Goal: Task Accomplishment & Management: Use online tool/utility

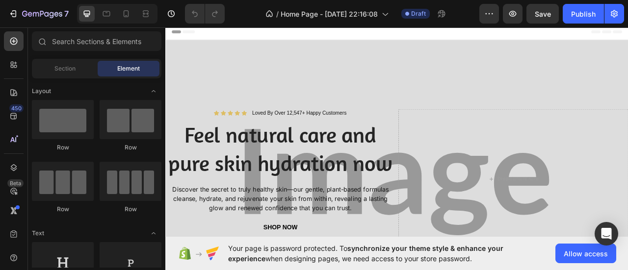
scroll to position [21, 0]
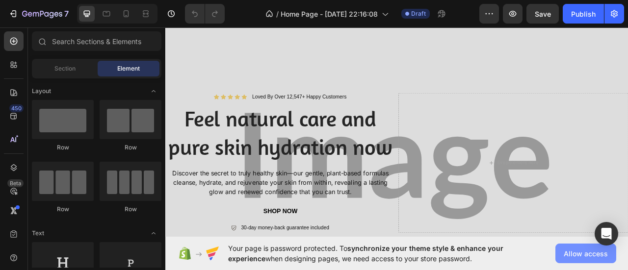
click at [570, 248] on button "Allow access" at bounding box center [585, 254] width 61 height 20
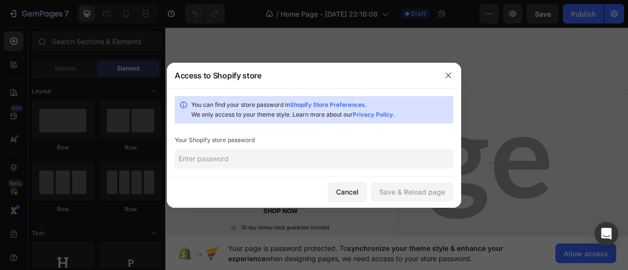
click at [321, 156] on input "text" at bounding box center [314, 159] width 279 height 20
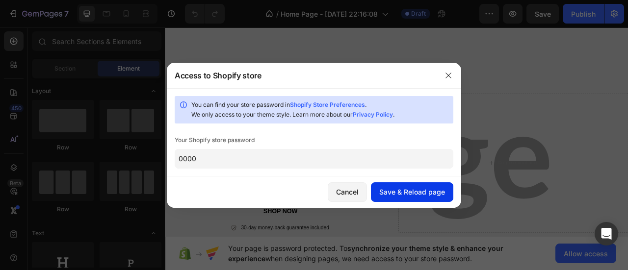
type input "0000"
click at [437, 194] on div "Save & Reload page" at bounding box center [412, 192] width 66 height 10
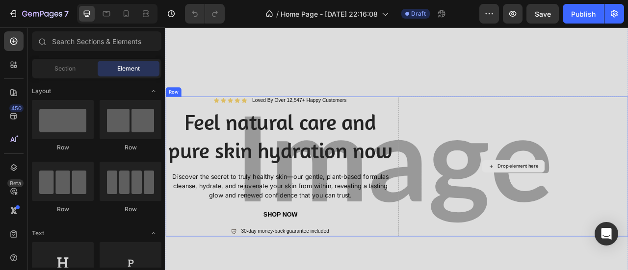
scroll to position [0, 0]
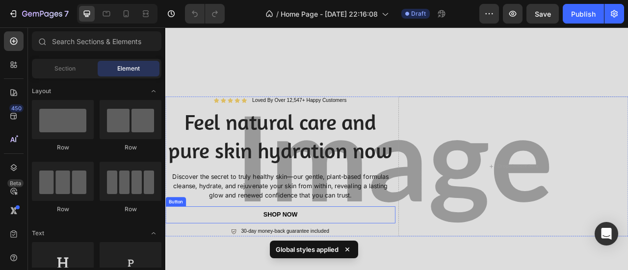
click at [374, 269] on div "shop now Button" at bounding box center [311, 266] width 292 height 22
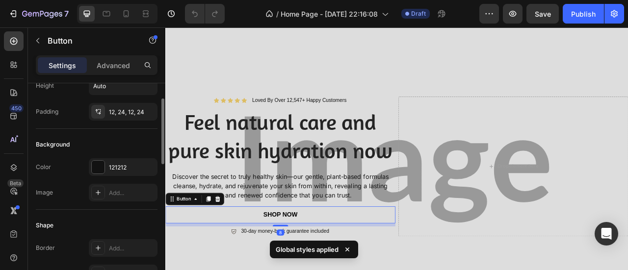
scroll to position [67, 0]
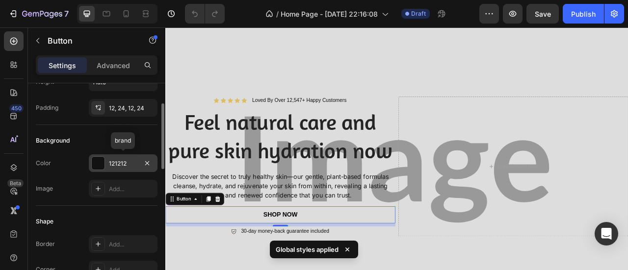
click at [127, 163] on div "121212" at bounding box center [123, 163] width 28 height 9
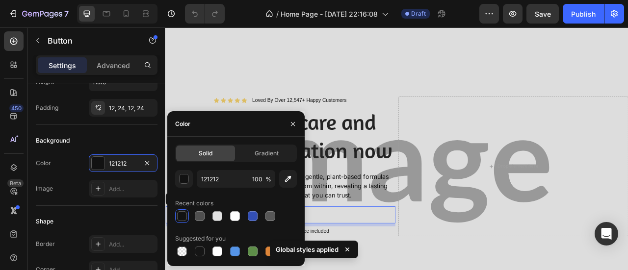
click at [178, 215] on div at bounding box center [182, 216] width 10 height 10
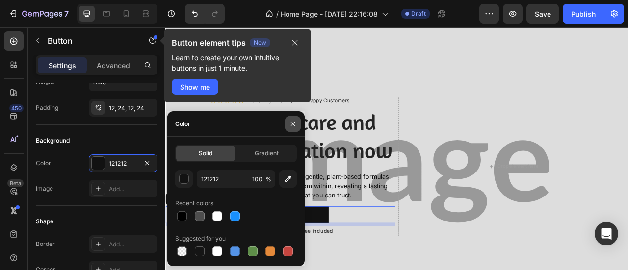
click at [292, 124] on icon "button" at bounding box center [293, 124] width 4 height 4
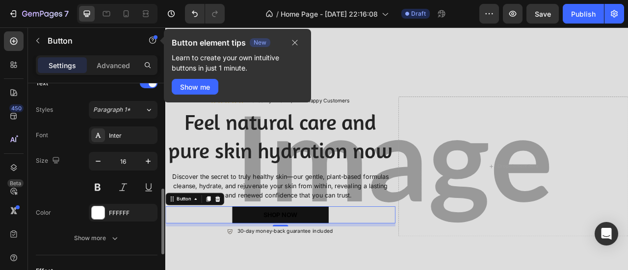
scroll to position [356, 0]
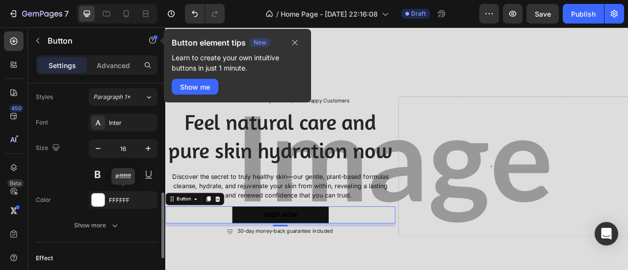
click at [110, 196] on div "FFFFFF" at bounding box center [132, 200] width 46 height 9
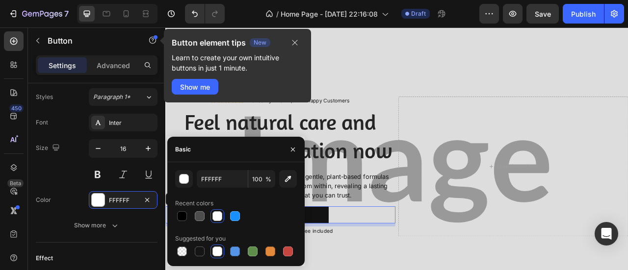
click at [214, 213] on div at bounding box center [217, 216] width 10 height 10
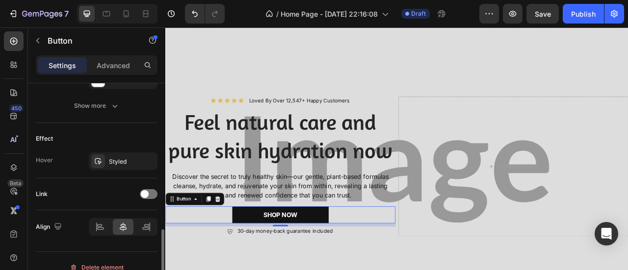
scroll to position [476, 0]
click at [148, 190] on span at bounding box center [145, 194] width 8 height 8
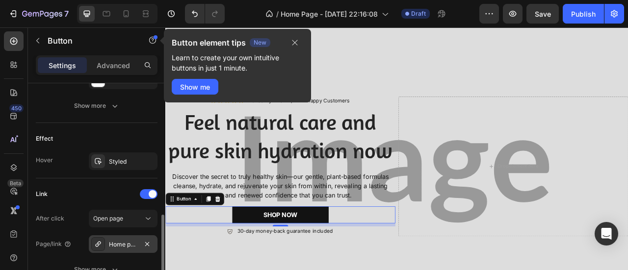
click at [115, 240] on div "Home page" at bounding box center [123, 244] width 28 height 9
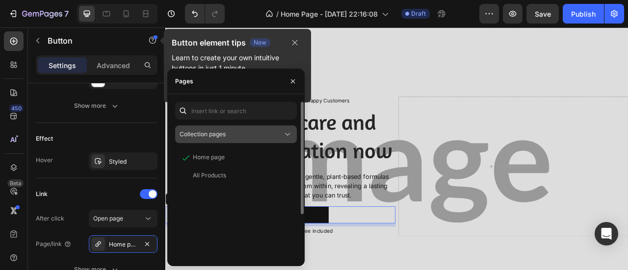
click at [256, 136] on div "Collection pages" at bounding box center [230, 134] width 103 height 9
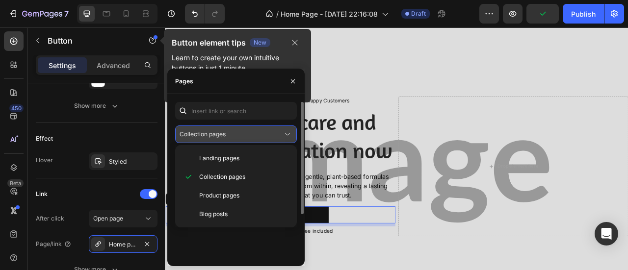
click at [256, 136] on div "Collection pages" at bounding box center [230, 134] width 103 height 9
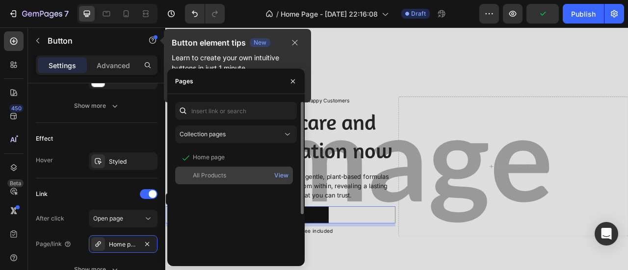
click at [229, 174] on div "All Products" at bounding box center [234, 175] width 110 height 9
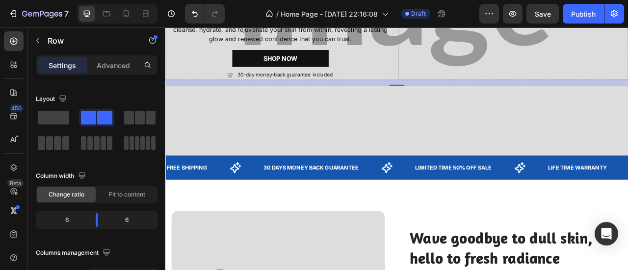
scroll to position [233, 0]
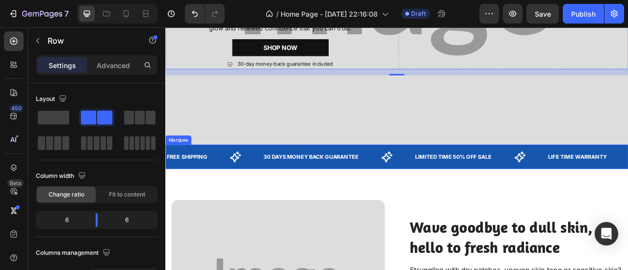
click at [275, 198] on div "FREE SHIPPING Text" at bounding box center [227, 192] width 123 height 20
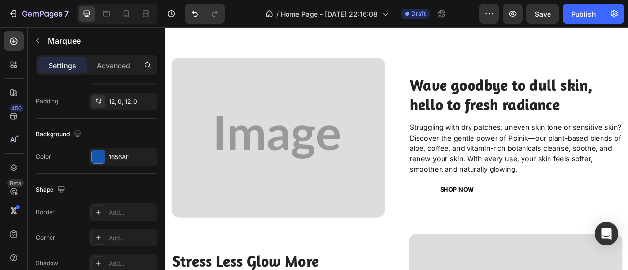
scroll to position [415, 0]
click at [559, 231] on button "shop now" at bounding box center [536, 233] width 123 height 22
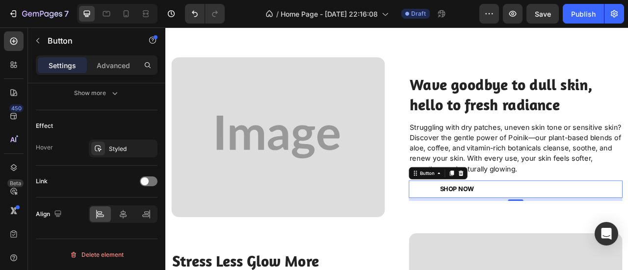
scroll to position [0, 0]
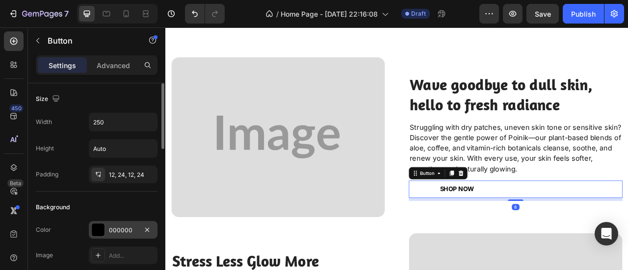
click at [112, 227] on div "000000" at bounding box center [123, 230] width 28 height 9
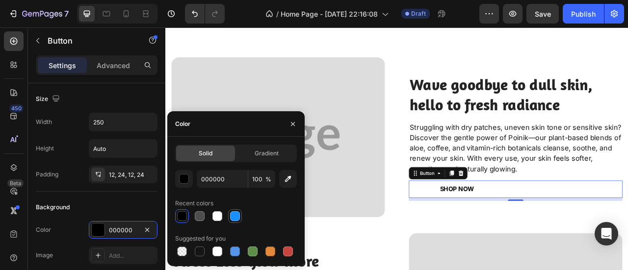
click at [234, 216] on div at bounding box center [235, 216] width 10 height 10
type input "1890FF"
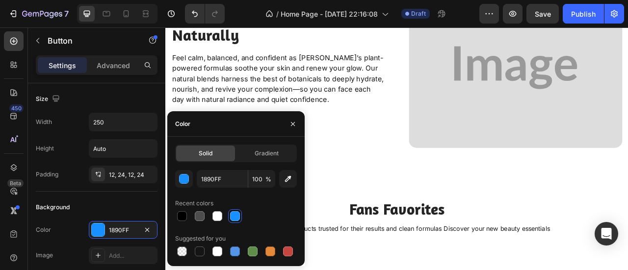
scroll to position [728, 0]
click at [309, 112] on p "Feel calm, balanced, and confident as [PERSON_NAME]’s plant-powered formulas so…" at bounding box center [309, 92] width 270 height 66
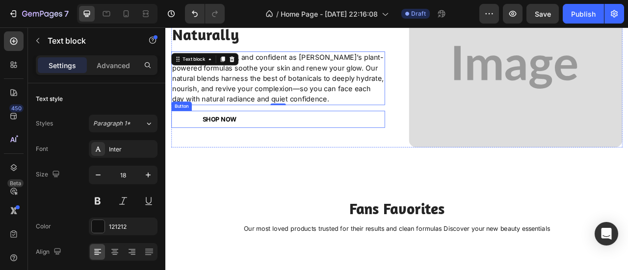
click at [270, 141] on button "shop now" at bounding box center [234, 144] width 123 height 22
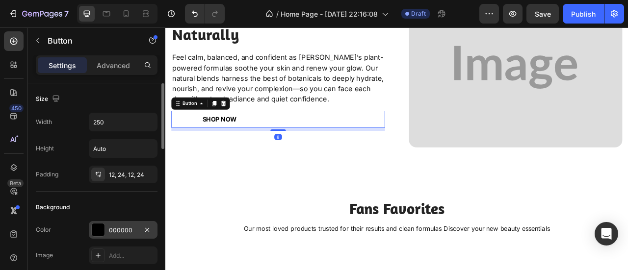
click at [118, 236] on div "000000" at bounding box center [123, 230] width 69 height 18
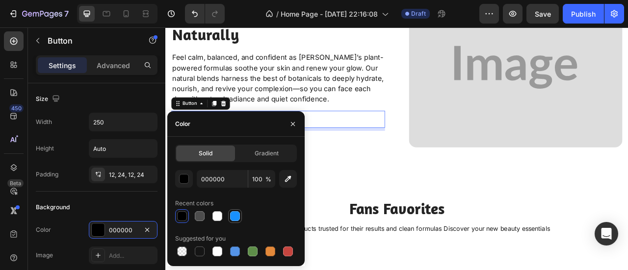
click at [237, 222] on div at bounding box center [235, 216] width 12 height 12
type input "1890FF"
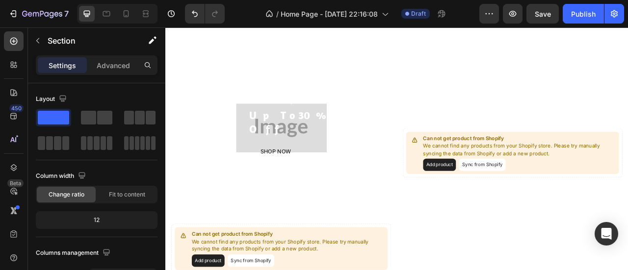
scroll to position [995, 0]
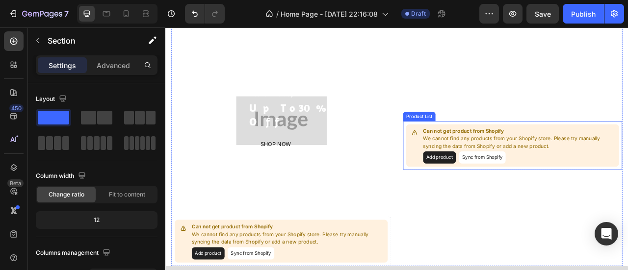
click at [581, 193] on button "Sync from Shopify" at bounding box center [567, 193] width 59 height 16
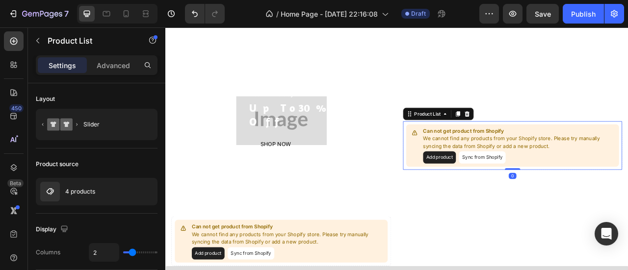
click at [556, 193] on button "Sync from Shopify" at bounding box center [567, 193] width 59 height 16
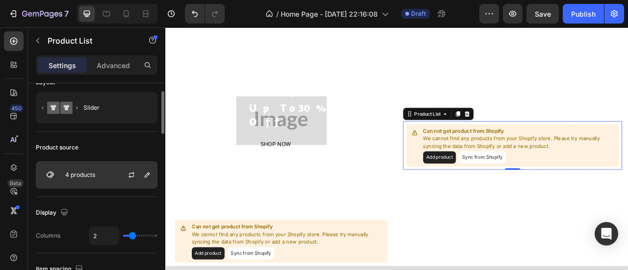
scroll to position [21, 0]
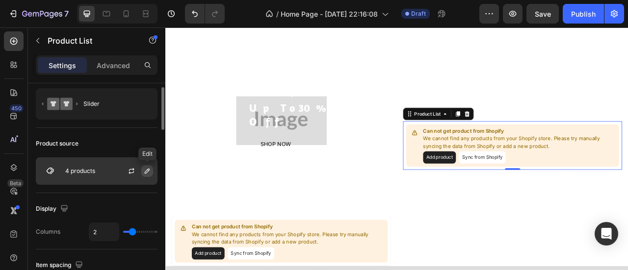
click at [144, 174] on icon "button" at bounding box center [147, 171] width 8 height 8
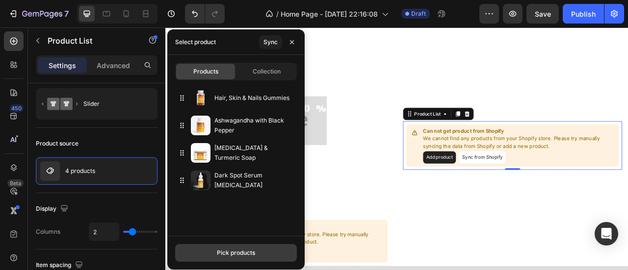
click at [228, 251] on div "Pick products" at bounding box center [236, 253] width 38 height 9
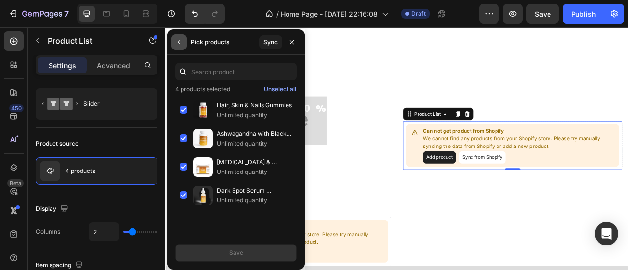
click at [179, 42] on icon "button" at bounding box center [179, 42] width 8 height 8
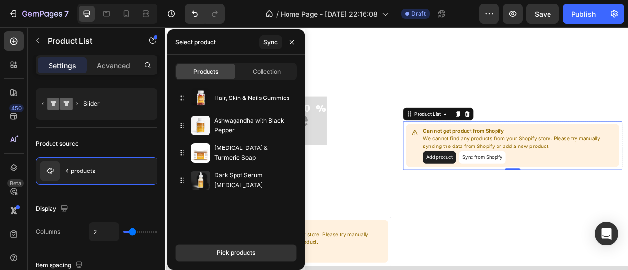
click at [269, 50] on div "Sync" at bounding box center [279, 41] width 41 height 25
click at [272, 45] on div "Sync" at bounding box center [270, 42] width 14 height 9
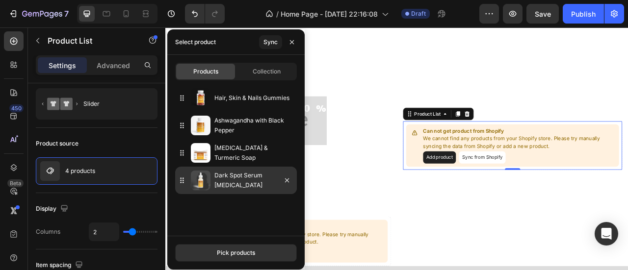
click at [218, 183] on p "Dark Spot Serum [MEDICAL_DATA]" at bounding box center [253, 181] width 78 height 20
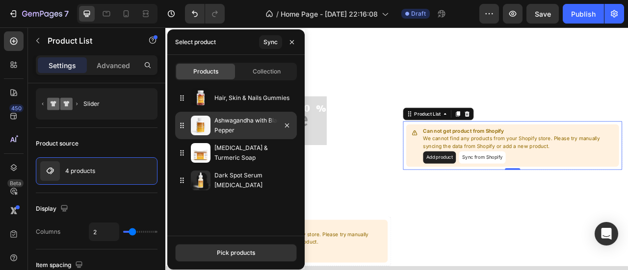
click at [237, 131] on p "Ashwagandha with Black Pepper" at bounding box center [253, 126] width 78 height 20
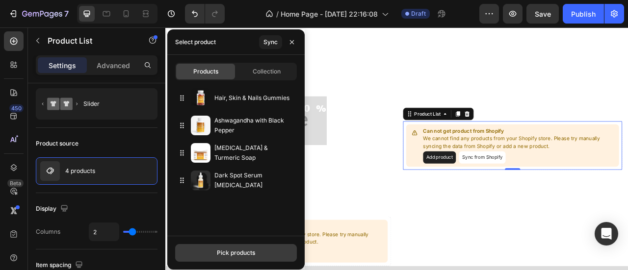
click at [243, 259] on button "Pick products" at bounding box center [236, 253] width 122 height 18
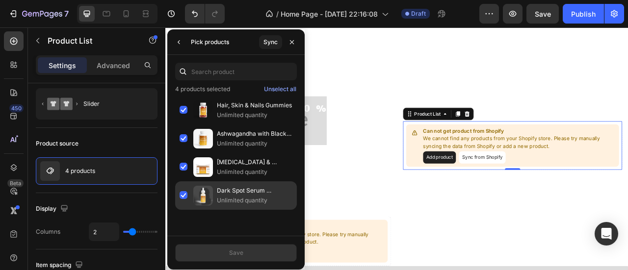
click at [229, 199] on p "Unlimited quantity" at bounding box center [255, 201] width 76 height 10
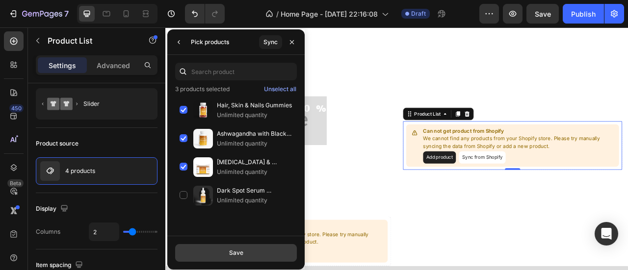
click at [241, 250] on div "Save" at bounding box center [236, 253] width 14 height 9
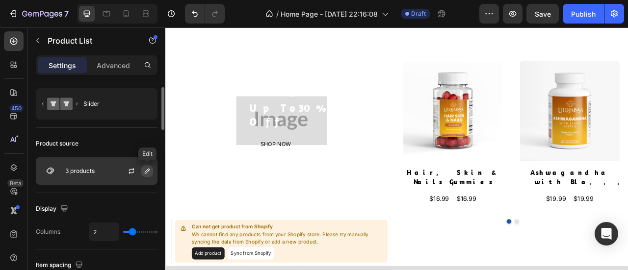
click at [145, 174] on icon "button" at bounding box center [147, 171] width 8 height 8
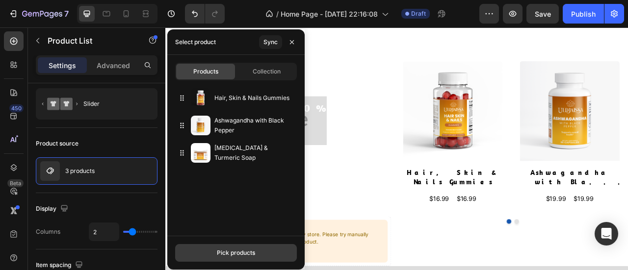
click at [214, 255] on button "Pick products" at bounding box center [236, 253] width 122 height 18
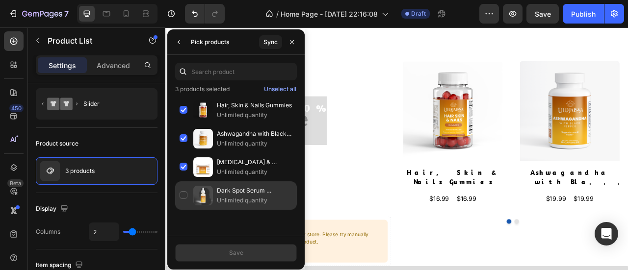
click at [184, 199] on div "Dark Spot Serum [MEDICAL_DATA] Unlimited quantity" at bounding box center [236, 195] width 122 height 28
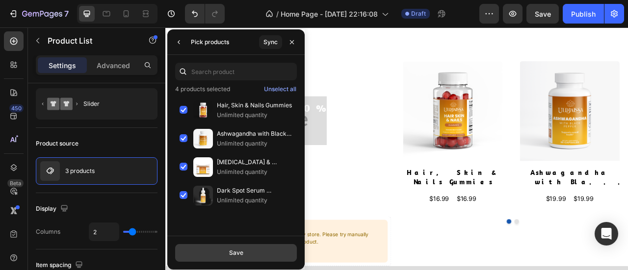
click at [244, 256] on button "Save" at bounding box center [236, 253] width 122 height 18
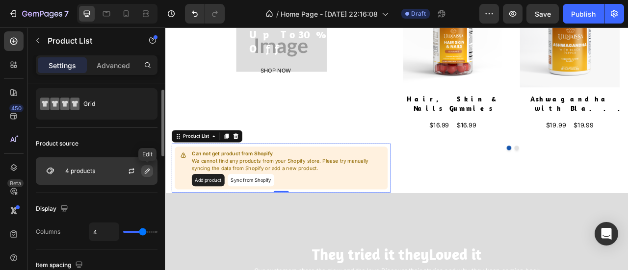
click at [149, 172] on icon "button" at bounding box center [147, 171] width 8 height 8
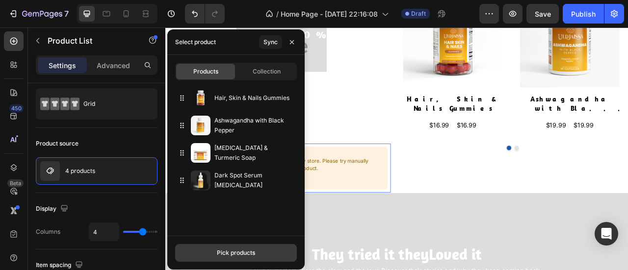
click at [209, 254] on button "Pick products" at bounding box center [236, 253] width 122 height 18
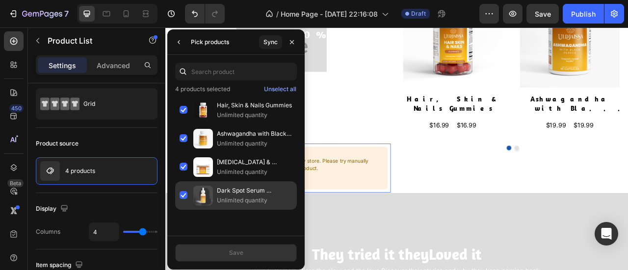
click at [181, 190] on div "Dark Spot Serum [MEDICAL_DATA] Unlimited quantity" at bounding box center [236, 195] width 122 height 28
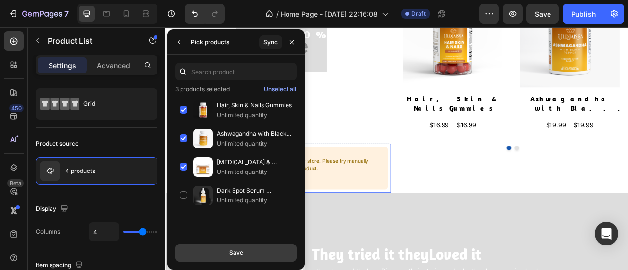
click at [227, 255] on button "Save" at bounding box center [236, 253] width 122 height 18
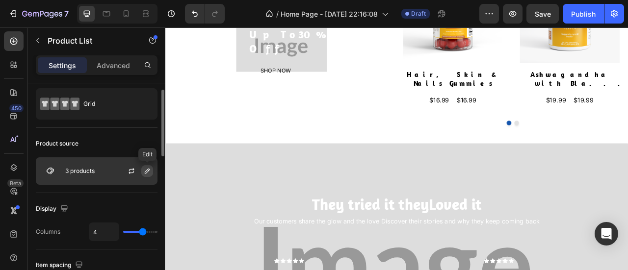
click at [144, 167] on icon "button" at bounding box center [147, 171] width 8 height 8
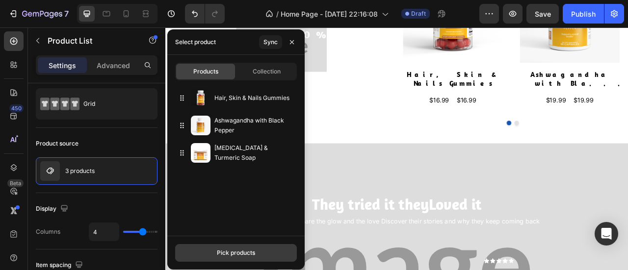
click at [216, 248] on button "Pick products" at bounding box center [236, 253] width 122 height 18
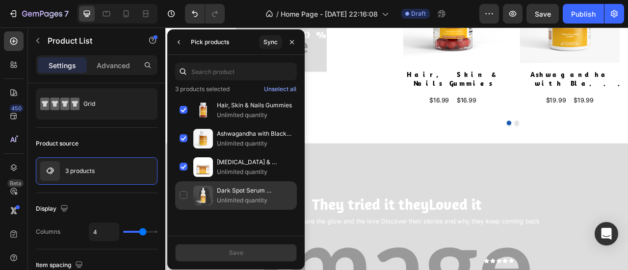
click at [181, 190] on div "Dark Spot Serum [MEDICAL_DATA] Unlimited quantity" at bounding box center [236, 195] width 122 height 28
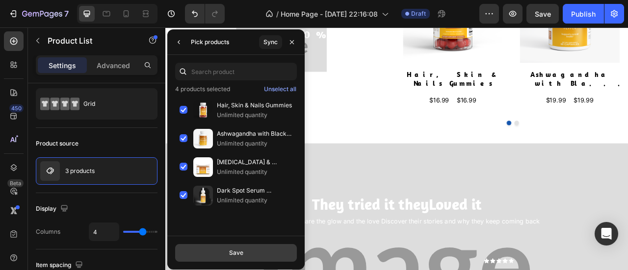
click at [216, 256] on button "Save" at bounding box center [236, 253] width 122 height 18
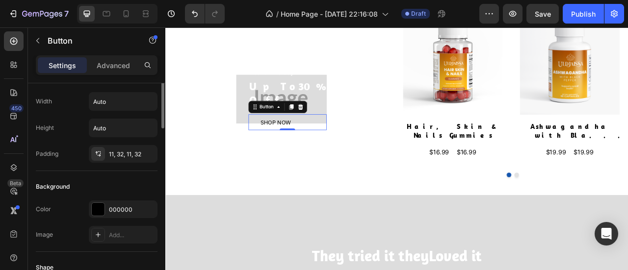
scroll to position [0, 0]
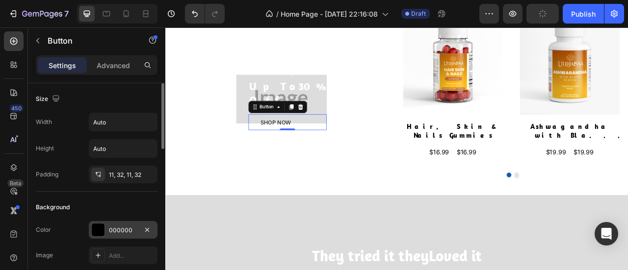
click at [114, 226] on div "000000" at bounding box center [123, 230] width 28 height 9
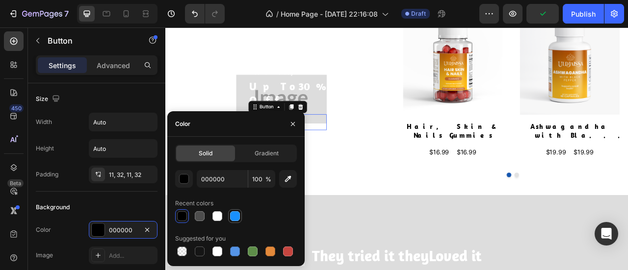
drag, startPoint x: 232, startPoint y: 217, endPoint x: 292, endPoint y: 181, distance: 69.6
click at [232, 217] on div at bounding box center [235, 216] width 10 height 10
type input "1890FF"
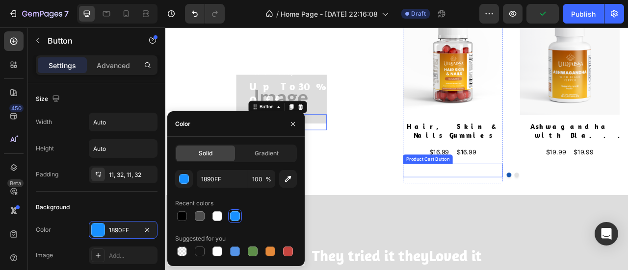
click at [485, 189] on div "Product Cart Button" at bounding box center [498, 195] width 63 height 12
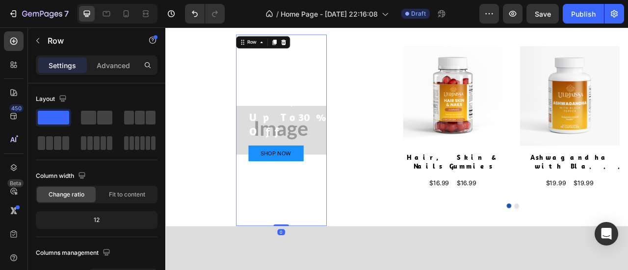
scroll to position [978, 0]
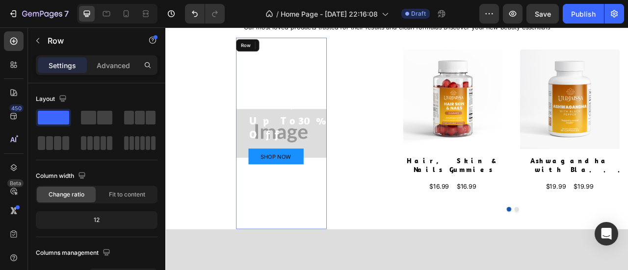
click at [327, 90] on div "Deal of the day Text block Up To 30% Off Heading Shop Now Button Row" at bounding box center [312, 162] width 115 height 244
click at [281, 169] on div "Deal of the day Text block Up To 30% Off Heading Shop Now Button Row 0" at bounding box center [312, 162] width 115 height 244
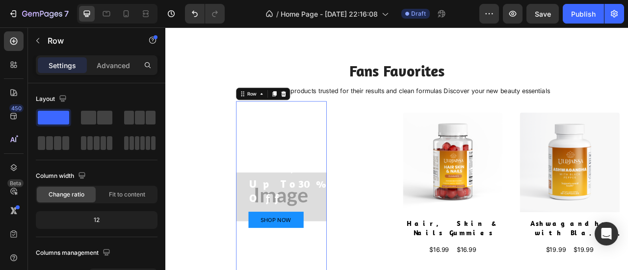
scroll to position [885, 0]
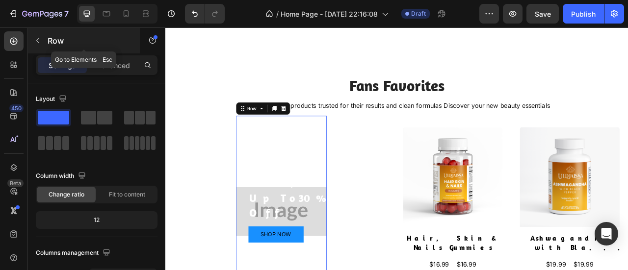
click at [39, 35] on button "button" at bounding box center [38, 41] width 16 height 16
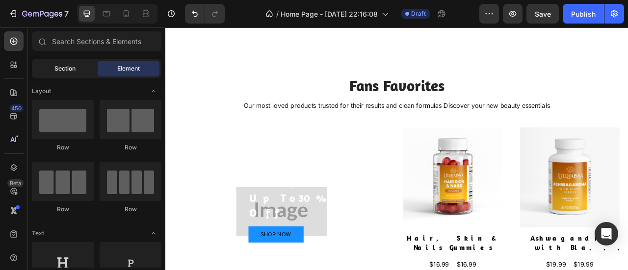
click at [74, 65] on span "Section" at bounding box center [64, 68] width 21 height 9
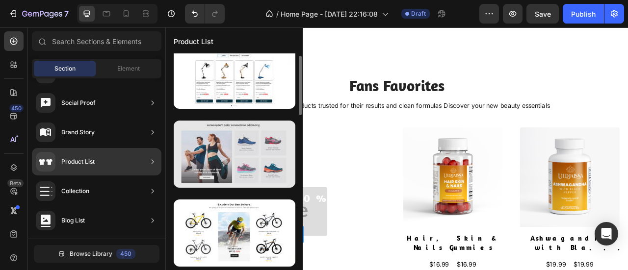
scroll to position [13, 0]
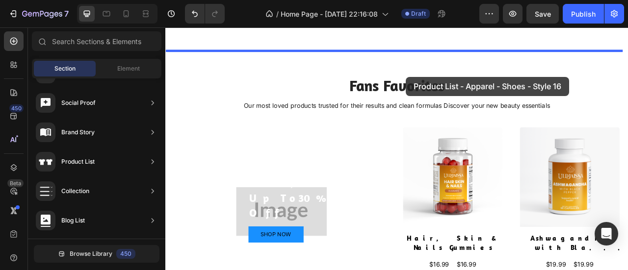
drag, startPoint x: 400, startPoint y: 192, endPoint x: 474, endPoint y: 89, distance: 127.1
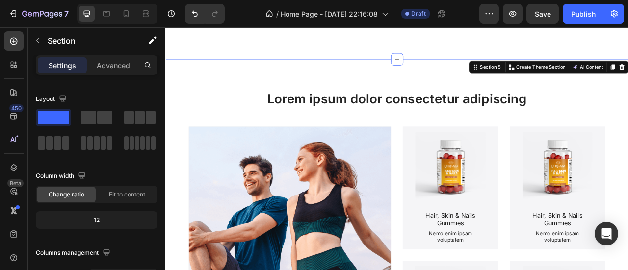
scroll to position [889, 0]
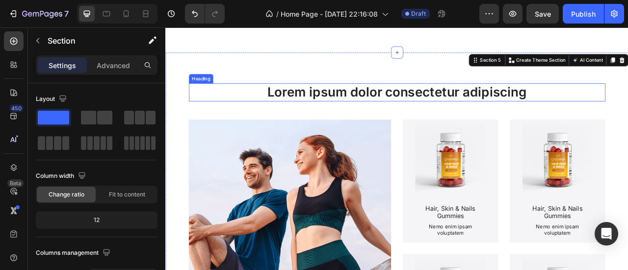
click at [471, 105] on h2 "Lorem ipsum dolor consectetur adipiscing" at bounding box center [460, 109] width 530 height 23
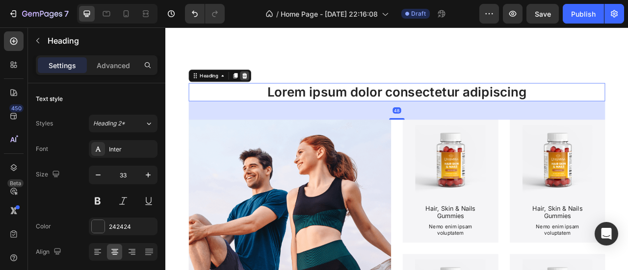
click at [267, 87] on div at bounding box center [266, 89] width 12 height 12
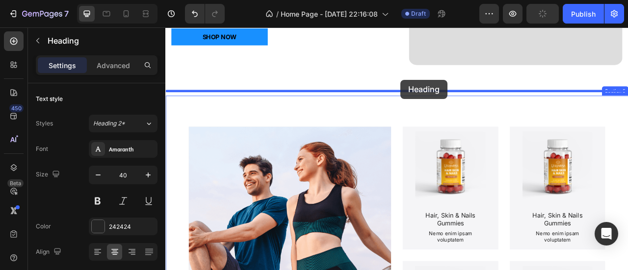
scroll to position [829, 0]
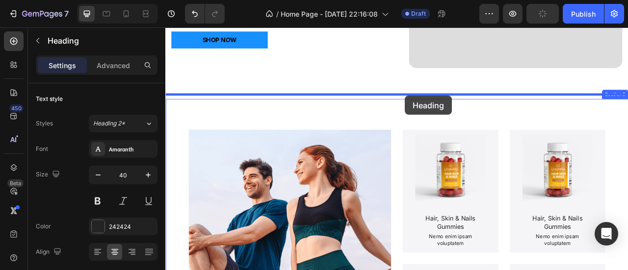
drag, startPoint x: 373, startPoint y: 202, endPoint x: 470, endPoint y: 114, distance: 130.5
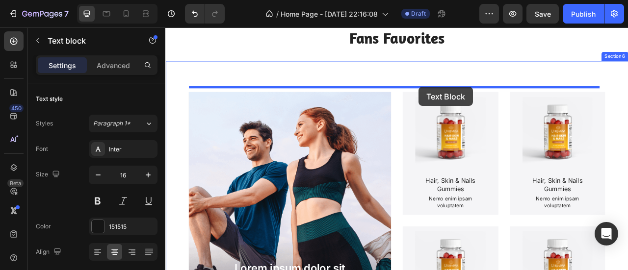
scroll to position [881, 0]
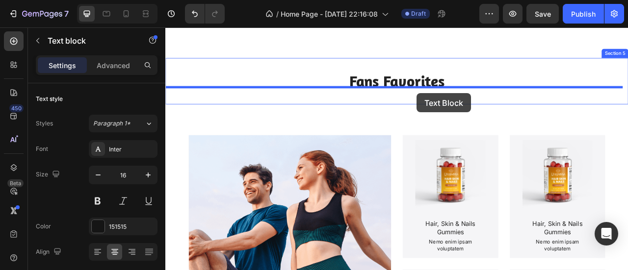
drag, startPoint x: 459, startPoint y: 189, endPoint x: 485, endPoint y: 111, distance: 82.2
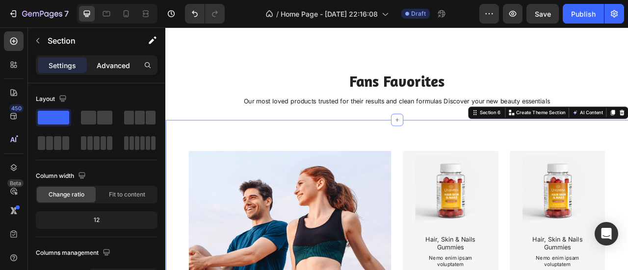
click at [122, 68] on p "Advanced" at bounding box center [113, 65] width 33 height 10
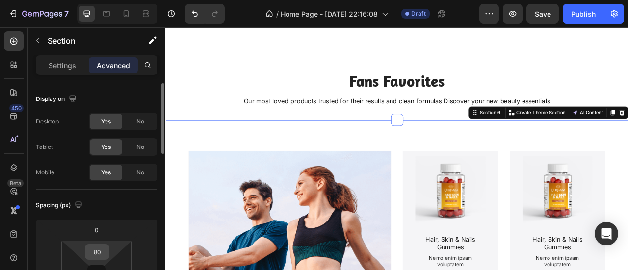
click at [95, 248] on input "80" at bounding box center [97, 252] width 20 height 15
type input "0"
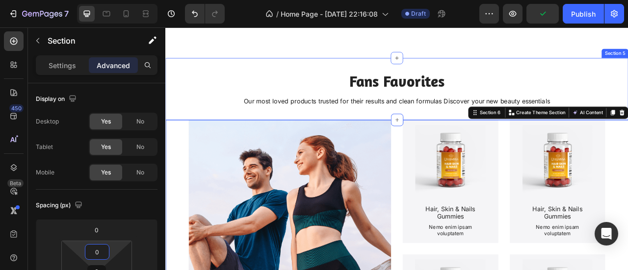
click at [496, 74] on div "Fans Favorites Heading Our most loved products trusted for their results and cl…" at bounding box center [459, 105] width 588 height 79
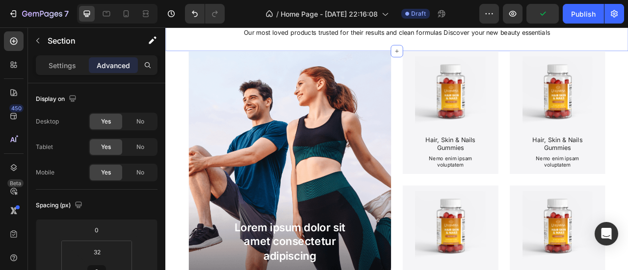
scroll to position [968, 0]
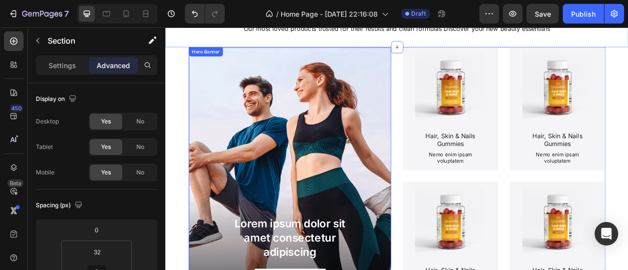
click at [332, 187] on div "Background Image" at bounding box center [323, 216] width 257 height 328
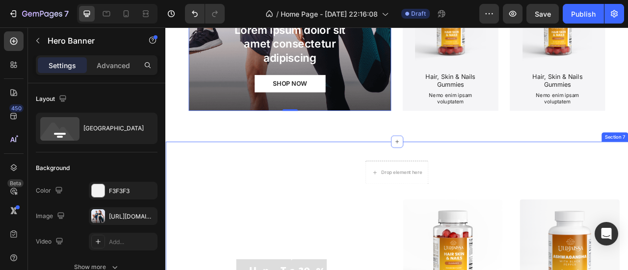
scroll to position [1215, 0]
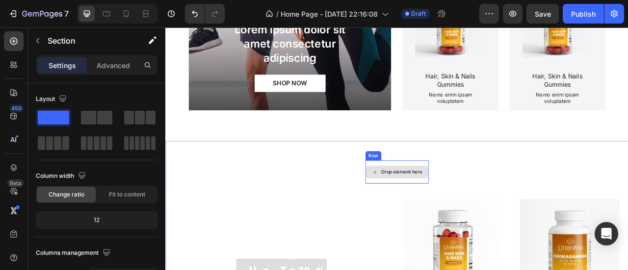
click at [486, 212] on div "Drop element here" at bounding box center [465, 211] width 52 height 8
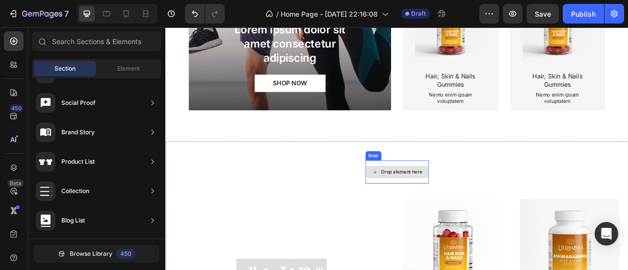
click at [430, 204] on div "Drop element here" at bounding box center [459, 212] width 79 height 16
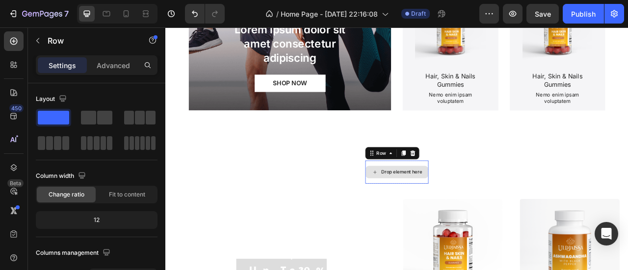
click at [422, 222] on div "Drop element here" at bounding box center [459, 211] width 80 height 29
click at [477, 185] on icon at bounding box center [480, 187] width 6 height 7
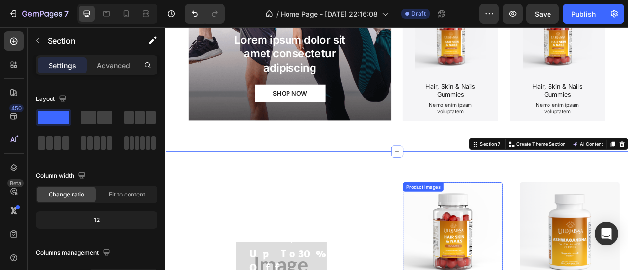
scroll to position [1202, 0]
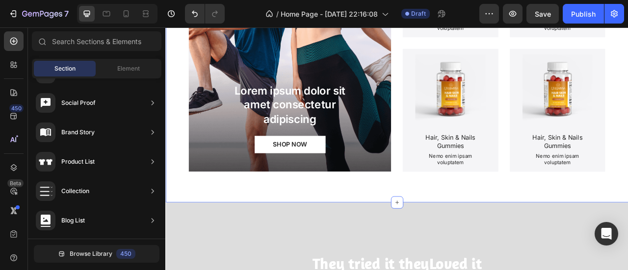
scroll to position [1139, 0]
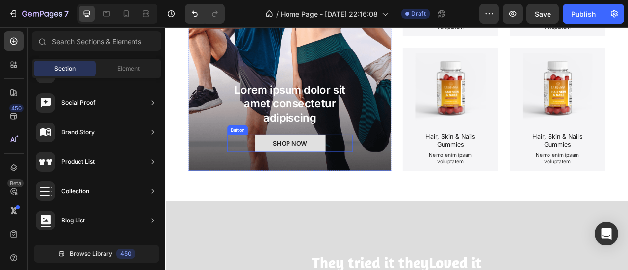
click at [355, 172] on button "SHOP NOW" at bounding box center [324, 175] width 90 height 22
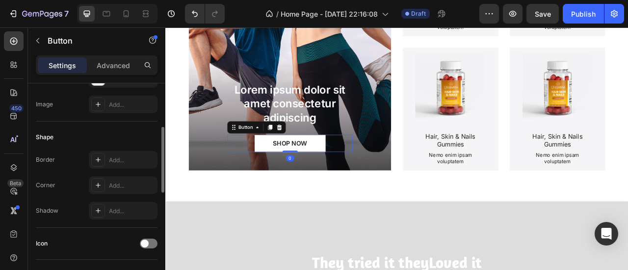
scroll to position [153, 0]
click at [117, 182] on div "Add..." at bounding box center [132, 183] width 46 height 9
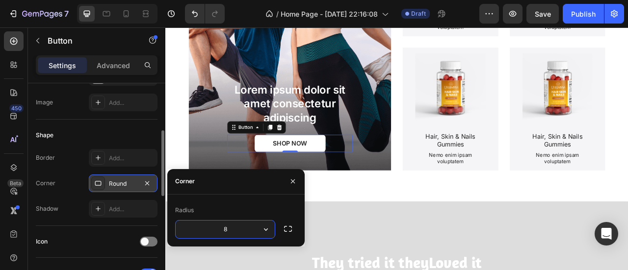
click at [226, 231] on input "8" at bounding box center [225, 230] width 99 height 18
click at [111, 230] on div "Icon" at bounding box center [97, 242] width 122 height 32
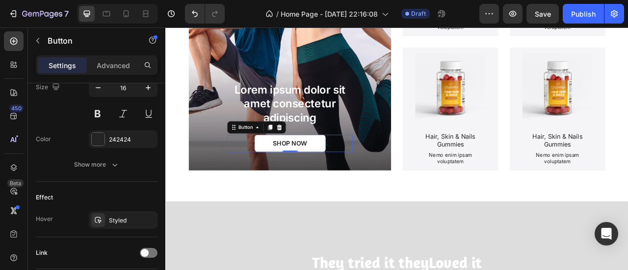
scroll to position [486, 0]
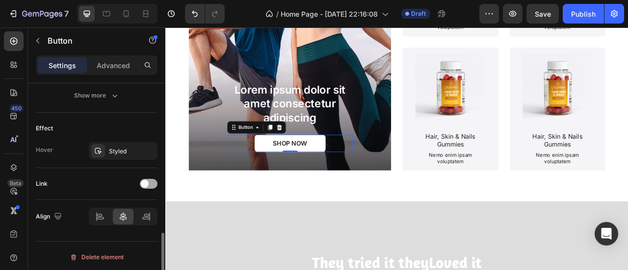
click at [145, 183] on span at bounding box center [145, 184] width 8 height 8
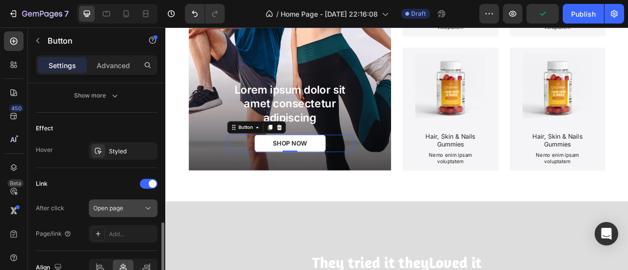
click at [138, 209] on div "Open page" at bounding box center [118, 208] width 50 height 9
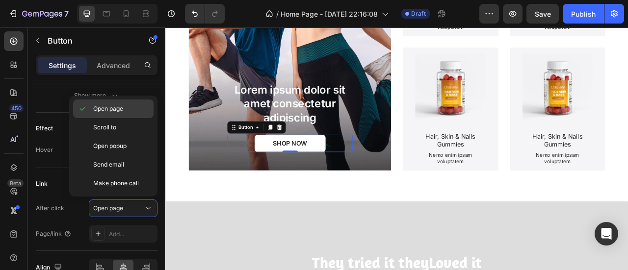
click at [133, 110] on p "Open page" at bounding box center [121, 108] width 56 height 9
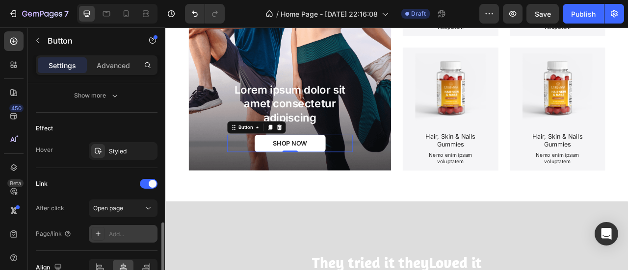
click at [119, 230] on div "Add..." at bounding box center [132, 234] width 46 height 9
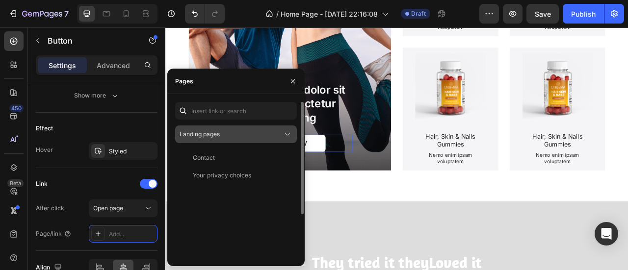
click at [260, 132] on div "Landing pages" at bounding box center [230, 134] width 103 height 9
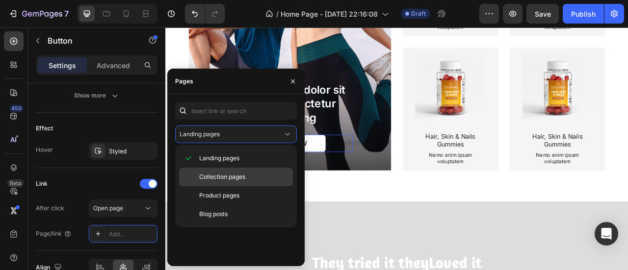
click at [215, 186] on div "Collection pages" at bounding box center [236, 195] width 114 height 19
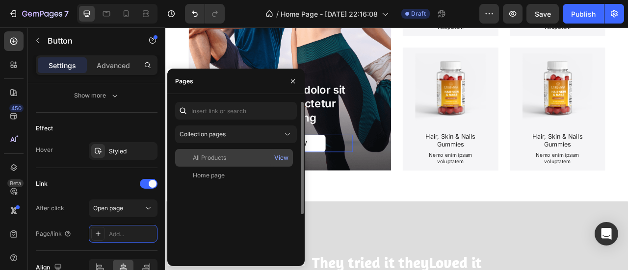
click at [246, 162] on div "All Products" at bounding box center [234, 157] width 110 height 9
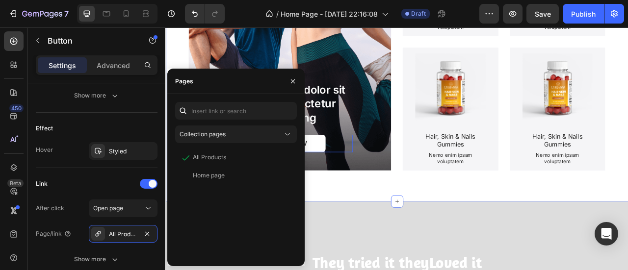
click at [389, 244] on div "Lorem ipsum dolor sit amet consectetur adipiscing Text Block SHOP NOW Button 0 …" at bounding box center [459, 65] width 588 height 367
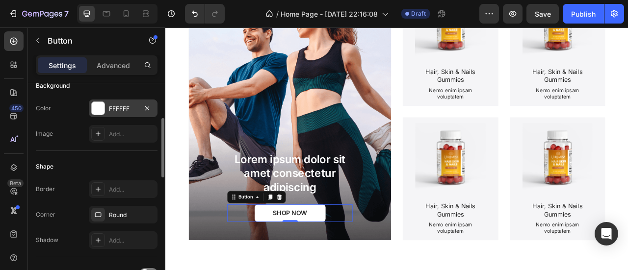
scroll to position [126, 0]
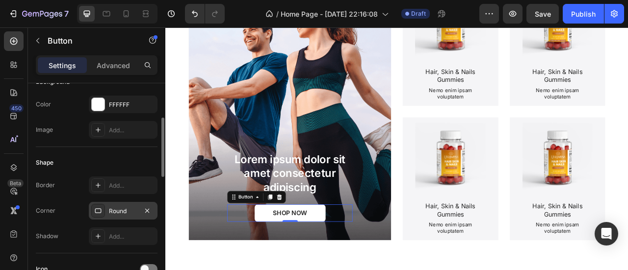
click at [113, 211] on div "Round" at bounding box center [123, 211] width 28 height 9
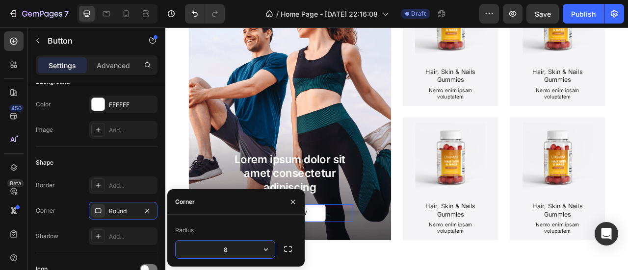
click at [223, 248] on input "8" at bounding box center [225, 250] width 99 height 18
type input "3"
click at [420, 268] on div "Lorem ipsum dolor sit amet consectetur adipiscing Text Block SHOP NOW Button 0" at bounding box center [323, 230] width 257 height 136
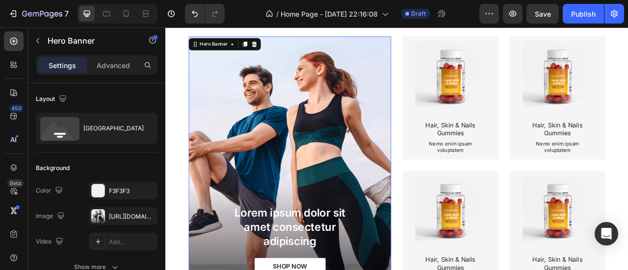
scroll to position [981, 0]
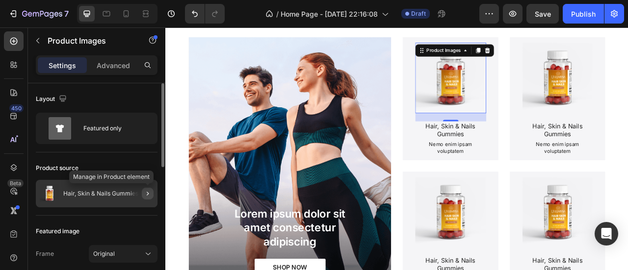
click at [144, 193] on icon "button" at bounding box center [148, 194] width 8 height 8
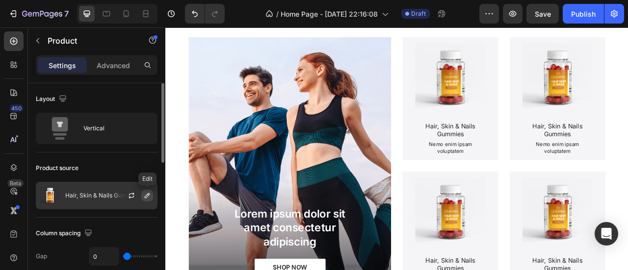
click at [151, 196] on icon "button" at bounding box center [147, 196] width 8 height 8
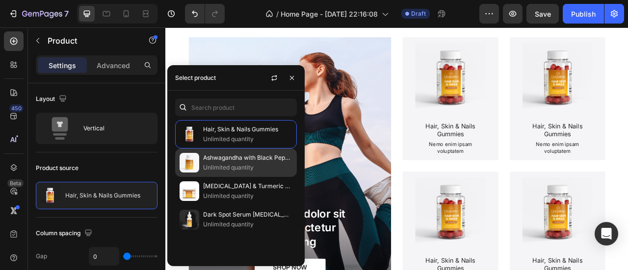
click at [228, 158] on p "Ashwagandha with Black Pepper" at bounding box center [247, 158] width 89 height 10
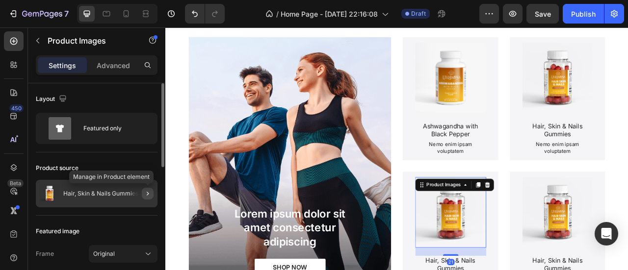
click at [145, 195] on icon "button" at bounding box center [148, 194] width 8 height 8
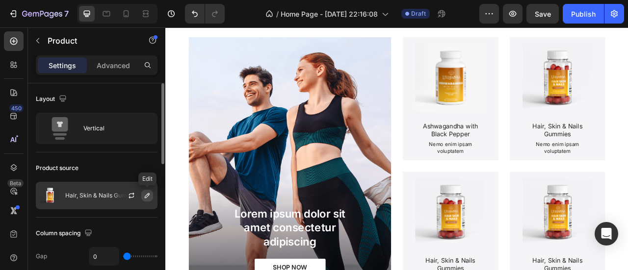
click at [146, 199] on icon "button" at bounding box center [147, 196] width 8 height 8
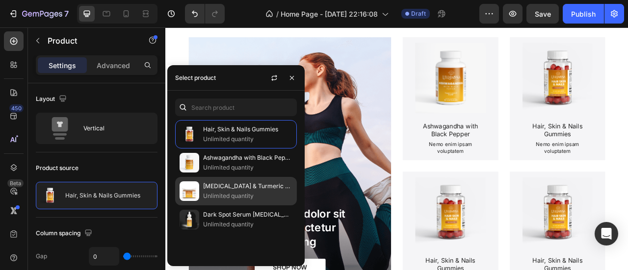
click at [230, 188] on p "[MEDICAL_DATA] & Turmeric Soap" at bounding box center [247, 186] width 89 height 10
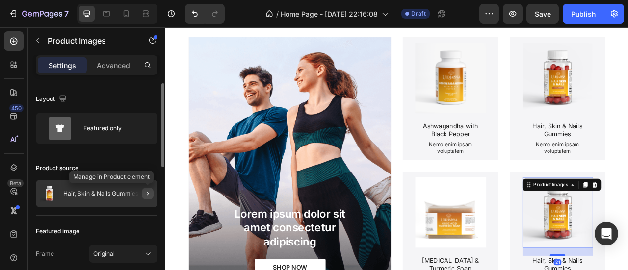
click at [147, 195] on icon "button" at bounding box center [148, 194] width 8 height 8
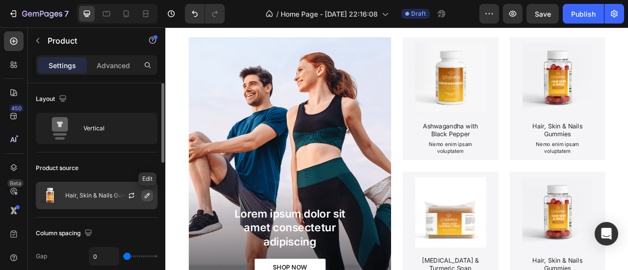
click at [149, 198] on icon "button" at bounding box center [147, 196] width 8 height 8
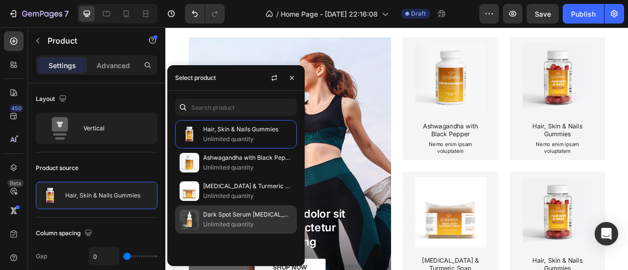
click at [230, 217] on p "Dark Spot Serum [MEDICAL_DATA]" at bounding box center [247, 215] width 89 height 10
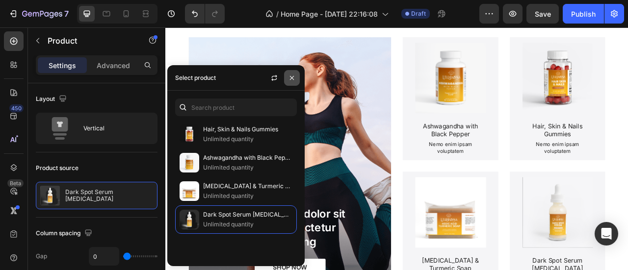
click at [292, 79] on icon "button" at bounding box center [292, 78] width 8 height 8
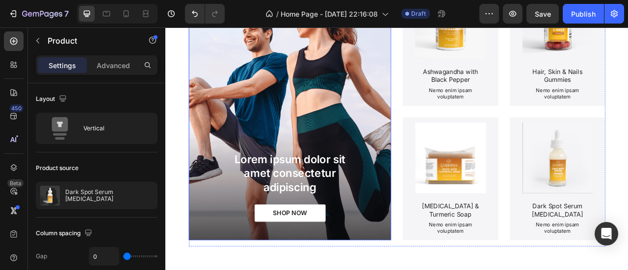
scroll to position [1093, 0]
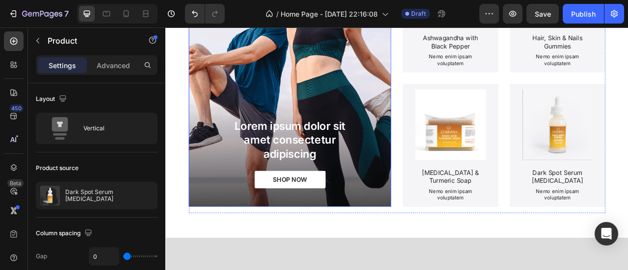
click at [371, 87] on div "Background Image" at bounding box center [323, 92] width 257 height 328
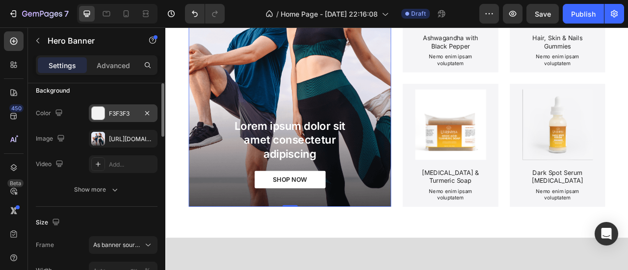
scroll to position [56, 0]
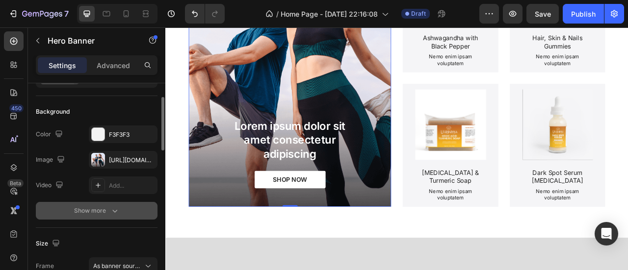
click at [110, 209] on icon "button" at bounding box center [115, 211] width 10 height 10
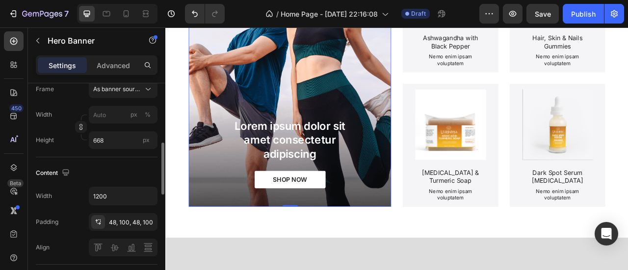
scroll to position [259, 0]
click at [140, 92] on span "As banner source" at bounding box center [117, 88] width 48 height 9
click at [129, 128] on div "Custom" at bounding box center [121, 130] width 57 height 9
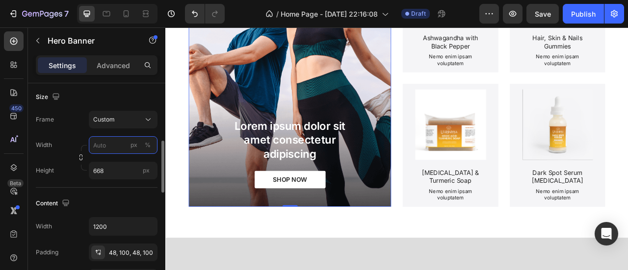
scroll to position [226, 0]
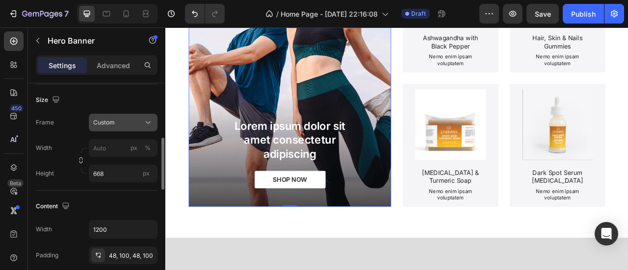
click at [136, 127] on button "Custom" at bounding box center [123, 123] width 69 height 18
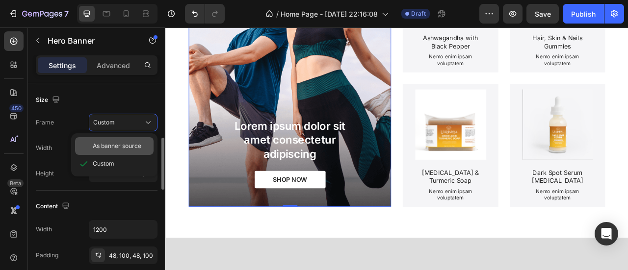
click at [128, 145] on span "As banner source" at bounding box center [117, 146] width 49 height 9
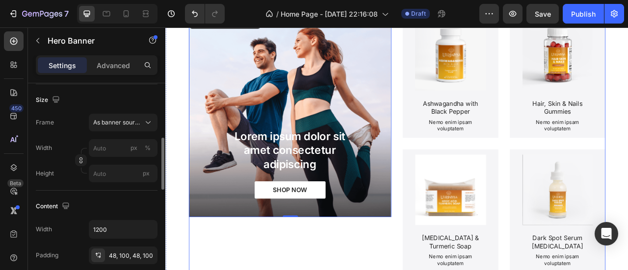
scroll to position [1069, 0]
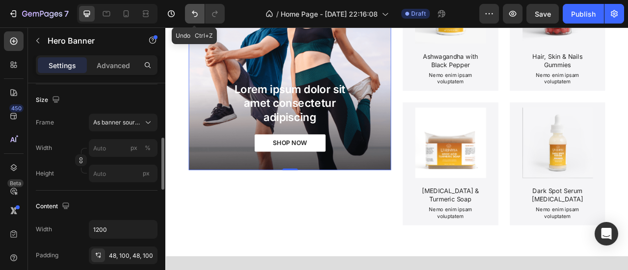
click at [197, 12] on icon "Undo/Redo" at bounding box center [195, 14] width 10 height 10
type input "668"
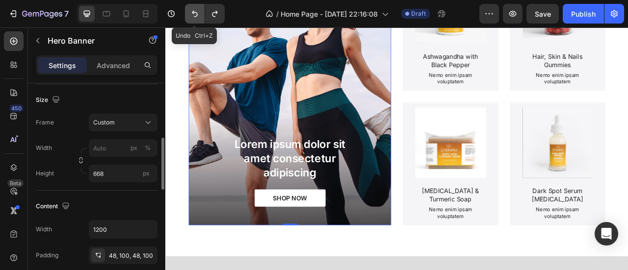
click at [197, 12] on icon "Undo/Redo" at bounding box center [195, 14] width 10 height 10
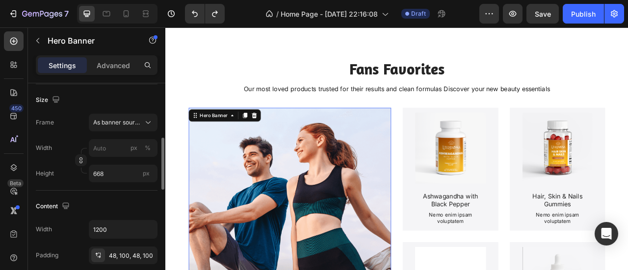
scroll to position [897, 0]
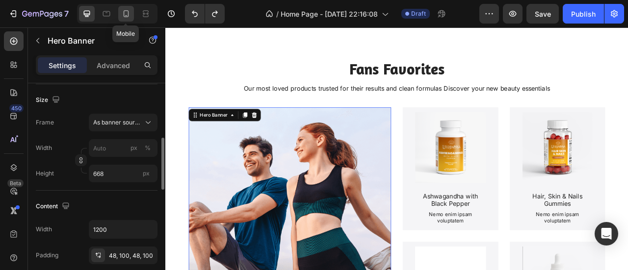
click at [128, 17] on icon at bounding box center [126, 14] width 10 height 10
type input "100%"
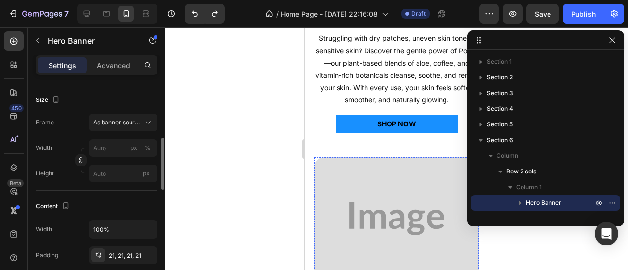
scroll to position [703, 0]
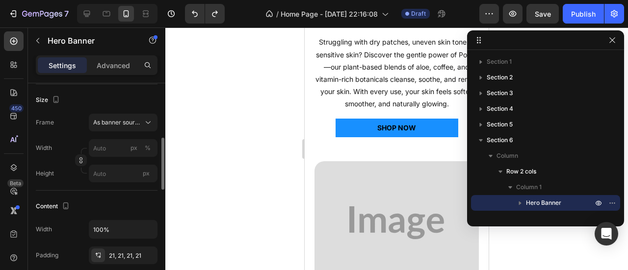
click at [615, 44] on button "button" at bounding box center [612, 40] width 12 height 12
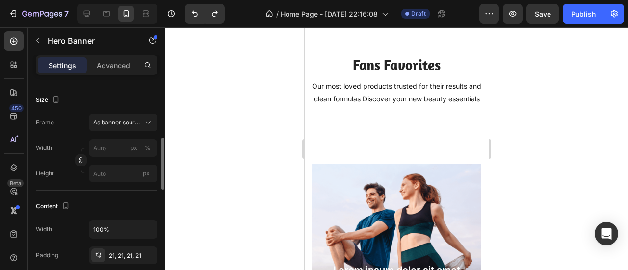
scroll to position [1166, 0]
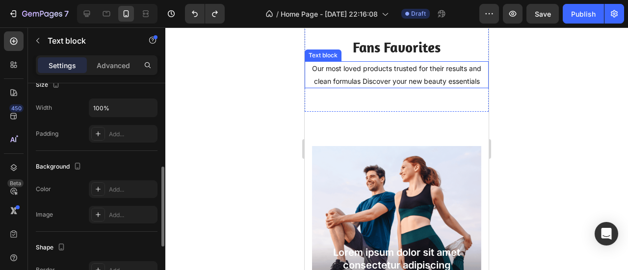
click at [425, 75] on p "Our most loved products trusted for their results and clean formulas Discover y…" at bounding box center [396, 74] width 172 height 25
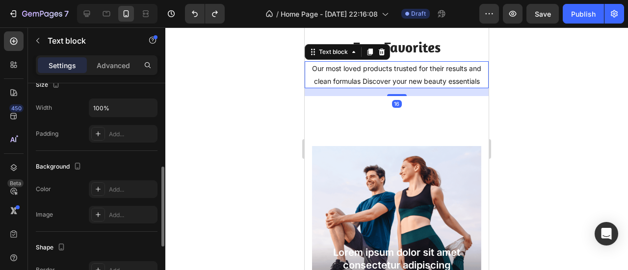
scroll to position [0, 0]
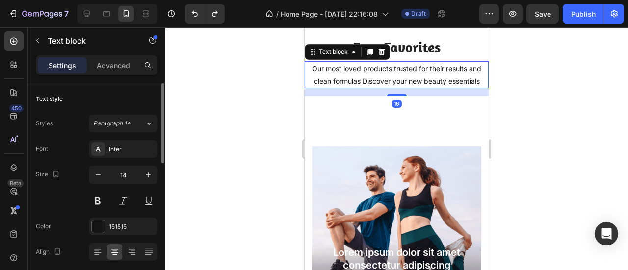
drag, startPoint x: 396, startPoint y: 107, endPoint x: 406, endPoint y: 93, distance: 16.9
click at [406, 88] on div "Our most loved products trusted for their results and clean formulas Discover y…" at bounding box center [397, 74] width 184 height 26
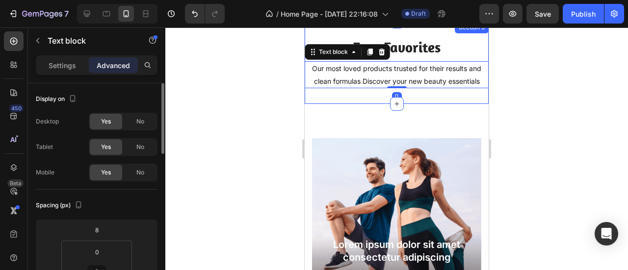
click at [420, 104] on div "Fans Favorites Heading Our most loved products trusted for their results and cl…" at bounding box center [397, 63] width 184 height 82
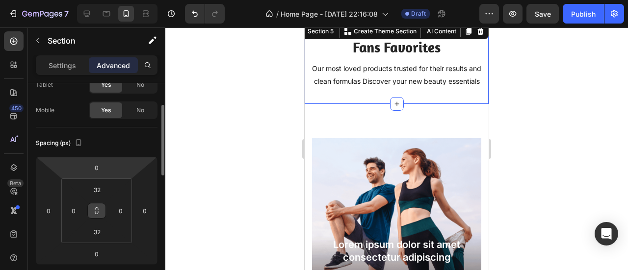
scroll to position [65, 0]
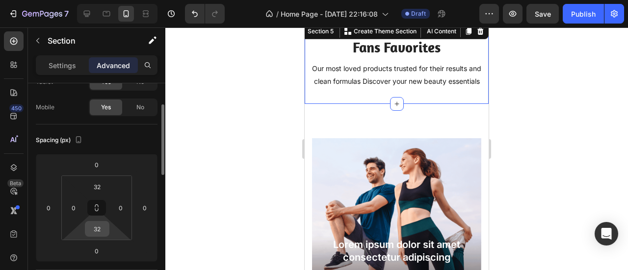
click at [98, 230] on input "32" at bounding box center [97, 229] width 20 height 15
type input "0"
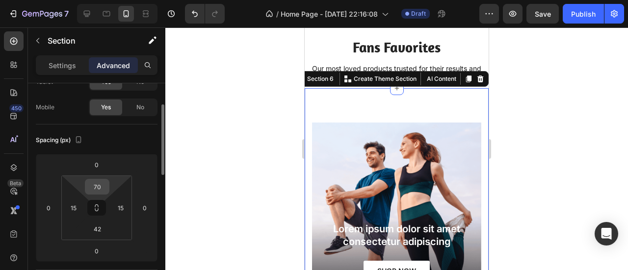
click at [102, 184] on input "70" at bounding box center [97, 186] width 20 height 15
type input "40"
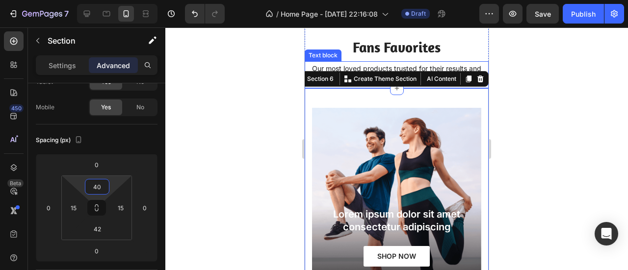
click at [394, 63] on p "Our most loved products trusted for their results and clean formulas Discover y…" at bounding box center [396, 74] width 172 height 25
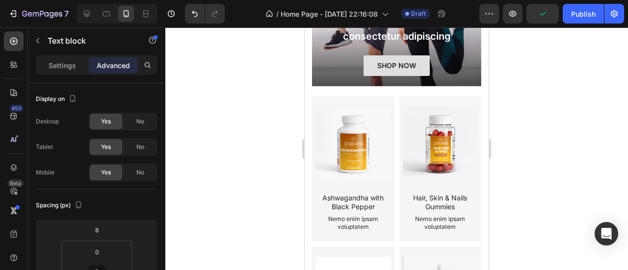
scroll to position [1370, 0]
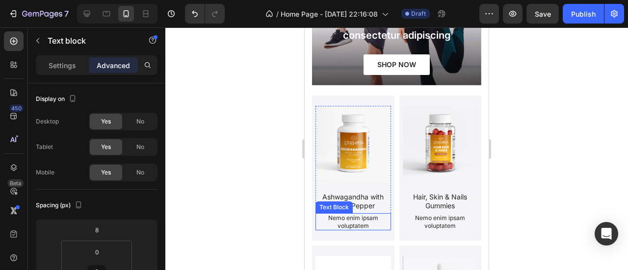
click at [364, 214] on p "Nemo enim ipsam voluptatem" at bounding box center [353, 221] width 74 height 15
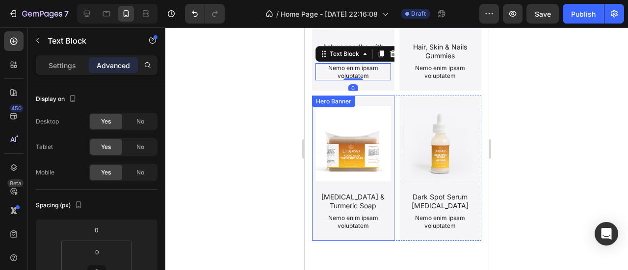
scroll to position [1571, 0]
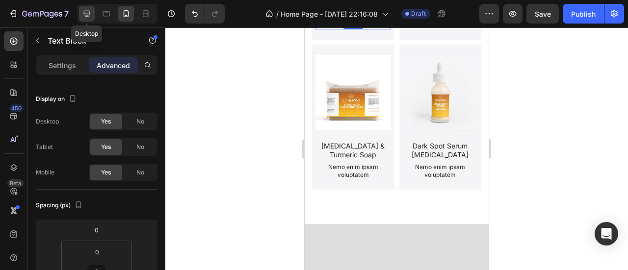
click at [92, 17] on div at bounding box center [87, 14] width 16 height 16
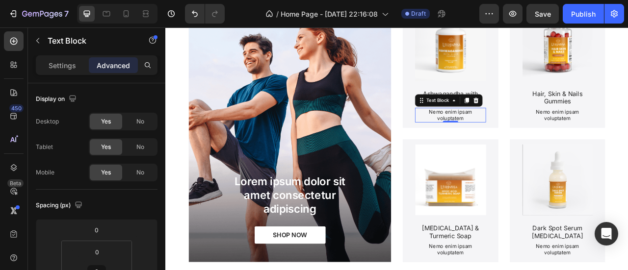
scroll to position [1236, 0]
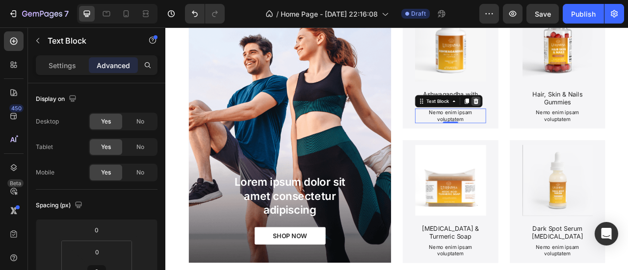
click at [559, 120] on icon at bounding box center [560, 121] width 8 height 8
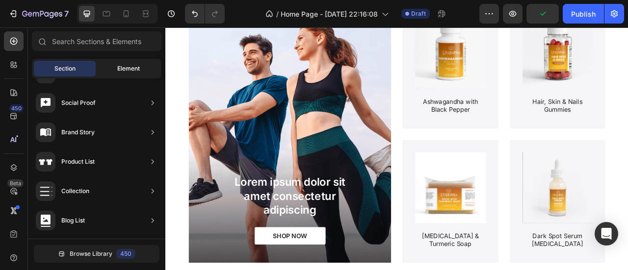
click at [133, 69] on span "Element" at bounding box center [128, 68] width 23 height 9
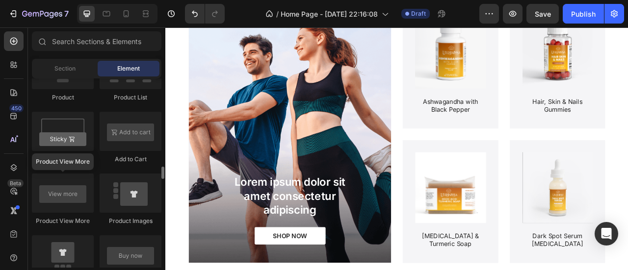
scroll to position [1362, 0]
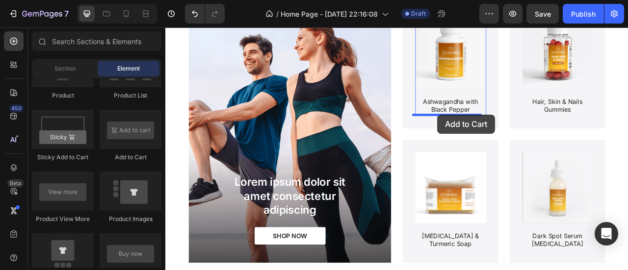
drag, startPoint x: 292, startPoint y: 167, endPoint x: 511, endPoint y: 138, distance: 221.1
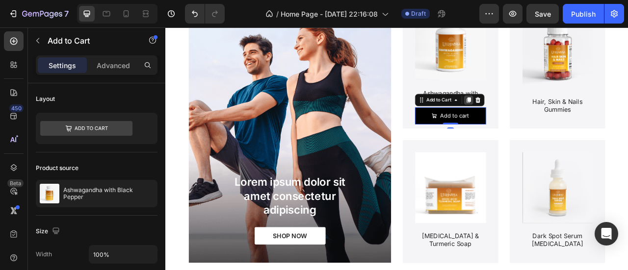
click at [551, 117] on div at bounding box center [551, 120] width 12 height 12
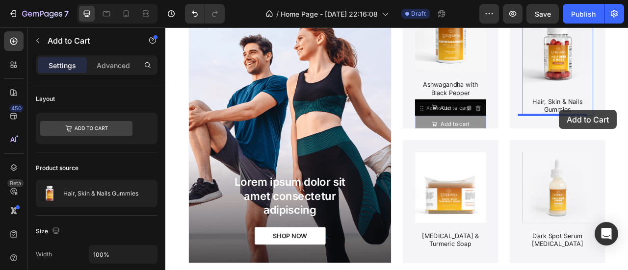
drag, startPoint x: 552, startPoint y: 144, endPoint x: 665, endPoint y: 132, distance: 114.4
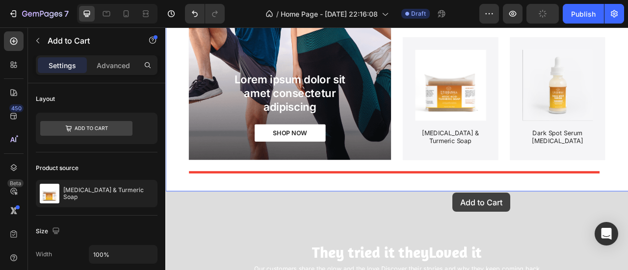
scroll to position [1378, 0]
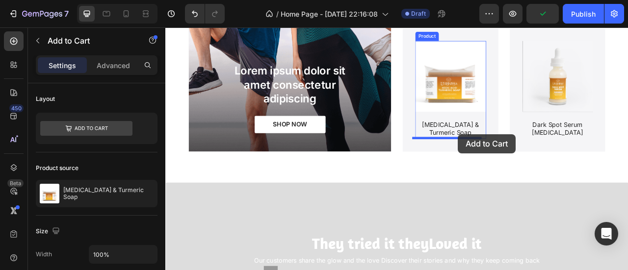
drag, startPoint x: 625, startPoint y: 148, endPoint x: 537, endPoint y: 163, distance: 89.1
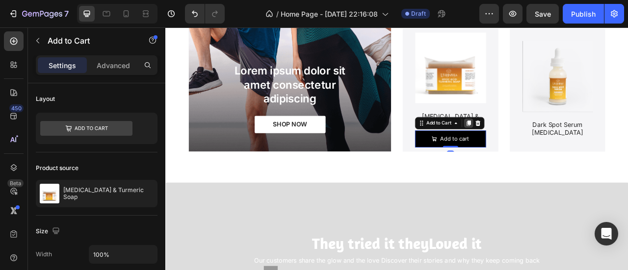
click at [545, 143] on div at bounding box center [551, 149] width 12 height 12
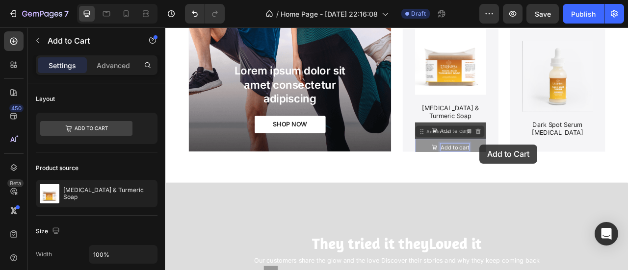
scroll to position [1367, 0]
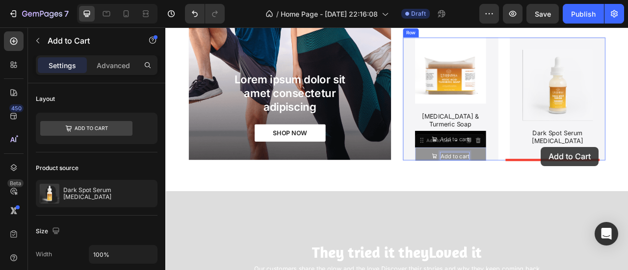
drag, startPoint x: 541, startPoint y: 179, endPoint x: 642, endPoint y: 179, distance: 101.0
click at [627, 179] on div "Header Icon Icon Icon Icon Icon Icon List Loved By Over 12,547+ Happy Customers…" at bounding box center [459, 243] width 588 height 3167
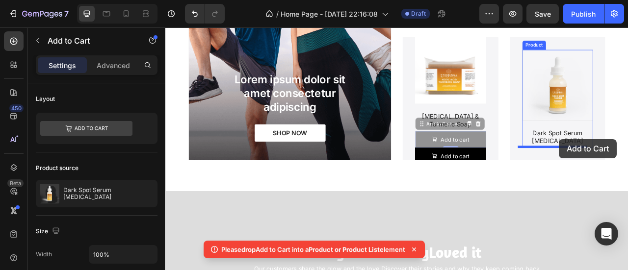
drag, startPoint x: 564, startPoint y: 159, endPoint x: 665, endPoint y: 170, distance: 102.0
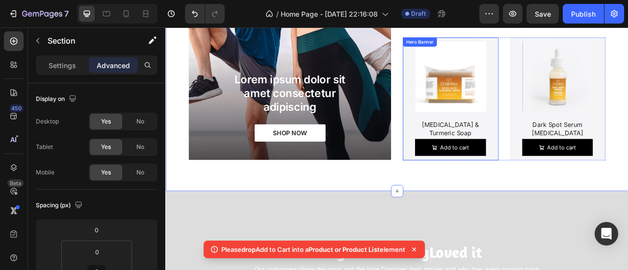
scroll to position [1356, 0]
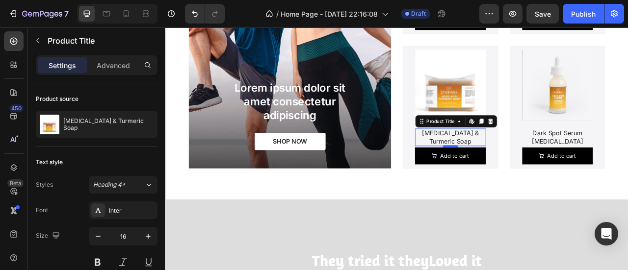
click at [531, 177] on div at bounding box center [528, 178] width 20 height 3
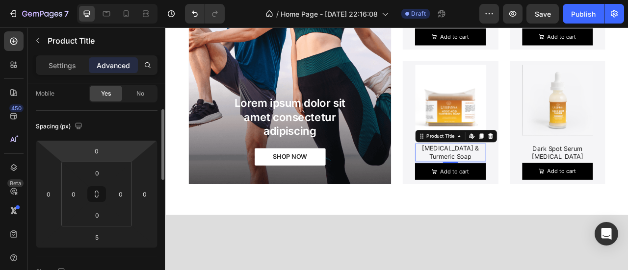
scroll to position [79, 0]
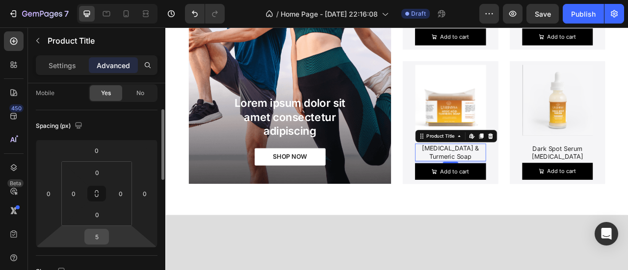
click at [102, 236] on input "5" at bounding box center [97, 237] width 20 height 15
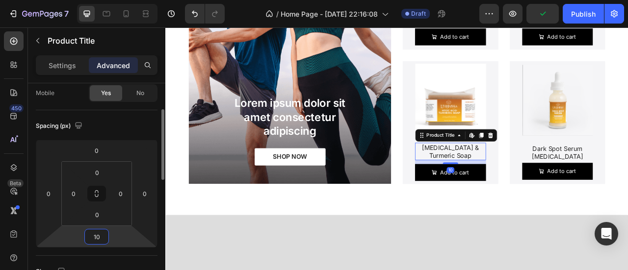
type input "1"
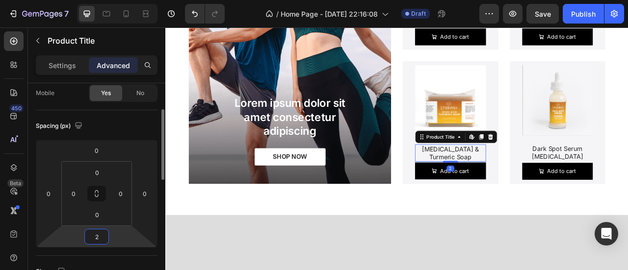
type input "20"
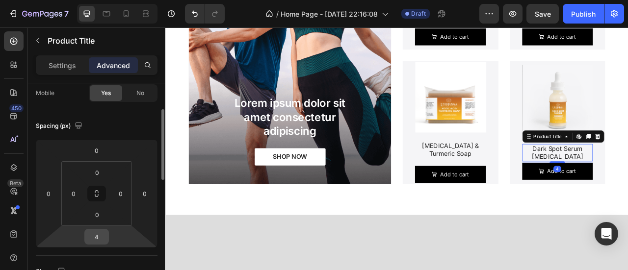
click at [101, 239] on input "4" at bounding box center [97, 237] width 20 height 15
type input "20"
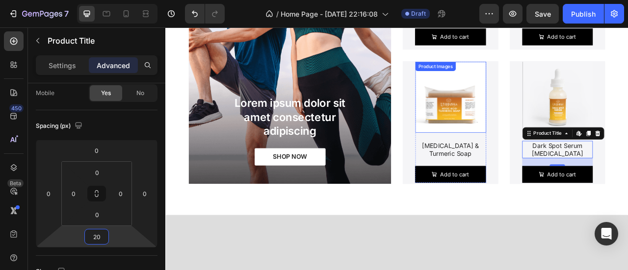
click at [547, 90] on img at bounding box center [528, 116] width 90 height 90
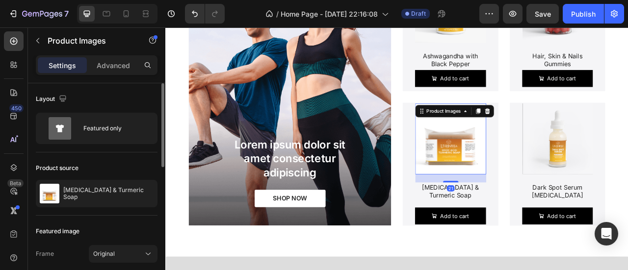
scroll to position [1284, 0]
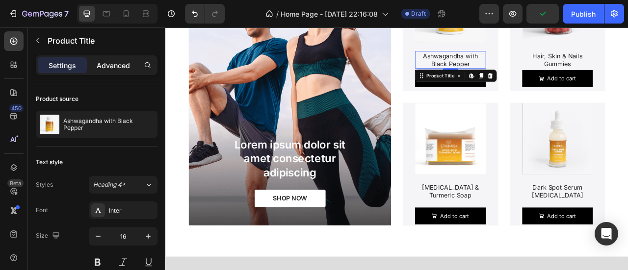
click at [120, 71] on div "Advanced" at bounding box center [113, 65] width 49 height 16
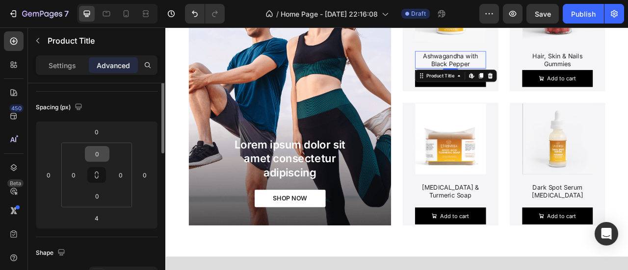
scroll to position [106, 0]
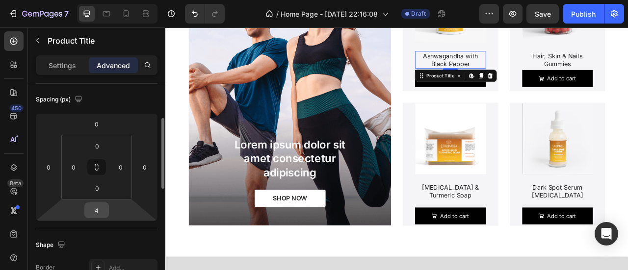
click at [95, 210] on input "4" at bounding box center [97, 210] width 20 height 15
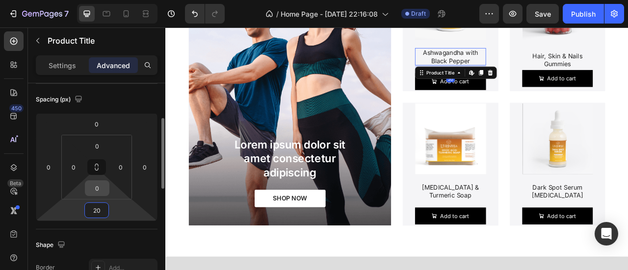
type input "20"
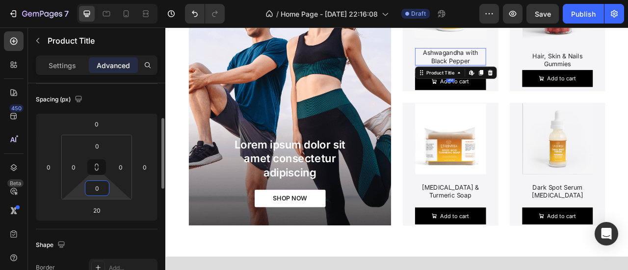
click at [102, 185] on input "0" at bounding box center [97, 188] width 20 height 15
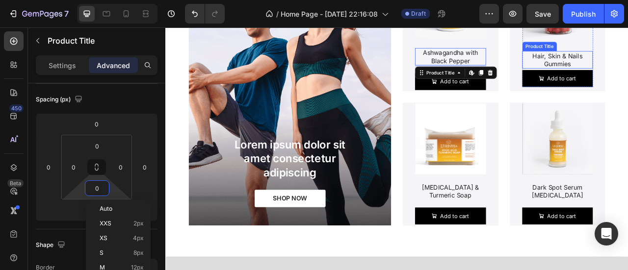
scroll to position [1251, 0]
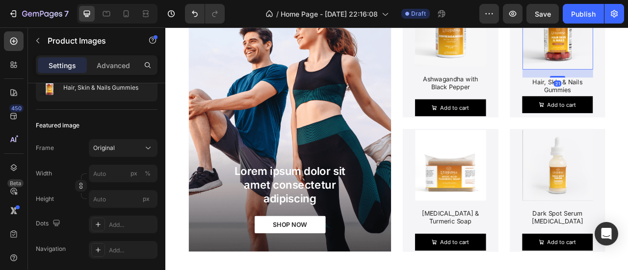
scroll to position [0, 0]
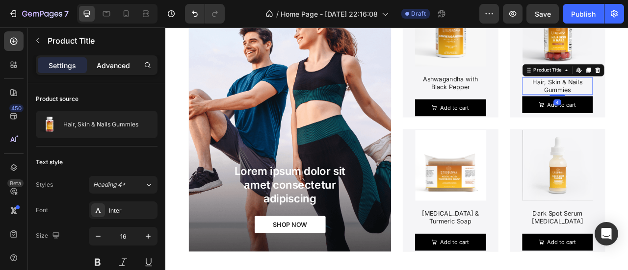
drag, startPoint x: 125, startPoint y: 56, endPoint x: 121, endPoint y: 64, distance: 9.4
click at [121, 64] on div "Settings Advanced" at bounding box center [97, 65] width 122 height 20
click at [121, 64] on p "Advanced" at bounding box center [113, 65] width 33 height 10
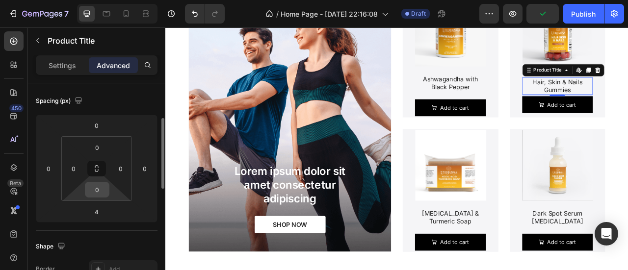
scroll to position [105, 0]
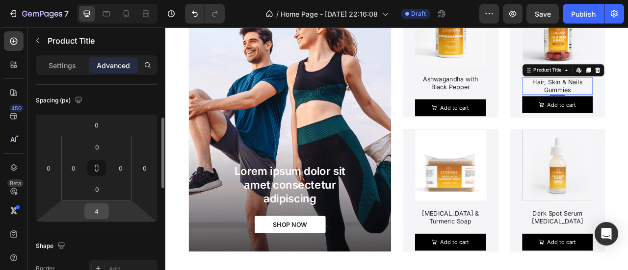
click at [101, 211] on input "4" at bounding box center [97, 211] width 20 height 15
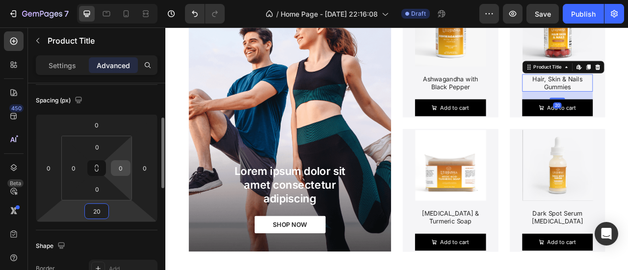
type input "20"
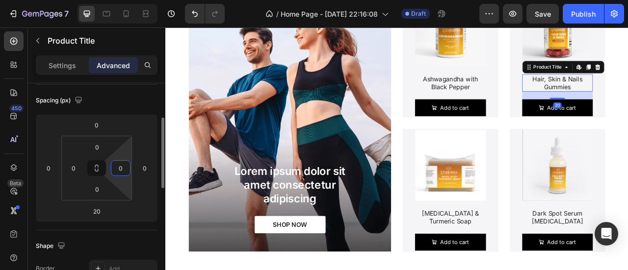
click at [123, 166] on input "0" at bounding box center [120, 168] width 15 height 15
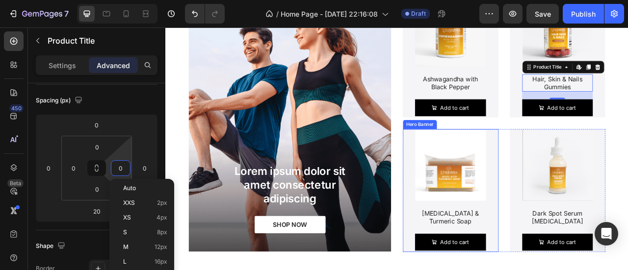
click at [501, 152] on div "Hero Banner" at bounding box center [488, 150] width 39 height 9
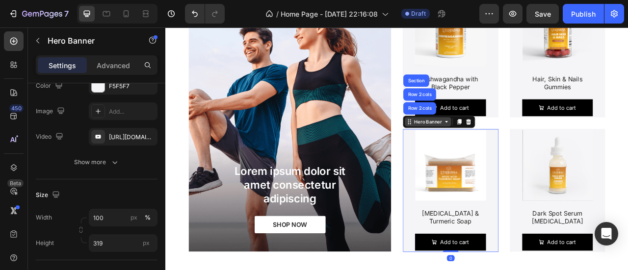
scroll to position [0, 0]
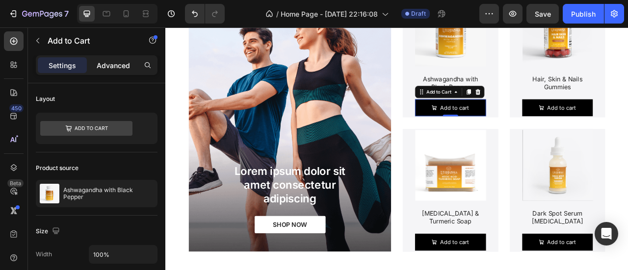
click at [111, 59] on div "Advanced" at bounding box center [113, 65] width 49 height 16
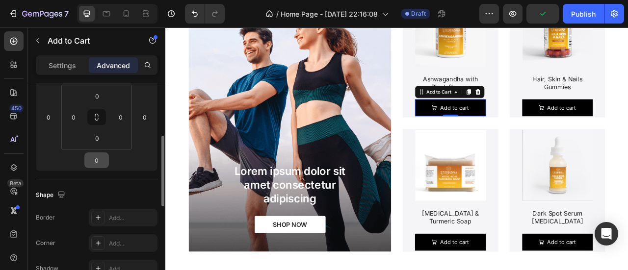
scroll to position [157, 0]
click at [98, 158] on input "0" at bounding box center [97, 159] width 20 height 15
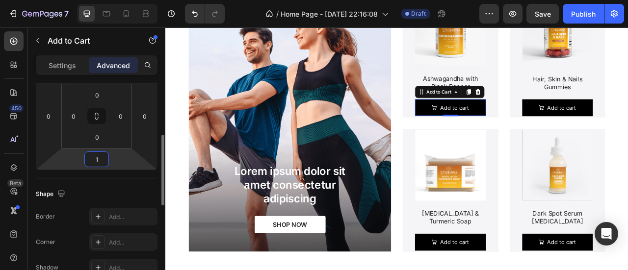
type input "15"
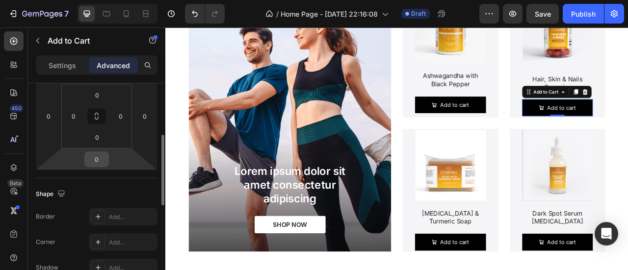
click at [96, 158] on input "0" at bounding box center [97, 159] width 20 height 15
type input "15"
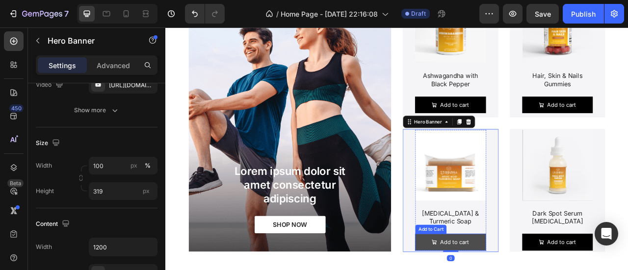
scroll to position [0, 0]
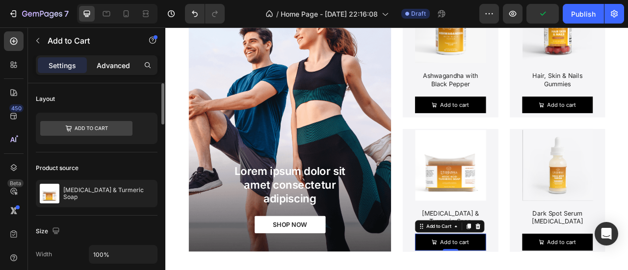
click at [131, 66] on div "Advanced" at bounding box center [113, 65] width 49 height 16
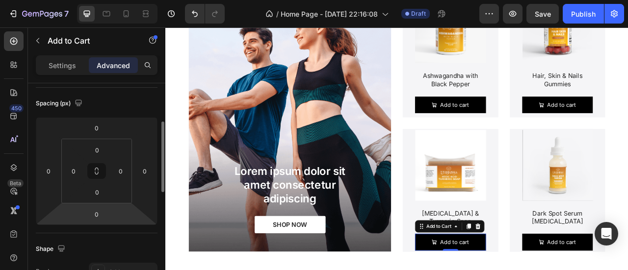
scroll to position [106, 0]
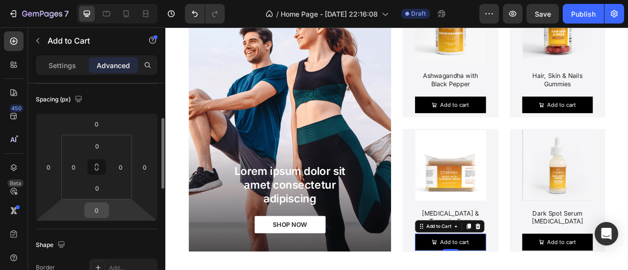
click at [91, 213] on input "0" at bounding box center [97, 210] width 20 height 15
type input "15"
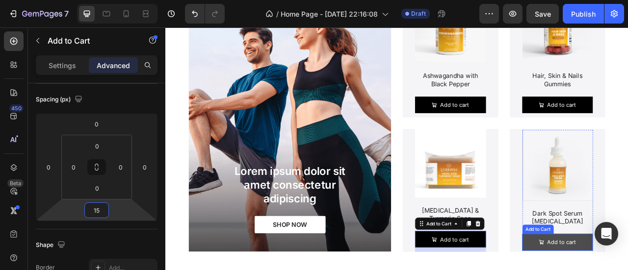
scroll to position [1336, 0]
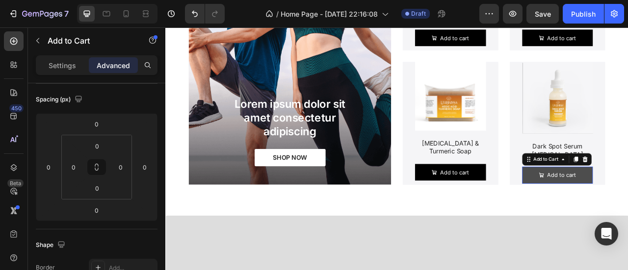
scroll to position [106, 0]
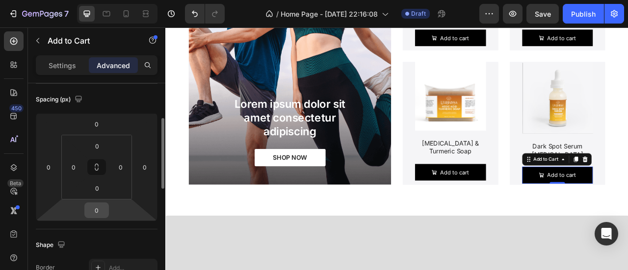
click at [106, 210] on input "0" at bounding box center [97, 210] width 20 height 15
type input "15"
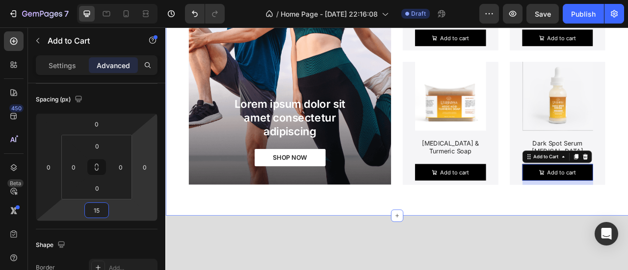
scroll to position [1335, 0]
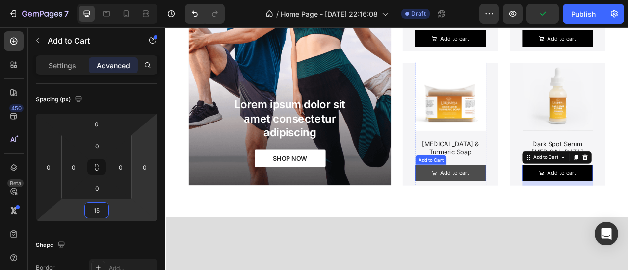
click at [483, 210] on button "Add to cart" at bounding box center [528, 213] width 90 height 22
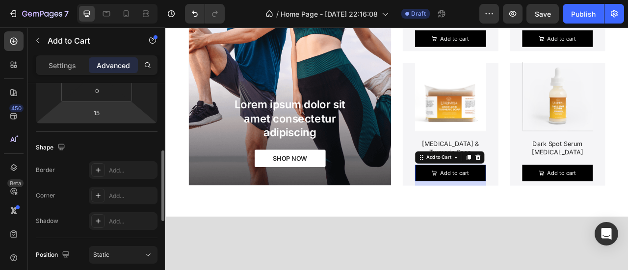
scroll to position [204, 0]
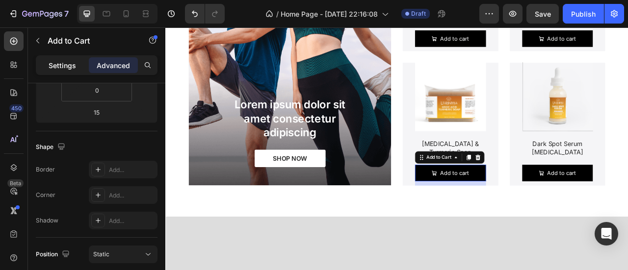
click at [66, 63] on p "Settings" at bounding box center [62, 65] width 27 height 10
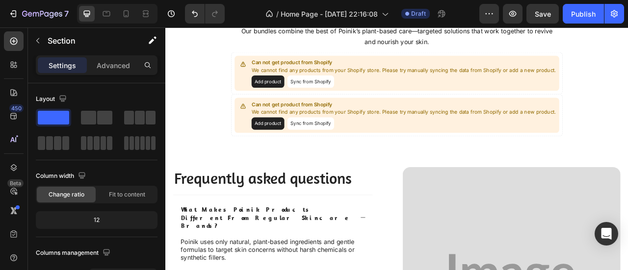
scroll to position [2208, 0]
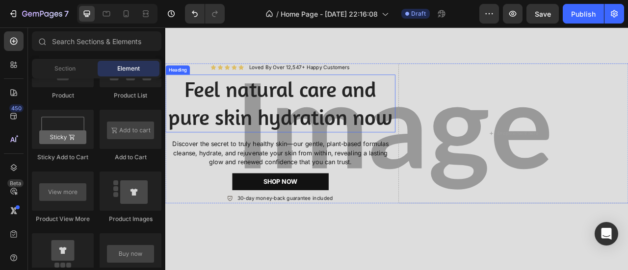
scroll to position [261, 0]
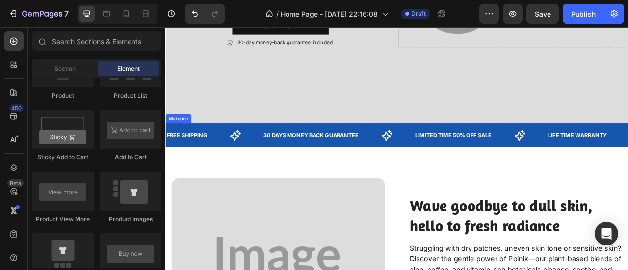
click at [270, 177] on div "FREE SHIPPING Text 30 DAYS MONEY BACK GUARANTEE Text LIMITED TIME 50% OFF SALE …" at bounding box center [459, 164] width 588 height 31
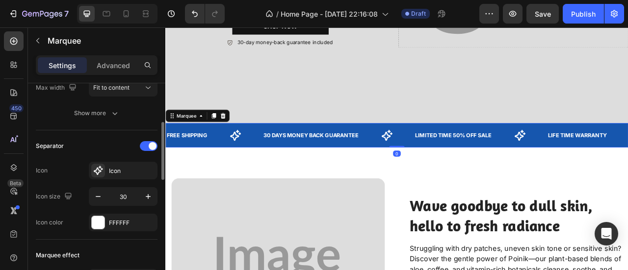
scroll to position [153, 0]
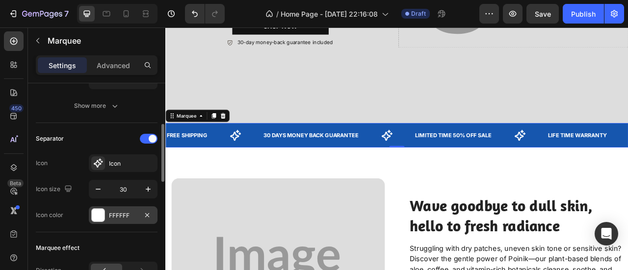
click at [116, 211] on div "FFFFFF" at bounding box center [123, 215] width 28 height 9
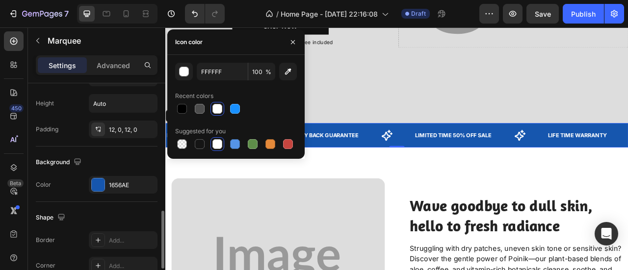
scroll to position [479, 0]
click at [113, 179] on div "1656AE" at bounding box center [123, 183] width 28 height 9
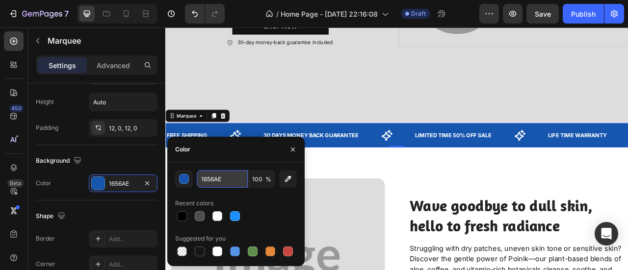
click at [0, 0] on input "1656AE" at bounding box center [0, 0] width 0 height 0
paste input "#D97C2B"
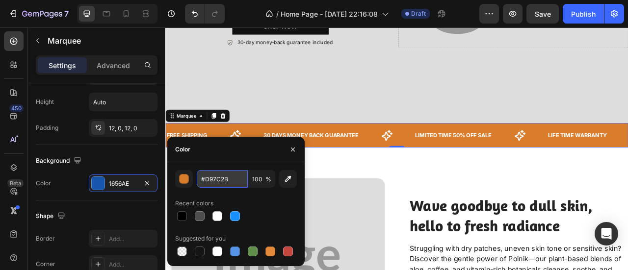
type input "D97C2B"
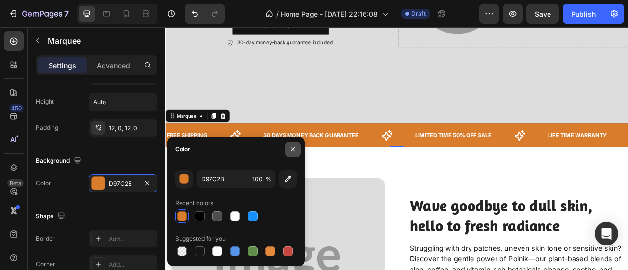
click at [294, 151] on icon "button" at bounding box center [293, 150] width 8 height 8
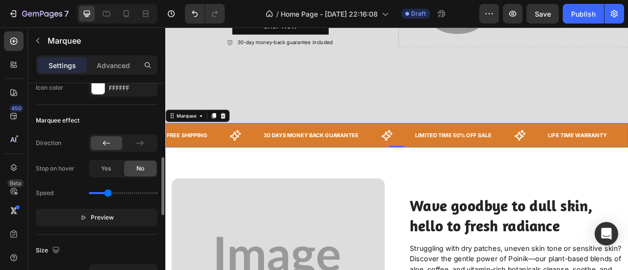
scroll to position [280, 0]
click at [107, 193] on div "Speed" at bounding box center [97, 194] width 122 height 16
drag, startPoint x: 107, startPoint y: 193, endPoint x: 99, endPoint y: 191, distance: 8.6
click at [99, 193] on input "range" at bounding box center [123, 194] width 69 height 2
click at [95, 193] on input "range" at bounding box center [123, 194] width 69 height 2
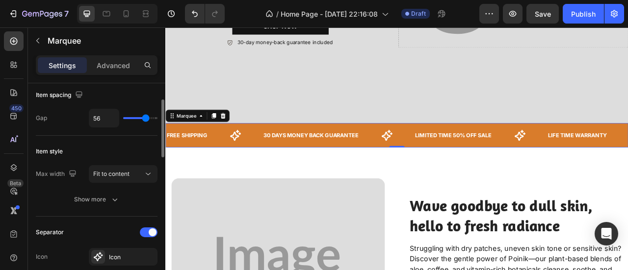
scroll to position [59, 0]
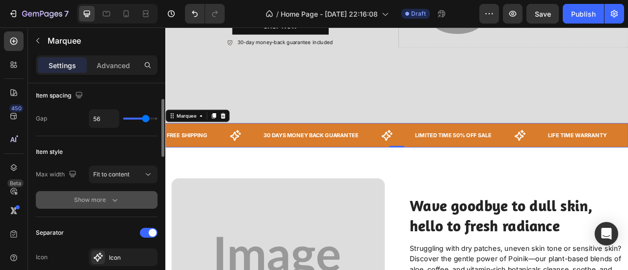
click at [100, 203] on div "Show more" at bounding box center [97, 200] width 46 height 10
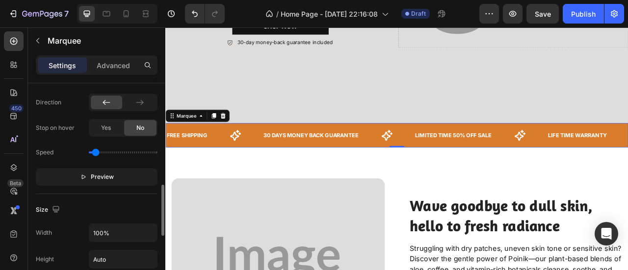
scroll to position [424, 0]
click at [113, 128] on div "Yes" at bounding box center [106, 128] width 32 height 16
type input "0.4"
click at [99, 153] on input "range" at bounding box center [123, 152] width 69 height 2
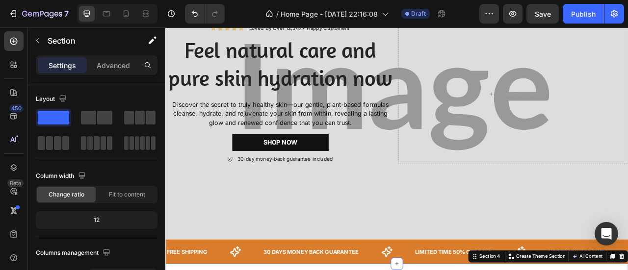
scroll to position [113, 0]
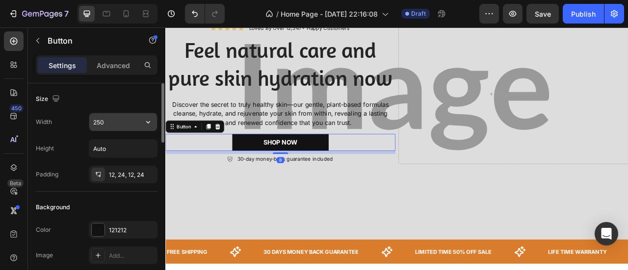
click at [116, 123] on input "250" at bounding box center [123, 122] width 68 height 18
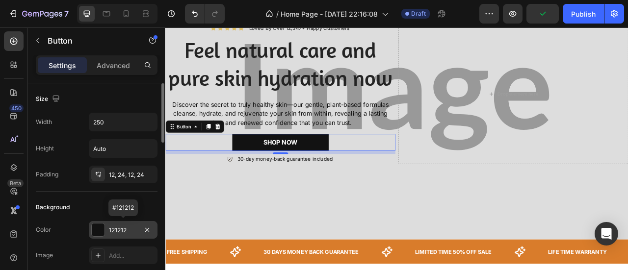
click at [113, 222] on div "121212" at bounding box center [123, 230] width 69 height 18
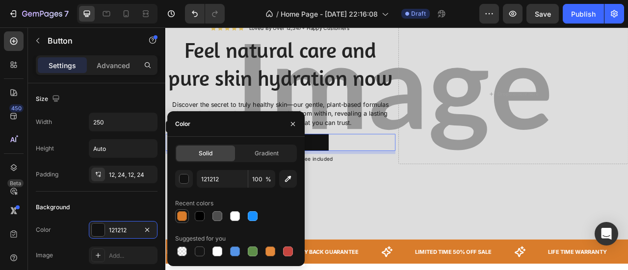
click at [183, 211] on div at bounding box center [182, 216] width 10 height 10
type input "D97C2B"
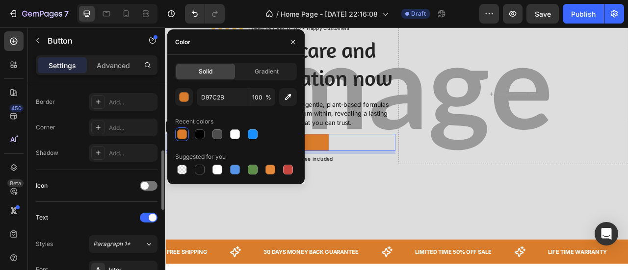
scroll to position [224, 0]
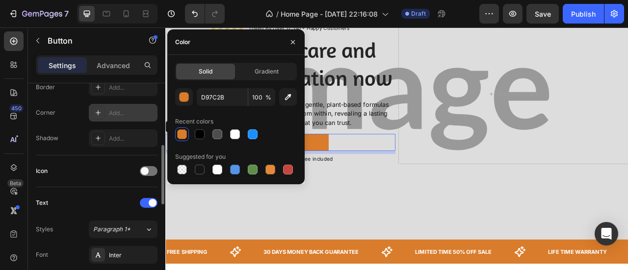
click at [118, 116] on div "Add..." at bounding box center [123, 113] width 69 height 18
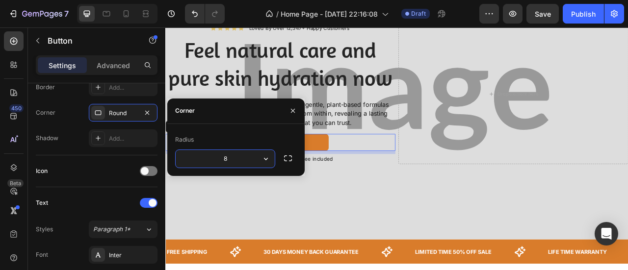
type input "3"
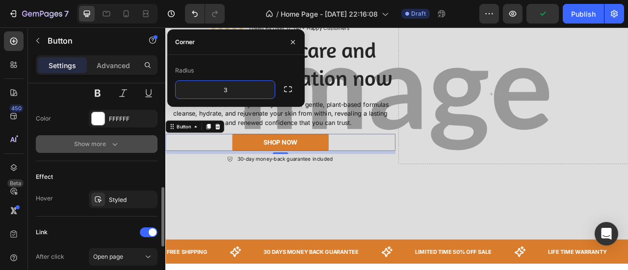
scroll to position [439, 0]
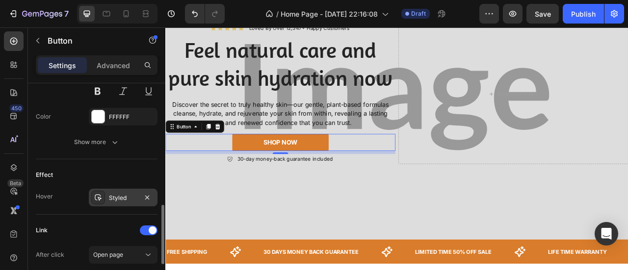
click at [114, 194] on div "Styled" at bounding box center [123, 198] width 28 height 9
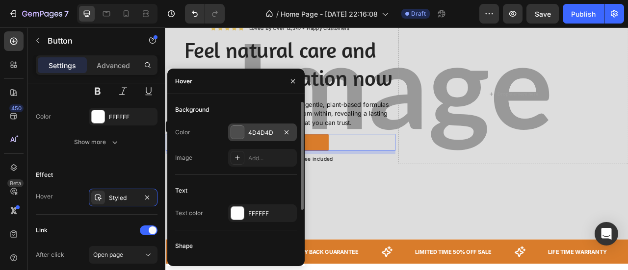
click at [250, 136] on div "4D4D4D" at bounding box center [262, 132] width 28 height 9
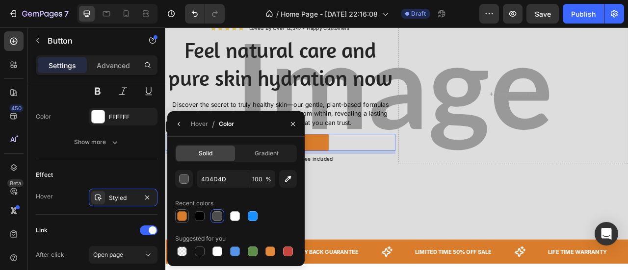
click at [181, 214] on div at bounding box center [182, 216] width 10 height 10
type input "D97C2B"
click at [0, 0] on input "100" at bounding box center [0, 0] width 0 height 0
type input "80"
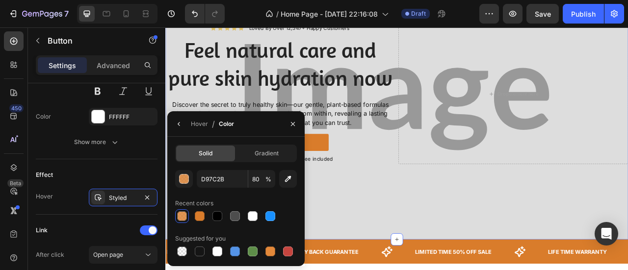
click at [407, 241] on div "Icon Icon Icon Icon Icon Icon List Loved By Over 12,547+ Happy Customers Text B…" at bounding box center [459, 116] width 588 height 362
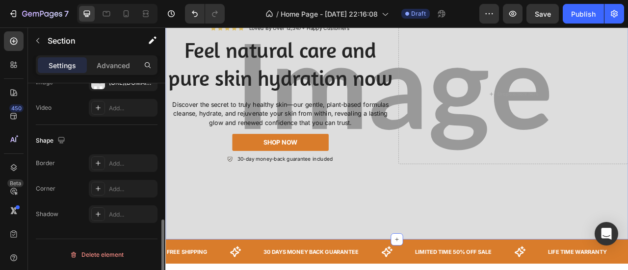
scroll to position [0, 0]
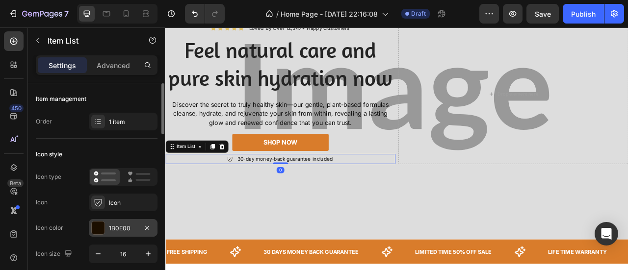
click at [101, 222] on div at bounding box center [98, 228] width 13 height 13
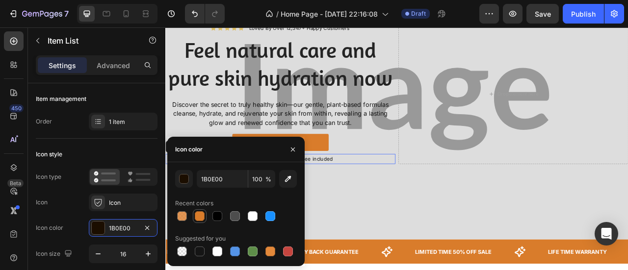
click at [204, 222] on div at bounding box center [200, 216] width 14 height 14
type input "D97C2B"
click at [293, 147] on icon "button" at bounding box center [293, 150] width 8 height 8
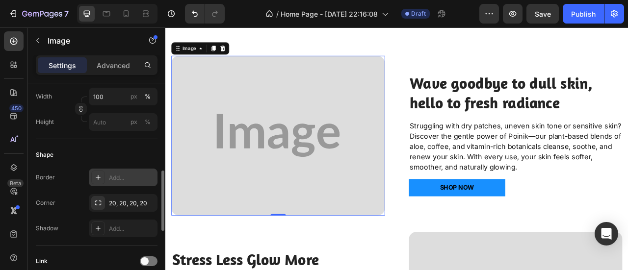
scroll to position [309, 0]
click at [115, 196] on div "20, 20, 20, 20" at bounding box center [123, 203] width 69 height 18
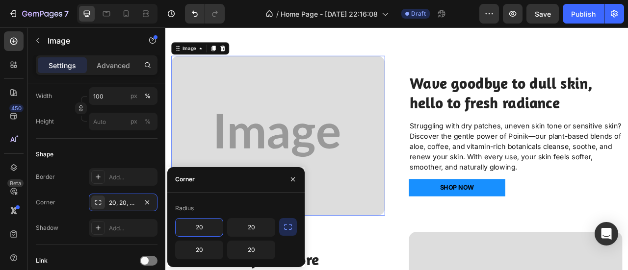
click at [202, 222] on input "20" at bounding box center [199, 228] width 47 height 18
type input "10"
click at [262, 234] on input "20" at bounding box center [251, 228] width 47 height 18
type input "10"
click at [255, 249] on input "20" at bounding box center [251, 250] width 47 height 18
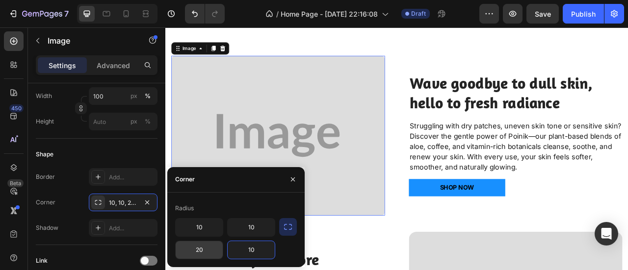
type input "10"
click at [213, 249] on input "20" at bounding box center [199, 250] width 47 height 18
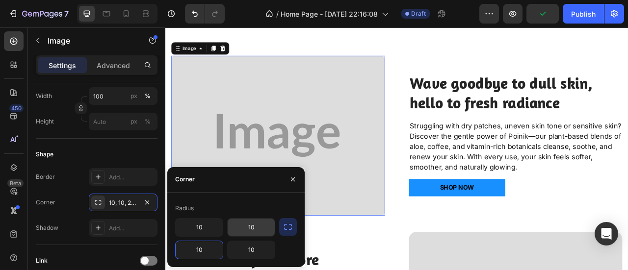
type input "10"
click at [247, 231] on input "10" at bounding box center [251, 228] width 47 height 18
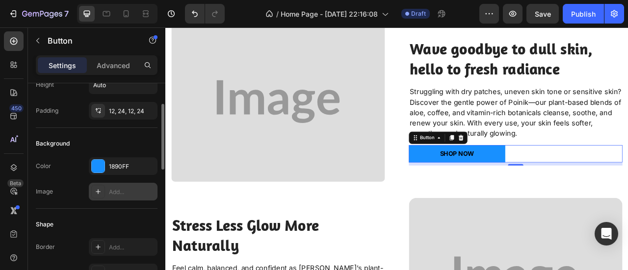
scroll to position [65, 0]
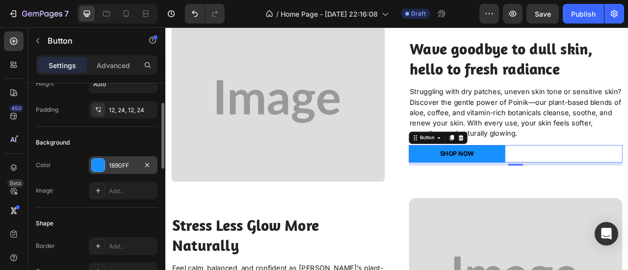
click at [121, 164] on div "1890FF" at bounding box center [123, 165] width 28 height 9
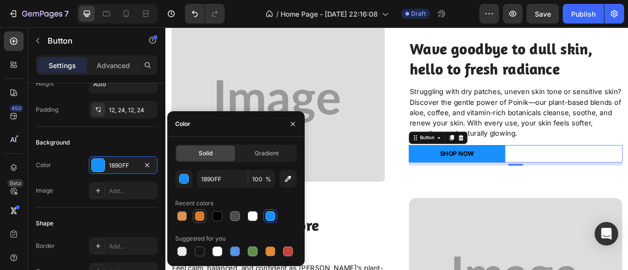
click at [204, 216] on div at bounding box center [200, 216] width 10 height 10
type input "D97C2B"
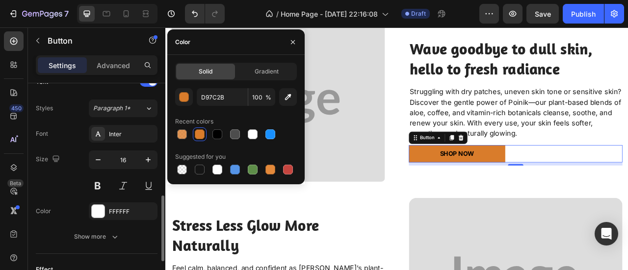
scroll to position [352, 0]
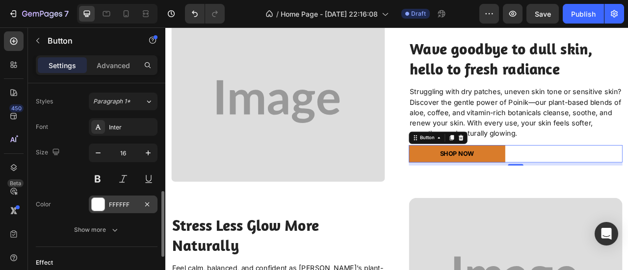
click at [113, 210] on div "FFFFFF" at bounding box center [123, 205] width 69 height 18
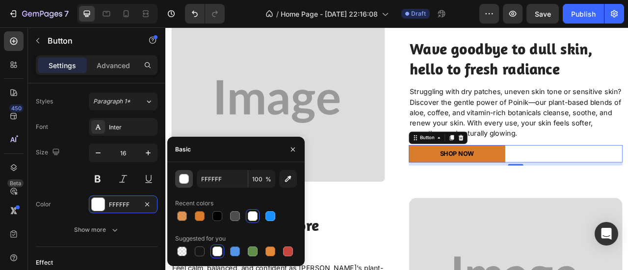
click at [179, 186] on button "button" at bounding box center [184, 179] width 18 height 18
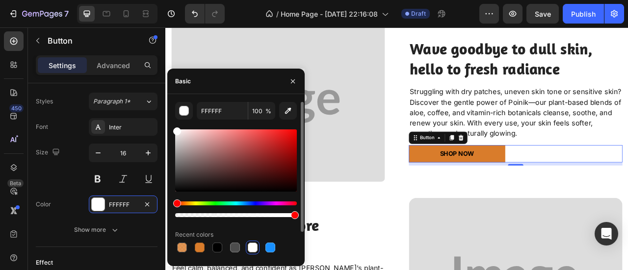
click at [249, 248] on div at bounding box center [253, 248] width 10 height 10
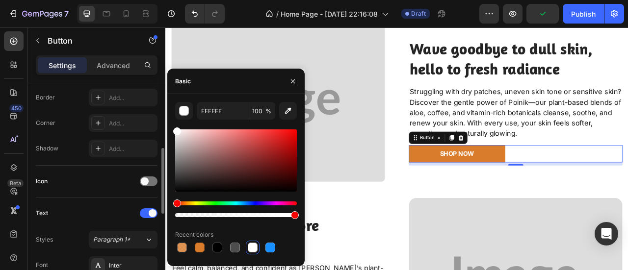
scroll to position [213, 0]
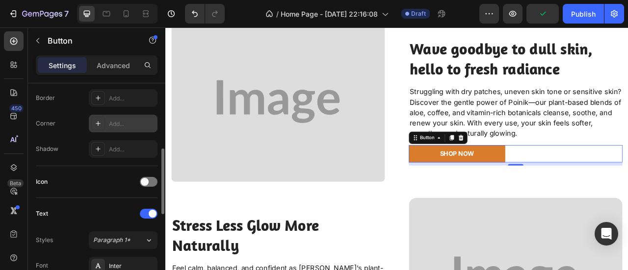
click at [125, 126] on div "Add..." at bounding box center [132, 124] width 46 height 9
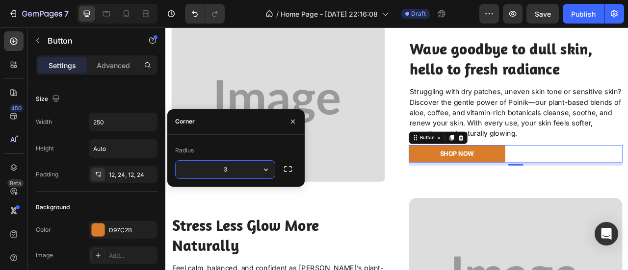
scroll to position [213, 0]
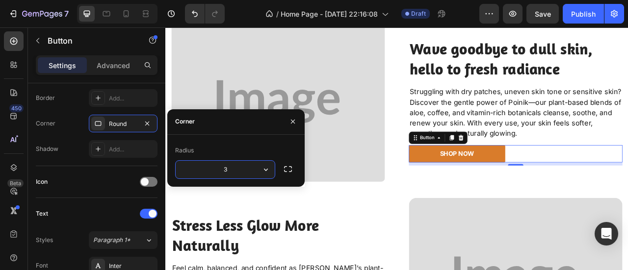
type input "3"
click at [57, 163] on div "Shape Border Add... Corner 3, 3, 3, 3 Shadow Add..." at bounding box center [97, 113] width 122 height 106
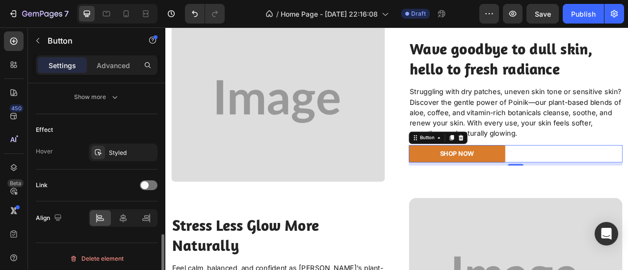
scroll to position [486, 0]
click at [145, 181] on span at bounding box center [145, 184] width 8 height 8
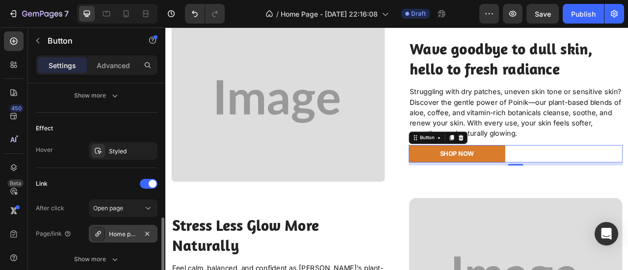
click at [113, 232] on div "Home page" at bounding box center [123, 234] width 28 height 9
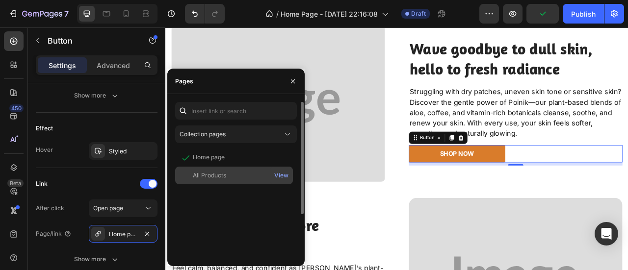
click at [227, 170] on div "All Products View" at bounding box center [234, 176] width 118 height 18
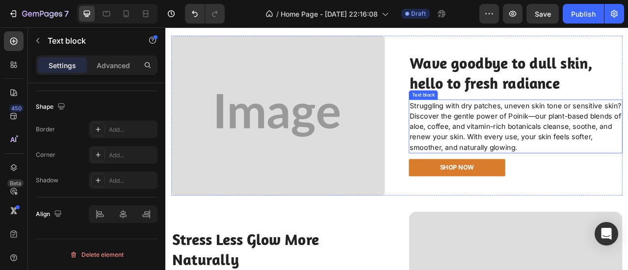
scroll to position [0, 0]
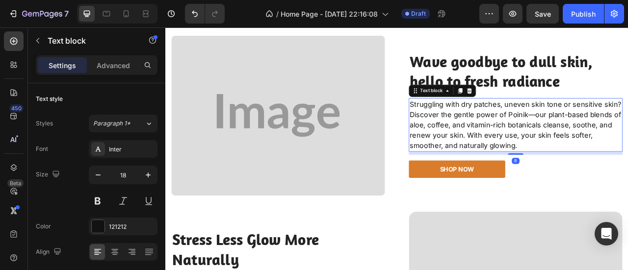
click at [604, 188] on div "Wave goodbye to dull skin, hello to fresh radiance Heading Struggling with dry …" at bounding box center [611, 140] width 272 height 204
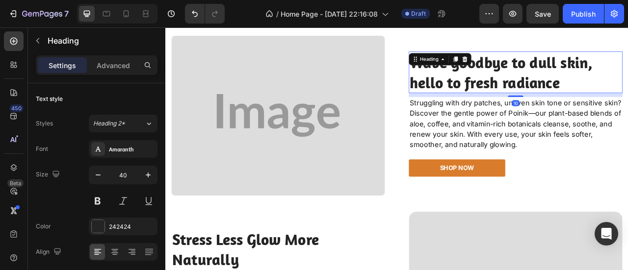
drag, startPoint x: 611, startPoint y: 114, endPoint x: 616, endPoint y: 111, distance: 6.1
click at [616, 111] on div "10" at bounding box center [611, 111] width 272 height 0
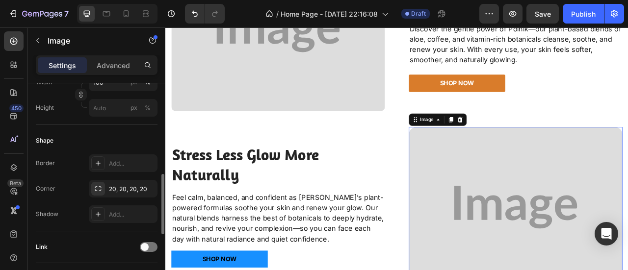
scroll to position [323, 0]
click at [133, 188] on div "20, 20, 20, 20" at bounding box center [123, 188] width 28 height 9
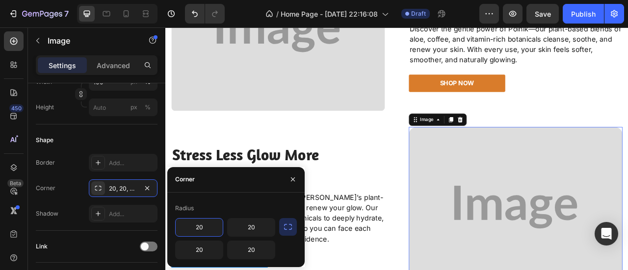
click at [205, 224] on input "20" at bounding box center [199, 228] width 47 height 18
type input "10"
click at [251, 227] on input "20" at bounding box center [251, 228] width 47 height 18
type input "10"
click at [258, 252] on input "20" at bounding box center [251, 250] width 47 height 18
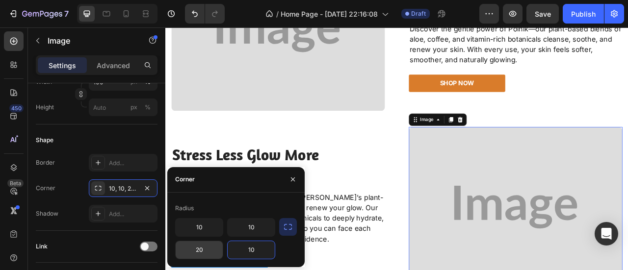
type input "10"
click at [212, 250] on input "20" at bounding box center [199, 250] width 47 height 18
type input "10"
click at [250, 226] on input "10" at bounding box center [251, 228] width 47 height 18
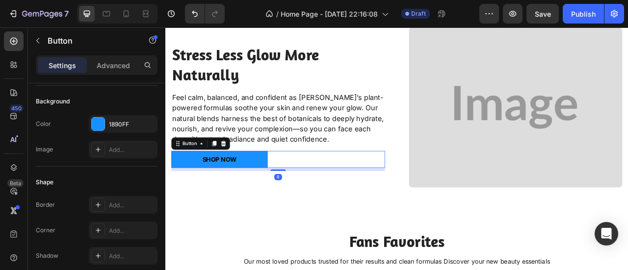
scroll to position [106, 0]
click at [114, 230] on div "Add..." at bounding box center [132, 231] width 46 height 9
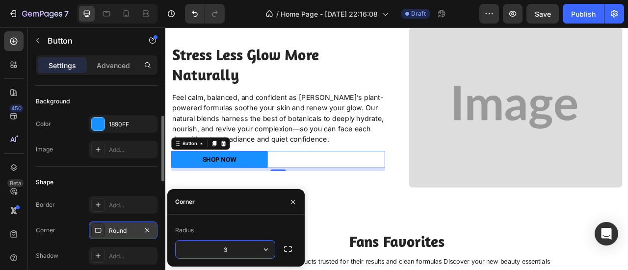
type input "3"
click at [121, 120] on div "1890FF" at bounding box center [123, 124] width 28 height 9
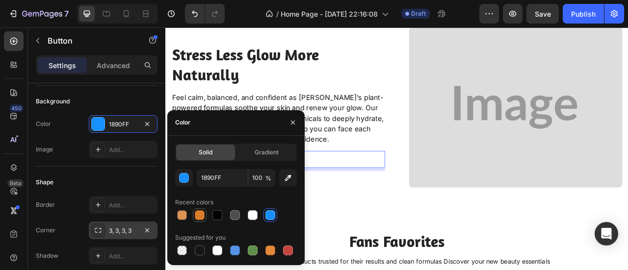
click at [197, 214] on div at bounding box center [200, 215] width 10 height 10
type input "D97C2B"
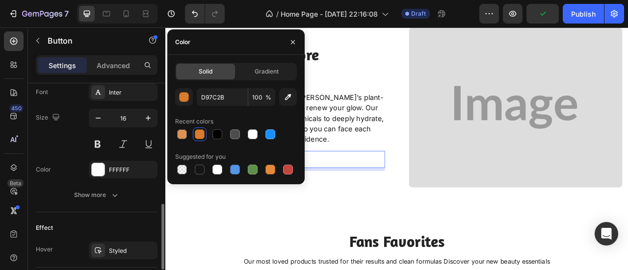
scroll to position [388, 0]
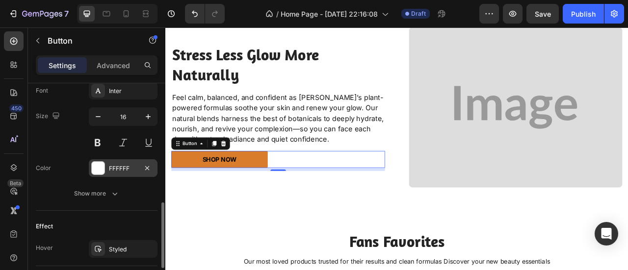
click at [116, 164] on div "FFFFFF" at bounding box center [123, 168] width 28 height 9
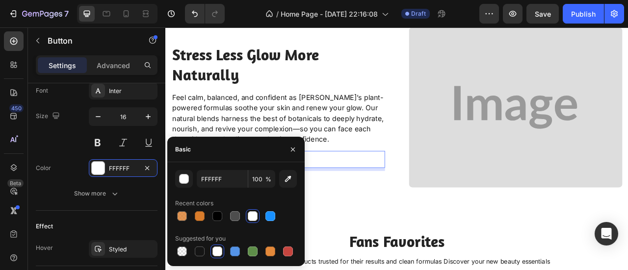
click at [254, 219] on div at bounding box center [253, 216] width 10 height 10
click at [255, 211] on div at bounding box center [253, 216] width 10 height 10
click at [290, 151] on icon "button" at bounding box center [293, 150] width 8 height 8
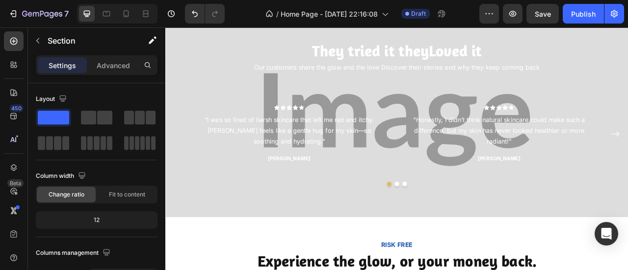
scroll to position [1409, 0]
click at [243, 238] on div "They tried it they Loved it Heading Our customers share the glow and the love D…" at bounding box center [459, 123] width 588 height 290
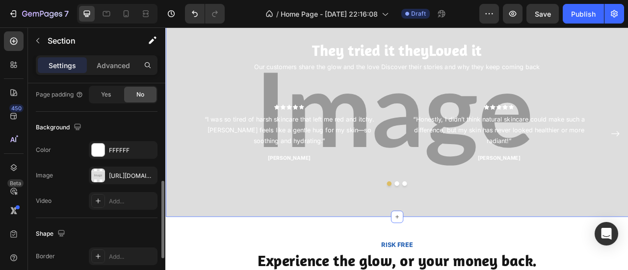
scroll to position [294, 0]
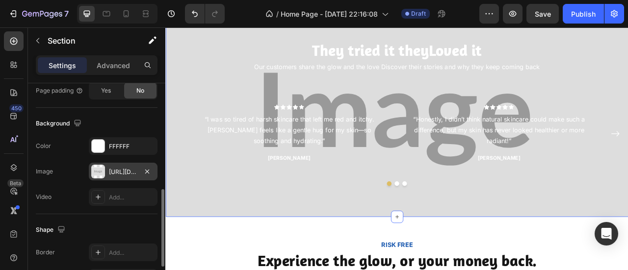
click at [116, 168] on div "https://placehold.co/4500x2250?text=Image" at bounding box center [123, 172] width 28 height 9
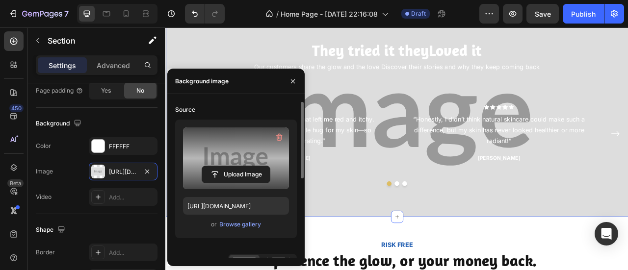
click at [227, 161] on label at bounding box center [236, 159] width 106 height 62
click at [227, 166] on input "file" at bounding box center [236, 174] width 68 height 17
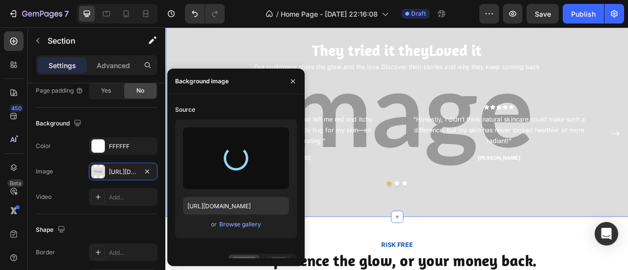
type input "https://cdn.shopify.com/s/files/1/0950/7481/2200/files/gempages_581869071591539…"
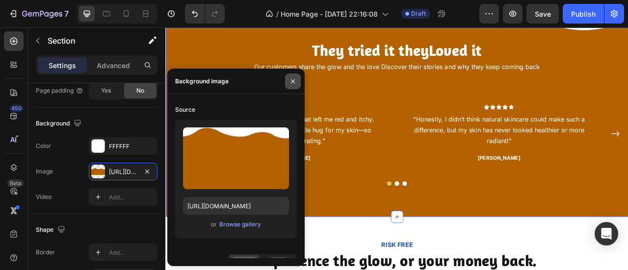
click at [295, 83] on icon "button" at bounding box center [293, 81] width 8 height 8
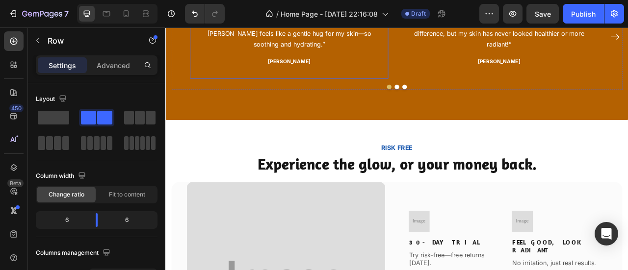
scroll to position [1532, 0]
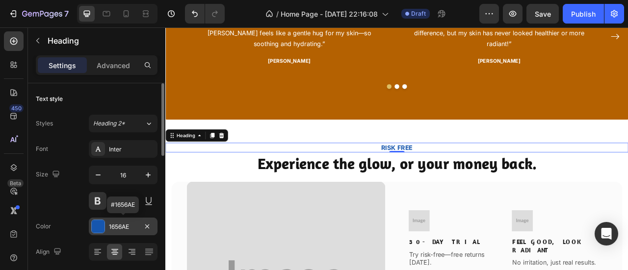
click at [115, 225] on div "1656AE" at bounding box center [123, 227] width 28 height 9
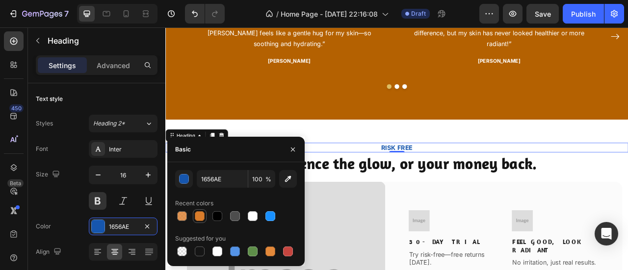
click at [201, 219] on div at bounding box center [200, 216] width 10 height 10
type input "D97C2B"
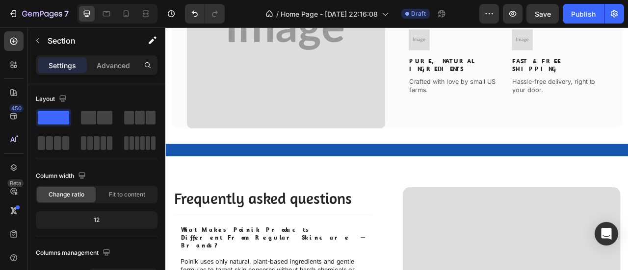
scroll to position [1838, 0]
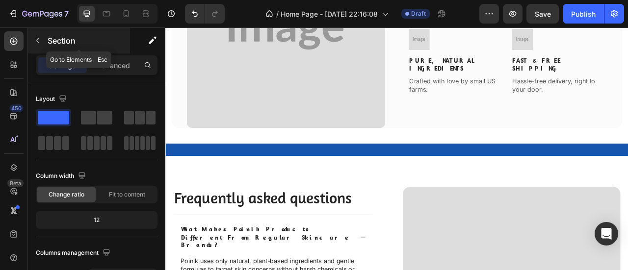
click at [43, 40] on button "button" at bounding box center [38, 41] width 16 height 16
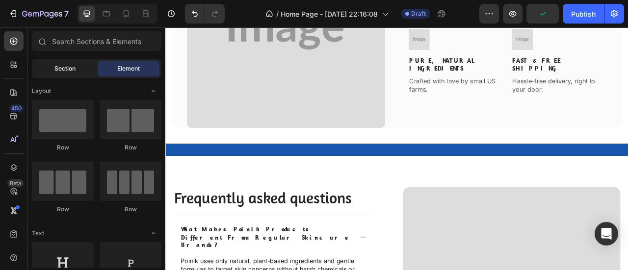
click at [72, 73] on div "Section" at bounding box center [65, 69] width 62 height 16
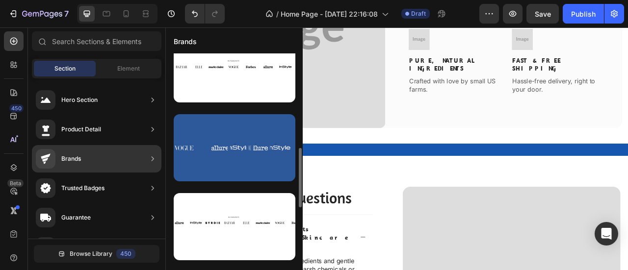
scroll to position [338, 0]
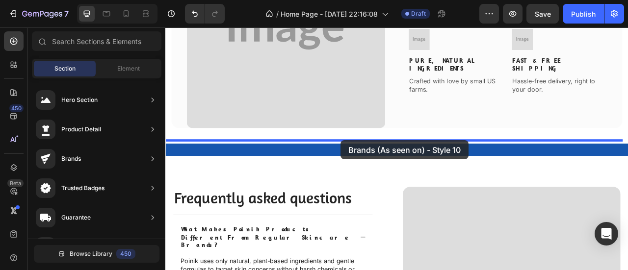
drag, startPoint x: 409, startPoint y: 167, endPoint x: 388, endPoint y: 171, distance: 21.4
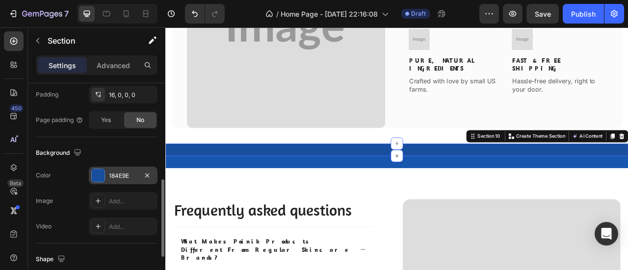
scroll to position [266, 0]
click at [110, 171] on div "184E9E" at bounding box center [123, 175] width 28 height 9
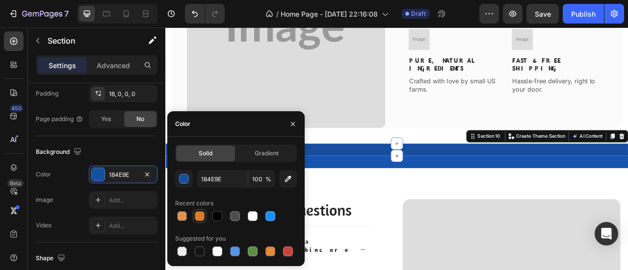
click at [196, 217] on div at bounding box center [200, 216] width 10 height 10
type input "D97C2B"
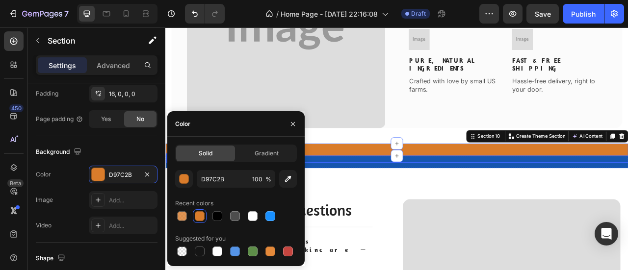
click at [453, 199] on div "Image Image Image Image Image Image" at bounding box center [459, 199] width 588 height 0
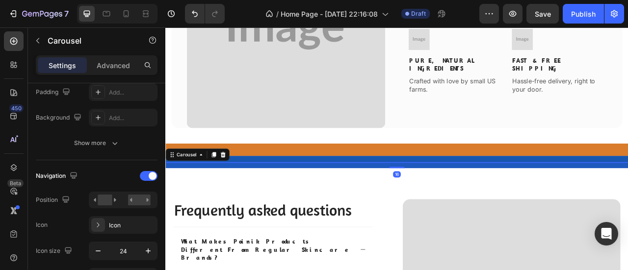
scroll to position [0, 0]
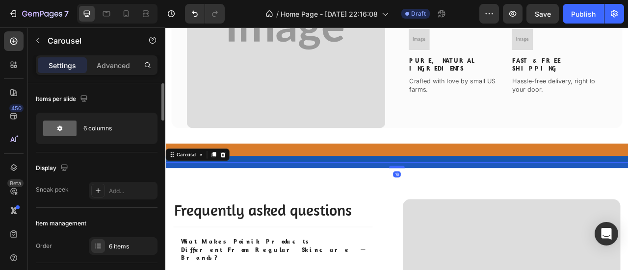
click at [459, 206] on div at bounding box center [460, 205] width 20 height 3
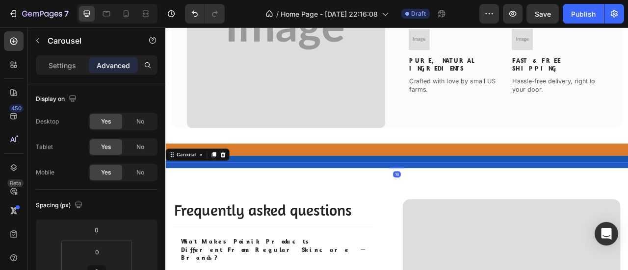
click at [485, 206] on div "16" at bounding box center [459, 203] width 588 height 8
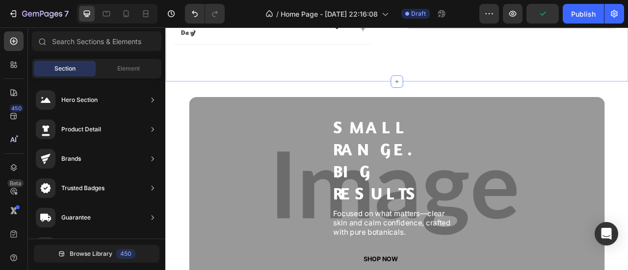
scroll to position [2367, 0]
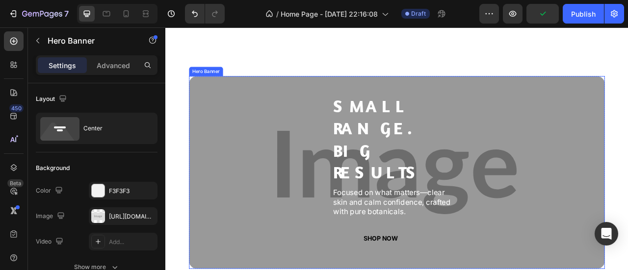
click at [546, 270] on div "Overlay" at bounding box center [459, 211] width 529 height 245
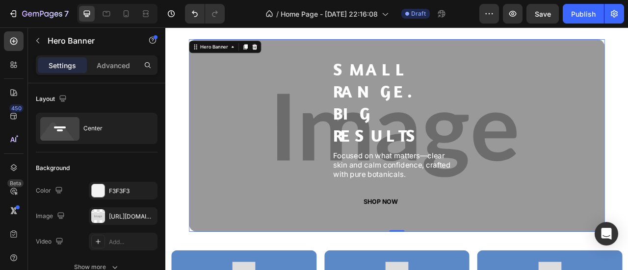
scroll to position [2383, 0]
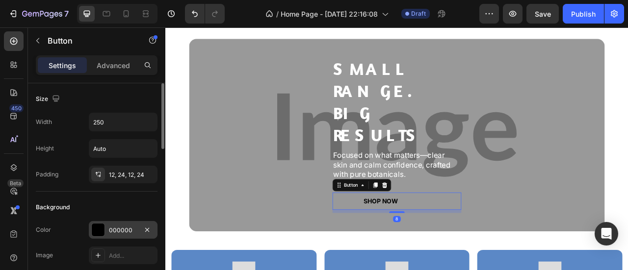
click at [115, 228] on div "000000" at bounding box center [123, 230] width 28 height 9
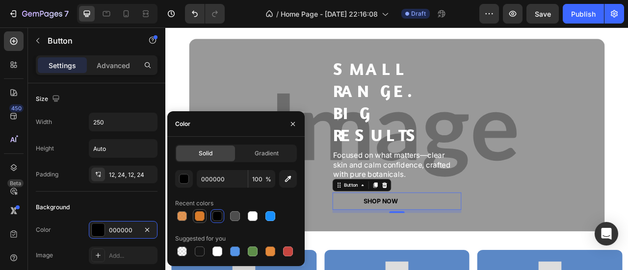
click at [200, 216] on div at bounding box center [200, 216] width 10 height 10
type input "D97C2B"
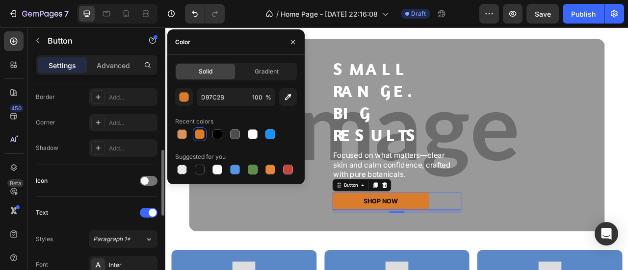
scroll to position [215, 0]
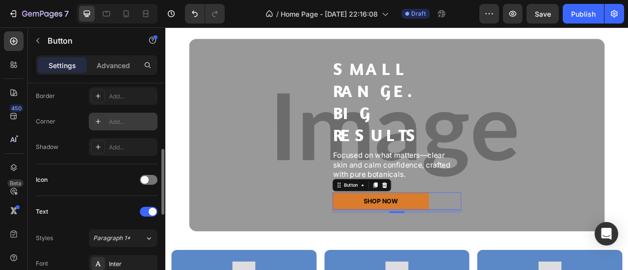
click at [109, 124] on div "Add..." at bounding box center [132, 122] width 46 height 9
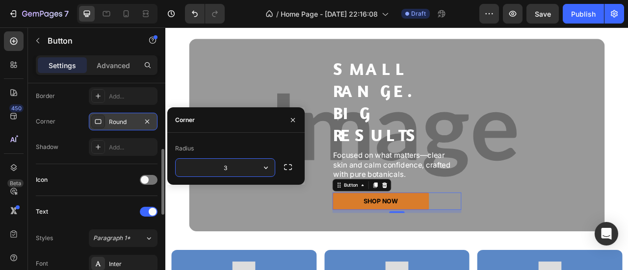
type input "3"
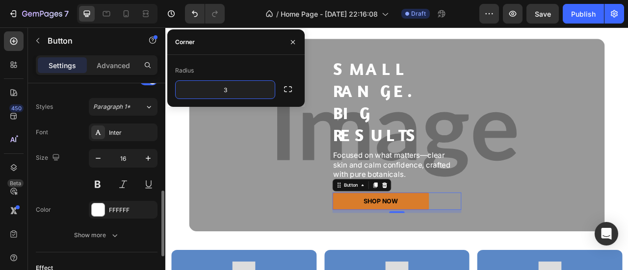
scroll to position [348, 0]
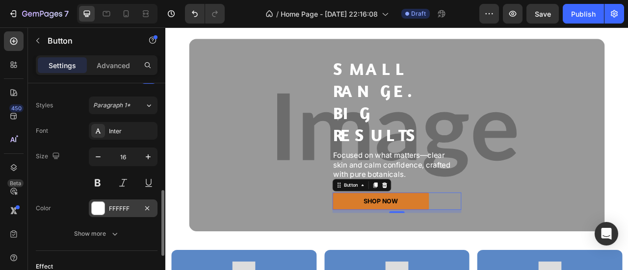
click at [116, 204] on div "FFFFFF" at bounding box center [123, 208] width 28 height 9
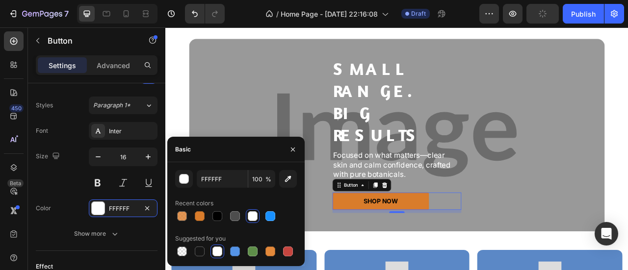
click at [248, 215] on div at bounding box center [253, 216] width 10 height 10
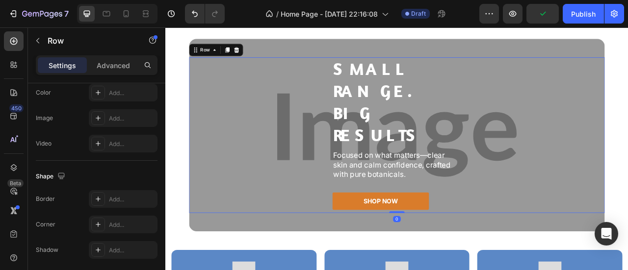
scroll to position [0, 0]
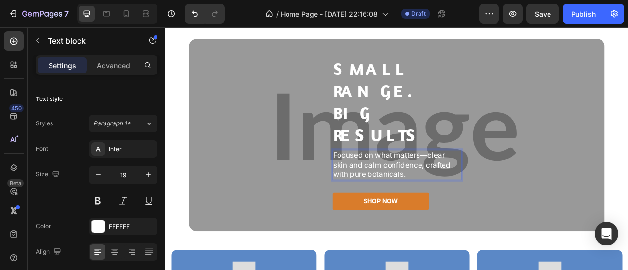
click at [503, 164] on div "Small Range. Big Results Heading Focused on what matters—clear skin and calm co…" at bounding box center [460, 164] width 164 height 198
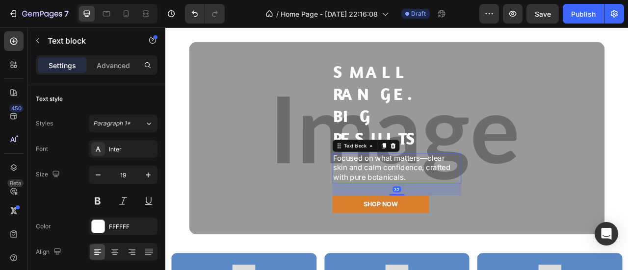
scroll to position [2356, 0]
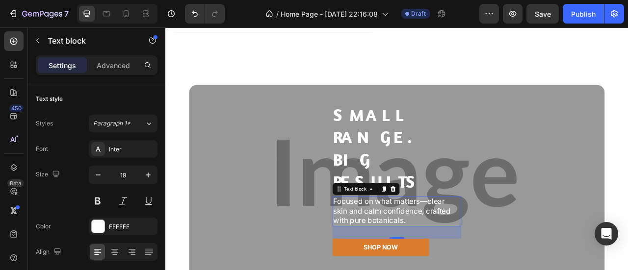
click at [501, 243] on p "Focused on what matters—clear skin and calm confidence, crafted with pure botan…" at bounding box center [460, 261] width 162 height 36
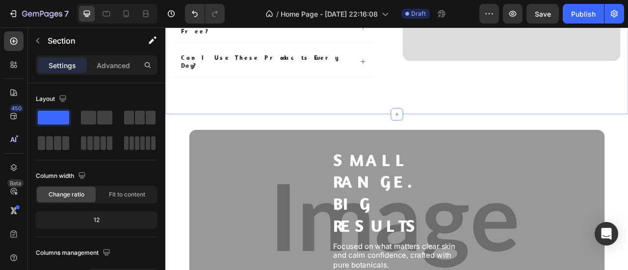
scroll to position [2159, 0]
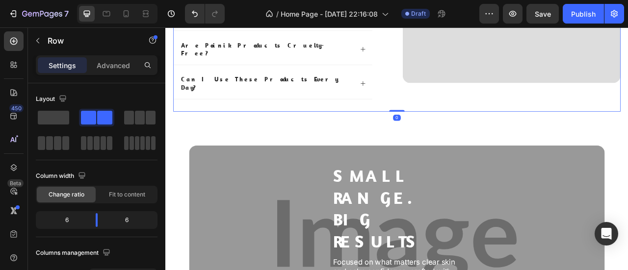
drag, startPoint x: 456, startPoint y: 108, endPoint x: 462, endPoint y: 92, distance: 17.4
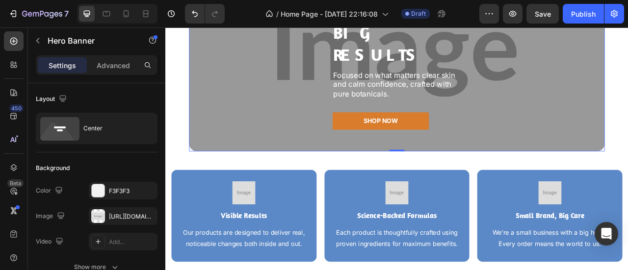
scroll to position [2368, 0]
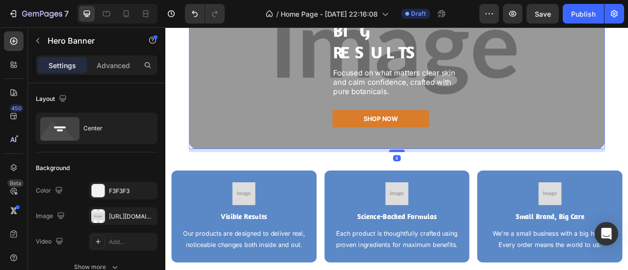
click at [455, 184] on div at bounding box center [460, 184] width 20 height 3
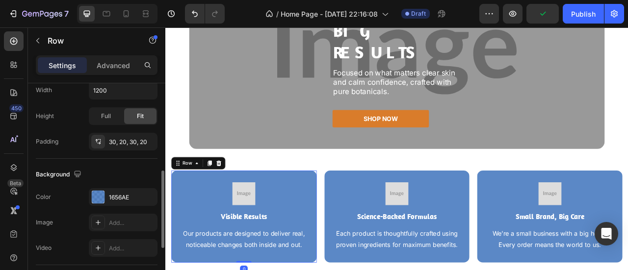
scroll to position [244, 0]
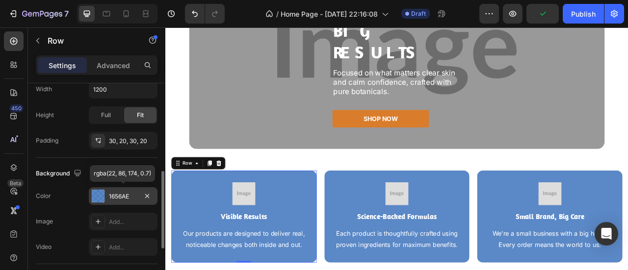
click at [115, 195] on div "1656AE" at bounding box center [123, 196] width 28 height 9
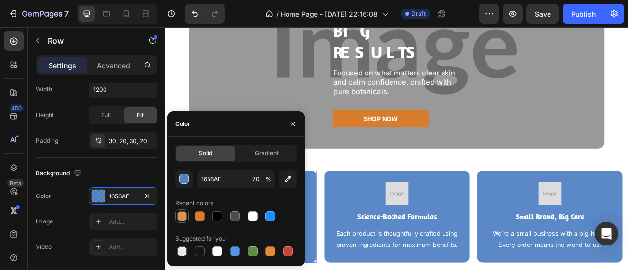
click at [179, 215] on div at bounding box center [182, 216] width 10 height 10
type input "D97C2B"
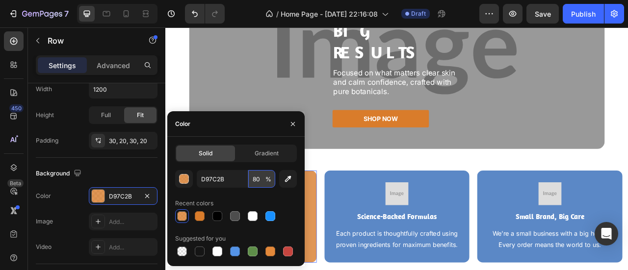
click at [257, 181] on input "80" at bounding box center [261, 179] width 27 height 18
type input "50"
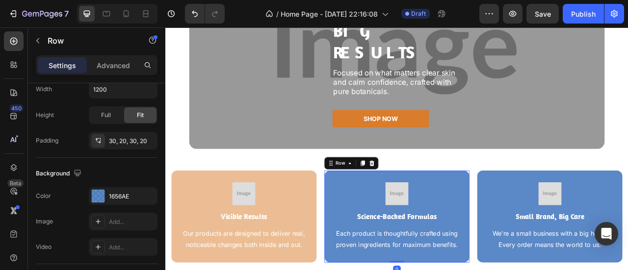
click at [375, 220] on div "Image Science-Backed Formulas Heading Each product is thoughtfully crafted usin…" at bounding box center [459, 267] width 185 height 117
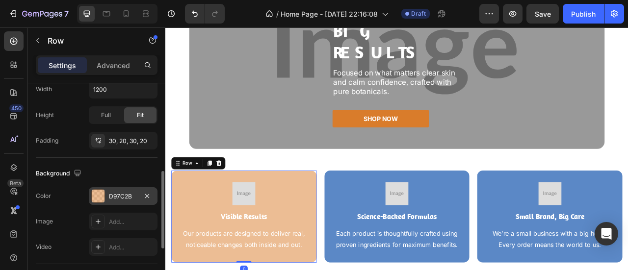
click at [123, 192] on div "D97C2B" at bounding box center [123, 196] width 28 height 9
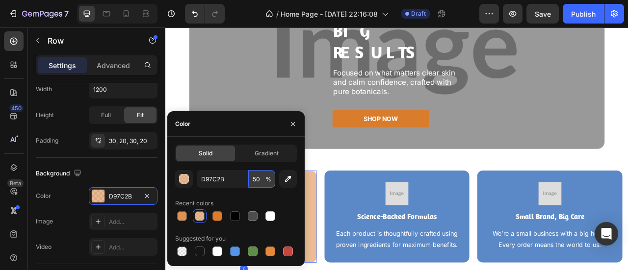
click at [258, 182] on input "50" at bounding box center [261, 179] width 27 height 18
type input "70"
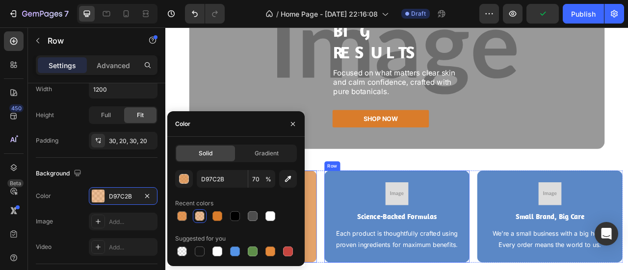
click at [369, 225] on div "Image Science-Backed Formulas Heading Each product is thoughtfully crafted usin…" at bounding box center [459, 267] width 185 height 117
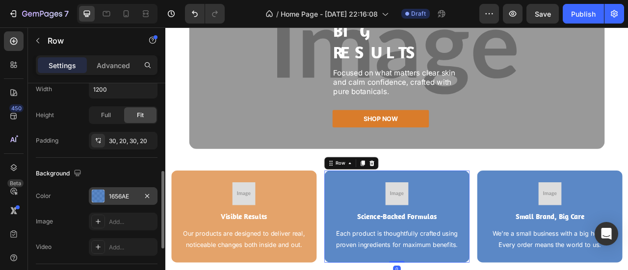
click at [125, 192] on div "1656AE" at bounding box center [123, 196] width 28 height 9
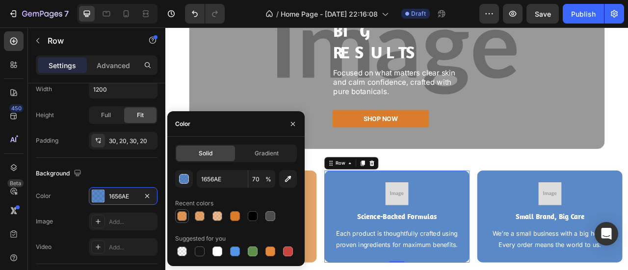
click at [181, 219] on div at bounding box center [182, 216] width 10 height 10
type input "D97C2B"
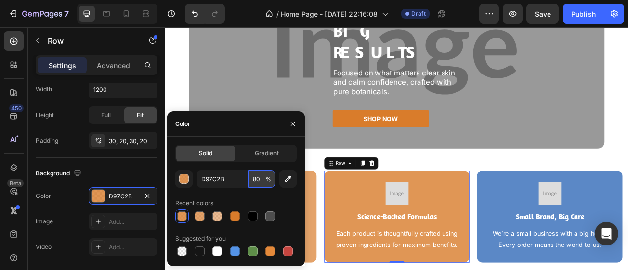
click at [257, 181] on input "80" at bounding box center [261, 179] width 27 height 18
click at [203, 214] on div at bounding box center [200, 216] width 10 height 10
type input "70"
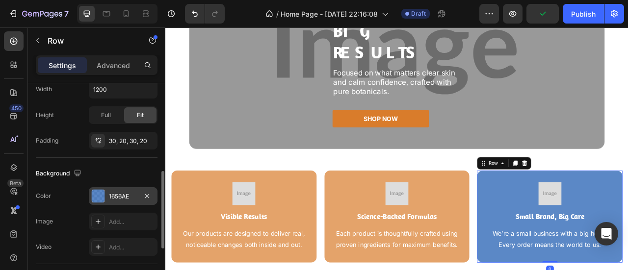
click at [115, 195] on div "1656AE" at bounding box center [123, 196] width 28 height 9
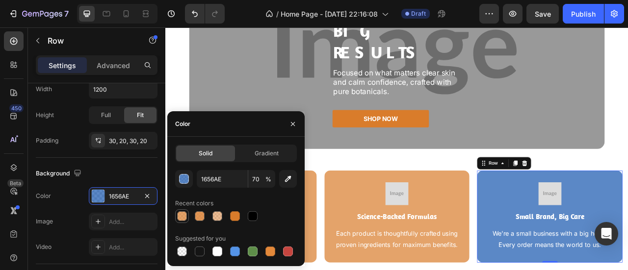
click at [183, 222] on div at bounding box center [182, 216] width 12 height 12
type input "D97C2B"
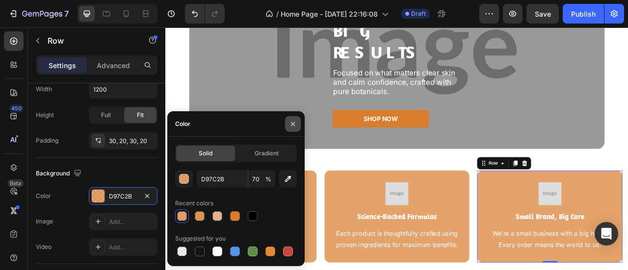
click at [292, 124] on icon "button" at bounding box center [293, 124] width 8 height 8
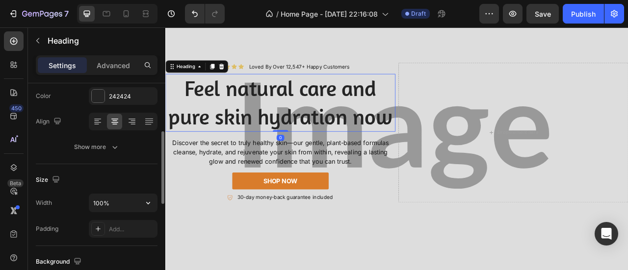
scroll to position [143, 0]
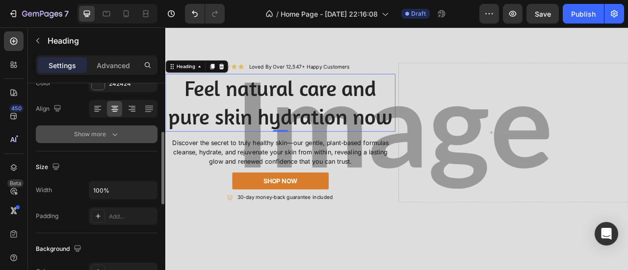
click at [115, 137] on icon "button" at bounding box center [115, 134] width 10 height 10
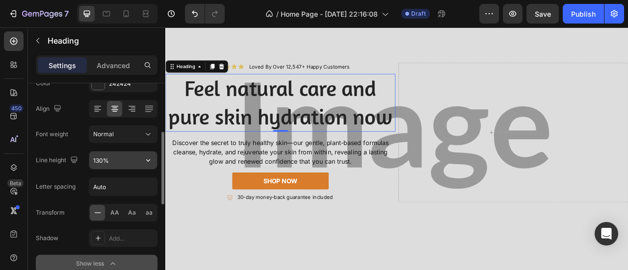
click at [111, 160] on input "130%" at bounding box center [123, 161] width 68 height 18
click at [149, 158] on icon "button" at bounding box center [148, 160] width 10 height 10
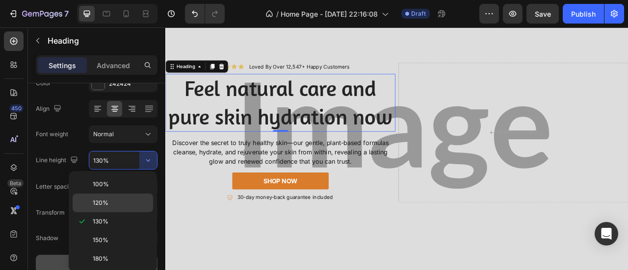
click at [108, 207] on div "120%" at bounding box center [113, 203] width 80 height 19
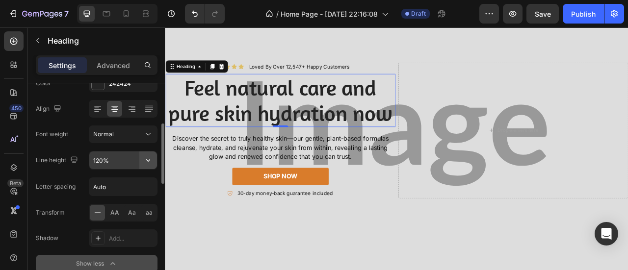
click at [148, 159] on icon "button" at bounding box center [148, 160] width 10 height 10
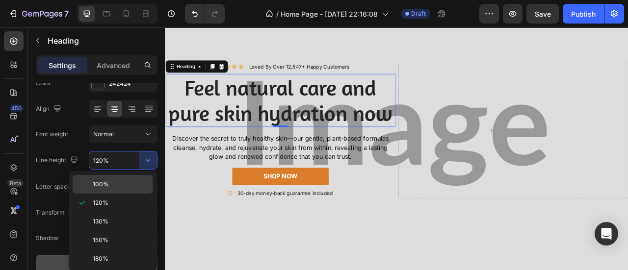
click at [100, 186] on span "100%" at bounding box center [101, 184] width 16 height 9
type input "100%"
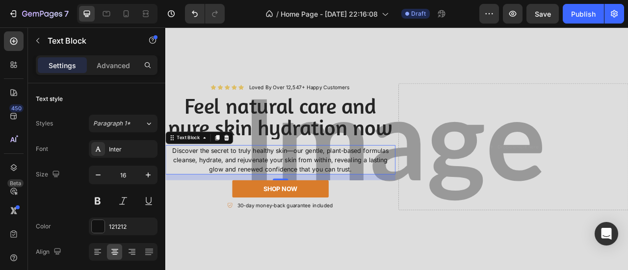
scroll to position [0, 0]
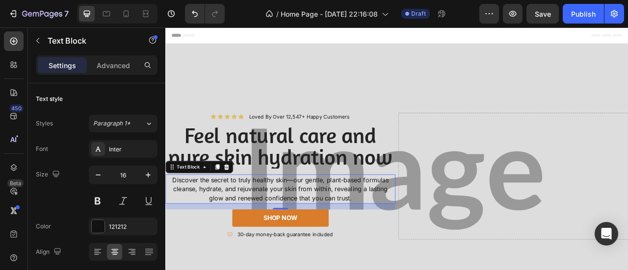
click at [328, 221] on p "Discover the secret to truly healthy skin—our gentle, plant-based formulas clea…" at bounding box center [311, 232] width 290 height 35
click at [154, 175] on button "button" at bounding box center [148, 175] width 18 height 18
type input "17"
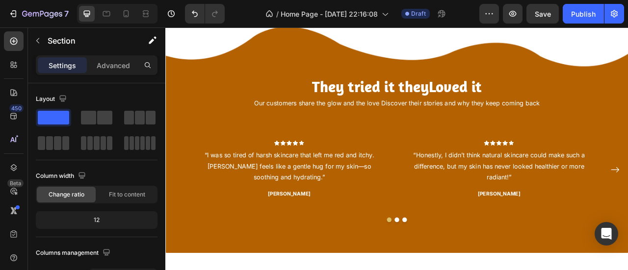
scroll to position [1327, 0]
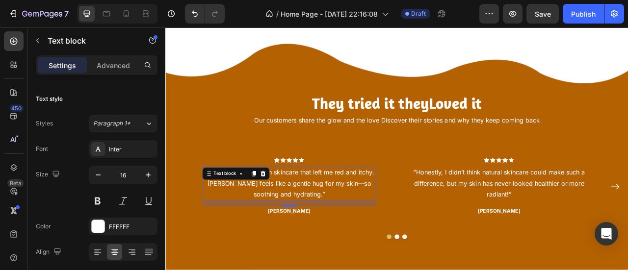
click at [370, 224] on p "“I was so tired of harsh skincare that left me red and itchy. Poinik feels like…" at bounding box center [322, 225] width 219 height 42
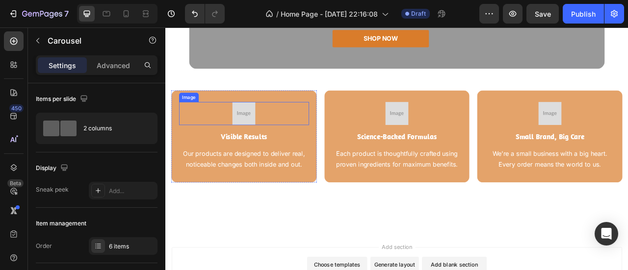
scroll to position [2582, 0]
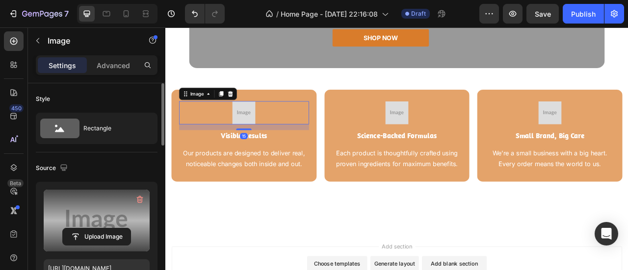
click at [104, 204] on label at bounding box center [97, 221] width 106 height 62
click at [104, 229] on input "file" at bounding box center [97, 237] width 68 height 17
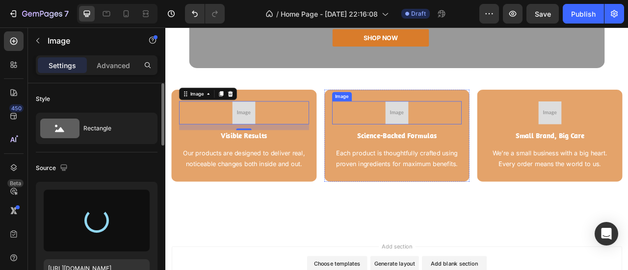
type input "https://cdn.shopify.com/s/files/1/0950/7481/2200/files/gempages_581869071591539…"
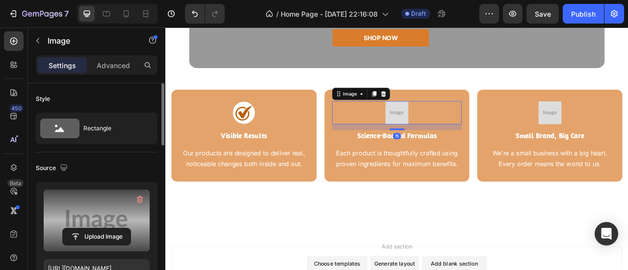
click at [103, 199] on label at bounding box center [97, 221] width 106 height 62
click at [103, 229] on input "file" at bounding box center [97, 237] width 68 height 17
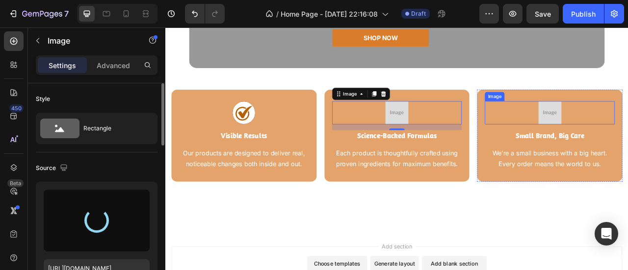
type input "https://cdn.shopify.com/s/files/1/0950/7481/2200/files/gempages_581869071591539…"
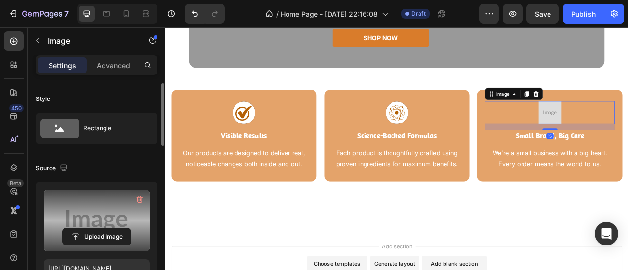
click at [120, 207] on label at bounding box center [97, 221] width 106 height 62
click at [120, 229] on input "file" at bounding box center [97, 237] width 68 height 17
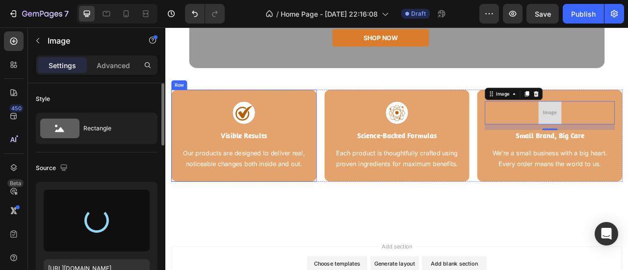
type input "https://cdn.shopify.com/s/files/1/0950/7481/2200/files/gempages_581869071591539…"
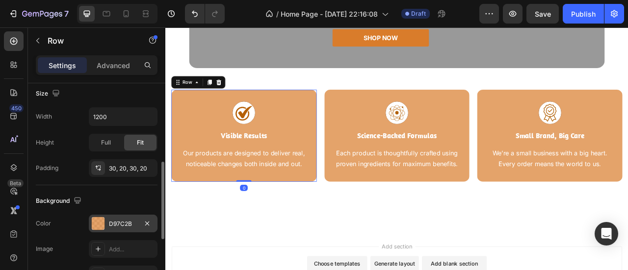
scroll to position [217, 0]
click at [107, 226] on div "D97C2B" at bounding box center [123, 223] width 69 height 18
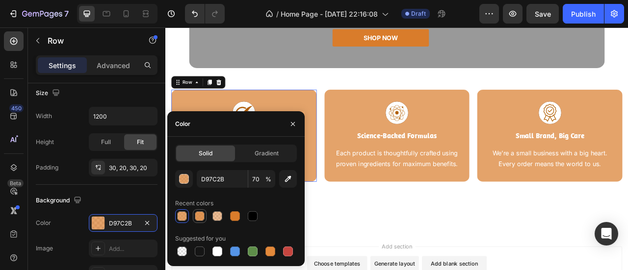
click at [198, 217] on div at bounding box center [200, 216] width 10 height 10
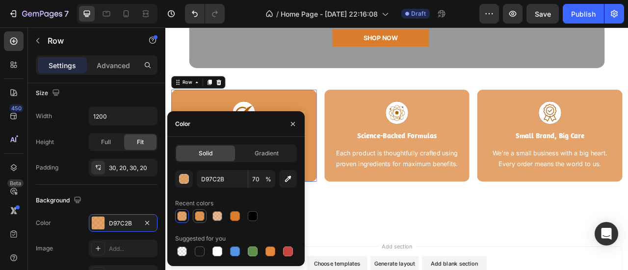
type input "80"
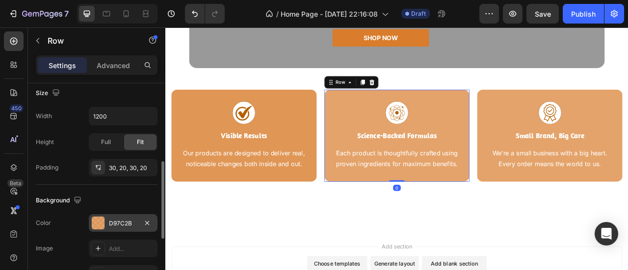
click at [115, 221] on div "D97C2B" at bounding box center [123, 223] width 28 height 9
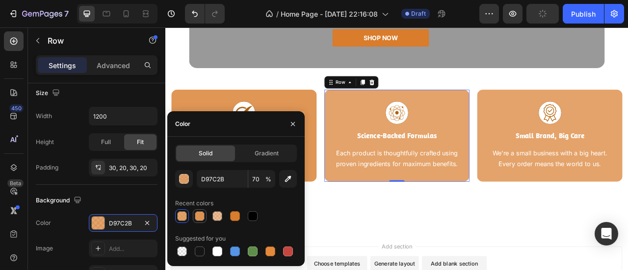
click at [201, 221] on div at bounding box center [200, 216] width 12 height 12
type input "80"
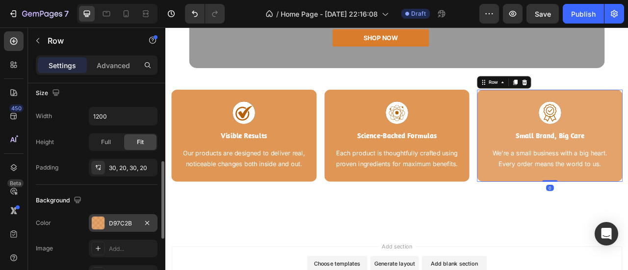
click at [114, 217] on div "D97C2B" at bounding box center [123, 223] width 69 height 18
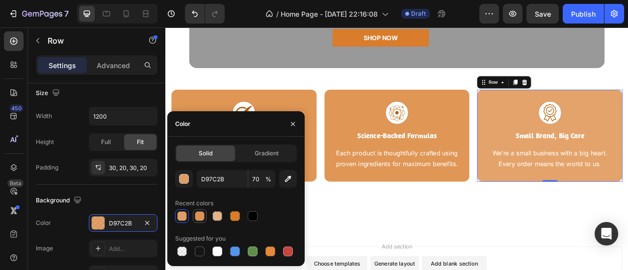
click at [203, 218] on div at bounding box center [200, 216] width 10 height 10
type input "80"
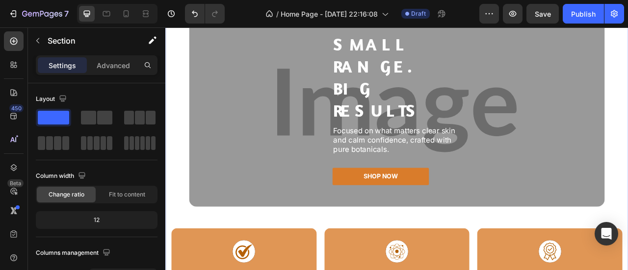
scroll to position [2399, 0]
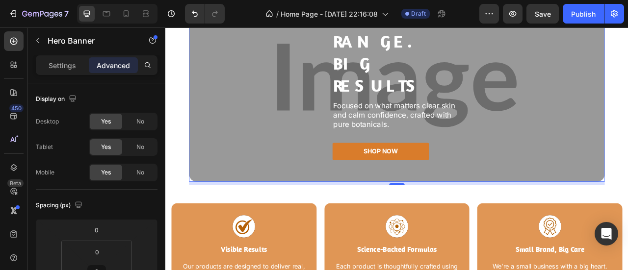
scroll to position [2439, 0]
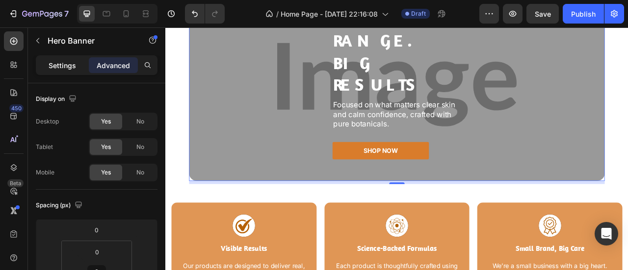
click at [71, 64] on p "Settings" at bounding box center [62, 65] width 27 height 10
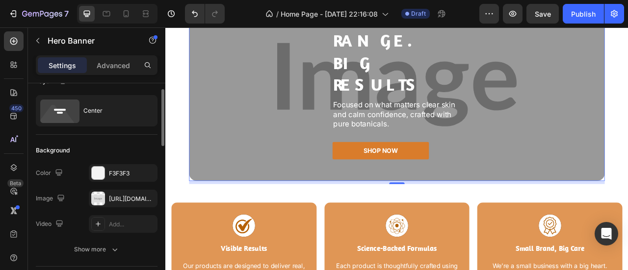
scroll to position [19, 0]
click at [120, 200] on div "[URL][DOMAIN_NAME]" at bounding box center [123, 198] width 28 height 9
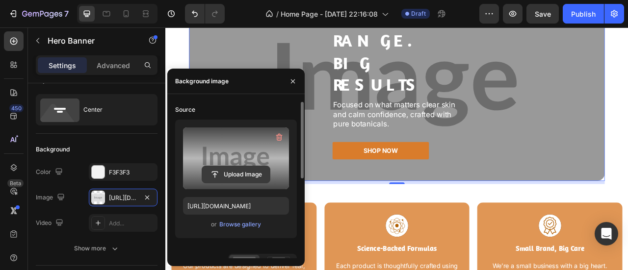
click at [239, 167] on input "file" at bounding box center [236, 174] width 68 height 17
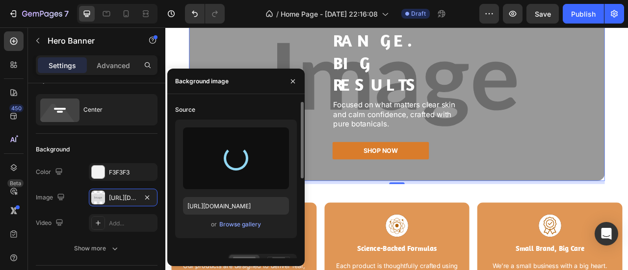
type input "https://cdn.shopify.com/s/files/1/0950/7481/2200/files/gempages_581869071591539…"
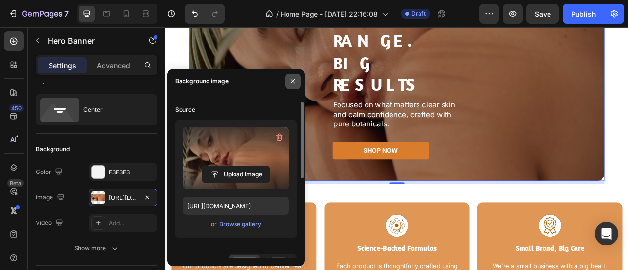
click at [295, 85] on icon "button" at bounding box center [293, 81] width 8 height 8
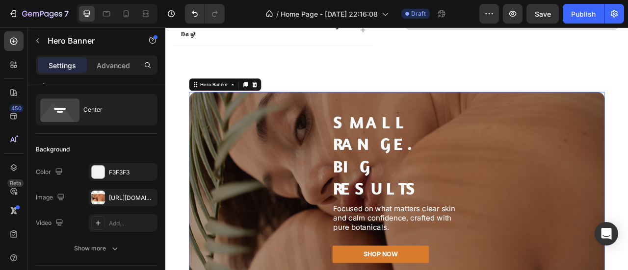
scroll to position [2336, 0]
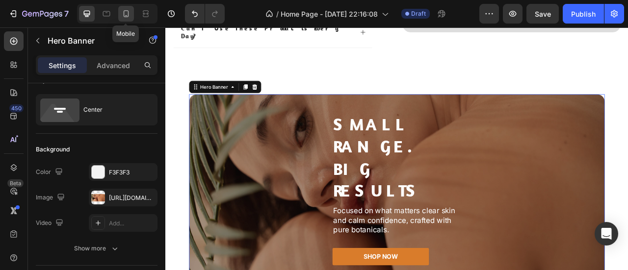
click at [127, 16] on icon at bounding box center [126, 13] width 5 height 7
type input "350"
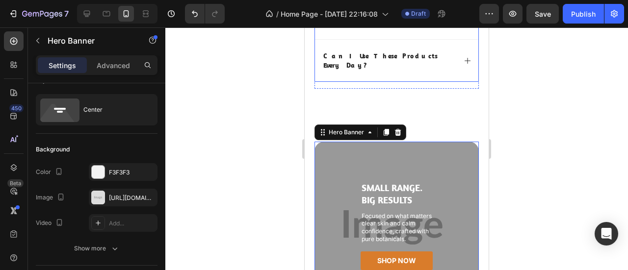
scroll to position [2523, 0]
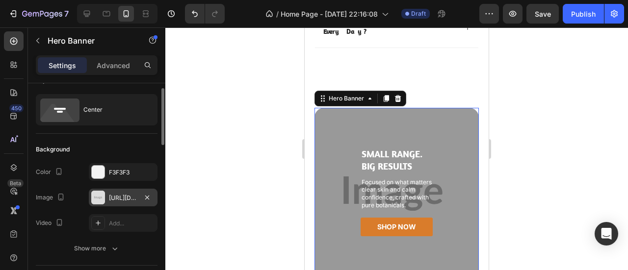
click at [117, 195] on div "[URL][DOMAIN_NAME]" at bounding box center [123, 198] width 28 height 9
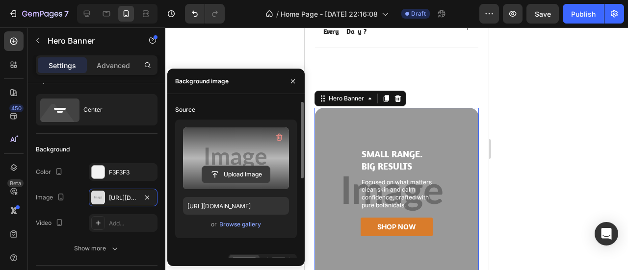
click at [232, 166] on input "file" at bounding box center [236, 174] width 68 height 17
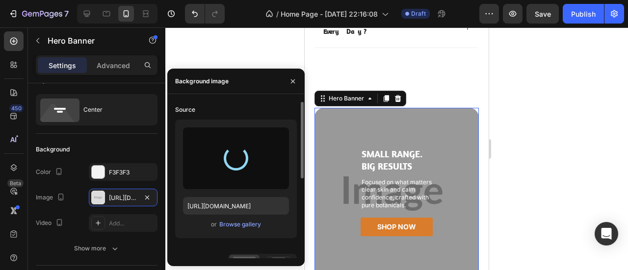
type input "https://cdn.shopify.com/s/files/1/0950/7481/2200/files/gempages_581869071591539…"
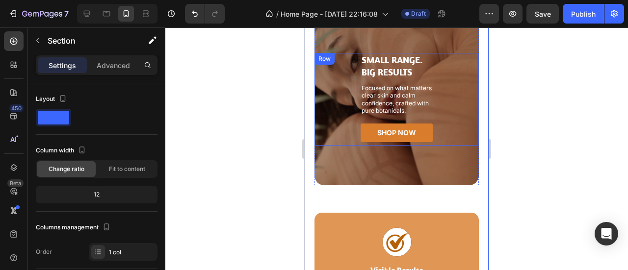
scroll to position [2572, 0]
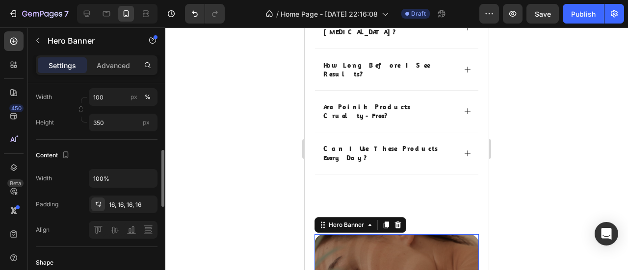
scroll to position [252, 0]
click at [125, 209] on div "16, 16, 16, 16" at bounding box center [123, 204] width 69 height 18
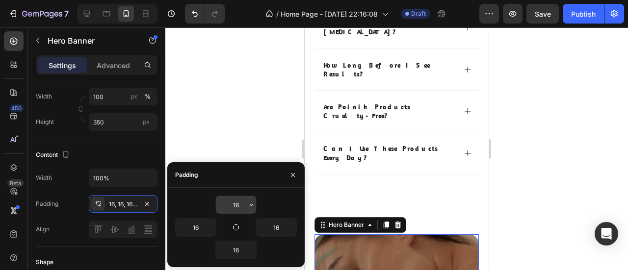
click at [234, 204] on input "16" at bounding box center [236, 205] width 40 height 18
type input "4"
click at [195, 229] on input "16" at bounding box center [196, 228] width 40 height 18
type input "4"
type input "16"
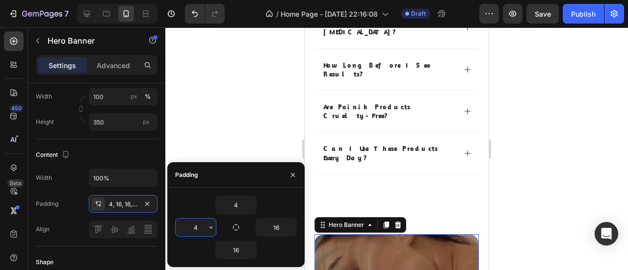
type input "16"
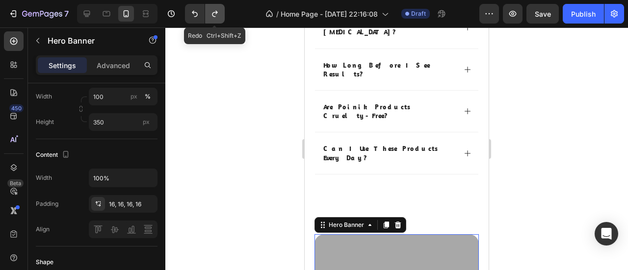
click at [213, 9] on icon "Undo/Redo" at bounding box center [215, 14] width 10 height 10
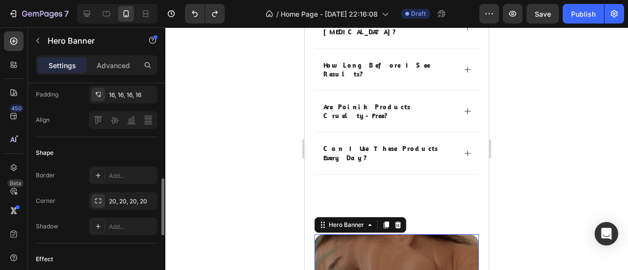
scroll to position [362, 0]
click at [118, 198] on div "20, 20, 20, 20" at bounding box center [123, 200] width 28 height 9
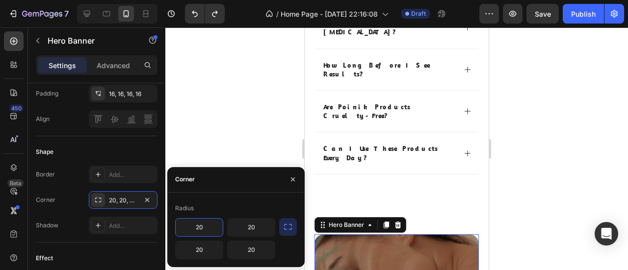
click at [202, 228] on input "20" at bounding box center [199, 228] width 47 height 18
type input "8"
click at [251, 230] on input "20" at bounding box center [251, 228] width 47 height 18
type input "8"
click at [258, 249] on input "20" at bounding box center [251, 250] width 47 height 18
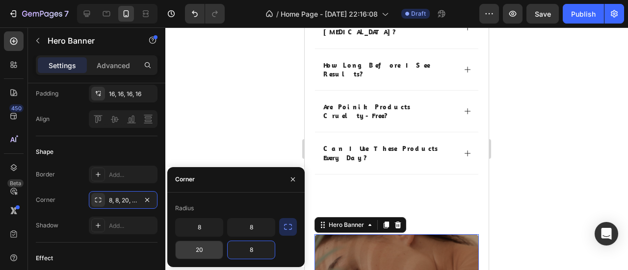
type input "8"
click at [210, 249] on input "20" at bounding box center [199, 250] width 47 height 18
type input "8"
click at [257, 227] on input "8" at bounding box center [251, 228] width 47 height 18
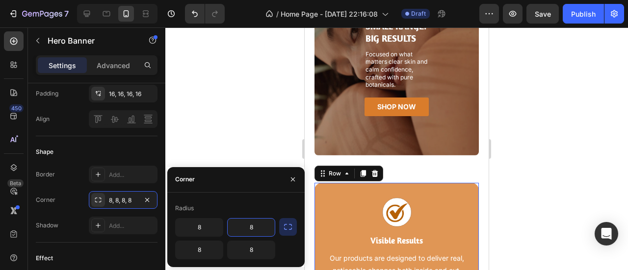
scroll to position [0, 0]
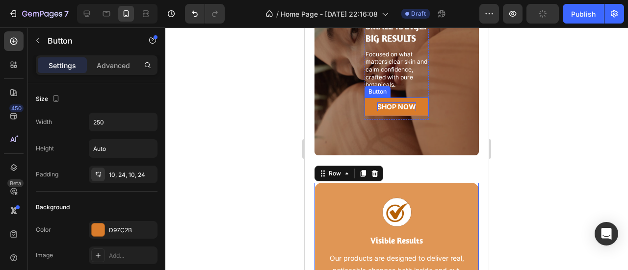
click at [392, 108] on p "shop now" at bounding box center [396, 106] width 39 height 9
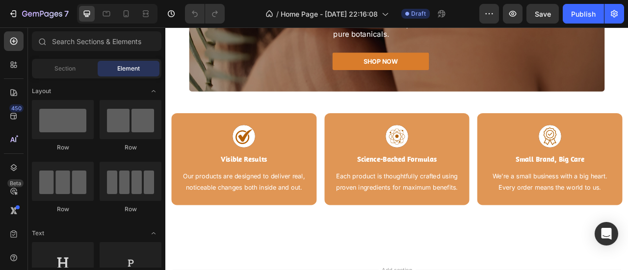
scroll to position [2553, 0]
click at [128, 12] on icon at bounding box center [126, 14] width 10 height 10
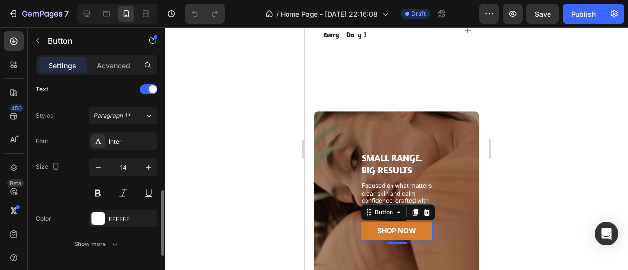
scroll to position [340, 0]
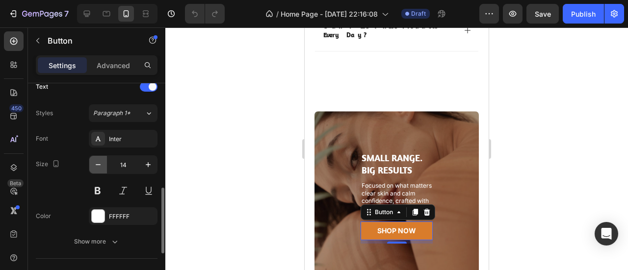
click at [98, 164] on icon "button" at bounding box center [98, 164] width 5 height 1
type input "13"
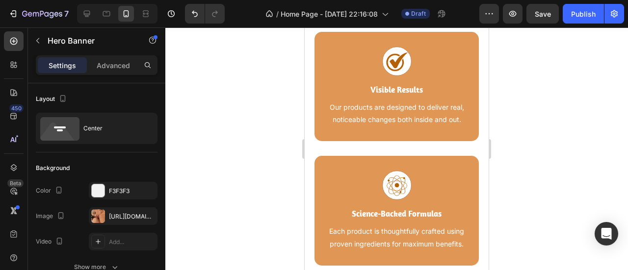
scroll to position [2645, 0]
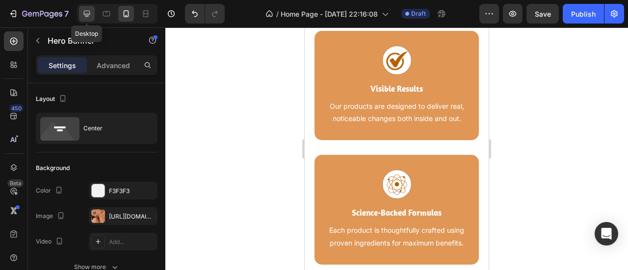
click at [92, 17] on div at bounding box center [87, 14] width 16 height 16
type input "500"
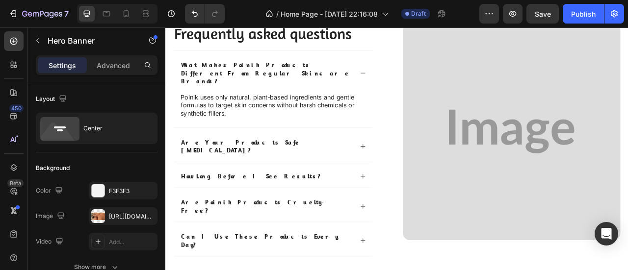
scroll to position [2116, 0]
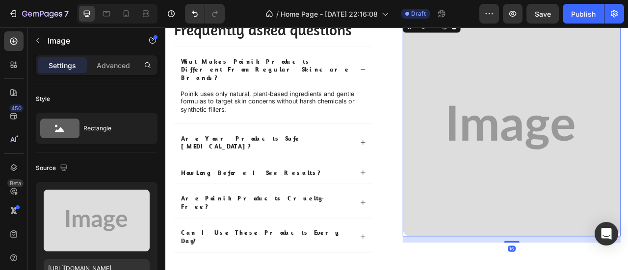
click at [526, 170] on img at bounding box center [605, 154] width 277 height 277
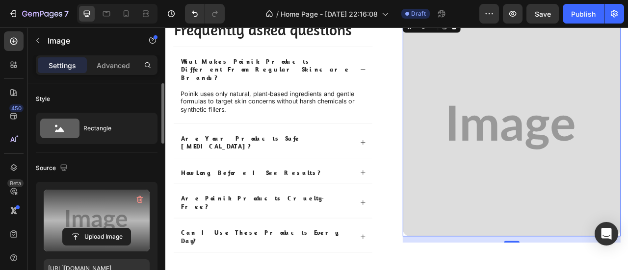
click at [117, 208] on label at bounding box center [97, 221] width 106 height 62
click at [117, 229] on input "file" at bounding box center [97, 237] width 68 height 17
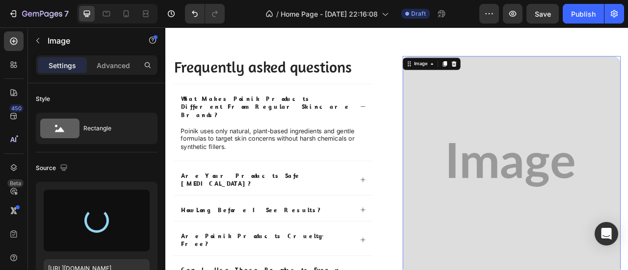
scroll to position [2067, 0]
type input "https://cdn.shopify.com/s/files/1/0950/7481/2200/files/gempages_581869071591539…"
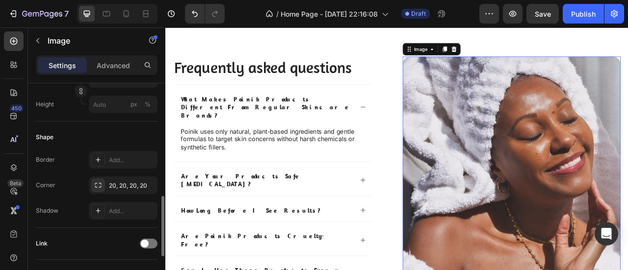
scroll to position [345, 0]
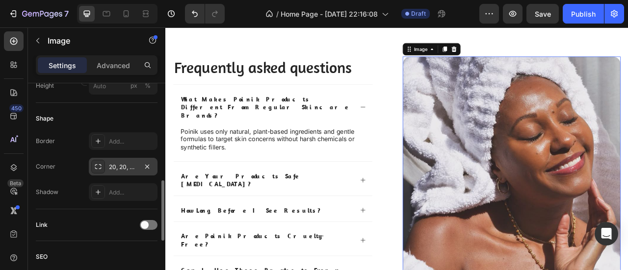
click at [124, 164] on div "20, 20, 20, 20" at bounding box center [123, 167] width 28 height 9
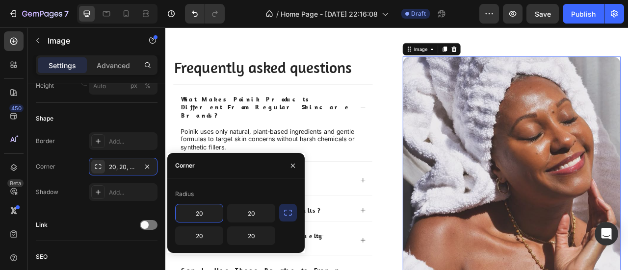
click at [202, 208] on input "20" at bounding box center [199, 213] width 47 height 18
type input "8"
click at [249, 214] on input "20" at bounding box center [251, 213] width 47 height 18
type input "8"
click at [253, 237] on input "20" at bounding box center [251, 236] width 47 height 18
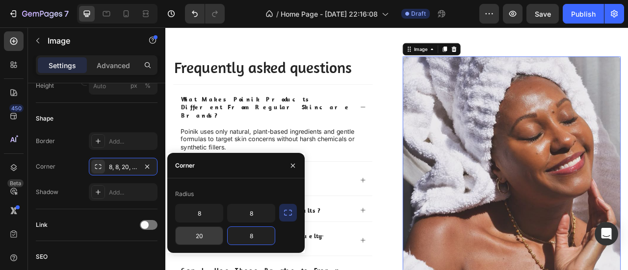
type input "8"
click at [204, 236] on input "20" at bounding box center [199, 236] width 47 height 18
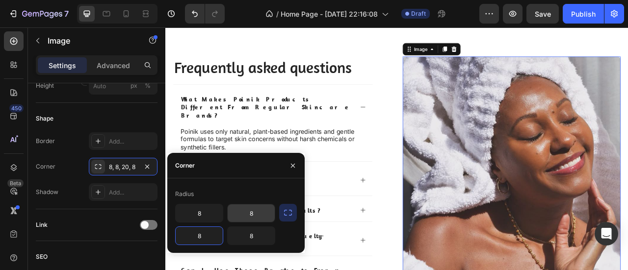
type input "8"
click at [253, 215] on input "8" at bounding box center [251, 213] width 47 height 18
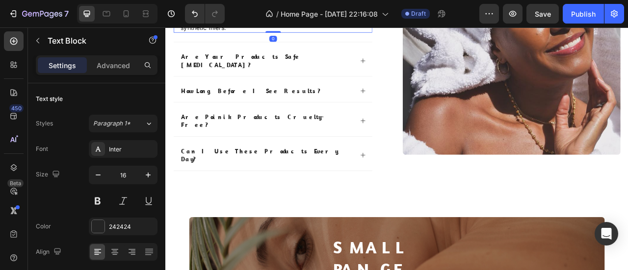
scroll to position [2231, 0]
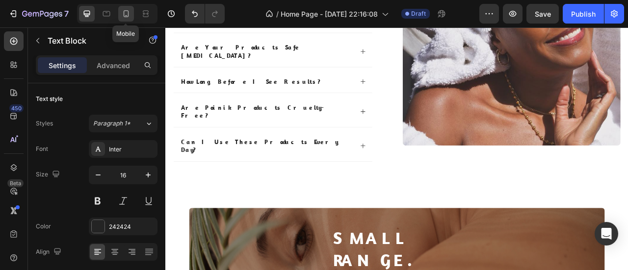
click at [125, 16] on icon at bounding box center [126, 13] width 5 height 7
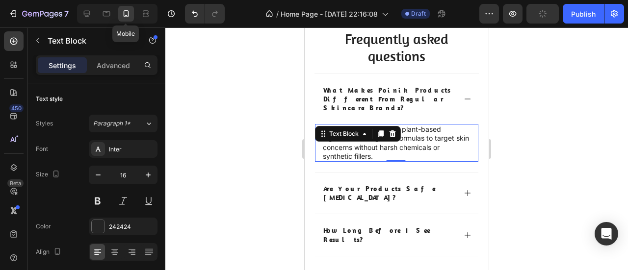
type input "14"
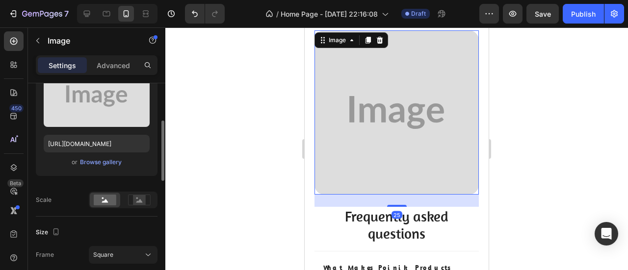
scroll to position [127, 0]
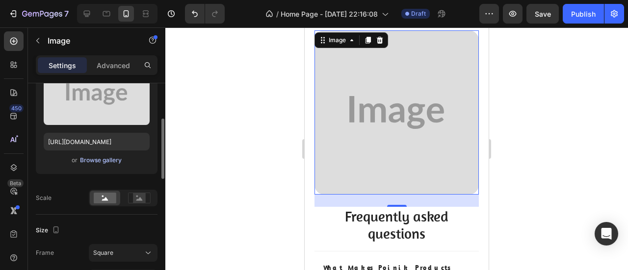
click at [109, 163] on div "Browse gallery" at bounding box center [101, 160] width 42 height 9
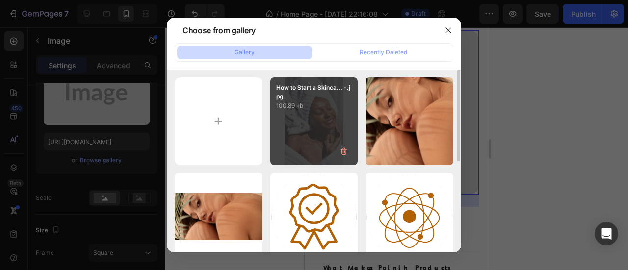
click at [304, 124] on div "How to Start a Skinca... -.jpg 100.89 kb" at bounding box center [314, 121] width 88 height 88
type input "https://cdn.shopify.com/s/files/1/0950/7481/2200/files/gempages_581869071591539…"
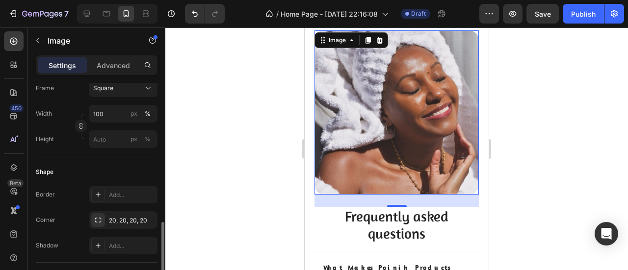
scroll to position [338, 0]
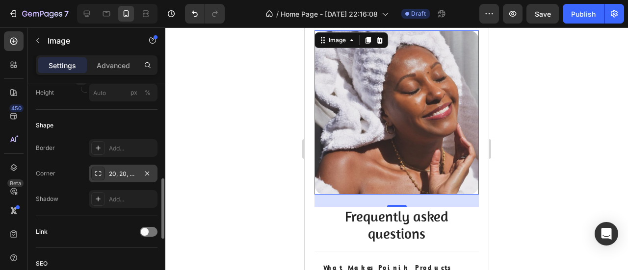
click at [114, 179] on div "20, 20, 20, 20" at bounding box center [123, 174] width 69 height 18
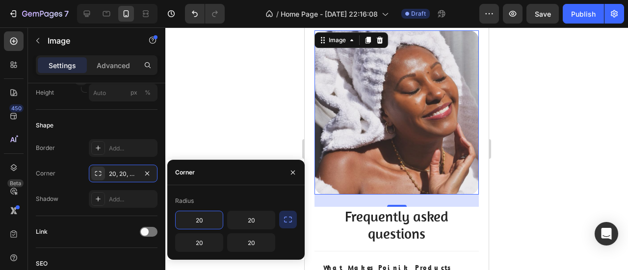
click at [196, 217] on input "20" at bounding box center [199, 220] width 47 height 18
type input "8"
click at [258, 216] on input "20" at bounding box center [251, 220] width 47 height 18
type input "8"
click at [255, 241] on input "20" at bounding box center [251, 243] width 47 height 18
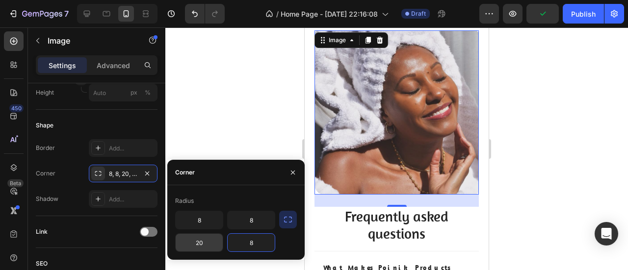
type input "8"
click at [210, 244] on input "20" at bounding box center [199, 243] width 47 height 18
type input "8"
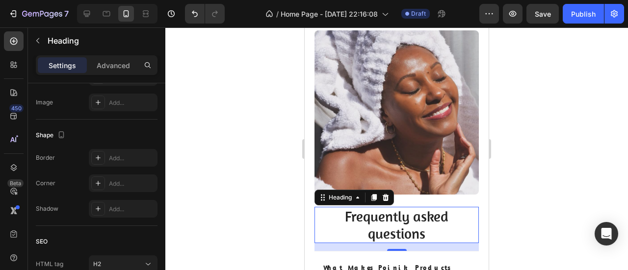
click at [401, 218] on h2 "Frequently asked questions" at bounding box center [396, 225] width 164 height 36
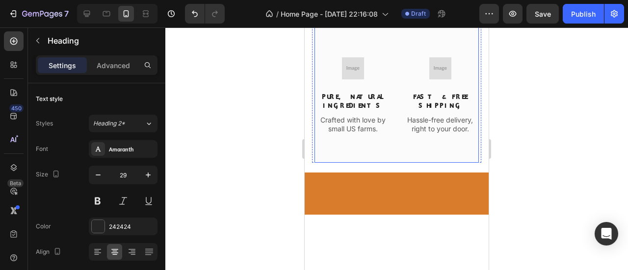
scroll to position [1816, 0]
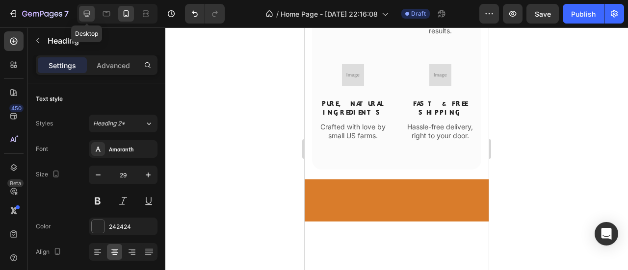
click at [90, 21] on div at bounding box center [87, 14] width 16 height 16
type input "40"
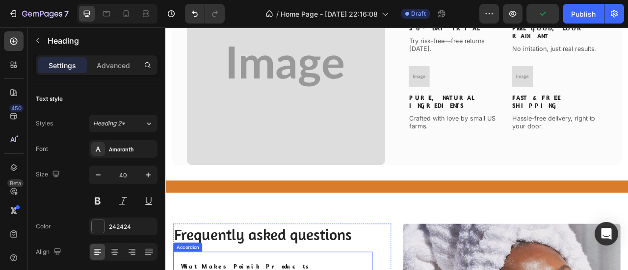
scroll to position [1776, 0]
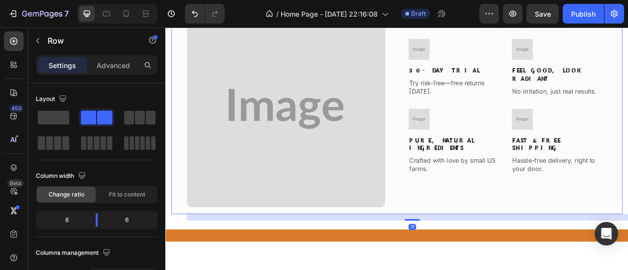
drag, startPoint x: 473, startPoint y: 251, endPoint x: 473, endPoint y: 259, distance: 8.4
click at [473, 259] on div "Image 30-Day Trial Text block Try risk-free—free returns within 30 days. Text b…" at bounding box center [460, 134] width 574 height 259
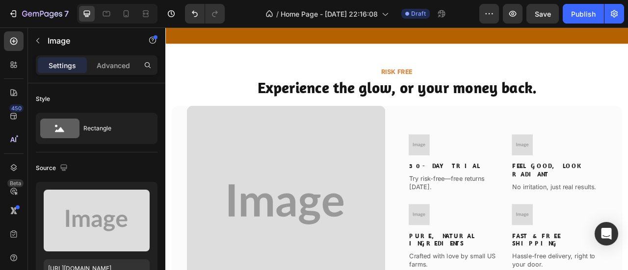
scroll to position [1652, 0]
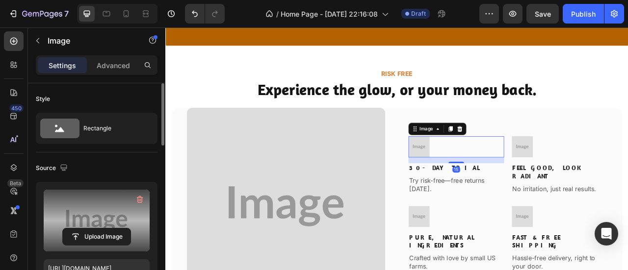
click at [88, 210] on label at bounding box center [97, 221] width 106 height 62
click at [88, 229] on input "file" at bounding box center [97, 237] width 68 height 17
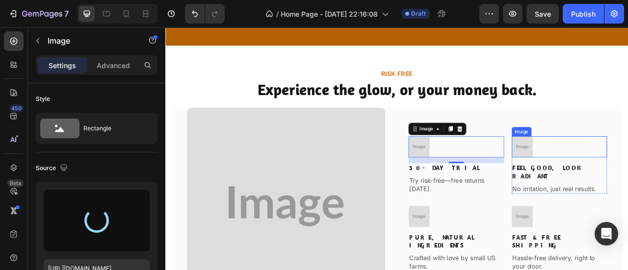
type input "[URL][DOMAIN_NAME]"
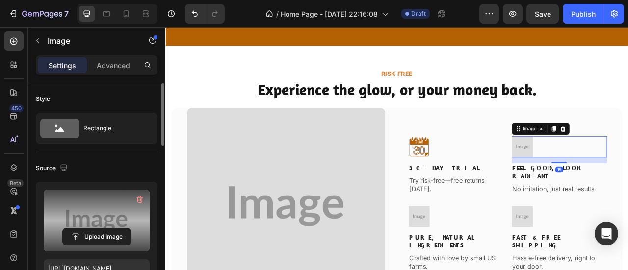
click at [123, 210] on label at bounding box center [97, 221] width 106 height 62
click at [123, 229] on input "file" at bounding box center [97, 237] width 68 height 17
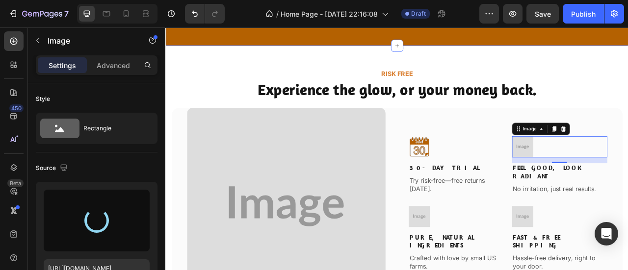
type input "https://cdn.shopify.com/s/files/1/0950/7481/2200/files/gempages_581869071591539…"
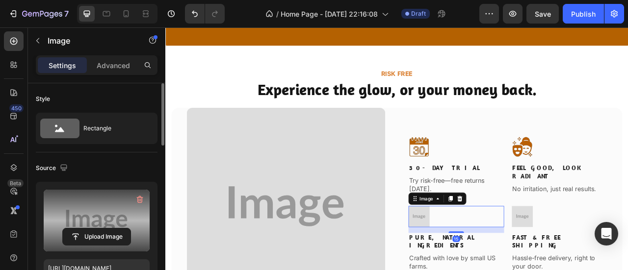
click at [113, 217] on label at bounding box center [97, 221] width 106 height 62
click at [113, 229] on input "file" at bounding box center [97, 237] width 68 height 17
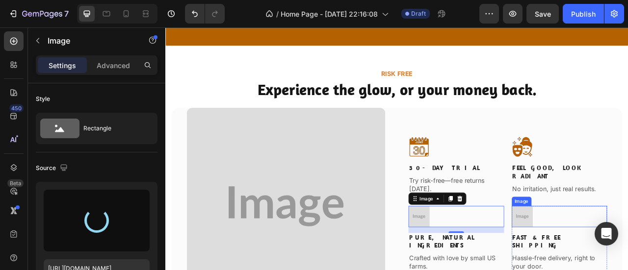
type input "https://cdn.shopify.com/s/files/1/0950/7481/2200/files/gempages_581869071591539…"
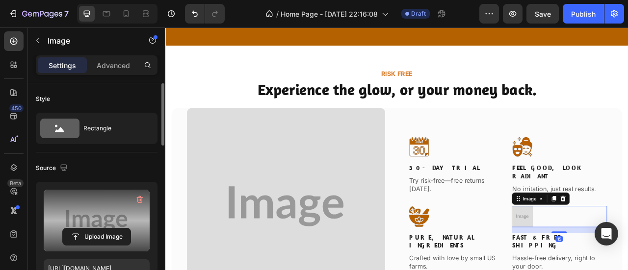
click at [111, 221] on label at bounding box center [97, 221] width 106 height 62
click at [111, 229] on input "file" at bounding box center [97, 237] width 68 height 17
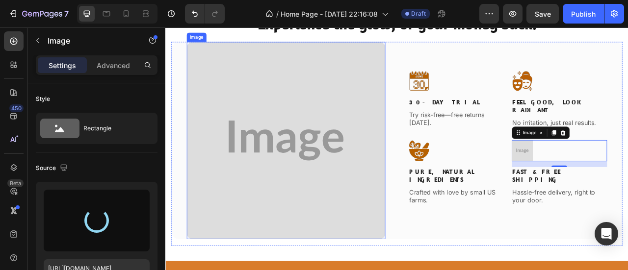
type input "https://cdn.shopify.com/s/files/1/0950/7481/2200/files/gempages_581869071591539…"
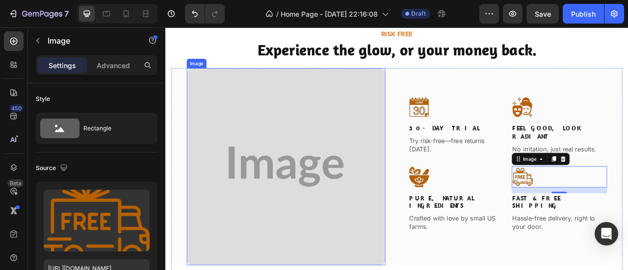
scroll to position [1702, 0]
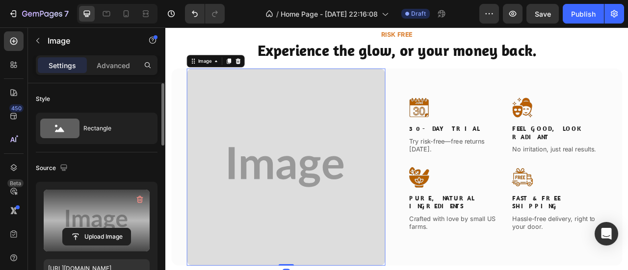
click at [85, 203] on label at bounding box center [97, 221] width 106 height 62
click at [85, 229] on input "file" at bounding box center [97, 237] width 68 height 17
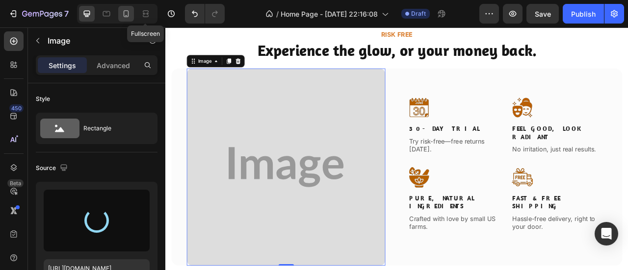
type input "https://cdn.shopify.com/s/files/1/0950/7481/2200/files/gempages_581869071591539…"
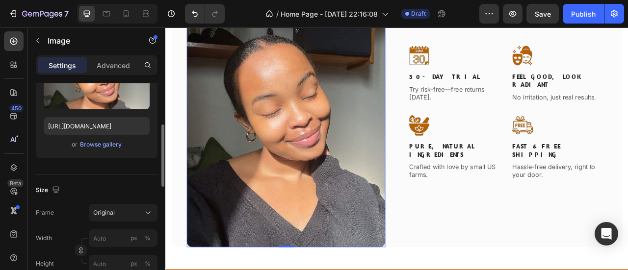
scroll to position [143, 0]
click at [123, 208] on div "Original" at bounding box center [117, 212] width 48 height 9
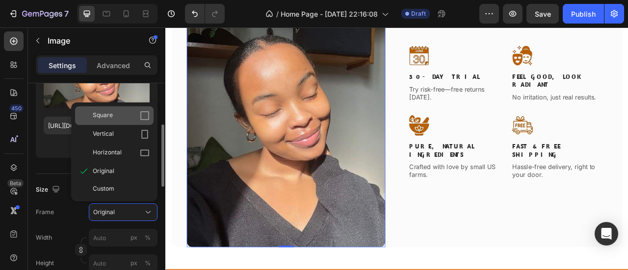
click at [128, 108] on div "Square" at bounding box center [114, 115] width 78 height 19
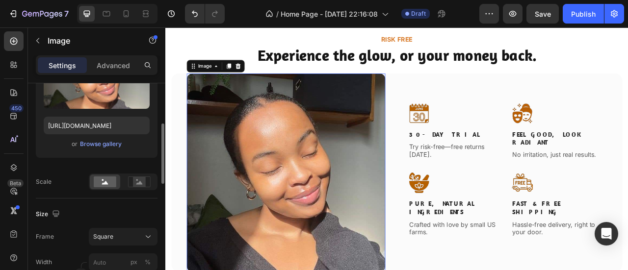
scroll to position [1695, 0]
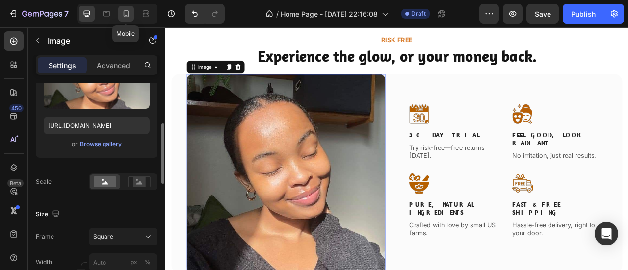
click at [127, 20] on div at bounding box center [126, 14] width 16 height 16
type input "100"
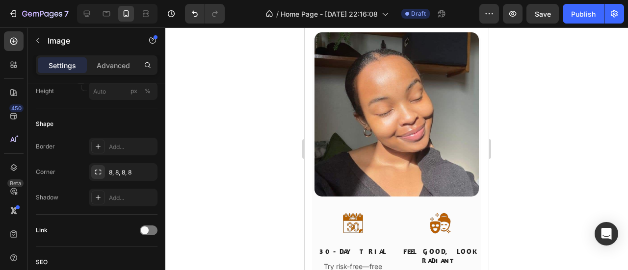
scroll to position [1698, 0]
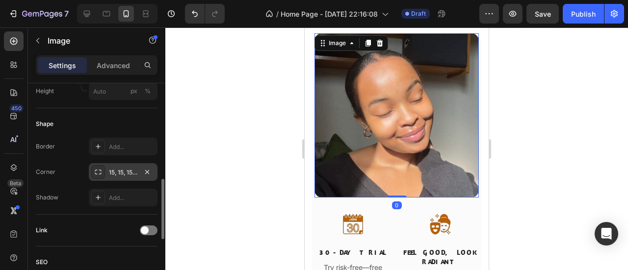
click at [123, 178] on div "15, 15, 15, 15" at bounding box center [123, 172] width 69 height 18
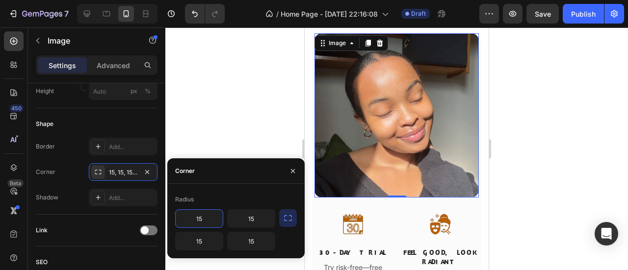
click at [204, 216] on input "15" at bounding box center [199, 219] width 47 height 18
type input "8"
click at [254, 222] on input "15" at bounding box center [251, 219] width 47 height 18
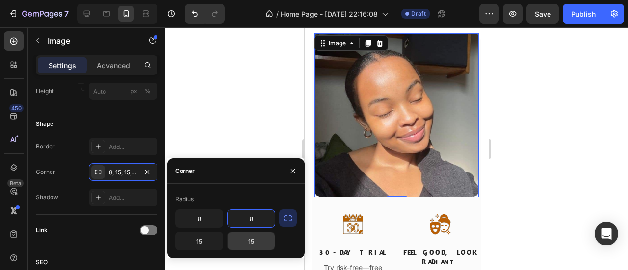
type input "8"
click at [251, 238] on input "15" at bounding box center [251, 241] width 47 height 18
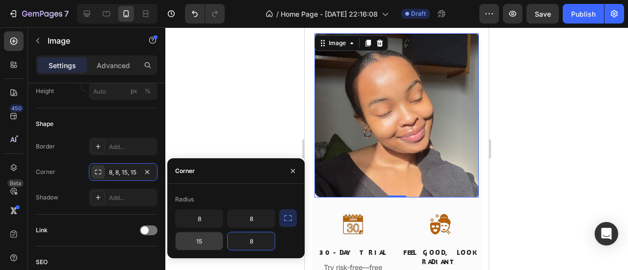
type input "8"
click at [201, 242] on input "15" at bounding box center [199, 241] width 47 height 18
type input "8"
click at [252, 222] on input "8" at bounding box center [251, 219] width 47 height 18
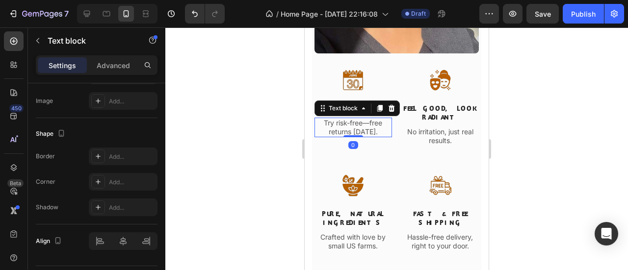
scroll to position [0, 0]
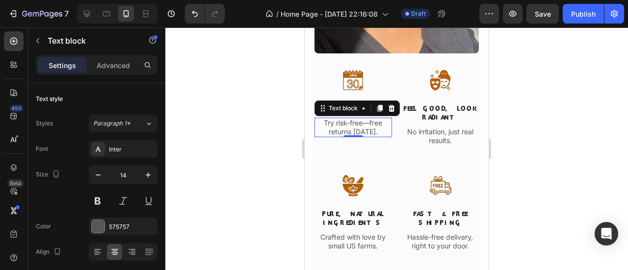
click at [368, 119] on p "Try risk-free—free returns within 30 days." at bounding box center [353, 128] width 76 height 18
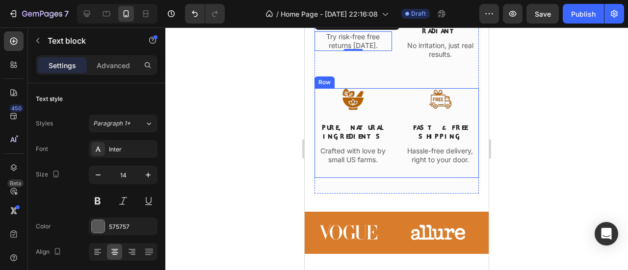
scroll to position [2153, 0]
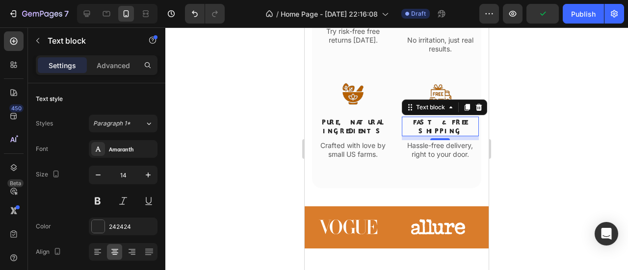
click at [440, 118] on p "Fast & Free Shipping" at bounding box center [441, 127] width 76 height 18
click at [84, 11] on icon at bounding box center [87, 14] width 6 height 6
type input "16"
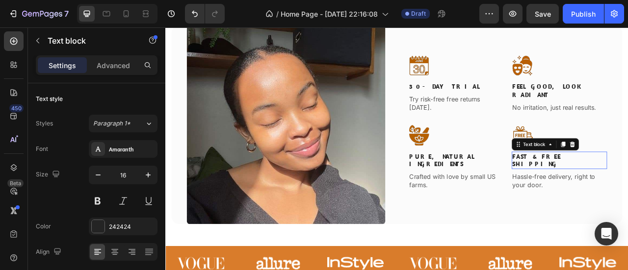
scroll to position [1965, 0]
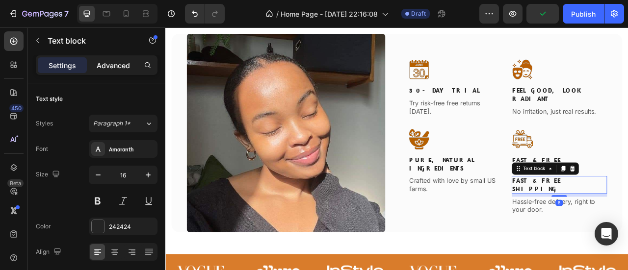
click at [111, 62] on p "Advanced" at bounding box center [113, 65] width 33 height 10
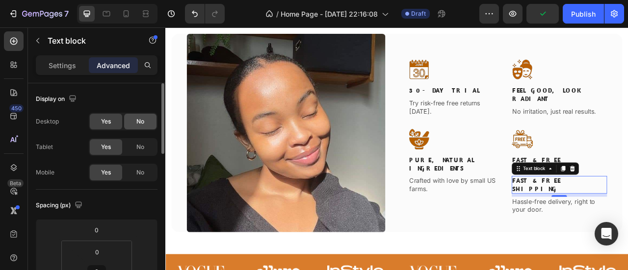
click at [136, 123] on span "No" at bounding box center [140, 121] width 8 height 9
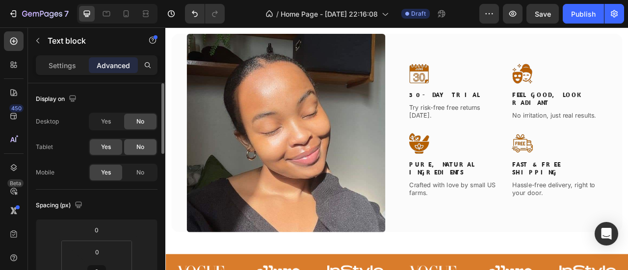
click at [141, 151] on span "No" at bounding box center [140, 147] width 8 height 9
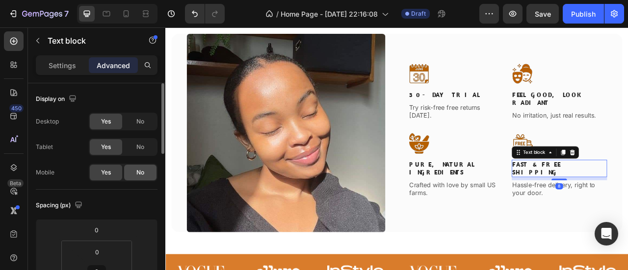
click at [147, 170] on div "No" at bounding box center [140, 173] width 32 height 16
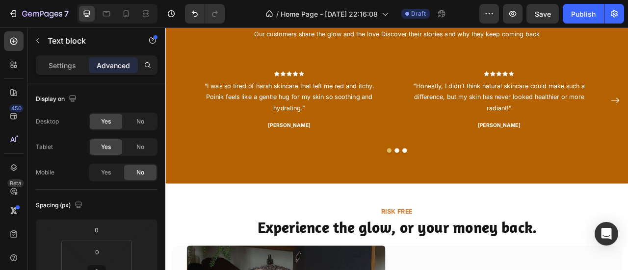
scroll to position [1475, 0]
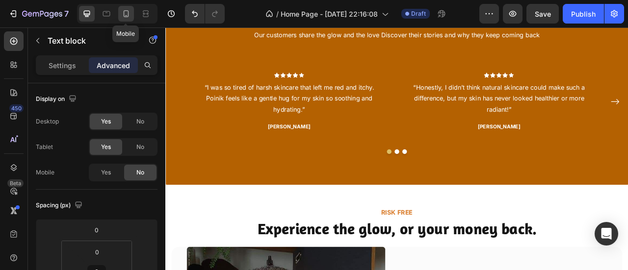
click at [124, 14] on icon at bounding box center [126, 13] width 5 height 7
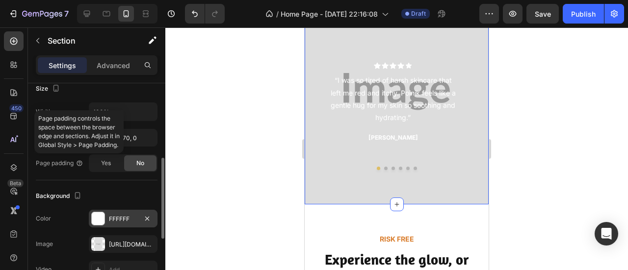
scroll to position [200, 0]
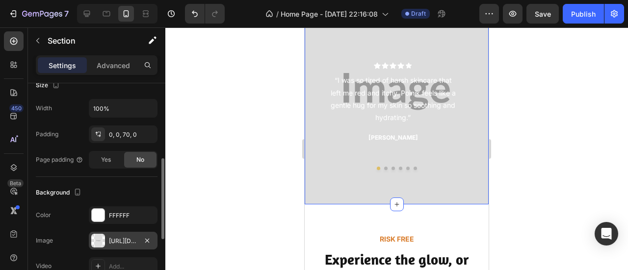
click at [107, 239] on div "https://placehold.co/1172x2256?text=Image" at bounding box center [123, 241] width 69 height 18
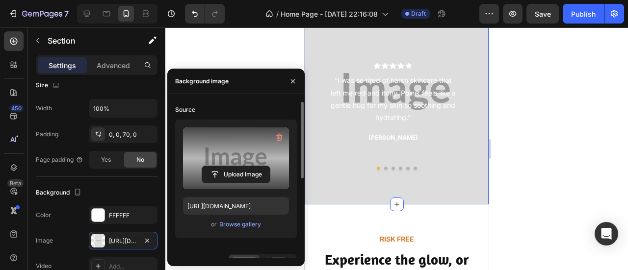
click at [232, 155] on label at bounding box center [236, 159] width 106 height 62
click at [232, 166] on input "file" at bounding box center [236, 174] width 68 height 17
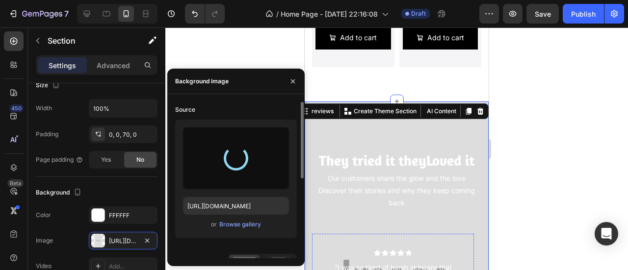
type input "https://cdn.shopify.com/s/files/1/0950/7481/2200/files/gempages_581869071591539…"
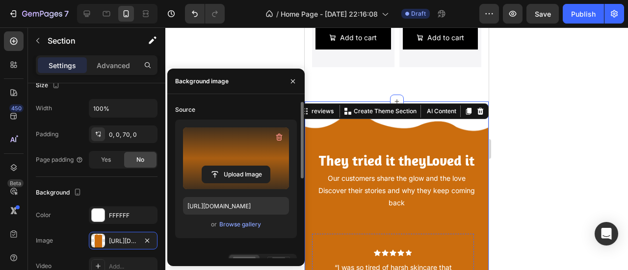
scroll to position [1317, 0]
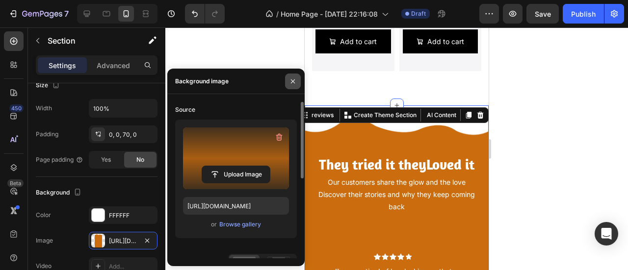
click at [296, 80] on icon "button" at bounding box center [293, 81] width 8 height 8
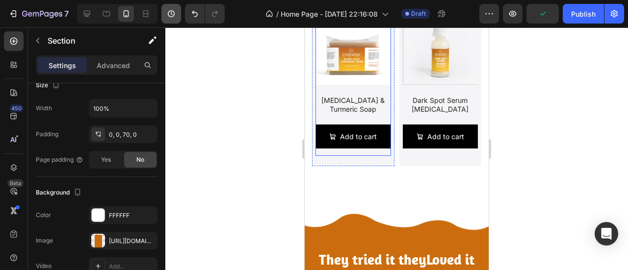
scroll to position [1605, 0]
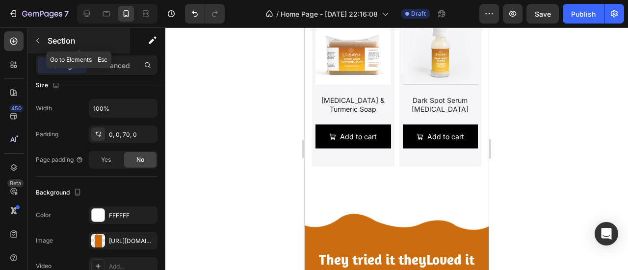
click at [42, 41] on button "button" at bounding box center [38, 41] width 16 height 16
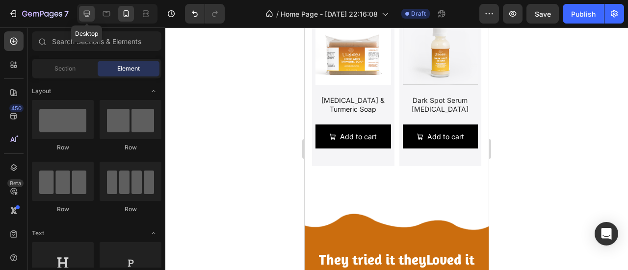
click at [88, 20] on div at bounding box center [87, 14] width 16 height 16
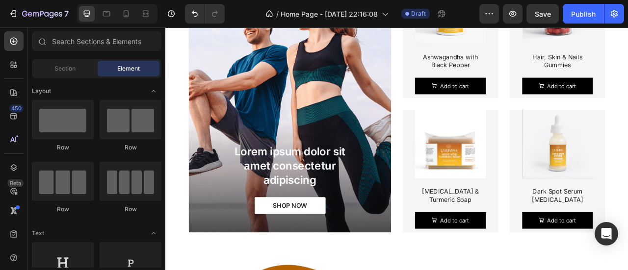
scroll to position [1082, 0]
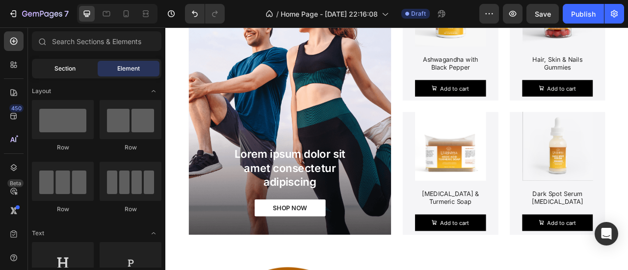
click at [65, 65] on span "Section" at bounding box center [64, 68] width 21 height 9
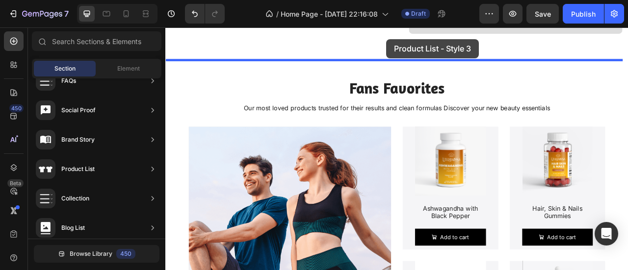
scroll to position [861, 0]
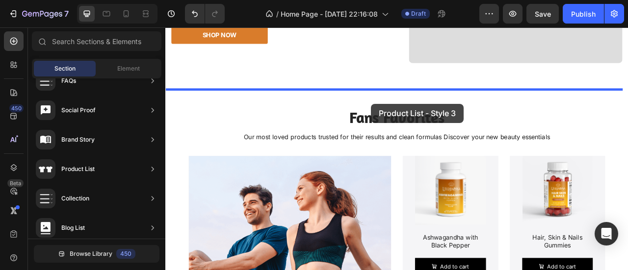
drag, startPoint x: 409, startPoint y: 163, endPoint x: 427, endPoint y: 125, distance: 42.3
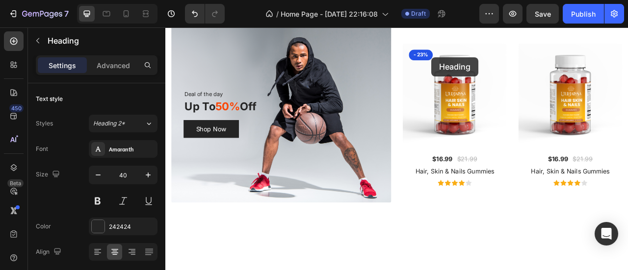
scroll to position [973, 0]
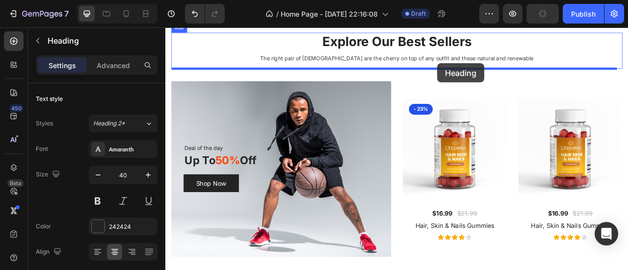
drag, startPoint x: 518, startPoint y: 139, endPoint x: 511, endPoint y: 73, distance: 66.6
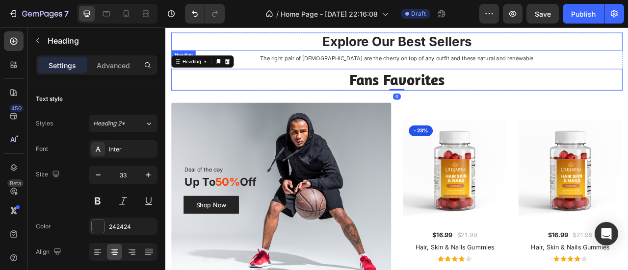
scroll to position [200, 0]
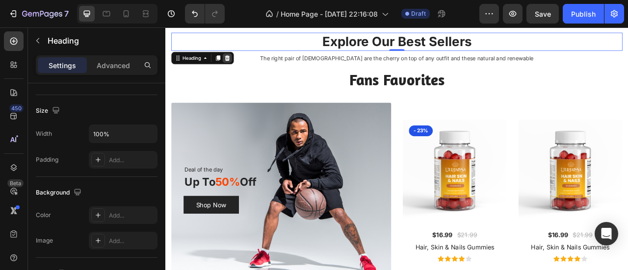
click at [249, 62] on div at bounding box center [244, 66] width 12 height 12
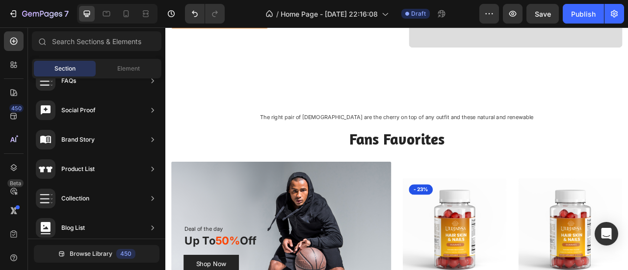
scroll to position [880, 0]
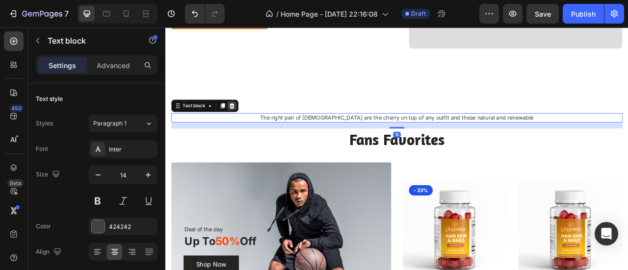
click at [251, 125] on icon at bounding box center [250, 127] width 8 height 8
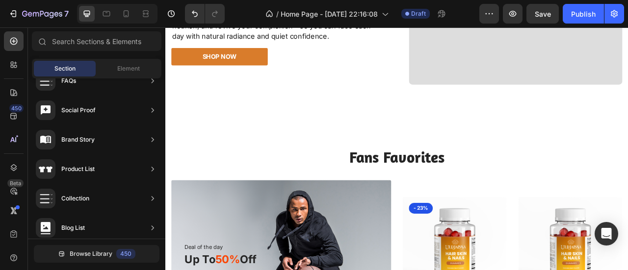
scroll to position [832, 0]
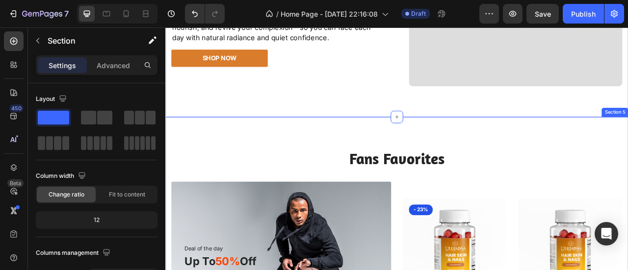
scroll to position [200, 0]
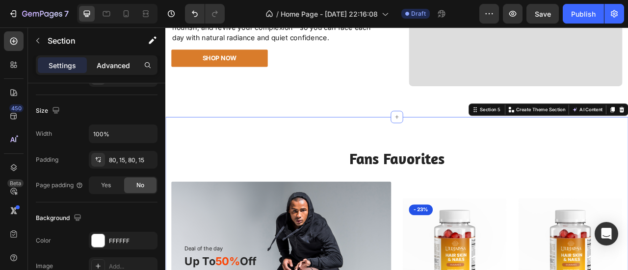
click at [128, 66] on p "Advanced" at bounding box center [113, 65] width 33 height 10
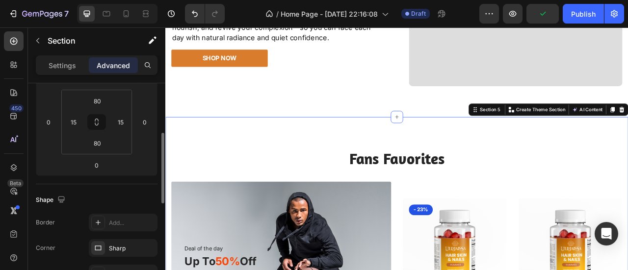
scroll to position [150, 0]
click at [97, 107] on input "80" at bounding box center [97, 102] width 20 height 15
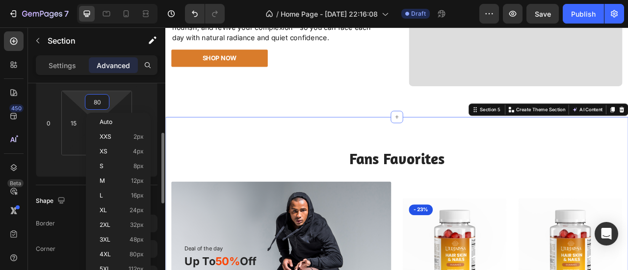
type input "0"
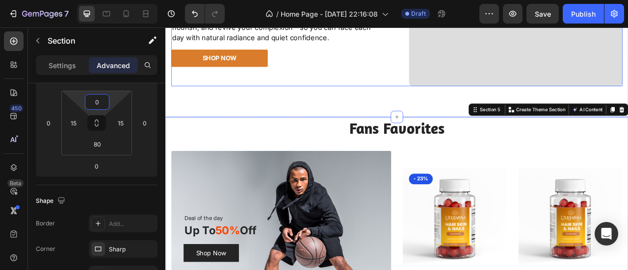
click at [417, 75] on div "shop now Button" at bounding box center [309, 64] width 272 height 33
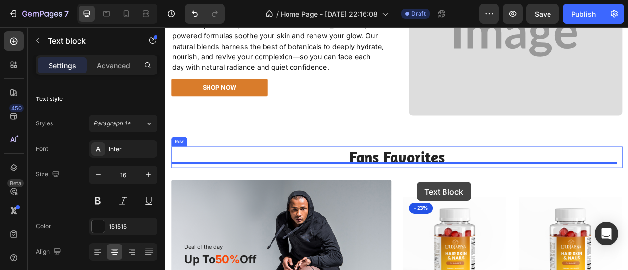
scroll to position [816, 0]
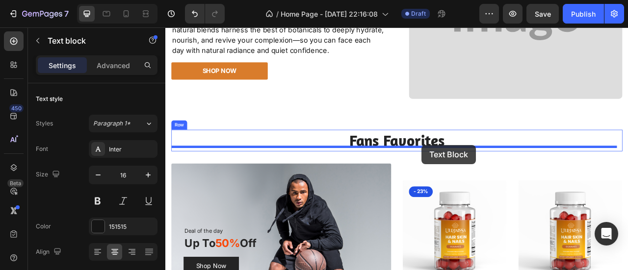
drag, startPoint x: 507, startPoint y: 237, endPoint x: 491, endPoint y: 177, distance: 61.9
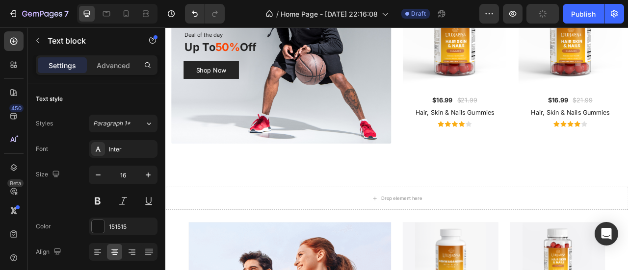
scroll to position [1079, 0]
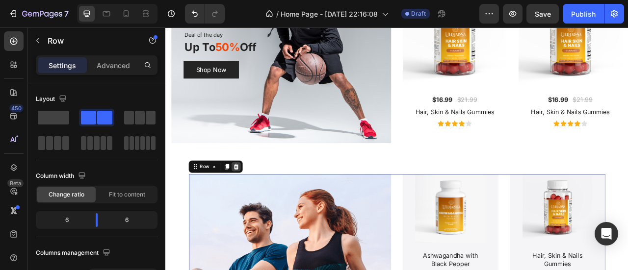
click at [253, 204] on icon at bounding box center [255, 204] width 6 height 7
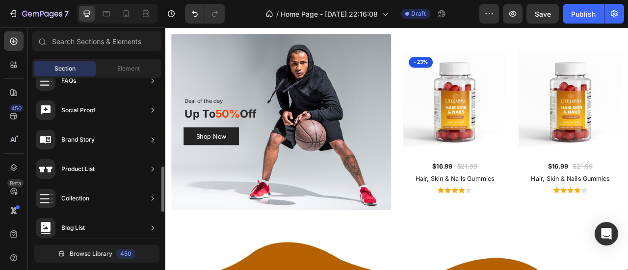
scroll to position [173, 0]
click at [128, 64] on span "Element" at bounding box center [128, 68] width 23 height 9
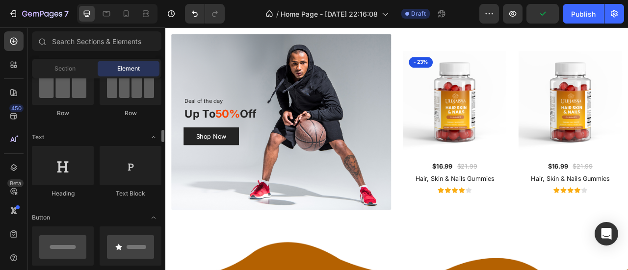
scroll to position [83, 0]
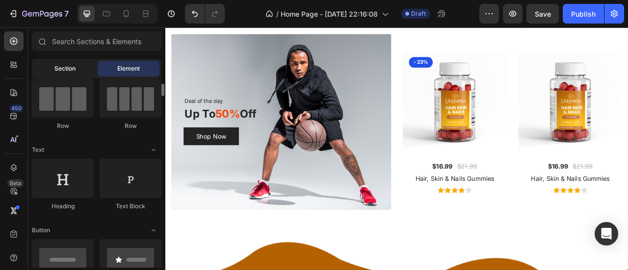
click at [79, 71] on div "Section" at bounding box center [65, 69] width 62 height 16
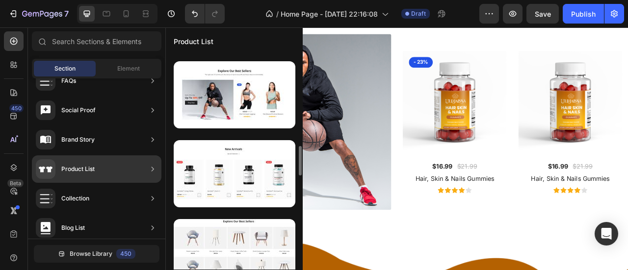
scroll to position [636, 0]
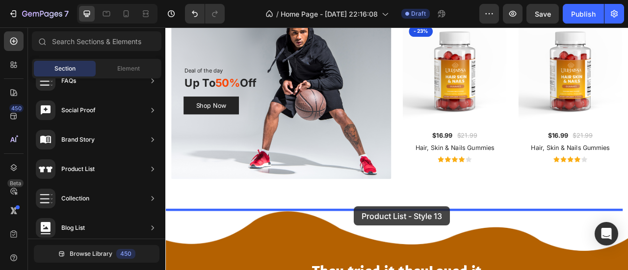
drag, startPoint x: 380, startPoint y: 199, endPoint x: 405, endPoint y: 255, distance: 62.1
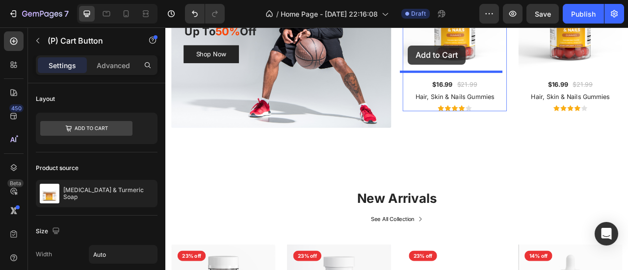
scroll to position [1023, 0]
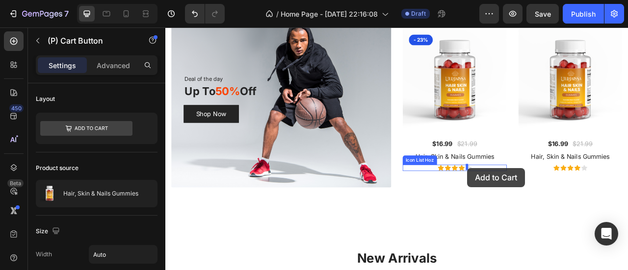
drag, startPoint x: 282, startPoint y: 258, endPoint x: 549, endPoint y: 206, distance: 272.3
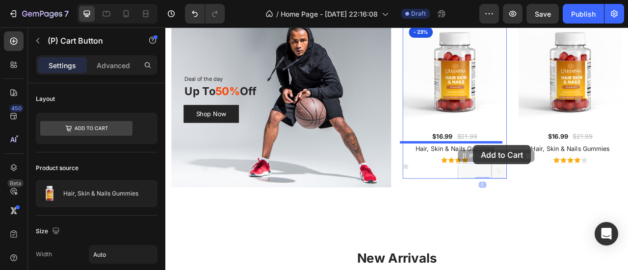
drag, startPoint x: 562, startPoint y: 207, endPoint x: 557, endPoint y: 178, distance: 29.9
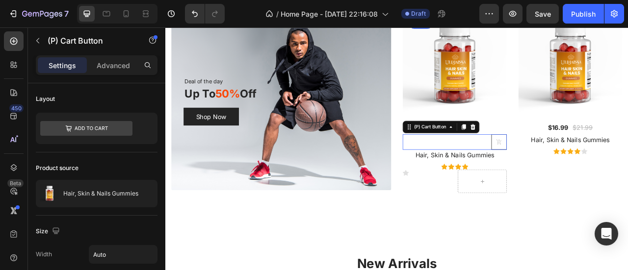
scroll to position [1025, 0]
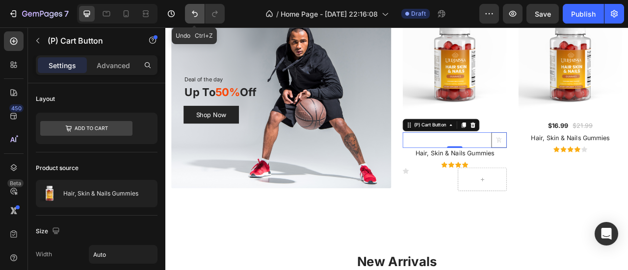
click at [190, 13] on icon "Undo/Redo" at bounding box center [195, 14] width 10 height 10
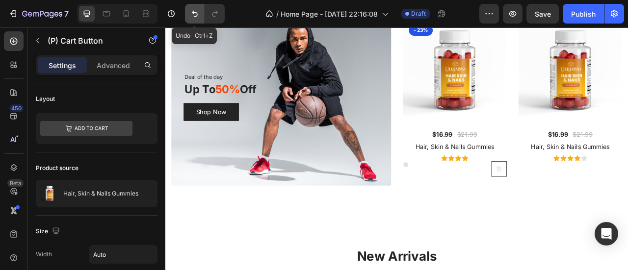
scroll to position [1023, 0]
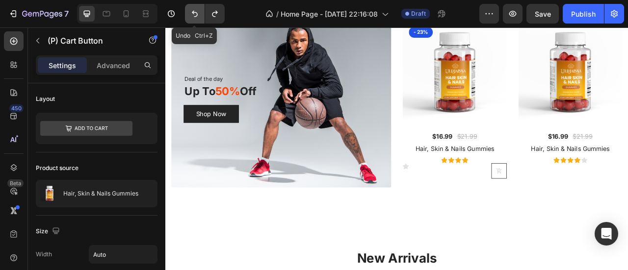
click at [190, 13] on icon "Undo/Redo" at bounding box center [195, 14] width 10 height 10
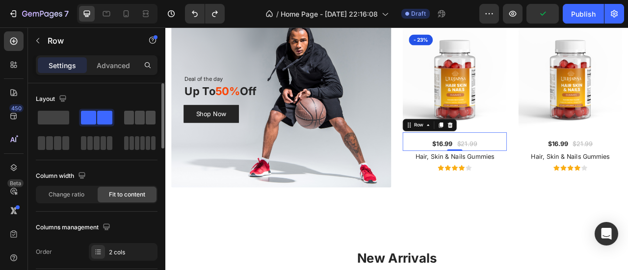
click at [141, 122] on span at bounding box center [140, 118] width 10 height 14
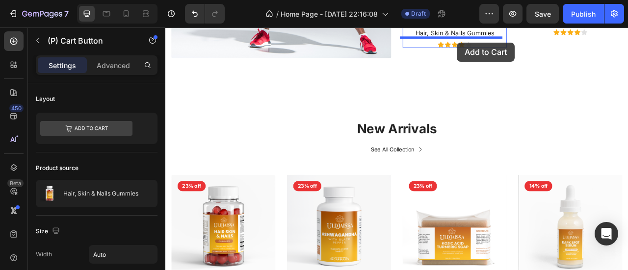
scroll to position [1139, 0]
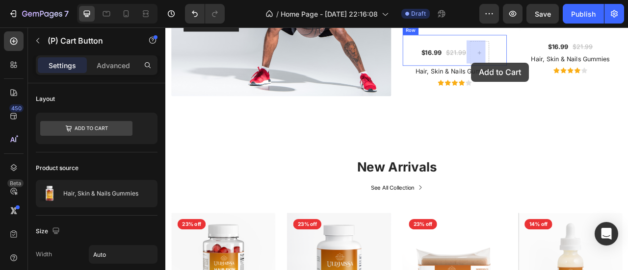
drag, startPoint x: 276, startPoint y: 327, endPoint x: 554, endPoint y: 72, distance: 377.6
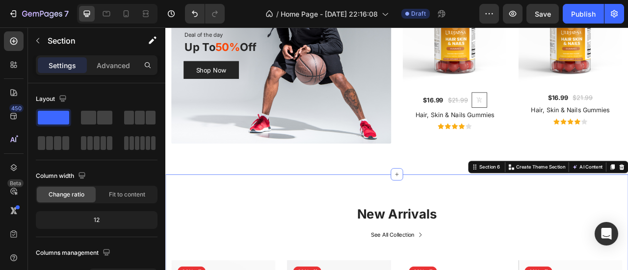
scroll to position [1078, 0]
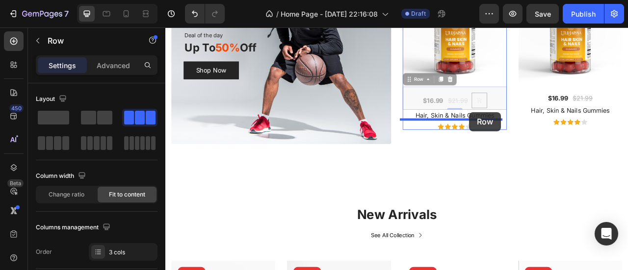
drag, startPoint x: 548, startPoint y: 122, endPoint x: 552, endPoint y: 135, distance: 13.8
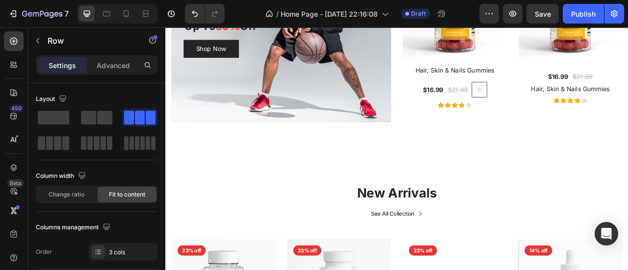
scroll to position [1105, 0]
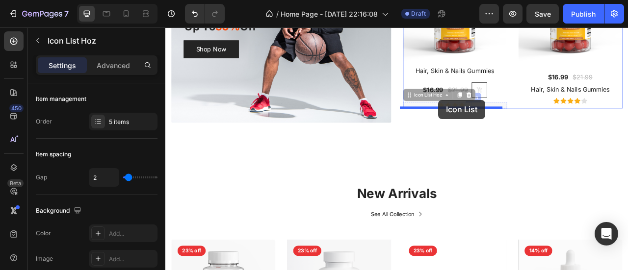
drag, startPoint x: 552, startPoint y: 125, endPoint x: 512, endPoint y: 120, distance: 40.5
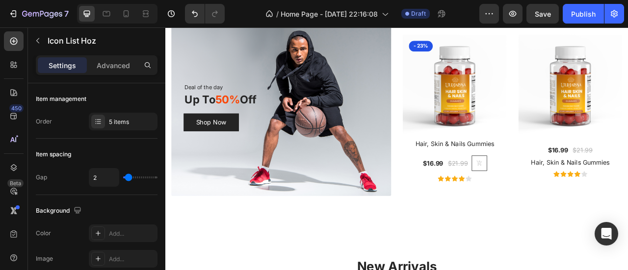
scroll to position [1011, 0]
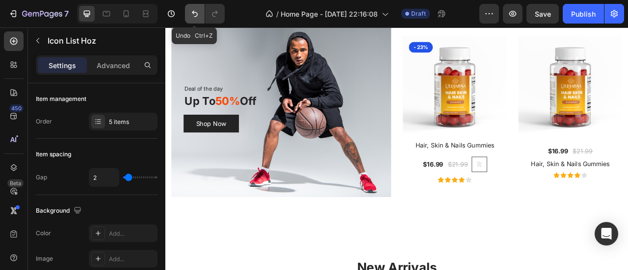
click at [199, 13] on icon "Undo/Redo" at bounding box center [195, 14] width 10 height 10
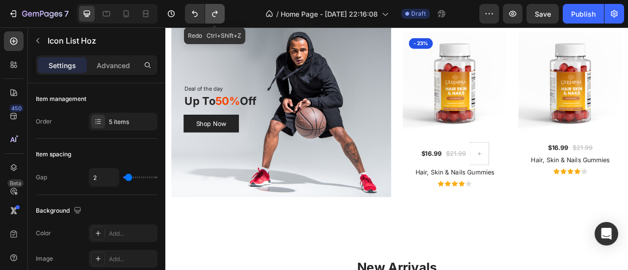
click at [214, 15] on icon "Undo/Redo" at bounding box center [215, 14] width 10 height 10
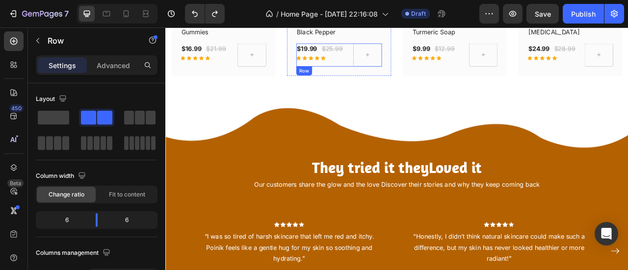
scroll to position [1533, 0]
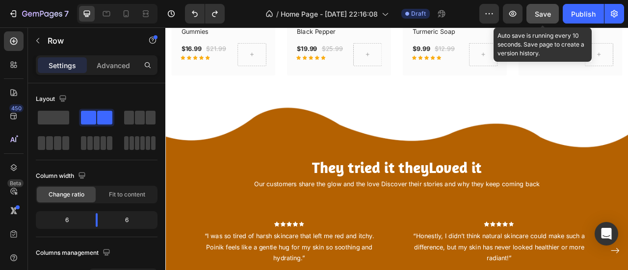
click at [547, 17] on span "Save" at bounding box center [543, 14] width 16 height 8
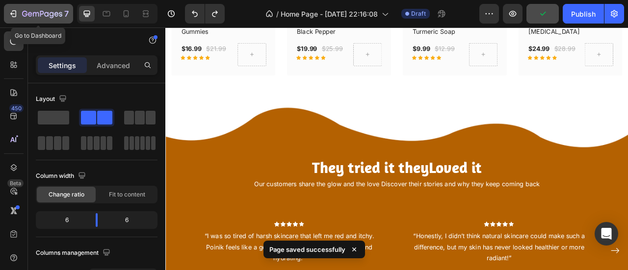
click at [13, 12] on icon "button" at bounding box center [13, 14] width 10 height 10
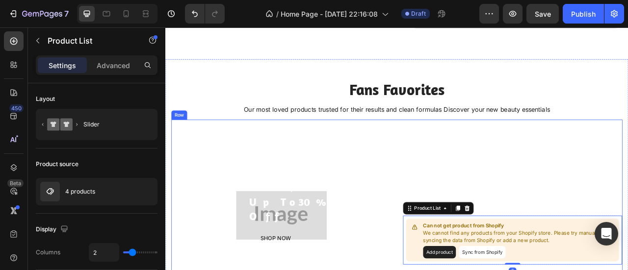
scroll to position [879, 0]
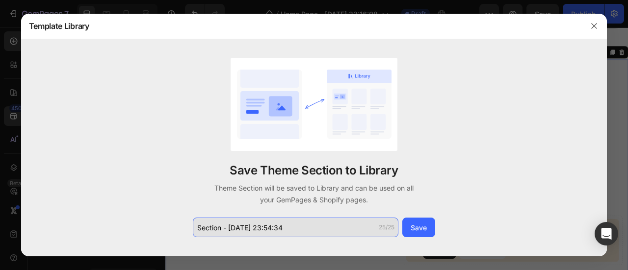
click at [259, 229] on input "Section - Aug 27 23:54:34" at bounding box center [295, 228] width 205 height 20
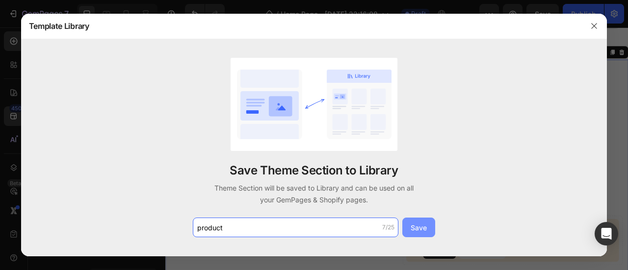
type input "product"
click at [407, 226] on button "Save" at bounding box center [418, 228] width 33 height 20
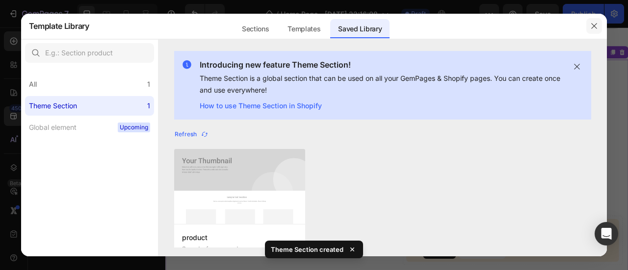
click at [591, 30] on icon "button" at bounding box center [594, 26] width 8 height 8
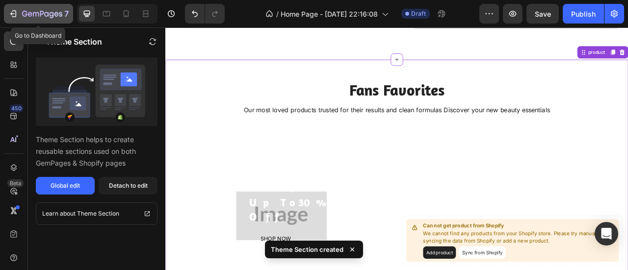
click at [16, 15] on icon "button" at bounding box center [14, 13] width 4 height 7
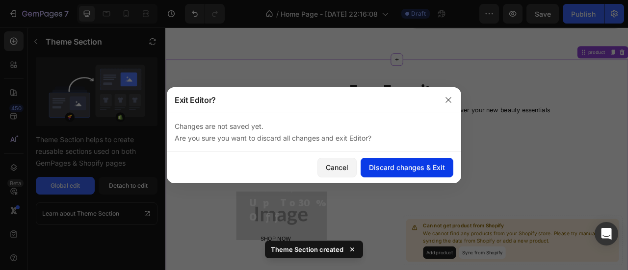
click at [392, 165] on div "Discard changes & Exit" at bounding box center [407, 167] width 76 height 10
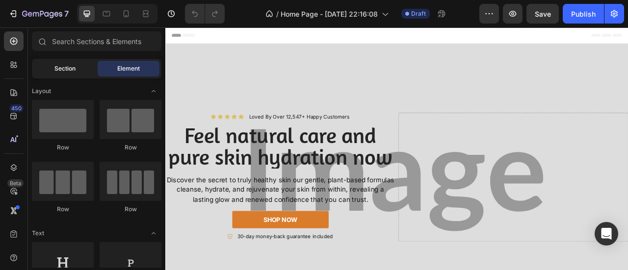
click at [77, 71] on div "Section" at bounding box center [65, 69] width 62 height 16
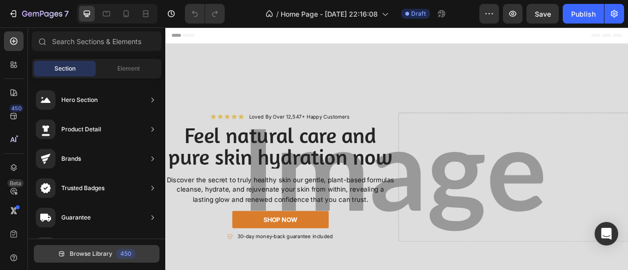
click at [96, 251] on span "Browse Library" at bounding box center [91, 254] width 43 height 9
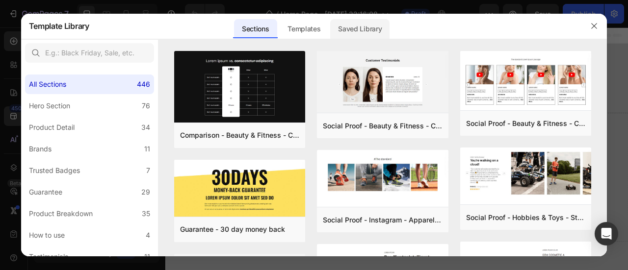
click at [359, 26] on div "Saved Library" at bounding box center [359, 29] width 59 height 20
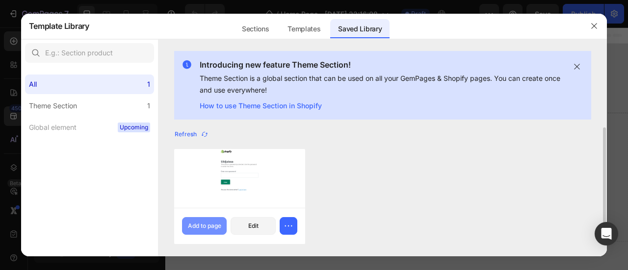
click at [201, 222] on div "Add to page" at bounding box center [204, 226] width 33 height 9
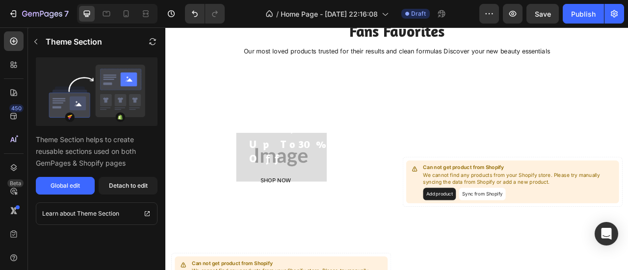
scroll to position [3131, 0]
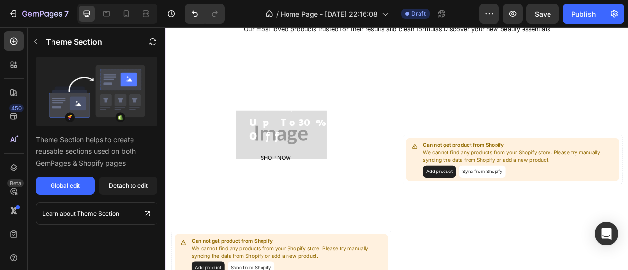
click at [565, 211] on button "Sync from Shopify" at bounding box center [567, 211] width 59 height 16
click at [129, 187] on div "Detach to edit" at bounding box center [128, 185] width 39 height 9
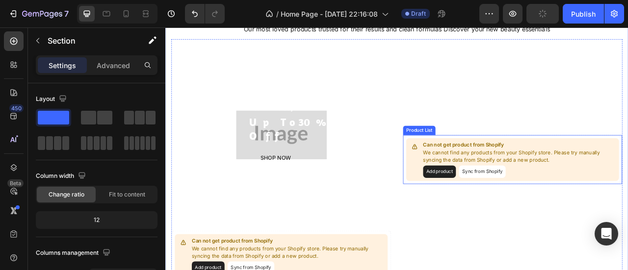
click at [551, 204] on button "Sync from Shopify" at bounding box center [567, 211] width 59 height 16
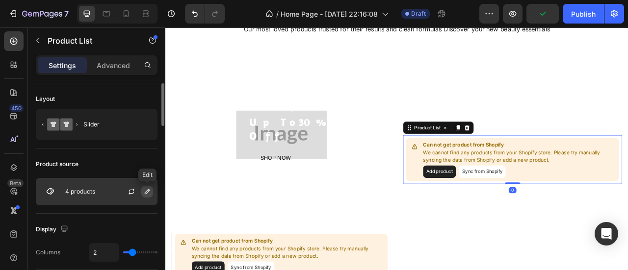
click at [144, 193] on icon "button" at bounding box center [147, 192] width 8 height 8
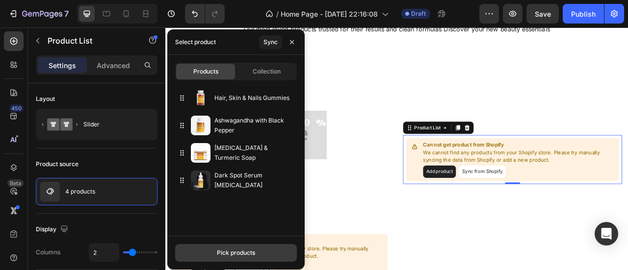
click at [220, 251] on div "Pick products" at bounding box center [236, 253] width 38 height 9
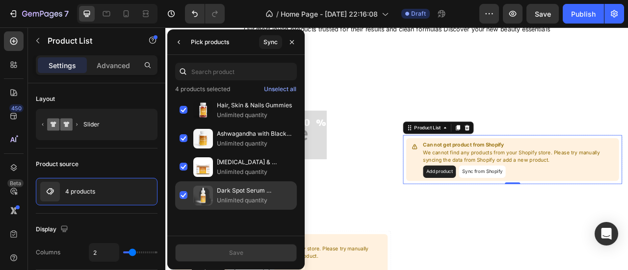
click at [185, 196] on div "Dark Spot Serum [MEDICAL_DATA] Unlimited quantity" at bounding box center [236, 195] width 122 height 28
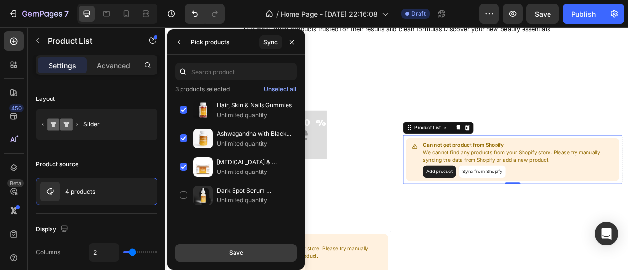
click at [218, 255] on button "Save" at bounding box center [236, 253] width 122 height 18
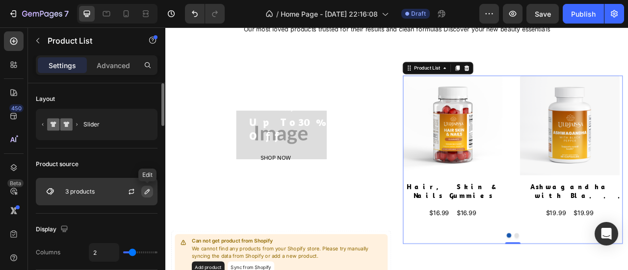
click at [147, 191] on icon "button" at bounding box center [147, 192] width 8 height 8
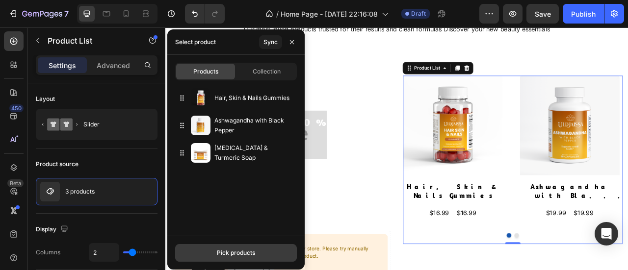
click at [230, 247] on button "Pick products" at bounding box center [236, 253] width 122 height 18
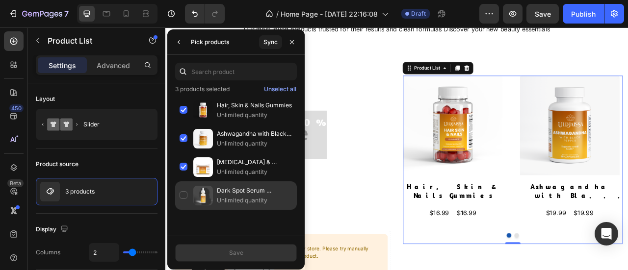
click at [185, 195] on div "Dark Spot Serum [MEDICAL_DATA] Unlimited quantity" at bounding box center [236, 195] width 122 height 28
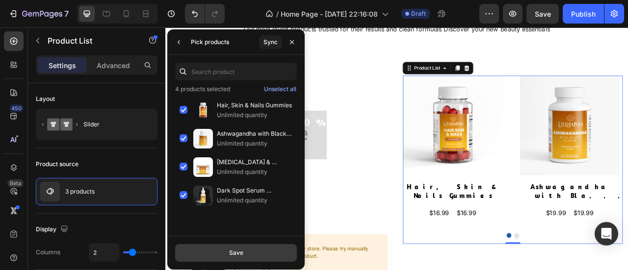
click at [245, 253] on button "Save" at bounding box center [236, 253] width 122 height 18
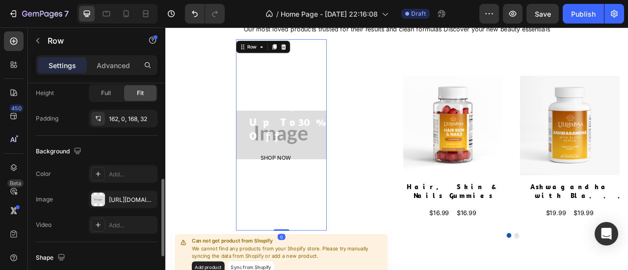
scroll to position [274, 0]
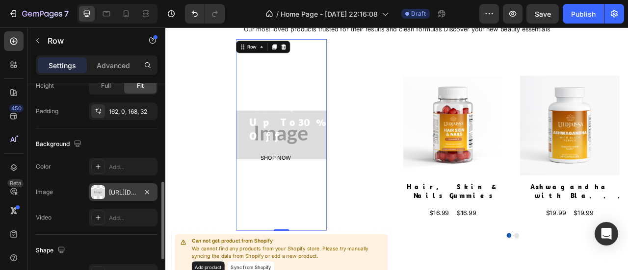
click at [117, 188] on div "[URL][DOMAIN_NAME]" at bounding box center [123, 192] width 28 height 9
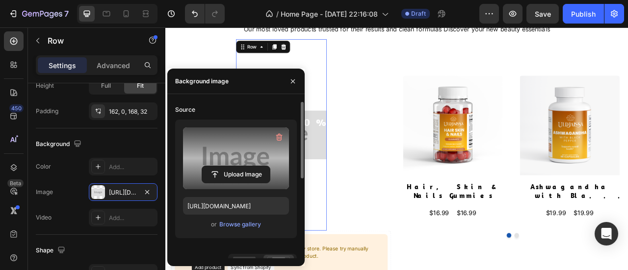
click at [255, 162] on label at bounding box center [236, 159] width 106 height 62
click at [255, 166] on input "file" at bounding box center [236, 174] width 68 height 17
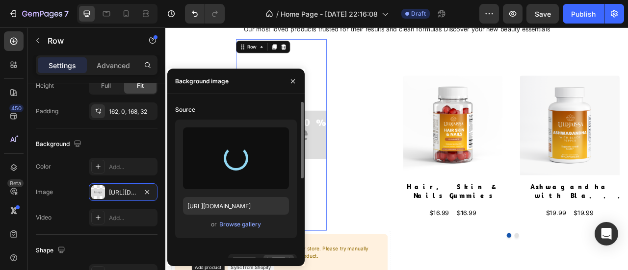
type input "[URL][DOMAIN_NAME]"
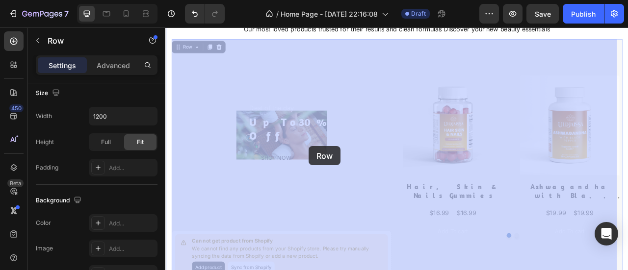
drag, startPoint x: 368, startPoint y: 169, endPoint x: 349, endPoint y: 176, distance: 20.0
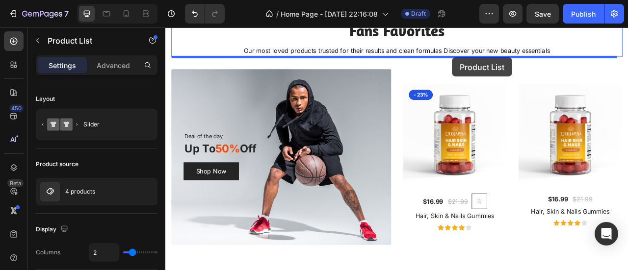
scroll to position [903, 0]
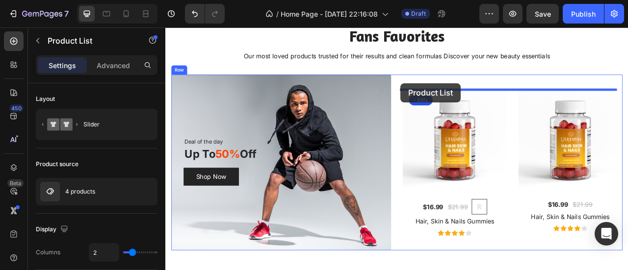
drag, startPoint x: 599, startPoint y: 115, endPoint x: 464, endPoint y: 99, distance: 135.8
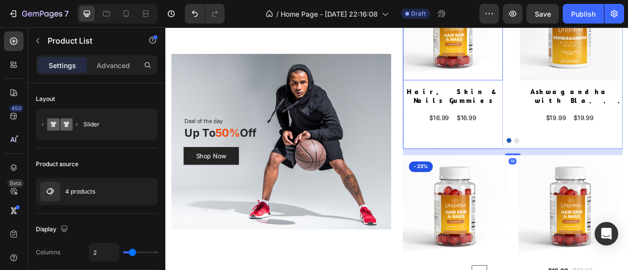
scroll to position [1026, 0]
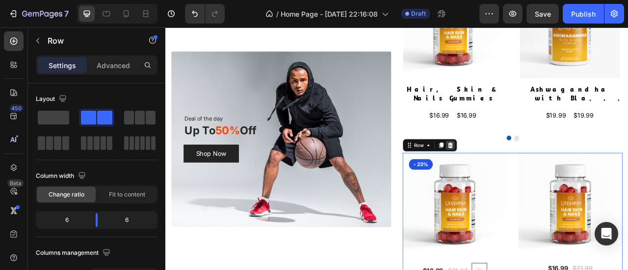
click at [523, 178] on icon at bounding box center [527, 178] width 8 height 8
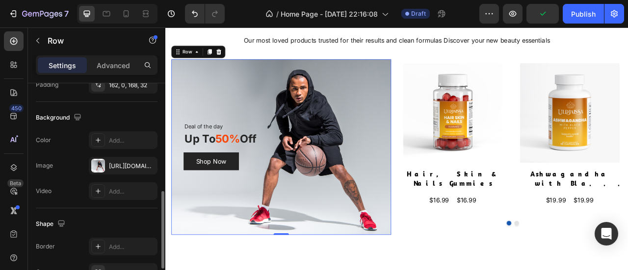
scroll to position [301, 0]
click at [112, 162] on div "[URL][DOMAIN_NAME]" at bounding box center [123, 165] width 28 height 9
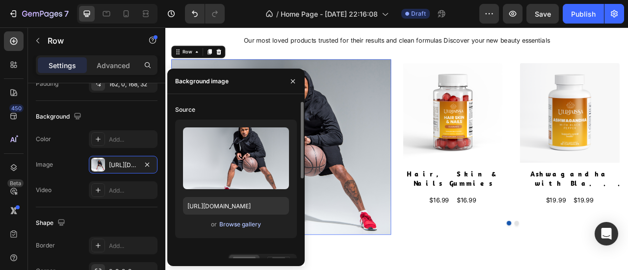
click at [221, 223] on div "Browse gallery" at bounding box center [240, 224] width 42 height 9
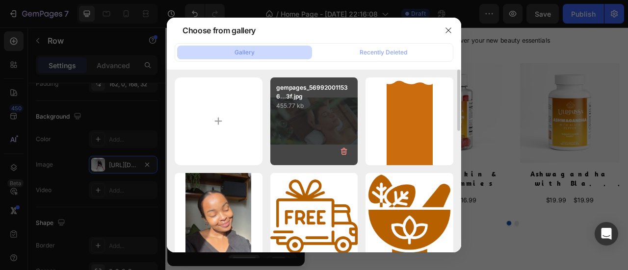
click at [285, 120] on div "gempages_569920011536...3f.jpg 455.77 kb" at bounding box center [314, 121] width 88 height 88
type input "[URL][DOMAIN_NAME]"
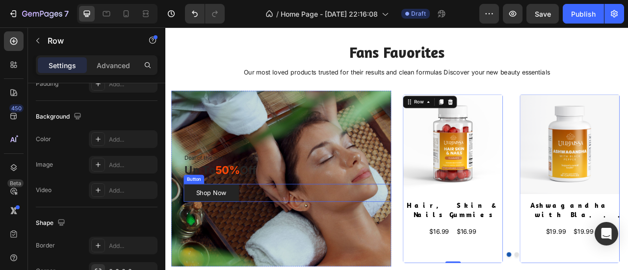
scroll to position [1001, 0]
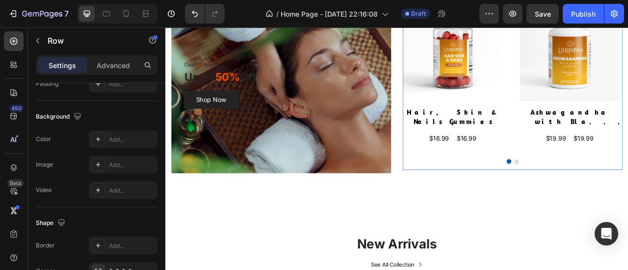
click at [609, 197] on button "Dot" at bounding box center [612, 198] width 6 height 6
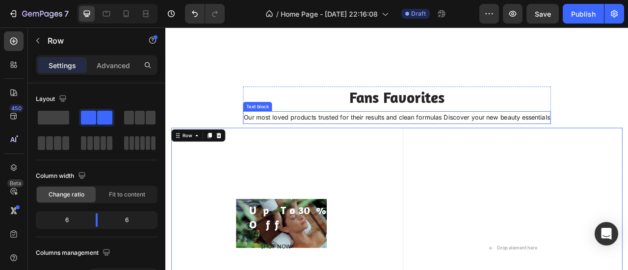
scroll to position [3015, 0]
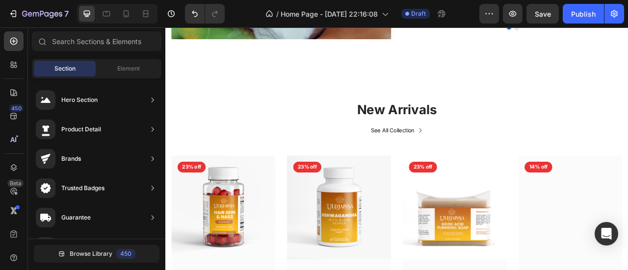
scroll to position [1169, 0]
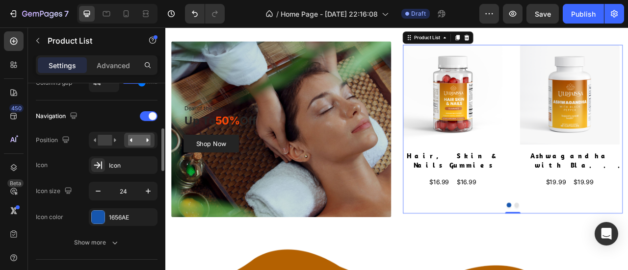
scroll to position [227, 0]
click at [100, 161] on icon at bounding box center [98, 165] width 10 height 10
click at [105, 213] on div "1656AE" at bounding box center [123, 217] width 69 height 18
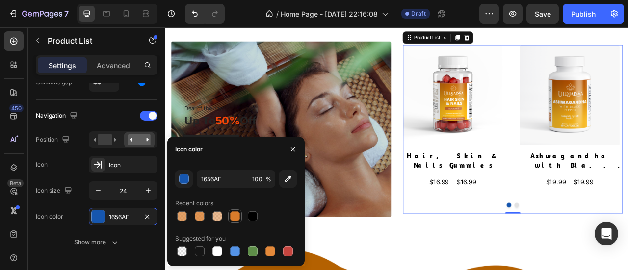
click at [230, 215] on div at bounding box center [235, 216] width 10 height 10
type input "D97C2B"
click at [230, 215] on div at bounding box center [235, 216] width 10 height 10
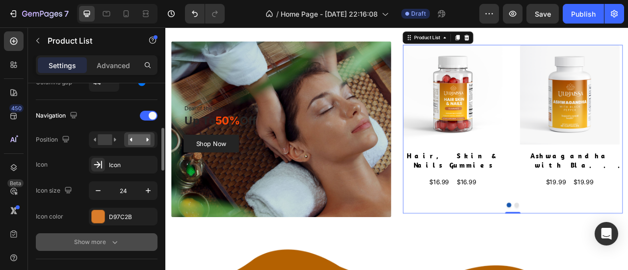
click at [110, 237] on icon "button" at bounding box center [115, 242] width 10 height 10
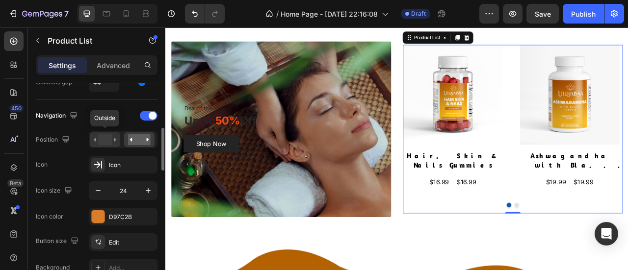
click at [107, 136] on rect at bounding box center [105, 139] width 14 height 11
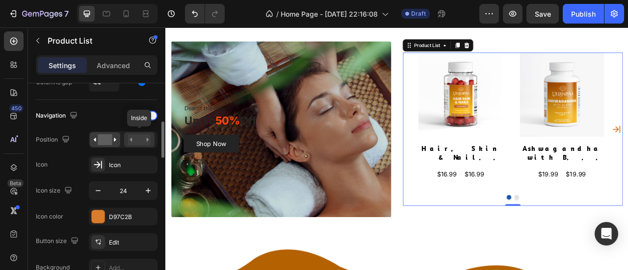
click at [140, 144] on div at bounding box center [139, 139] width 30 height 15
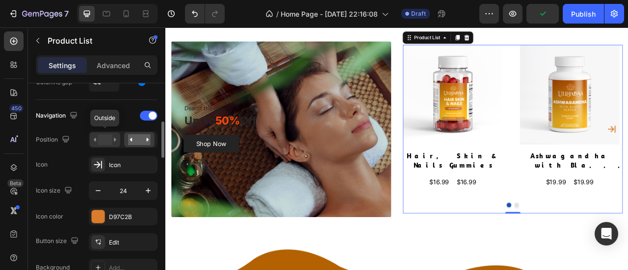
click at [107, 138] on rect at bounding box center [105, 139] width 14 height 11
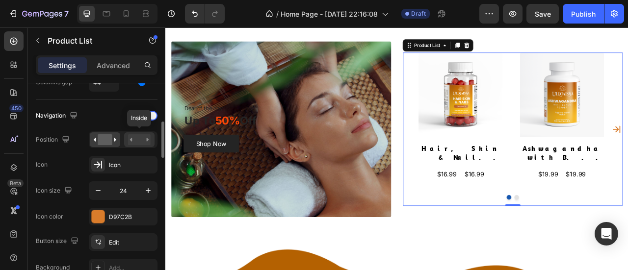
click at [132, 137] on rect at bounding box center [139, 139] width 23 height 11
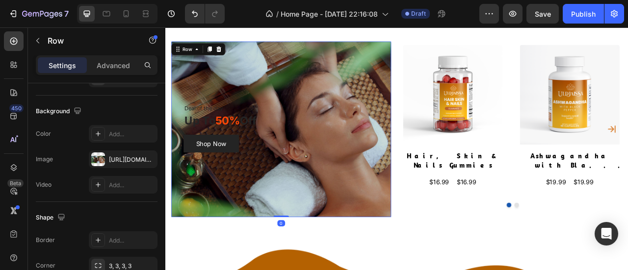
scroll to position [0, 0]
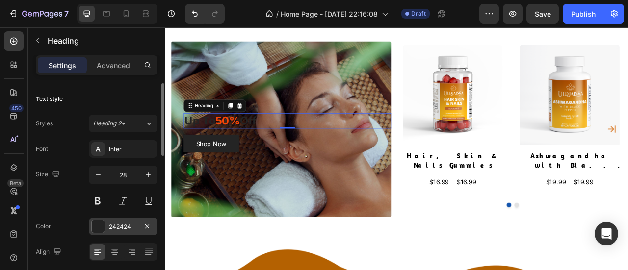
click at [119, 227] on div "242424" at bounding box center [123, 227] width 28 height 9
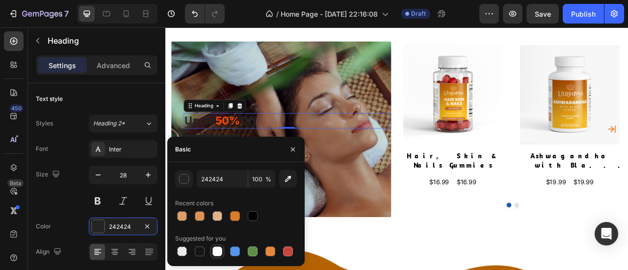
click at [213, 250] on div at bounding box center [217, 252] width 10 height 10
type input "FFFFFF"
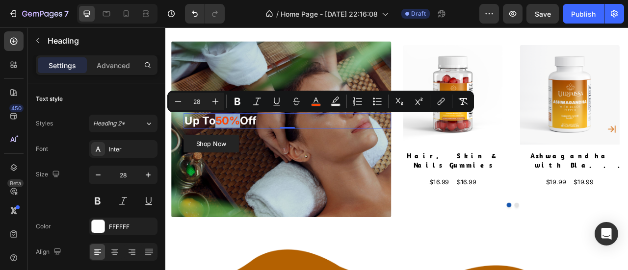
drag, startPoint x: 260, startPoint y: 148, endPoint x: 233, endPoint y: 148, distance: 27.0
click at [233, 148] on span "50%" at bounding box center [244, 146] width 31 height 17
click at [313, 102] on icon "Editor contextual toolbar" at bounding box center [315, 100] width 5 height 5
type input "FB4606"
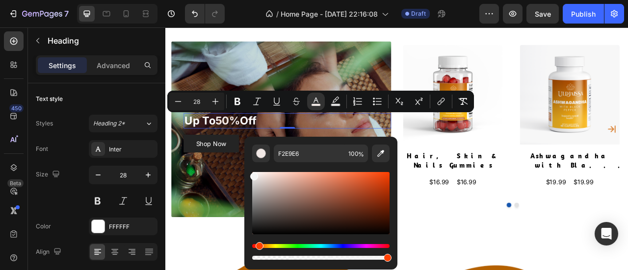
drag, startPoint x: 260, startPoint y: 175, endPoint x: 244, endPoint y: 172, distance: 16.1
click at [244, 172] on div "F2E9E6 100 %" at bounding box center [320, 199] width 153 height 125
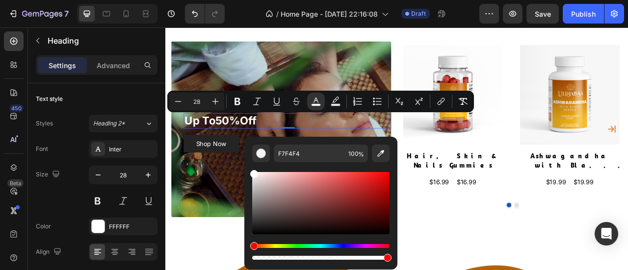
drag, startPoint x: 254, startPoint y: 174, endPoint x: 246, endPoint y: 167, distance: 9.7
click at [246, 167] on div "F7F4F4 100 %" at bounding box center [320, 199] width 153 height 125
type input "FFFFFF"
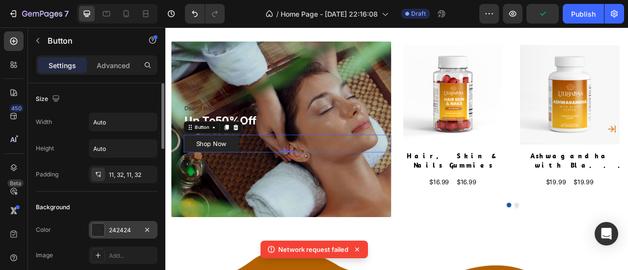
click at [118, 228] on div "242424" at bounding box center [123, 230] width 28 height 9
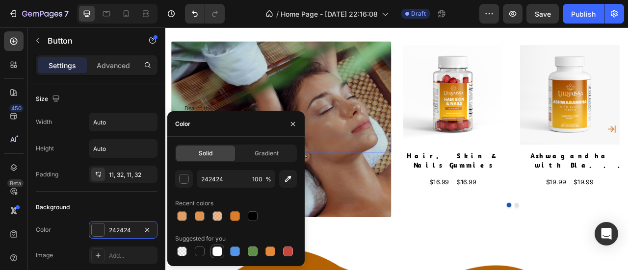
click at [215, 252] on div at bounding box center [217, 252] width 10 height 10
type input "FFFFFF"
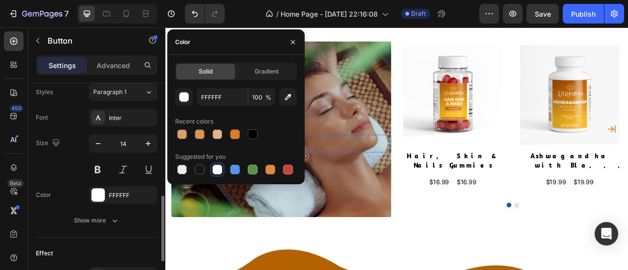
scroll to position [369, 0]
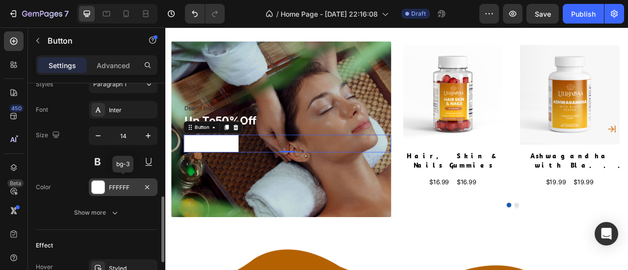
click at [117, 187] on div "FFFFFF" at bounding box center [123, 187] width 28 height 9
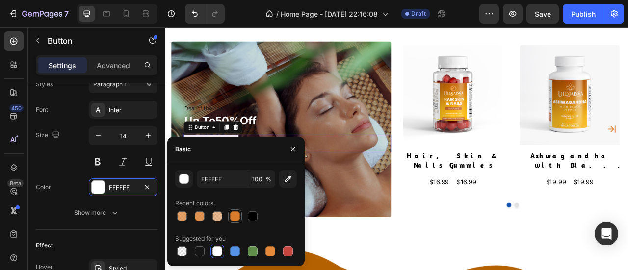
click at [233, 214] on div at bounding box center [235, 216] width 10 height 10
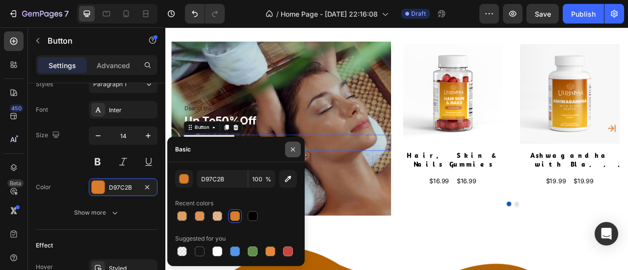
click at [291, 154] on button "button" at bounding box center [293, 150] width 16 height 16
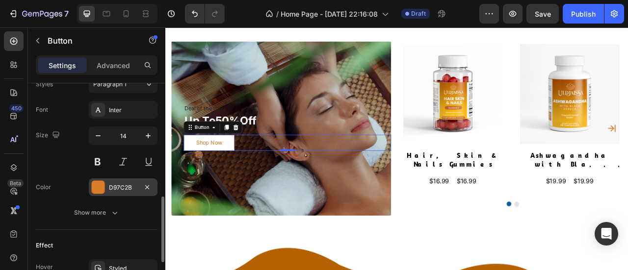
click at [125, 179] on div "D97C2B" at bounding box center [123, 188] width 69 height 18
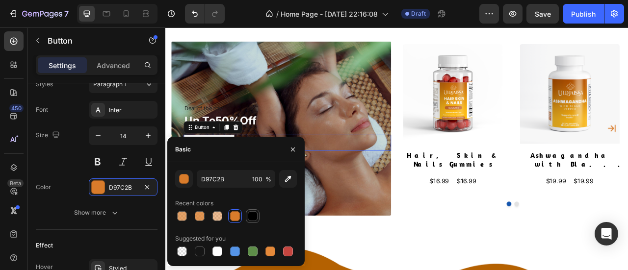
click at [254, 218] on div at bounding box center [253, 216] width 10 height 10
type input "000000"
click at [295, 153] on icon "button" at bounding box center [293, 150] width 8 height 8
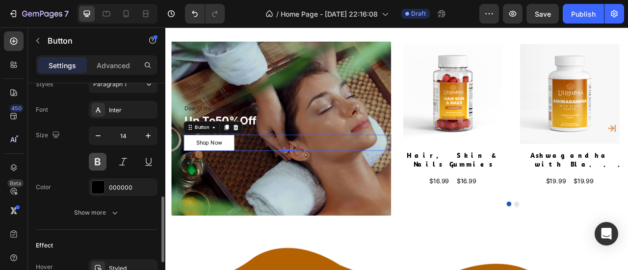
click at [95, 160] on button at bounding box center [98, 162] width 18 height 18
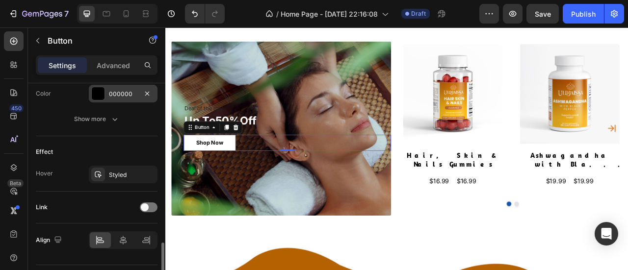
scroll to position [486, 0]
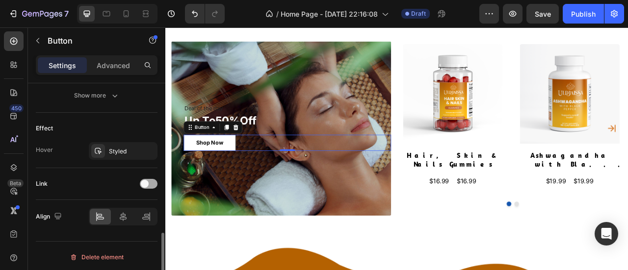
click at [146, 180] on span at bounding box center [145, 184] width 8 height 8
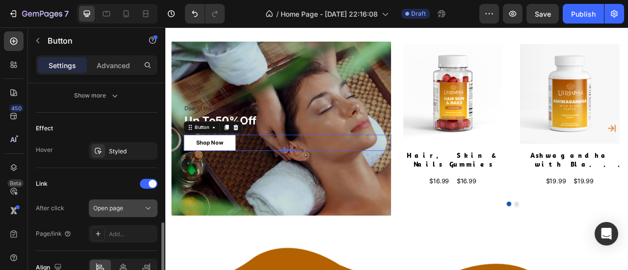
click at [133, 207] on div "Open page" at bounding box center [118, 208] width 50 height 9
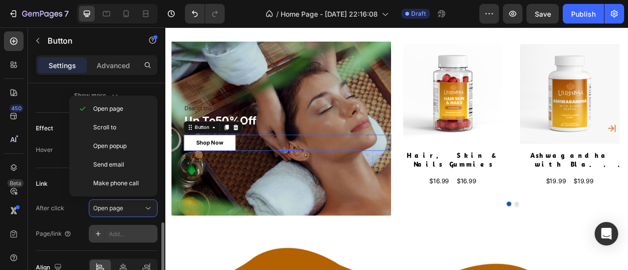
click at [119, 230] on div "Add..." at bounding box center [132, 234] width 46 height 9
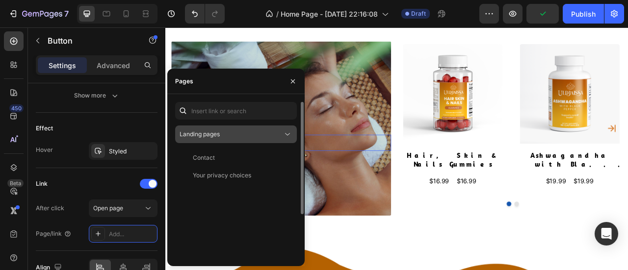
click at [256, 128] on button "Landing pages" at bounding box center [236, 135] width 122 height 18
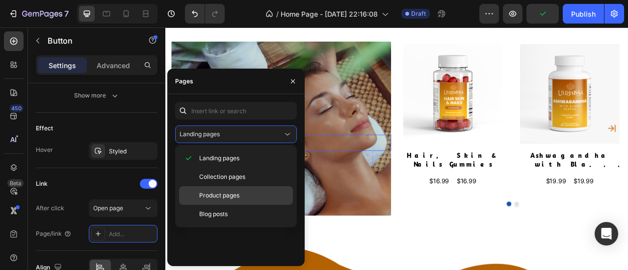
click at [236, 192] on span "Product pages" at bounding box center [219, 195] width 40 height 9
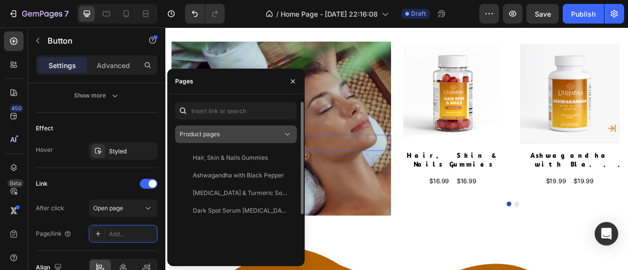
click at [265, 136] on div "Product pages" at bounding box center [230, 134] width 103 height 9
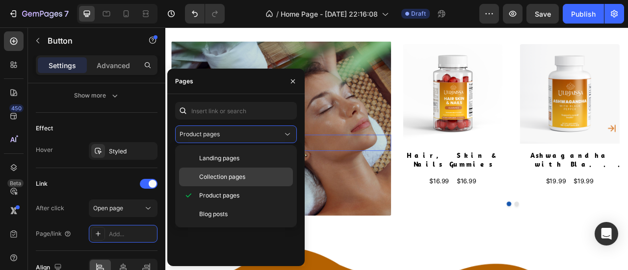
click at [234, 177] on span "Collection pages" at bounding box center [222, 177] width 46 height 9
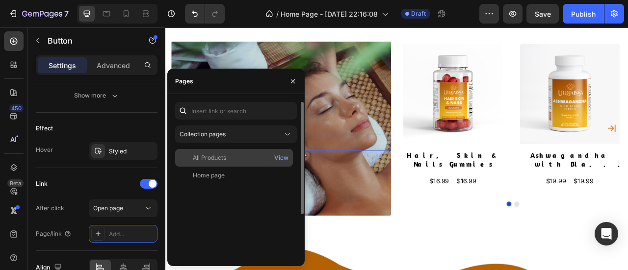
click at [227, 158] on div "All Products" at bounding box center [234, 157] width 110 height 9
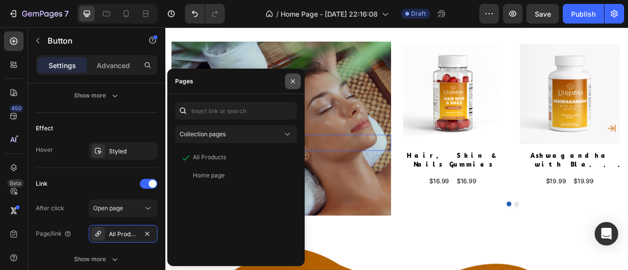
click at [296, 86] on button "button" at bounding box center [293, 82] width 16 height 16
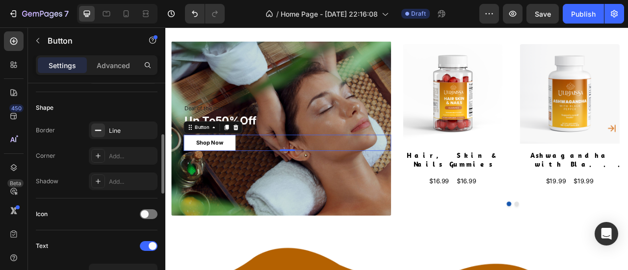
scroll to position [179, 0]
click at [117, 157] on div "Add..." at bounding box center [132, 157] width 46 height 9
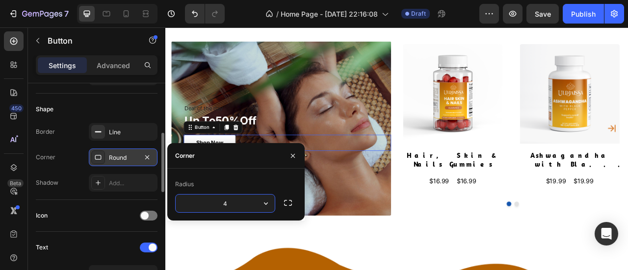
type input "4"
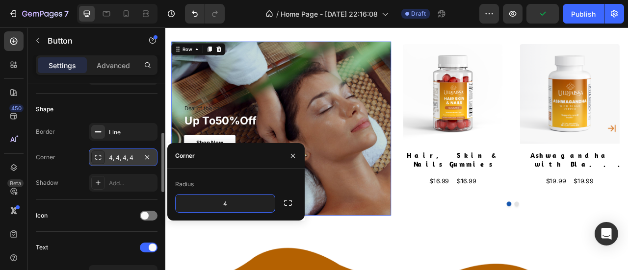
click at [429, 108] on div "Deal of the day Text block Up To 50% Off Heading Shop Now Button Row 0" at bounding box center [313, 156] width 280 height 222
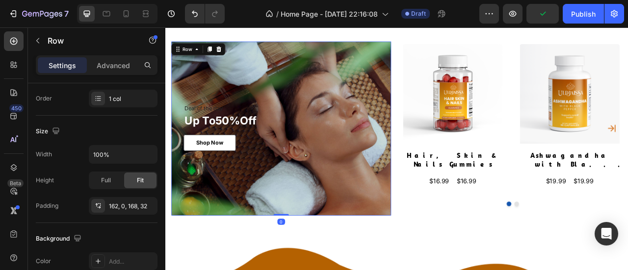
scroll to position [0, 0]
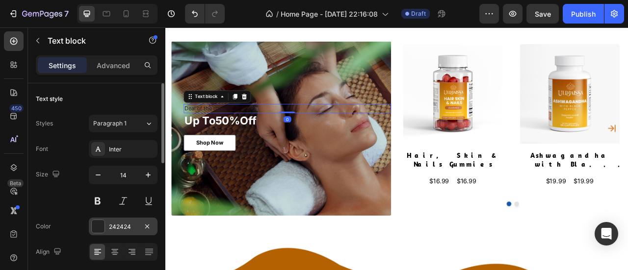
click at [116, 227] on div "242424" at bounding box center [123, 227] width 28 height 9
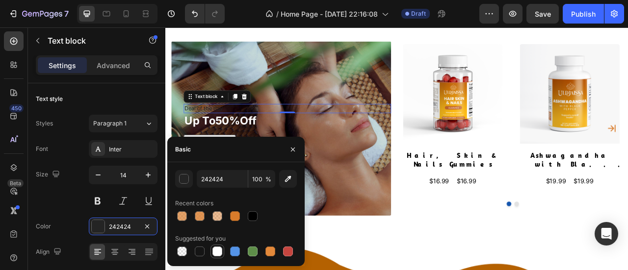
click at [214, 253] on div at bounding box center [217, 252] width 10 height 10
type input "FFFFFF"
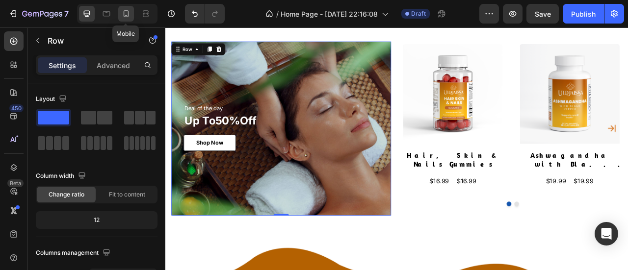
click at [126, 16] on icon at bounding box center [126, 14] width 10 height 10
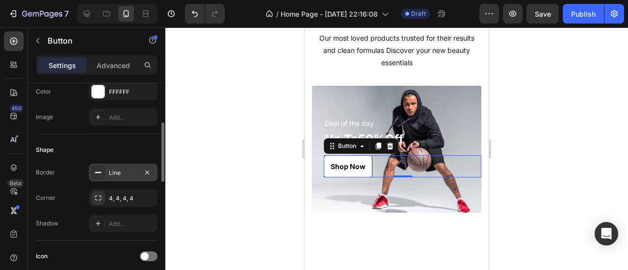
scroll to position [139, 0]
click at [147, 172] on icon "button" at bounding box center [147, 172] width 8 height 8
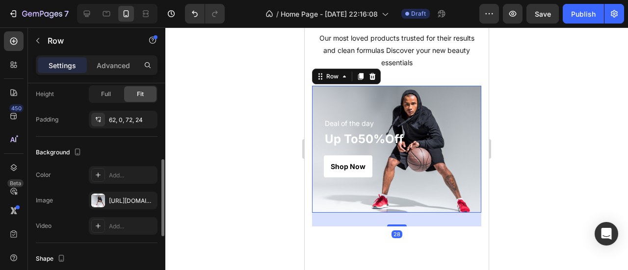
scroll to position [216, 0]
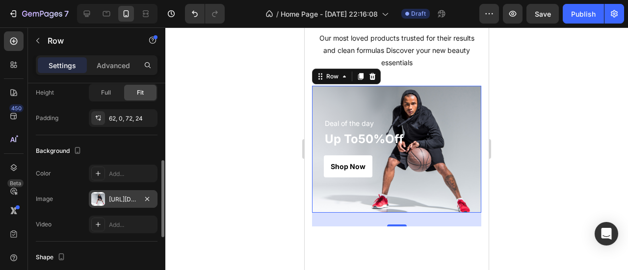
click at [124, 204] on div "[URL][DOMAIN_NAME]" at bounding box center [123, 199] width 69 height 18
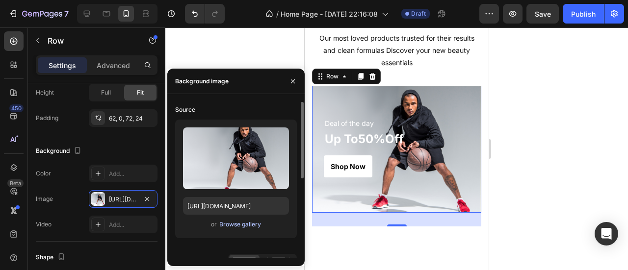
click at [240, 227] on div "Browse gallery" at bounding box center [240, 224] width 42 height 9
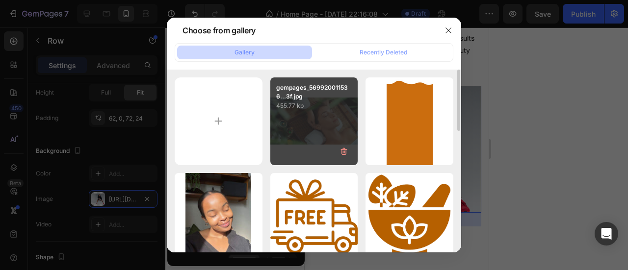
click at [304, 141] on div "gempages_569920011536...3f.jpg 455.77 kb" at bounding box center [314, 121] width 88 height 88
type input "[URL][DOMAIN_NAME]"
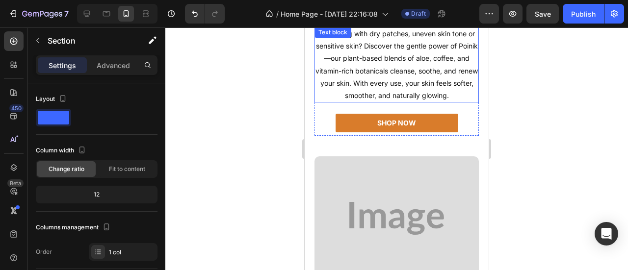
scroll to position [650, 0]
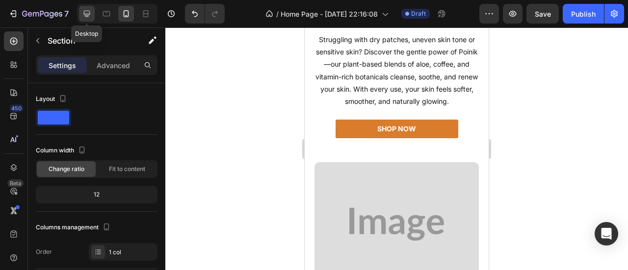
click at [87, 16] on icon at bounding box center [87, 14] width 6 height 6
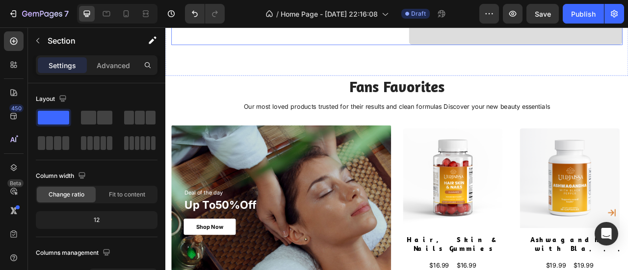
scroll to position [883, 0]
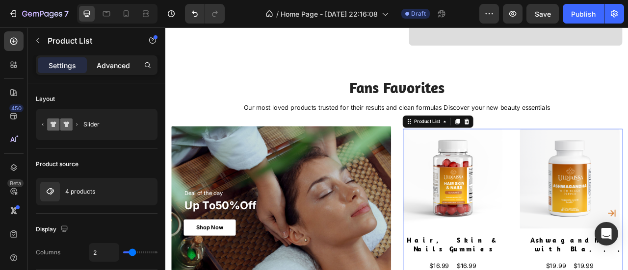
click at [123, 66] on p "Advanced" at bounding box center [113, 65] width 33 height 10
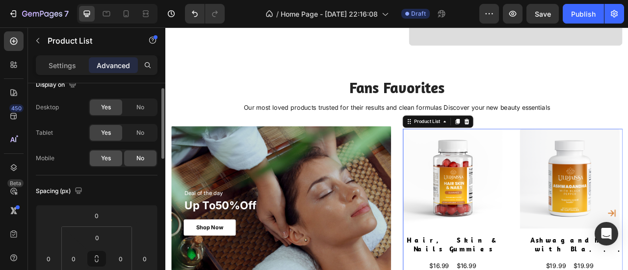
scroll to position [17, 0]
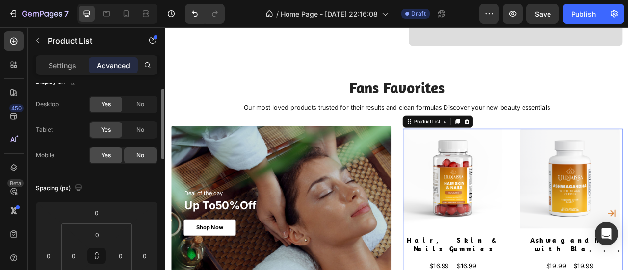
click at [103, 161] on div "Yes" at bounding box center [106, 156] width 32 height 16
click at [128, 17] on icon at bounding box center [126, 14] width 10 height 10
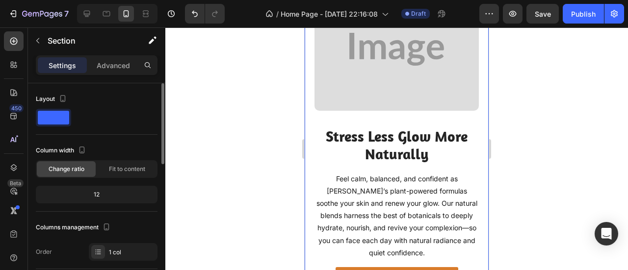
scroll to position [830, 0]
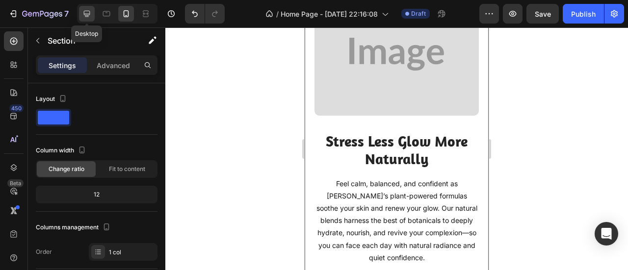
click at [84, 16] on icon at bounding box center [87, 14] width 10 height 10
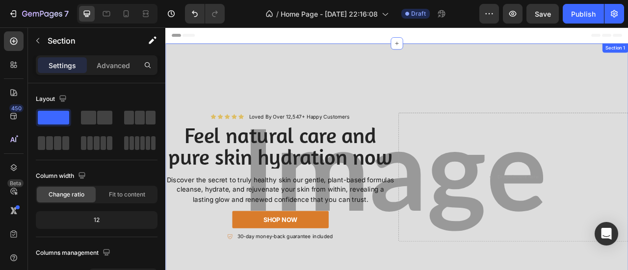
click at [290, 53] on div "Icon Icon Icon Icon Icon Icon List Loved By Over 12,547+ Happy Customers Text B…" at bounding box center [459, 222] width 588 height 348
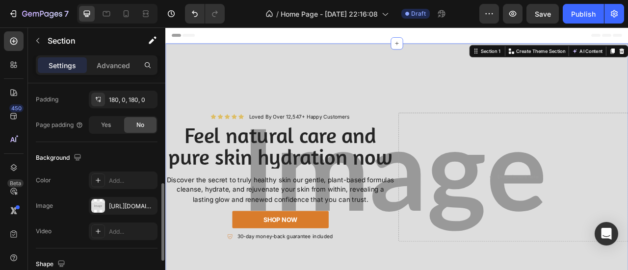
scroll to position [265, 0]
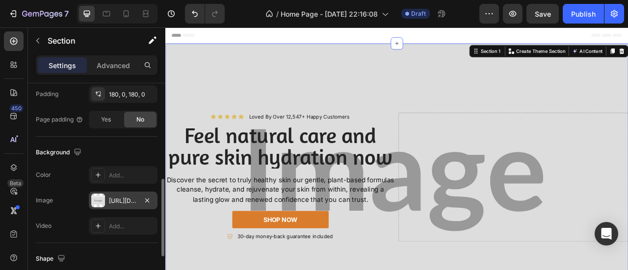
click at [109, 192] on div "[URL][DOMAIN_NAME]" at bounding box center [123, 201] width 69 height 18
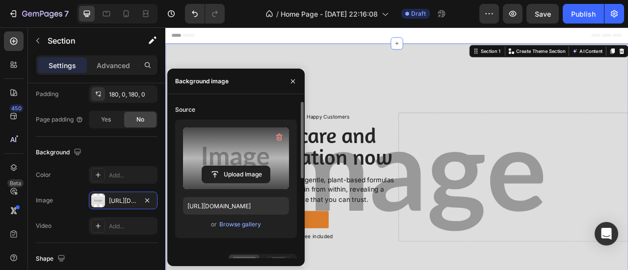
click at [192, 150] on label at bounding box center [236, 159] width 106 height 62
click at [202, 166] on input "file" at bounding box center [236, 174] width 68 height 17
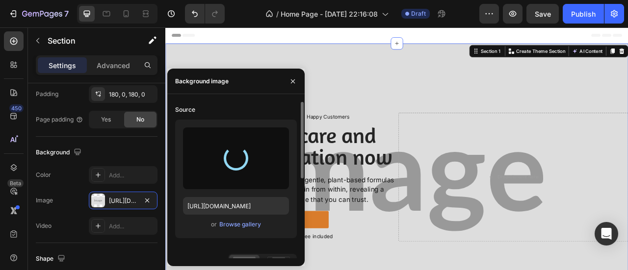
type input "[URL][DOMAIN_NAME]"
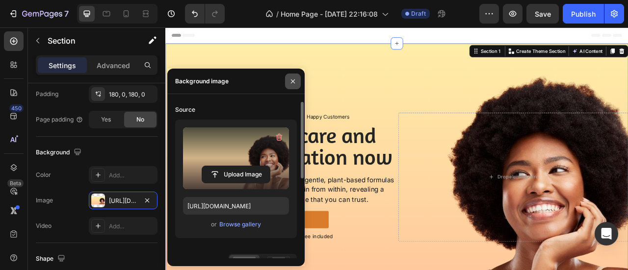
click at [292, 79] on icon "button" at bounding box center [293, 81] width 8 height 8
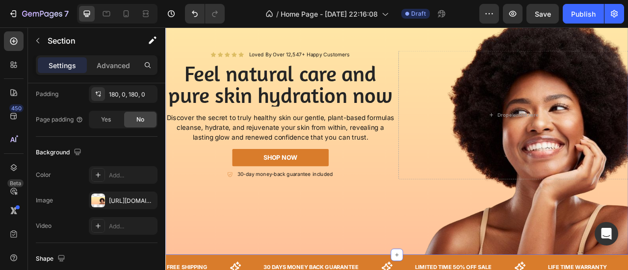
scroll to position [51, 0]
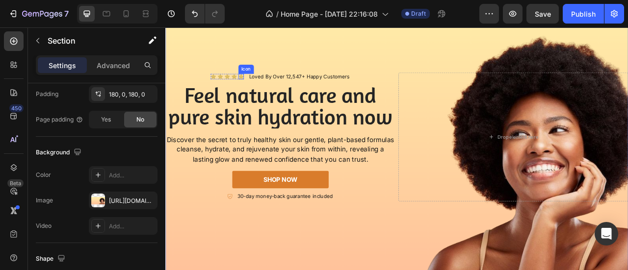
click at [260, 91] on div "Icon" at bounding box center [261, 89] width 7 height 7
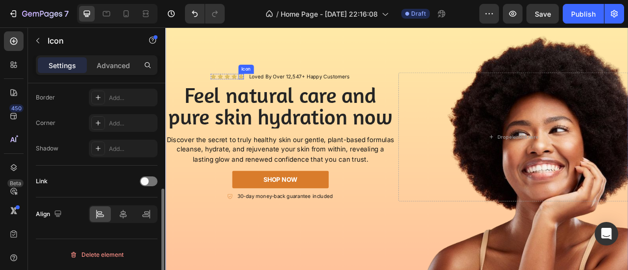
scroll to position [0, 0]
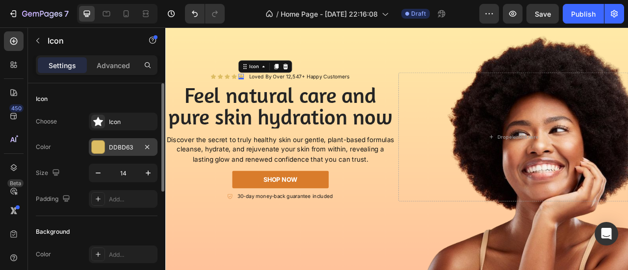
click at [119, 143] on div "DDBD63" at bounding box center [123, 147] width 28 height 9
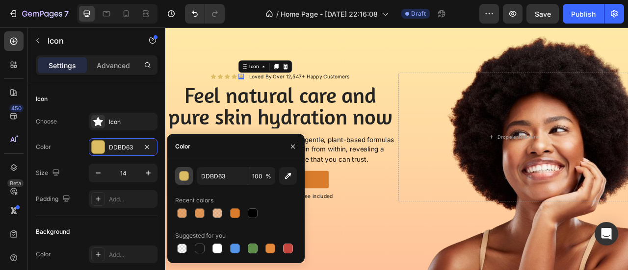
click at [186, 176] on div "button" at bounding box center [184, 177] width 10 height 10
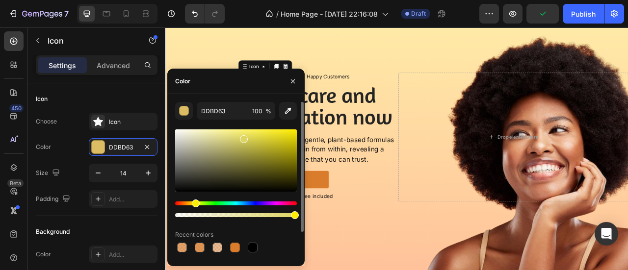
click at [194, 203] on div "Hue" at bounding box center [196, 204] width 8 height 8
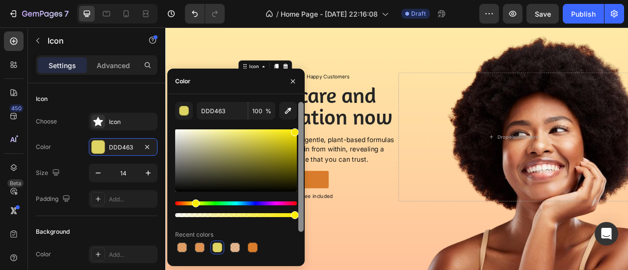
drag, startPoint x: 289, startPoint y: 138, endPoint x: 298, endPoint y: 130, distance: 11.5
click at [298, 130] on div "DDD463 100 % Recent colors Suggested for you" at bounding box center [235, 180] width 137 height 156
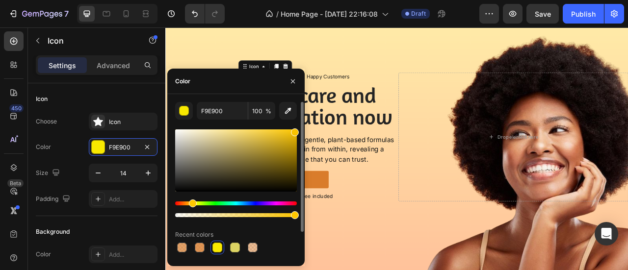
click at [191, 205] on div "Hue" at bounding box center [193, 204] width 8 height 8
type input "F9C300"
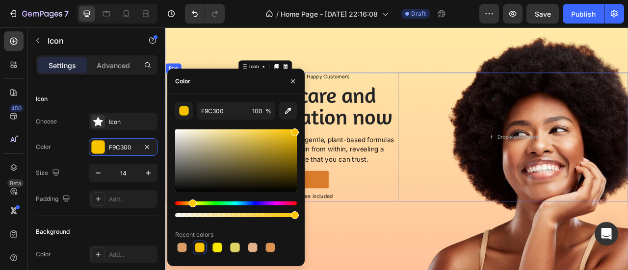
click at [443, 85] on div "Icon Icon Icon Icon Icon 0 Icon List Loved By Over 12,547+ Happy Customers Text…" at bounding box center [311, 167] width 292 height 164
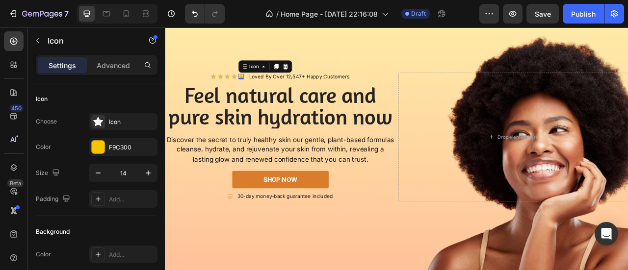
click at [259, 90] on div "Icon 0" at bounding box center [261, 89] width 7 height 7
click at [114, 151] on div "F9C300" at bounding box center [123, 147] width 28 height 9
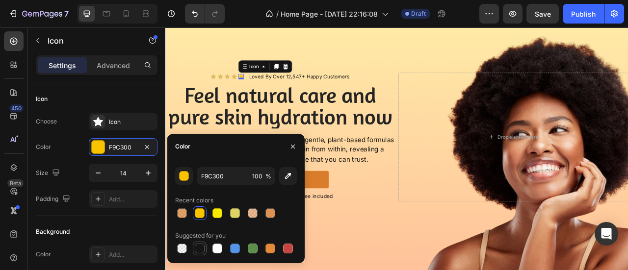
click at [199, 249] on div at bounding box center [200, 249] width 10 height 10
click at [289, 175] on icon "button" at bounding box center [288, 176] width 6 height 6
type input "D97C2B"
click at [252, 92] on div "Icon 0" at bounding box center [252, 89] width 7 height 7
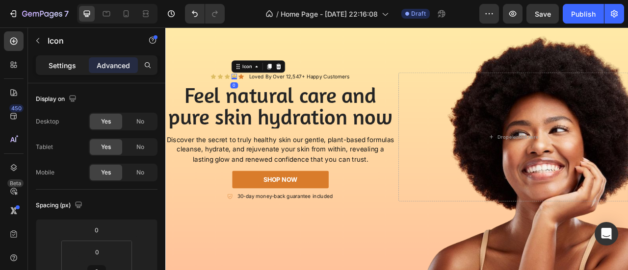
click at [61, 63] on p "Settings" at bounding box center [62, 65] width 27 height 10
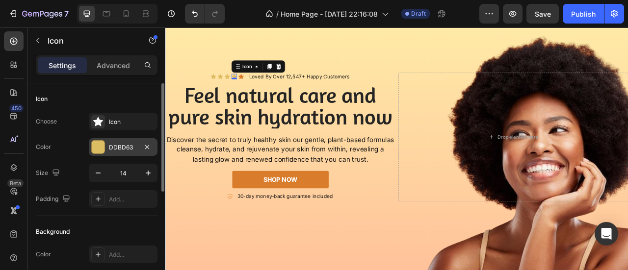
click at [119, 150] on div "DDBD63" at bounding box center [123, 147] width 28 height 9
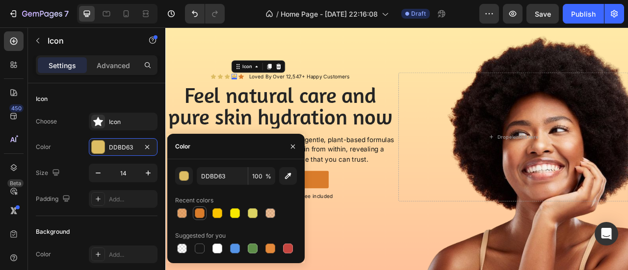
click at [195, 214] on div at bounding box center [200, 213] width 10 height 10
type input "D97C2B"
click at [243, 91] on div "Icon 0" at bounding box center [243, 89] width 7 height 7
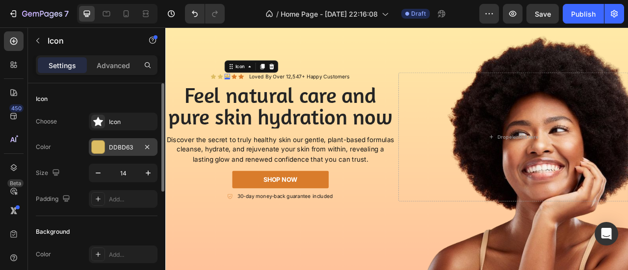
click at [104, 144] on div at bounding box center [98, 147] width 13 height 13
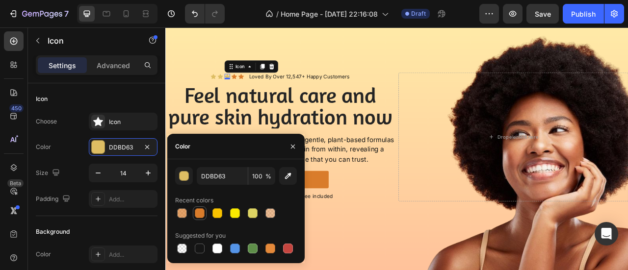
click at [197, 215] on div at bounding box center [200, 213] width 10 height 10
type input "D97C2B"
click at [232, 89] on div "Icon" at bounding box center [234, 89] width 7 height 7
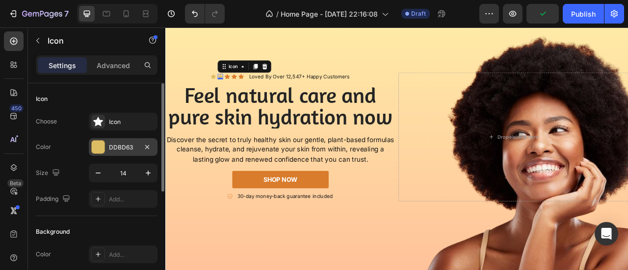
click at [108, 142] on div "DDBD63" at bounding box center [123, 147] width 69 height 18
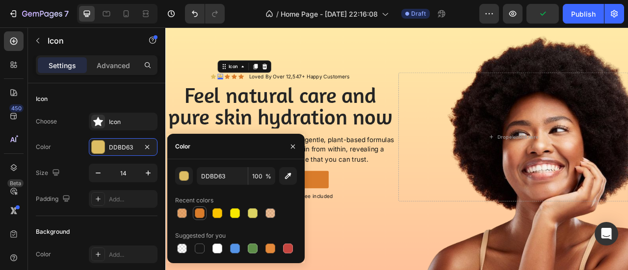
click at [199, 214] on div at bounding box center [200, 213] width 10 height 10
type input "D97C2B"
click at [226, 89] on div "Icon" at bounding box center [226, 89] width 7 height 7
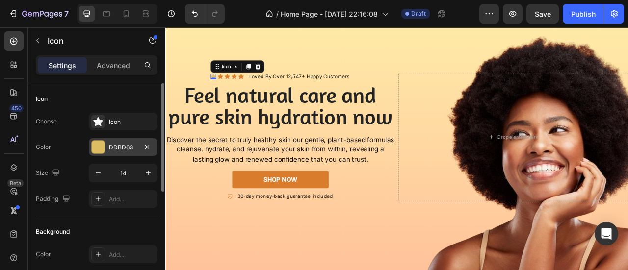
click at [116, 143] on div "DDBD63" at bounding box center [123, 147] width 28 height 9
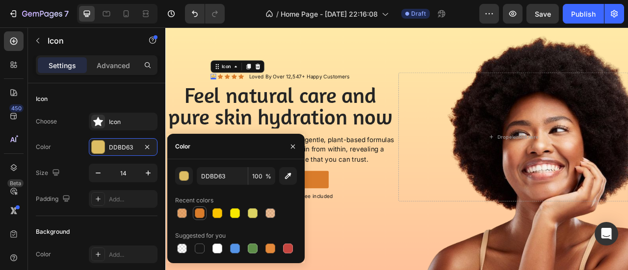
click at [197, 208] on div at bounding box center [200, 213] width 10 height 10
type input "D97C2B"
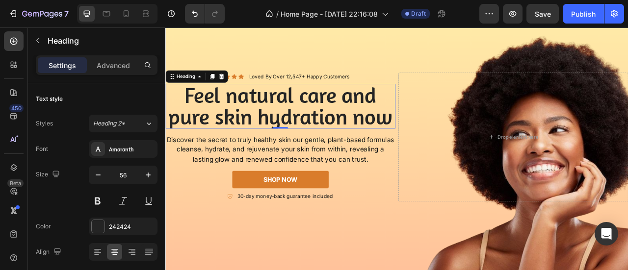
click at [333, 122] on h2 "Feel natural care and pure skin hydration now" at bounding box center [311, 127] width 292 height 57
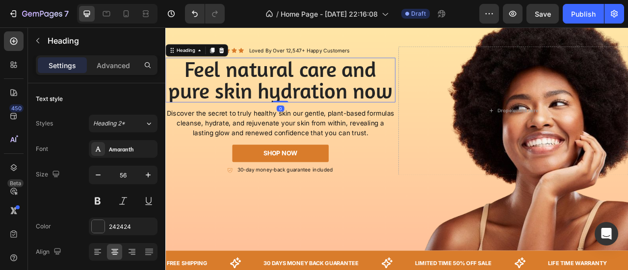
scroll to position [94, 0]
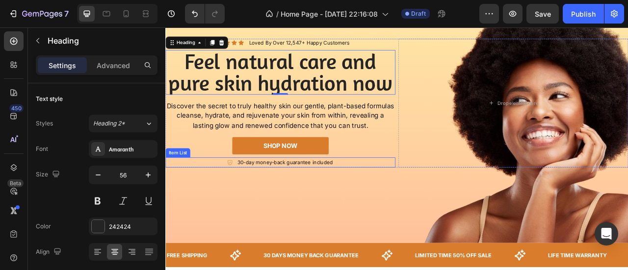
click at [244, 202] on icon at bounding box center [247, 199] width 8 height 8
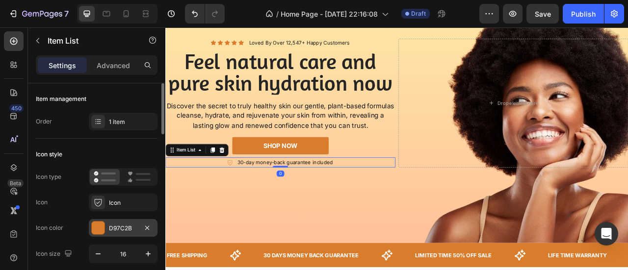
click at [132, 224] on div "D97C2B" at bounding box center [123, 228] width 28 height 9
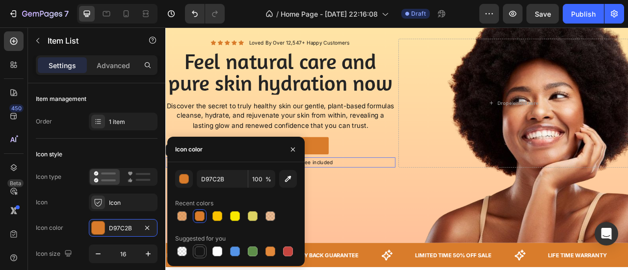
click at [196, 249] on div at bounding box center [200, 252] width 10 height 10
type input "151515"
click at [292, 147] on icon "button" at bounding box center [293, 150] width 8 height 8
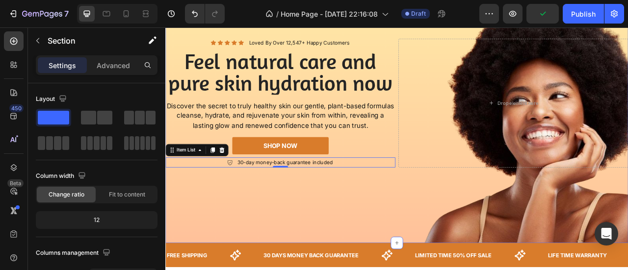
click at [281, 231] on div "Icon Icon Icon Icon Icon Icon List Loved By Over 12,547+ Happy Customers Text B…" at bounding box center [459, 127] width 588 height 348
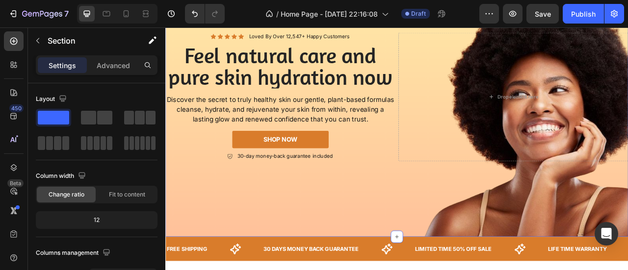
scroll to position [102, 0]
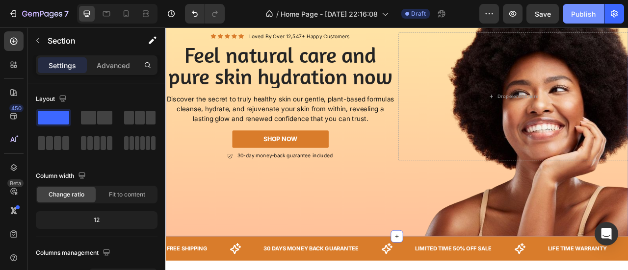
click at [586, 17] on div "Publish" at bounding box center [583, 14] width 25 height 10
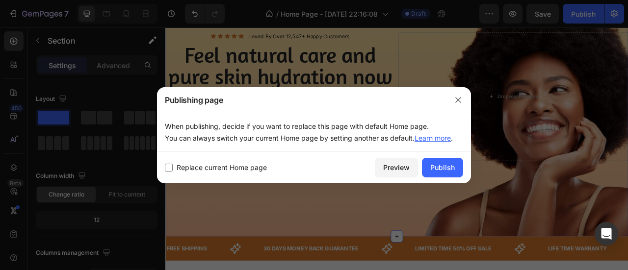
click at [233, 169] on span "Replace current Home page" at bounding box center [222, 168] width 90 height 12
checkbox input "true"
click at [444, 164] on div "Publish" at bounding box center [442, 167] width 25 height 10
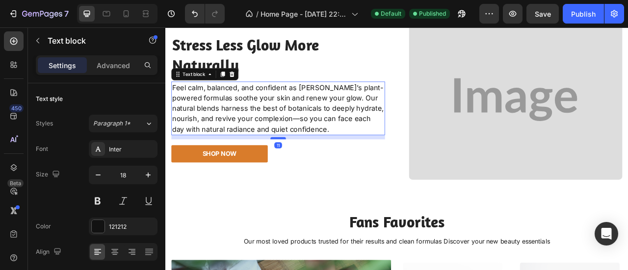
scroll to position [673, 0]
drag, startPoint x: 309, startPoint y: 158, endPoint x: 309, endPoint y: 164, distance: 5.9
click at [309, 167] on div at bounding box center [309, 168] width 20 height 3
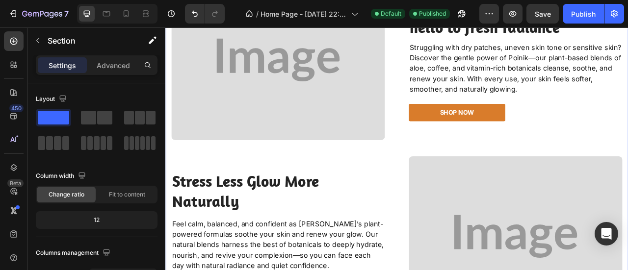
scroll to position [498, 0]
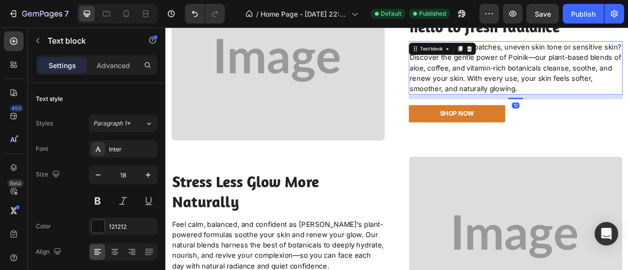
click at [612, 118] on div "Wave goodbye to dull skin, hello to fresh radiance Heading Struggling with dry …" at bounding box center [611, 70] width 272 height 204
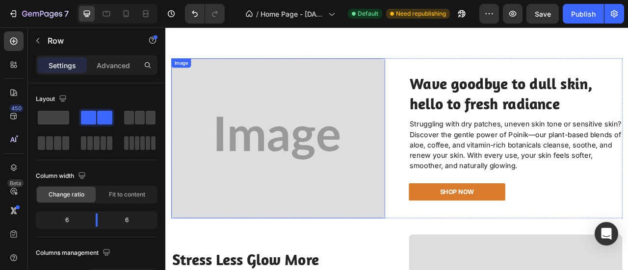
scroll to position [392, 0]
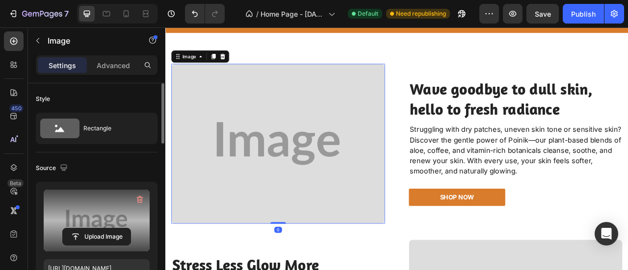
click at [92, 208] on label at bounding box center [97, 221] width 106 height 62
click at [92, 229] on input "file" at bounding box center [97, 237] width 68 height 17
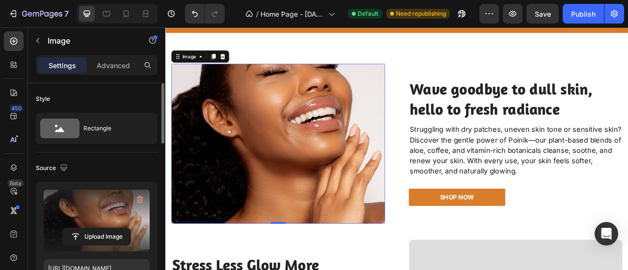
click at [121, 216] on label at bounding box center [97, 221] width 106 height 62
click at [121, 229] on input "file" at bounding box center [97, 237] width 68 height 17
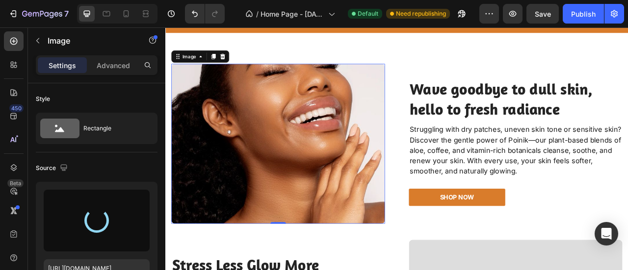
type input "[URL][DOMAIN_NAME]"
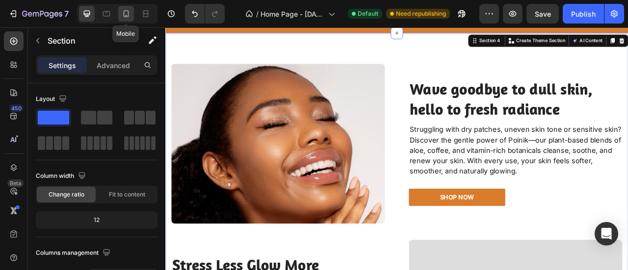
click at [128, 18] on icon at bounding box center [126, 14] width 10 height 10
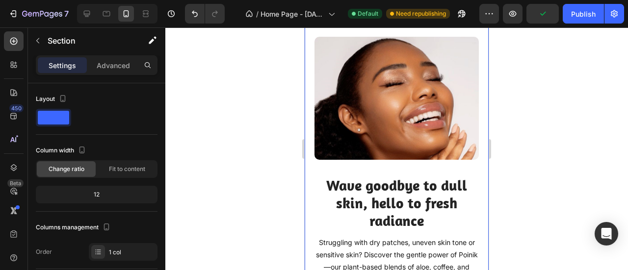
scroll to position [503, 0]
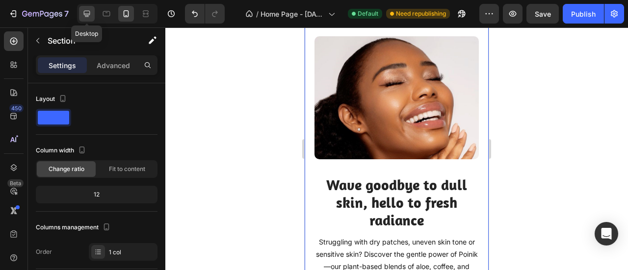
click at [88, 17] on icon at bounding box center [87, 14] width 10 height 10
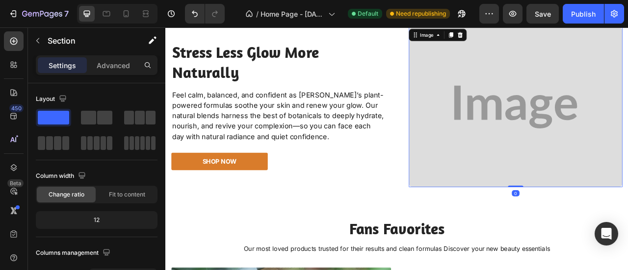
click at [576, 158] on img at bounding box center [611, 129] width 272 height 204
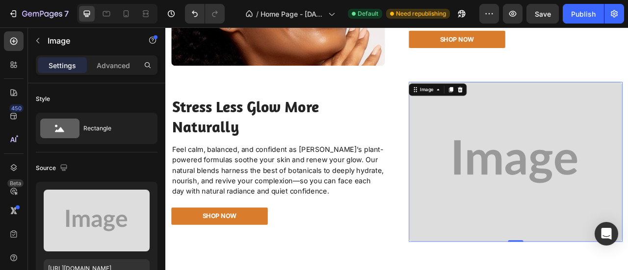
scroll to position [634, 0]
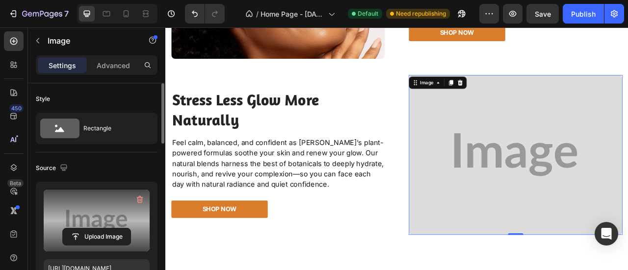
click at [101, 209] on label at bounding box center [97, 221] width 106 height 62
click at [101, 229] on input "file" at bounding box center [97, 237] width 68 height 17
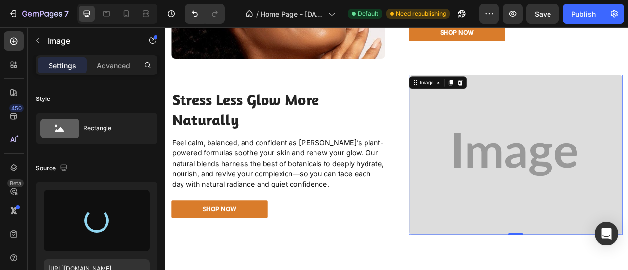
type input "[URL][DOMAIN_NAME]"
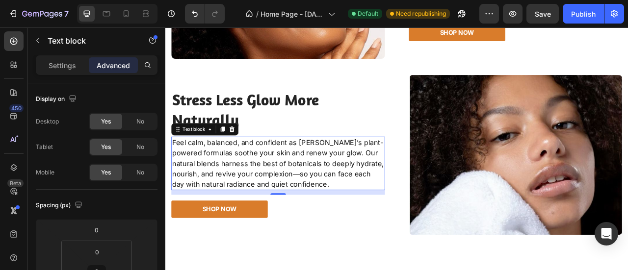
click at [330, 209] on p "Feel calm, balanced, and confident as [PERSON_NAME]’s plant-powered formulas so…" at bounding box center [309, 200] width 270 height 66
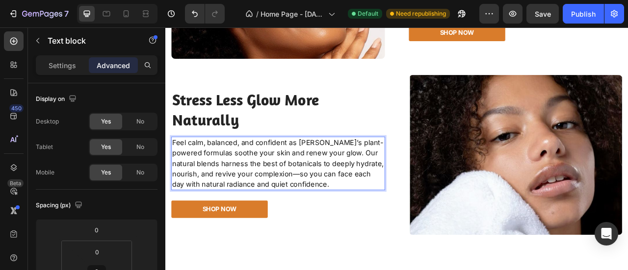
click at [330, 209] on p "Feel calm, balanced, and confident as [PERSON_NAME]’s plant-powered formulas so…" at bounding box center [309, 200] width 270 height 66
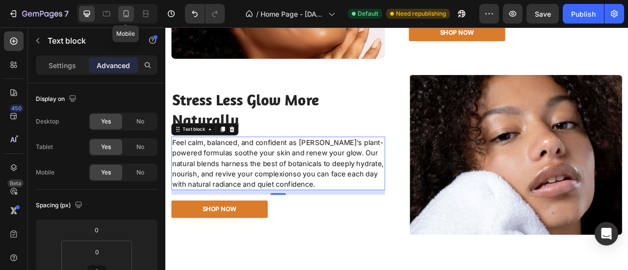
click at [125, 14] on icon at bounding box center [126, 14] width 10 height 10
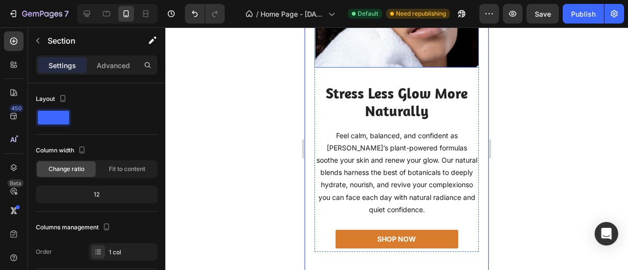
scroll to position [923, 0]
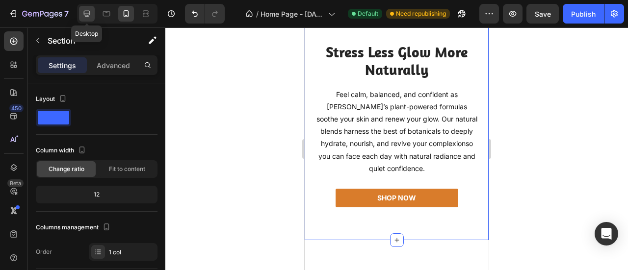
click at [89, 12] on icon at bounding box center [87, 14] width 6 height 6
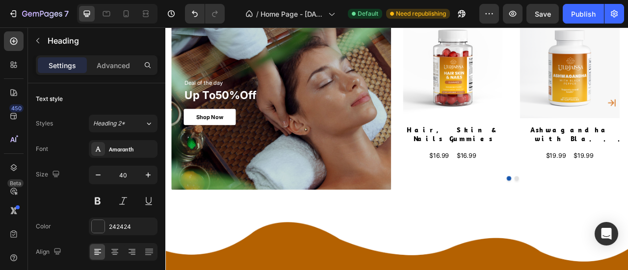
scroll to position [984, 0]
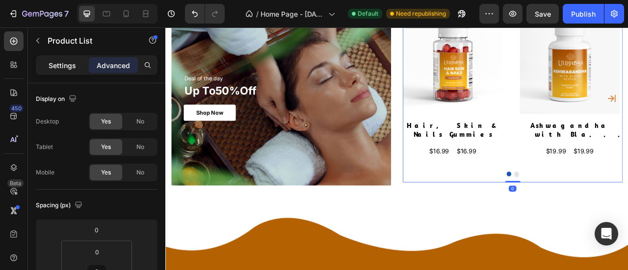
click at [73, 65] on p "Settings" at bounding box center [62, 65] width 27 height 10
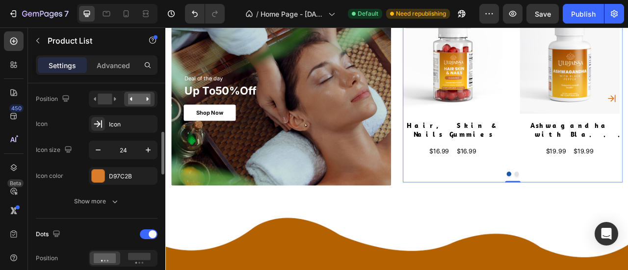
scroll to position [269, 0]
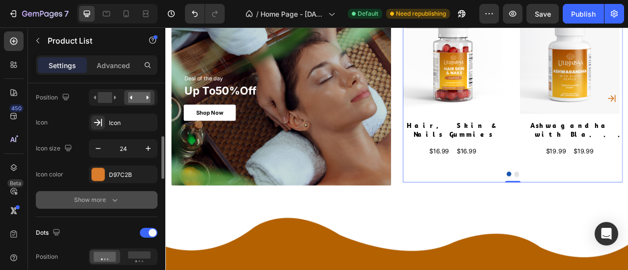
click at [120, 198] on button "Show more" at bounding box center [97, 200] width 122 height 18
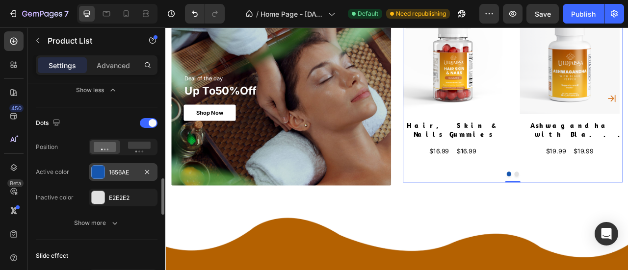
scroll to position [559, 0]
click at [122, 162] on div "1656AE" at bounding box center [123, 171] width 69 height 18
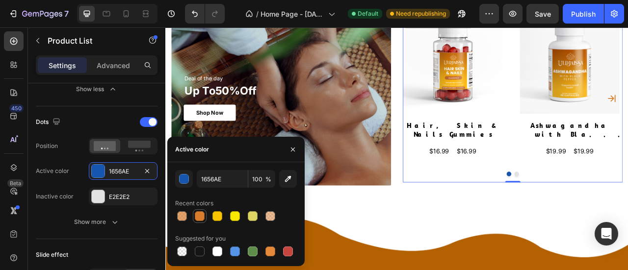
click at [196, 216] on div at bounding box center [200, 216] width 10 height 10
type input "D97C2B"
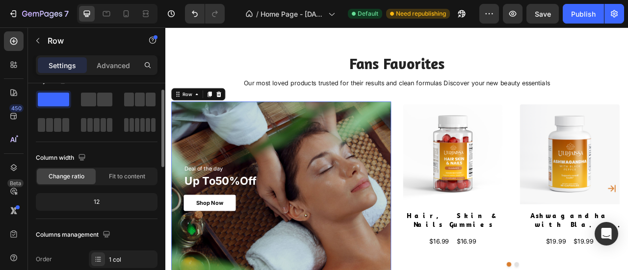
scroll to position [0, 0]
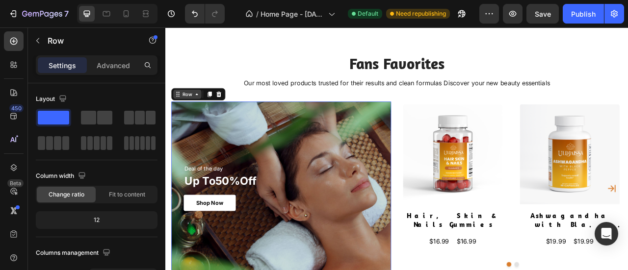
click at [188, 108] on div "Row" at bounding box center [193, 112] width 16 height 9
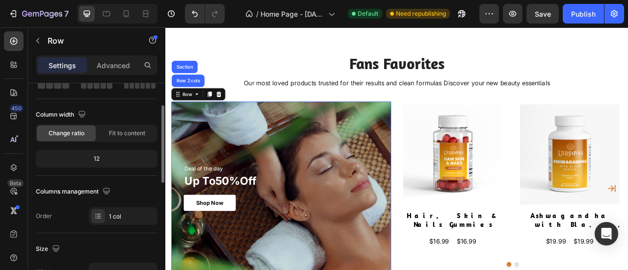
scroll to position [61, 0]
click at [119, 133] on span "Fit to content" at bounding box center [127, 133] width 36 height 9
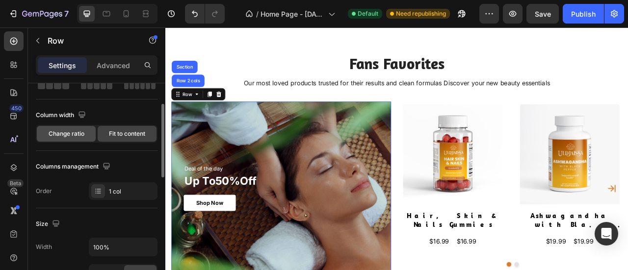
click at [64, 133] on span "Change ratio" at bounding box center [67, 133] width 36 height 9
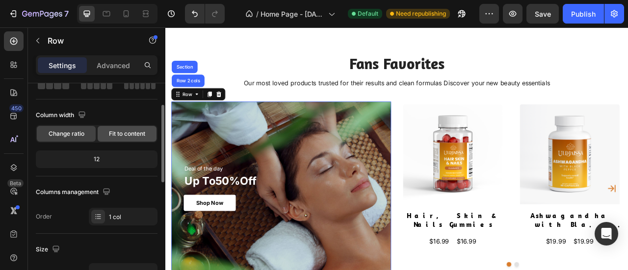
click at [116, 130] on span "Fit to content" at bounding box center [127, 133] width 36 height 9
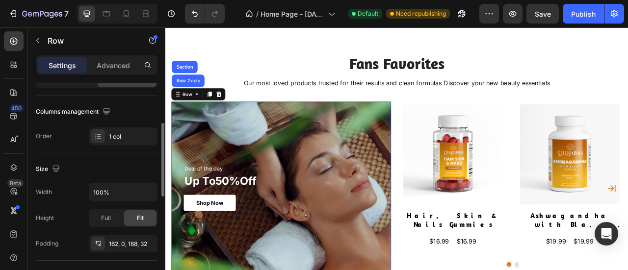
scroll to position [132, 0]
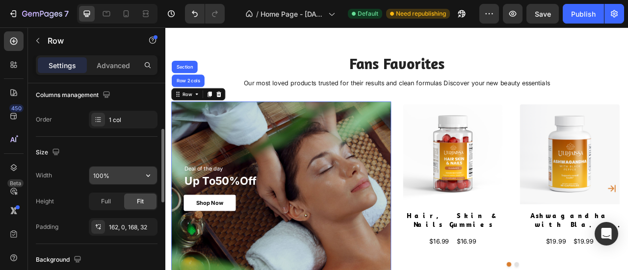
click at [113, 173] on input "100%" at bounding box center [123, 176] width 68 height 18
click at [150, 171] on icon "button" at bounding box center [148, 176] width 10 height 10
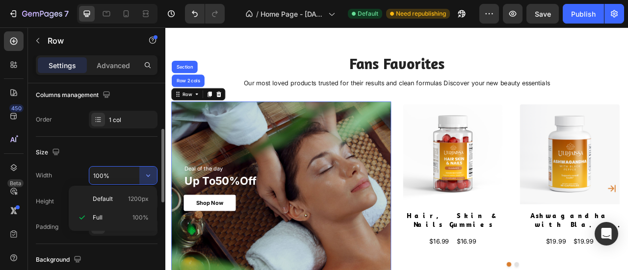
click at [119, 179] on input "100%" at bounding box center [123, 176] width 68 height 18
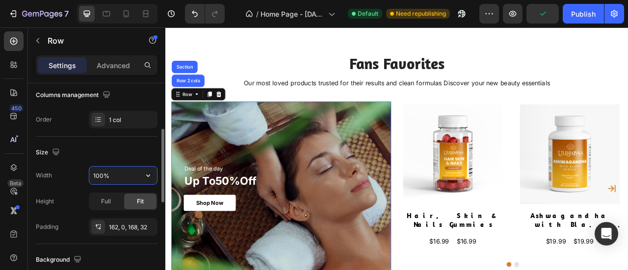
click at [105, 174] on input "100%" at bounding box center [123, 176] width 68 height 18
drag, startPoint x: 117, startPoint y: 173, endPoint x: 75, endPoint y: 174, distance: 42.7
click at [75, 174] on div "Width 100%" at bounding box center [97, 175] width 122 height 19
drag, startPoint x: 105, startPoint y: 171, endPoint x: 92, endPoint y: 173, distance: 12.8
click at [92, 173] on input "100%" at bounding box center [123, 176] width 68 height 18
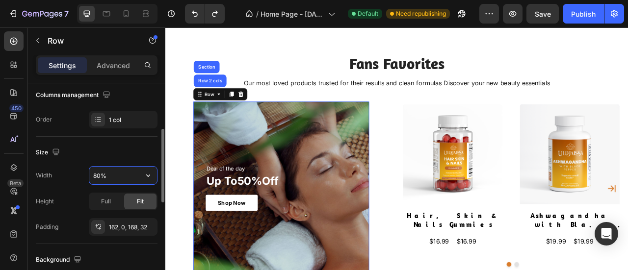
type input "100%"
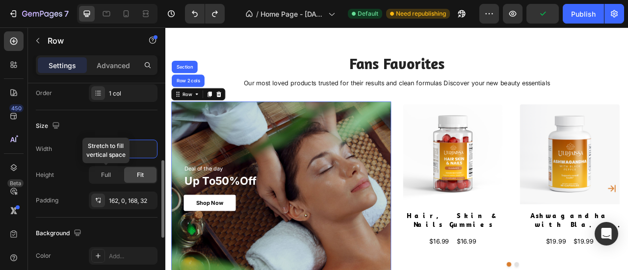
scroll to position [195, 0]
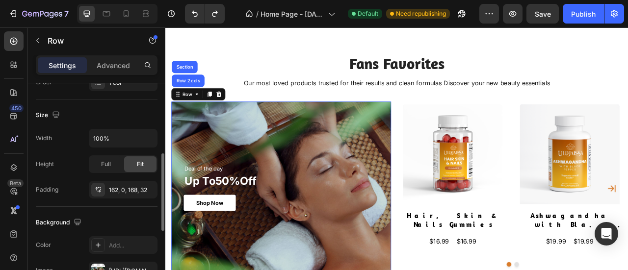
click at [74, 178] on div "Width 100% Height Full Fit Padding 162, 0, 168, 32" at bounding box center [97, 164] width 122 height 70
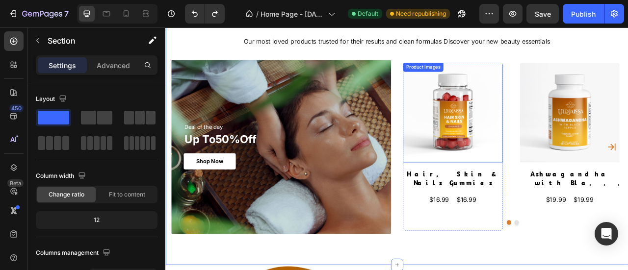
scroll to position [920, 0]
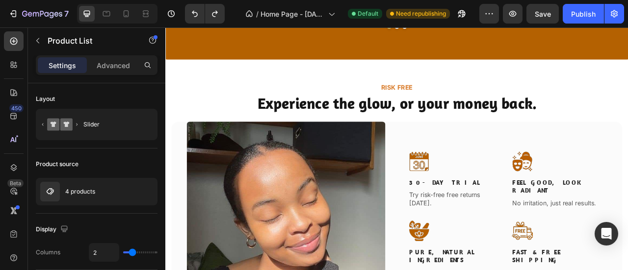
scroll to position [1474, 0]
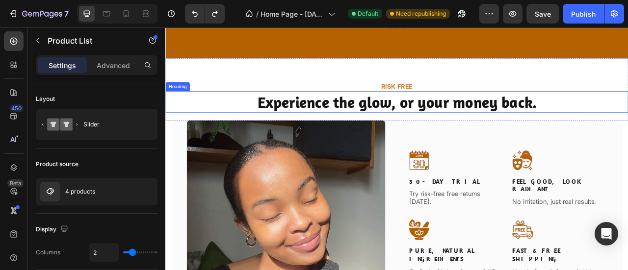
click at [627, 120] on h2 "Experience the glow, or your money back." at bounding box center [459, 121] width 588 height 27
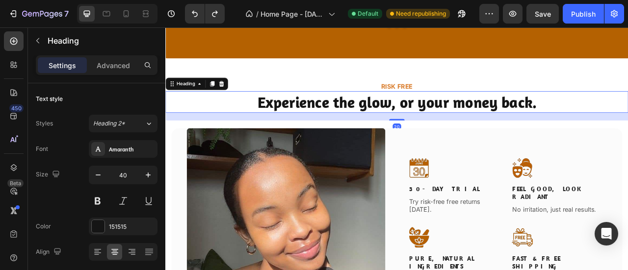
drag, startPoint x: 461, startPoint y: 134, endPoint x: 479, endPoint y: 145, distance: 20.5
click at [463, 146] on div at bounding box center [460, 145] width 20 height 2
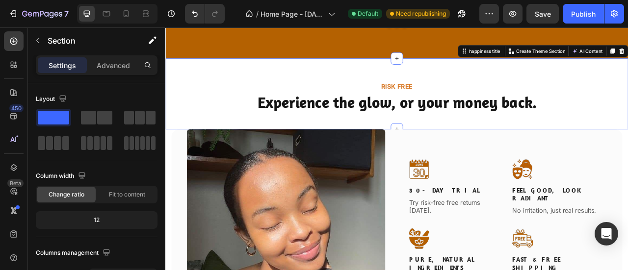
click at [509, 74] on div "Risk Free Heading Experience the glow, or your money back. Heading happiness ti…" at bounding box center [459, 112] width 588 height 90
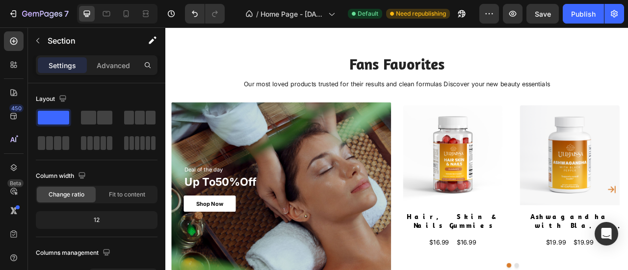
scroll to position [895, 0]
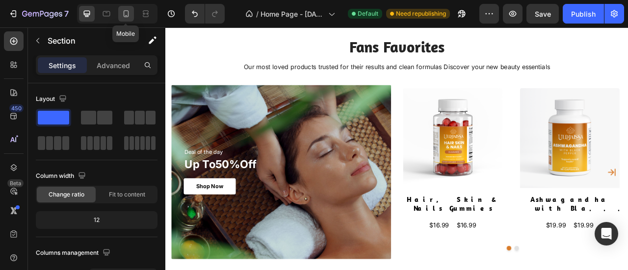
click at [125, 20] on div at bounding box center [126, 14] width 16 height 16
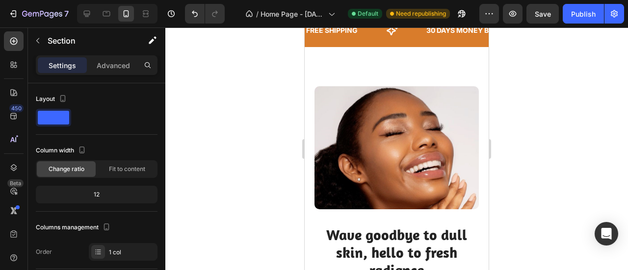
scroll to position [393, 0]
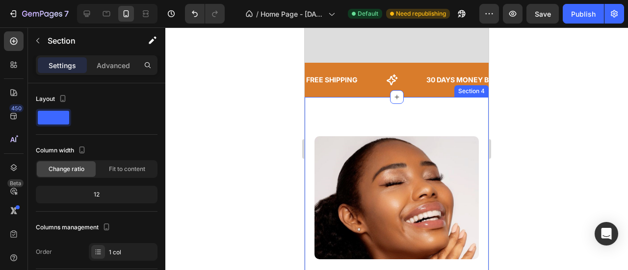
click at [399, 97] on div "FREE SHIPPING Text 30 DAYS MONEY BACK GUARANTEE Text LIMITED TIME 50% OFF SALE …" at bounding box center [397, 80] width 184 height 34
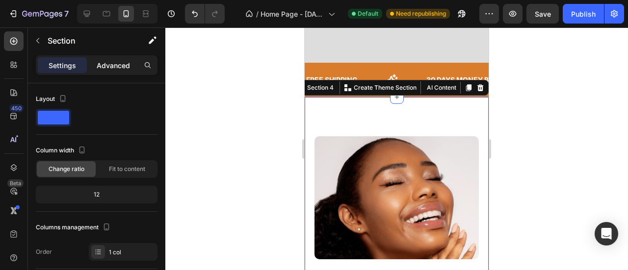
click at [116, 68] on p "Advanced" at bounding box center [113, 65] width 33 height 10
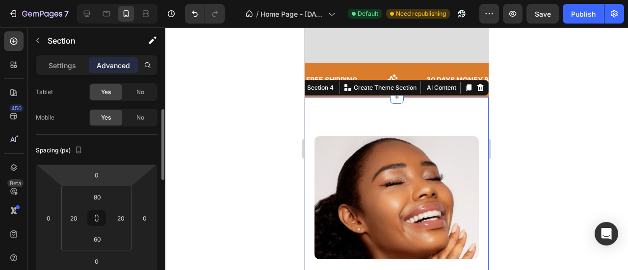
scroll to position [67, 0]
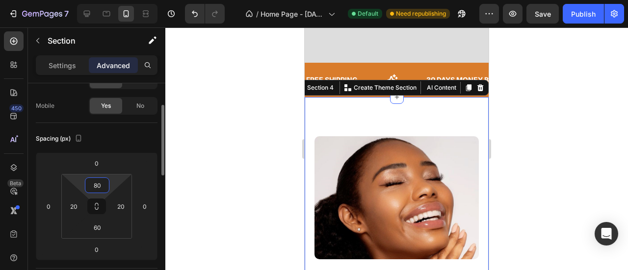
click at [99, 182] on input "80" at bounding box center [97, 185] width 20 height 15
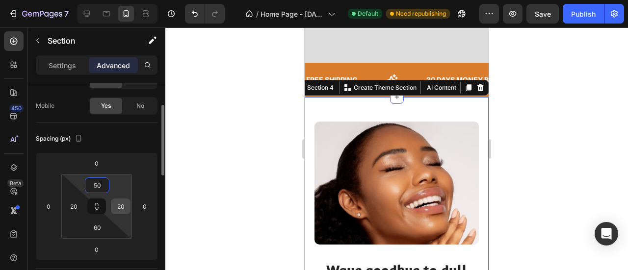
type input "50"
click at [122, 207] on input "20" at bounding box center [120, 206] width 15 height 15
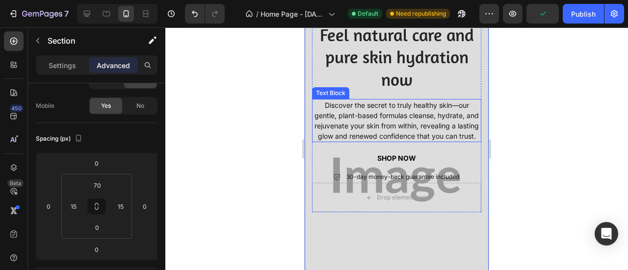
scroll to position [77, 0]
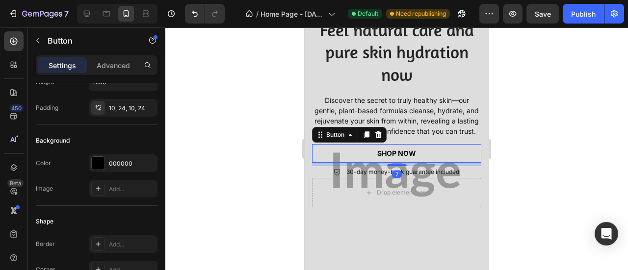
click at [424, 162] on button "shop now" at bounding box center [396, 153] width 123 height 19
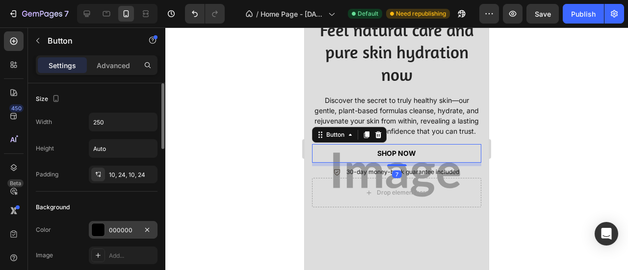
click at [116, 221] on div "000000" at bounding box center [123, 230] width 69 height 18
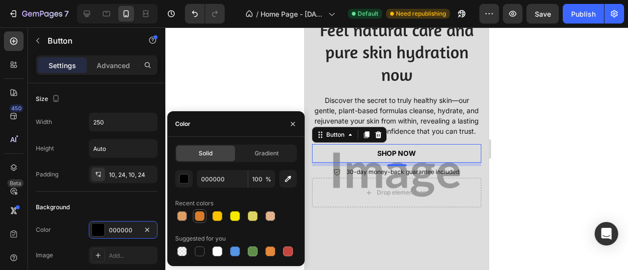
click at [197, 217] on div at bounding box center [200, 216] width 10 height 10
type input "D97C2B"
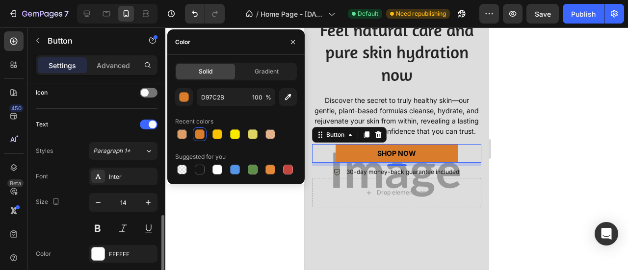
scroll to position [349, 0]
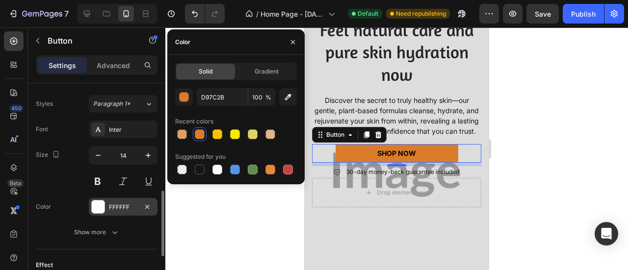
click at [109, 203] on div "FFFFFF" at bounding box center [123, 207] width 28 height 9
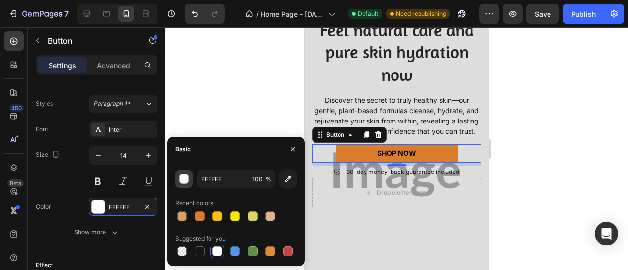
click at [182, 179] on div "button" at bounding box center [184, 180] width 10 height 10
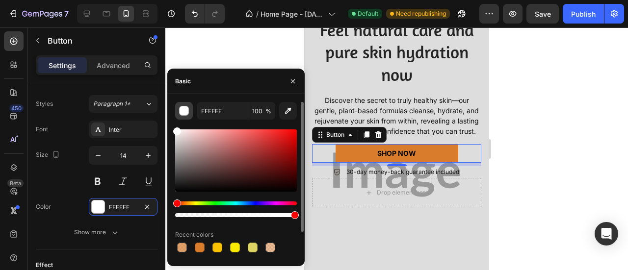
click at [184, 111] on div "button" at bounding box center [184, 111] width 10 height 10
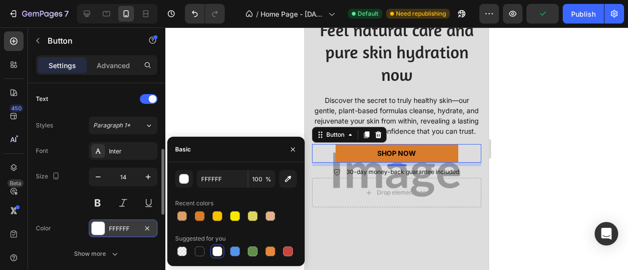
scroll to position [330, 0]
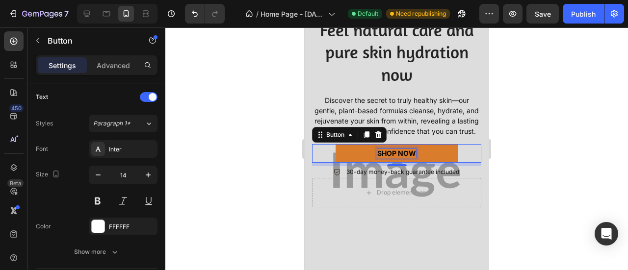
click at [399, 158] on p "shop now" at bounding box center [396, 153] width 39 height 9
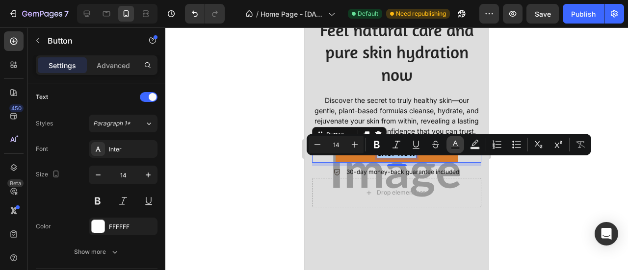
click at [453, 146] on icon "Editor contextual toolbar" at bounding box center [455, 145] width 10 height 10
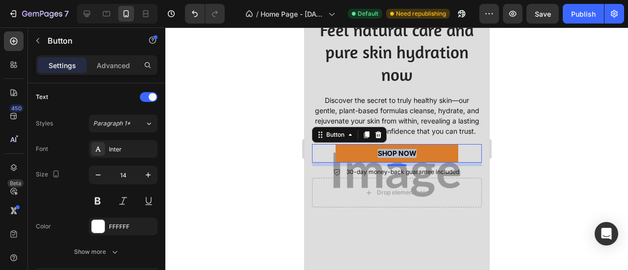
click at [410, 166] on div "7" at bounding box center [396, 164] width 170 height 3
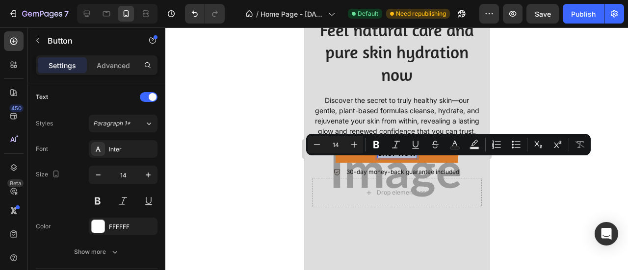
click at [395, 158] on p "shop now" at bounding box center [396, 153] width 39 height 9
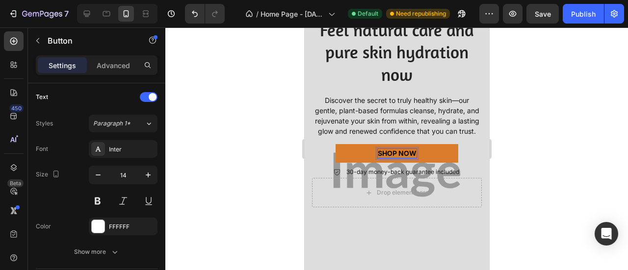
scroll to position [6, 0]
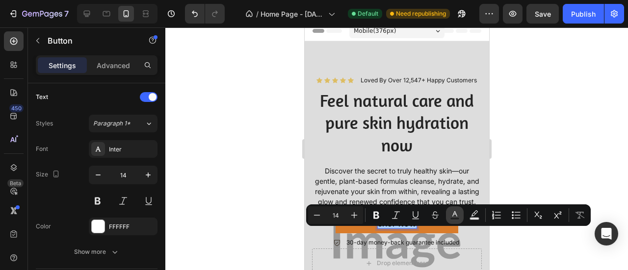
click at [453, 214] on icon "Editor contextual toolbar" at bounding box center [455, 215] width 10 height 10
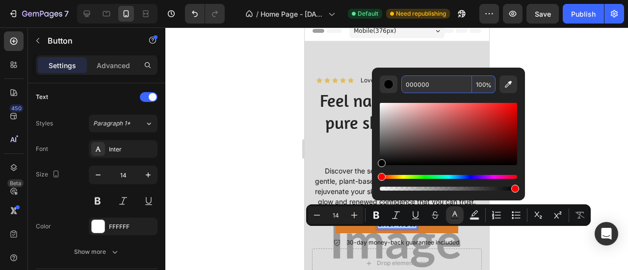
click at [432, 82] on input "000000" at bounding box center [436, 85] width 71 height 18
type input "FFFFFF"
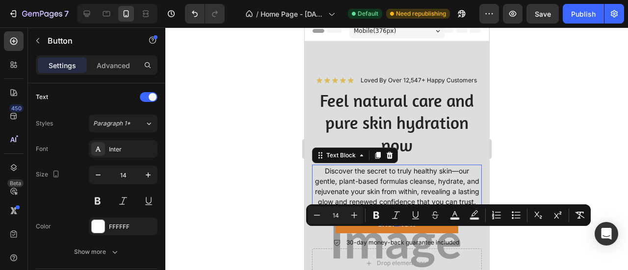
click at [382, 190] on p "Discover the secret to truly healthy skin—our gentle, plant-based formulas clea…" at bounding box center [396, 186] width 168 height 41
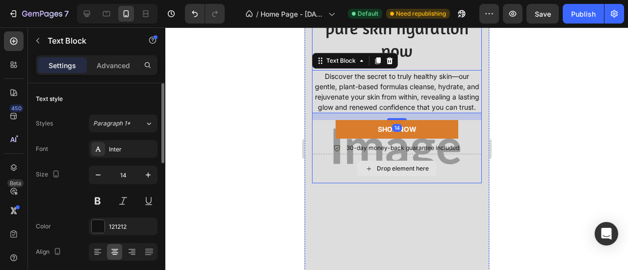
scroll to position [102, 0]
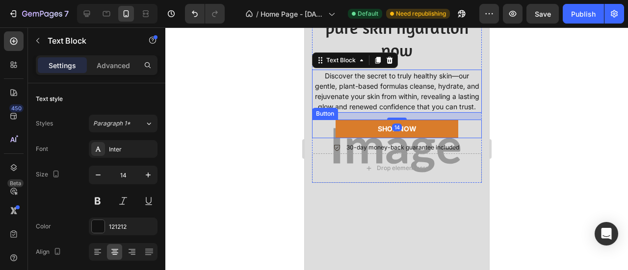
click at [436, 133] on button "shop now" at bounding box center [396, 129] width 123 height 19
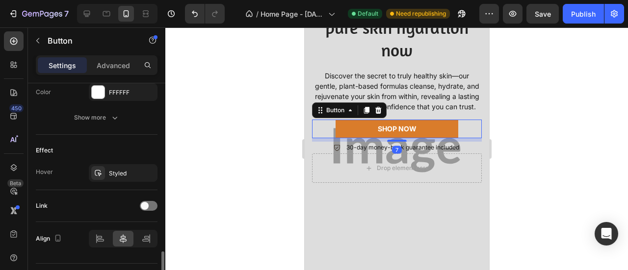
scroll to position [486, 0]
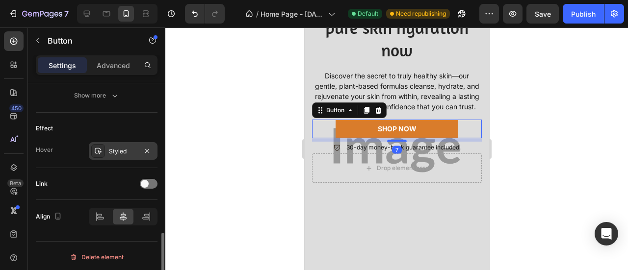
click at [129, 153] on div "Styled" at bounding box center [123, 151] width 69 height 18
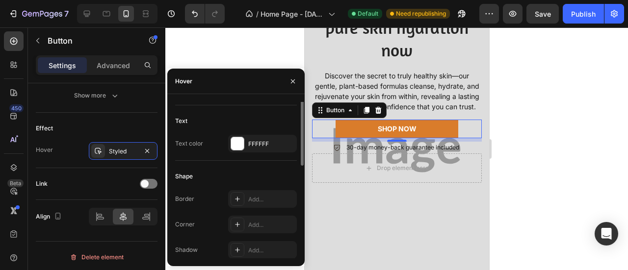
scroll to position [0, 0]
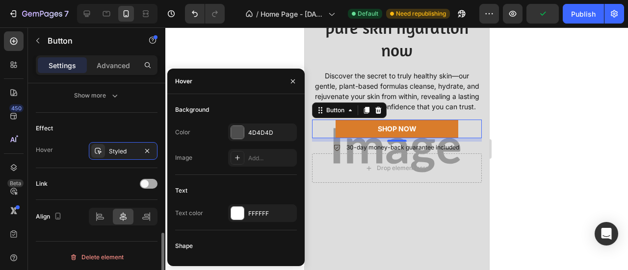
click at [144, 182] on span at bounding box center [145, 184] width 8 height 8
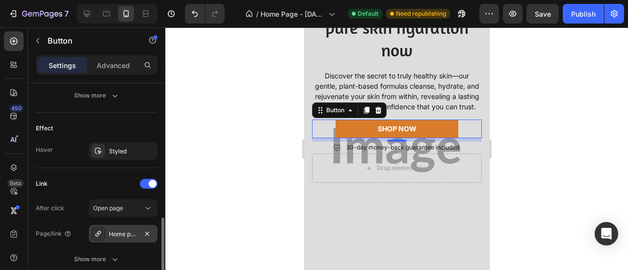
click at [122, 233] on div "Home page" at bounding box center [123, 234] width 28 height 9
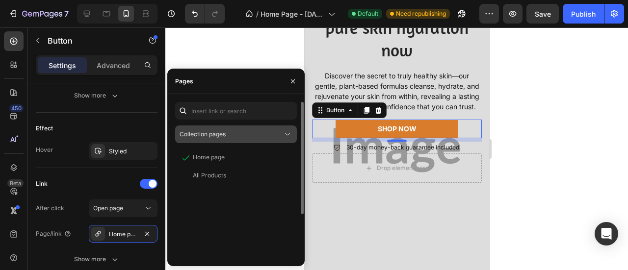
click at [261, 128] on button "Collection pages" at bounding box center [236, 135] width 122 height 18
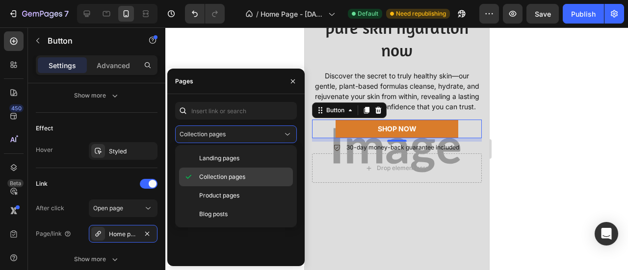
click at [233, 186] on div "Collection pages" at bounding box center [236, 195] width 114 height 19
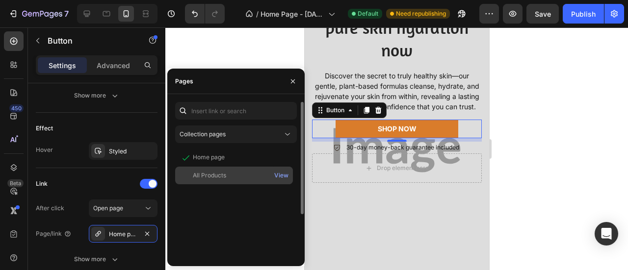
click at [231, 181] on div "All Products View" at bounding box center [234, 176] width 118 height 18
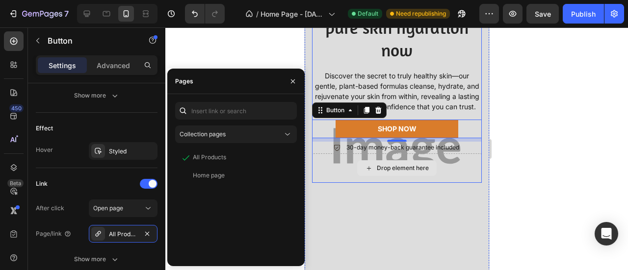
scroll to position [102, 0]
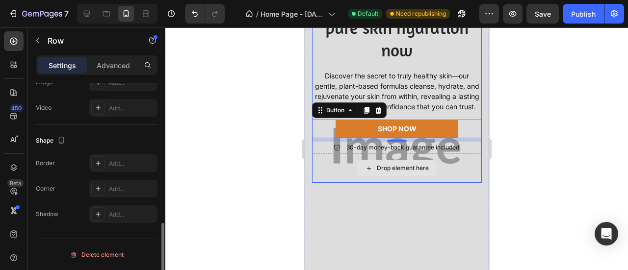
click at [344, 174] on div "Drop element here" at bounding box center [396, 167] width 170 height 29
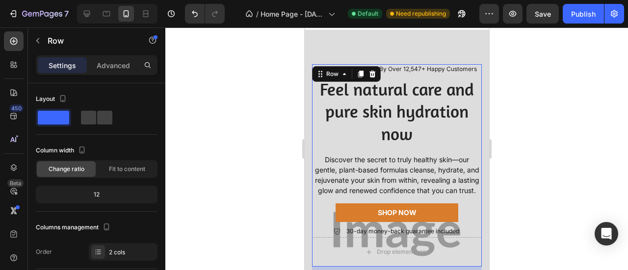
scroll to position [17, 0]
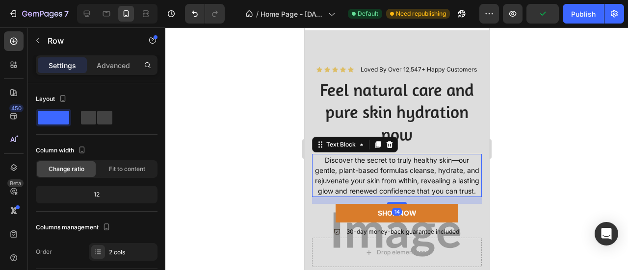
click at [453, 161] on p "Discover the secret to truly healthy skin—our gentle, plant-based formulas clea…" at bounding box center [396, 175] width 168 height 41
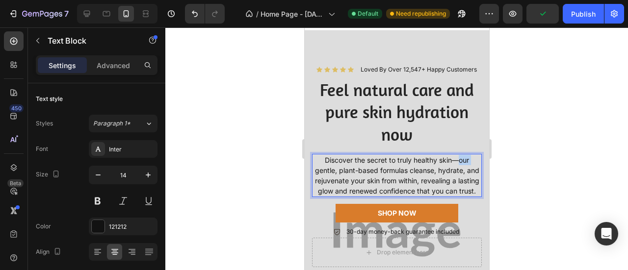
click at [453, 161] on p "Discover the secret to truly healthy skin—our gentle, plant-based formulas clea…" at bounding box center [396, 175] width 168 height 41
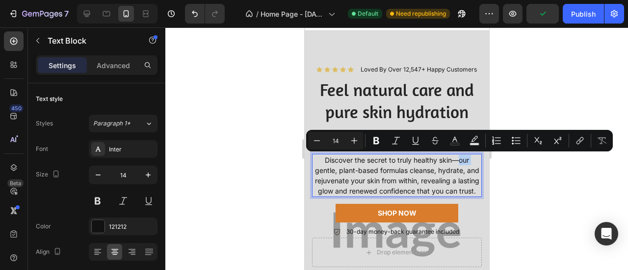
click at [453, 161] on p "Discover the secret to truly healthy skin—our gentle, plant-based formulas clea…" at bounding box center [396, 175] width 168 height 41
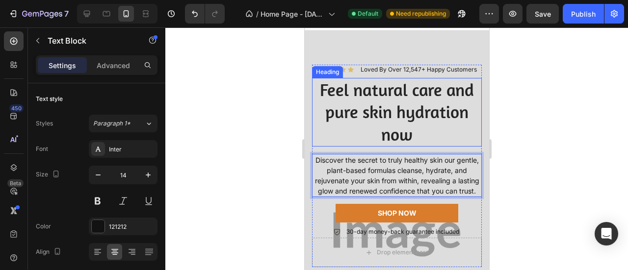
click at [415, 127] on h2 "Feel natural care and pure skin hydration now" at bounding box center [396, 112] width 170 height 69
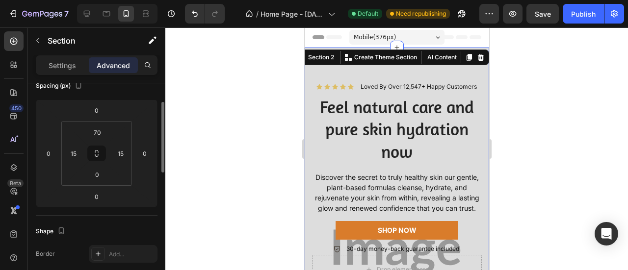
scroll to position [123, 0]
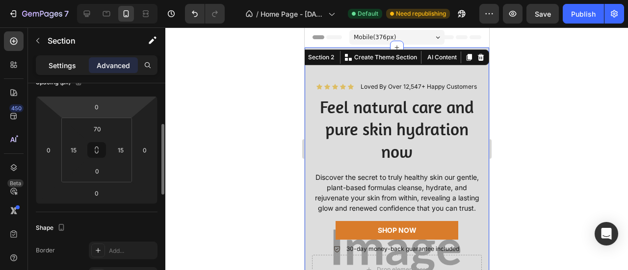
click at [69, 67] on p "Settings" at bounding box center [62, 65] width 27 height 10
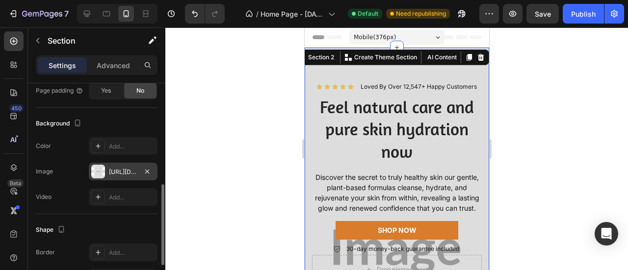
scroll to position [269, 0]
click at [108, 169] on div "[URL][DOMAIN_NAME]" at bounding box center [123, 171] width 69 height 18
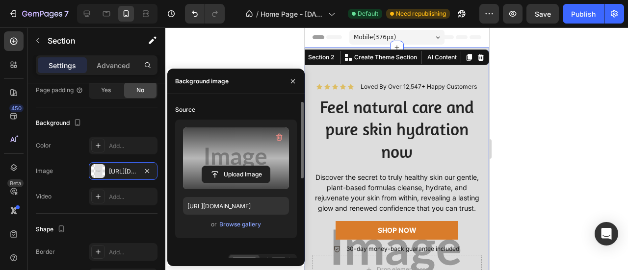
click at [240, 140] on label at bounding box center [236, 159] width 106 height 62
click at [240, 166] on input "file" at bounding box center [236, 174] width 68 height 17
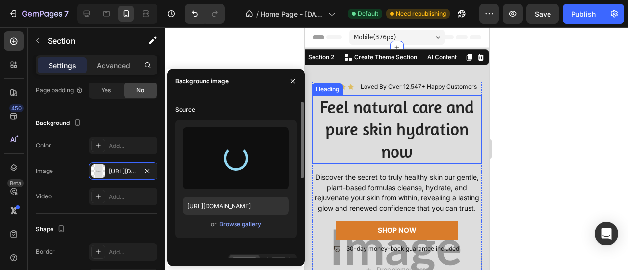
type input "[URL][DOMAIN_NAME]"
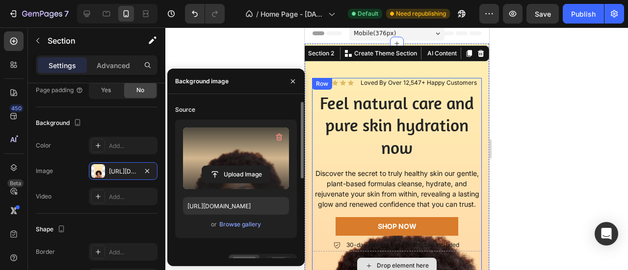
scroll to position [0, 0]
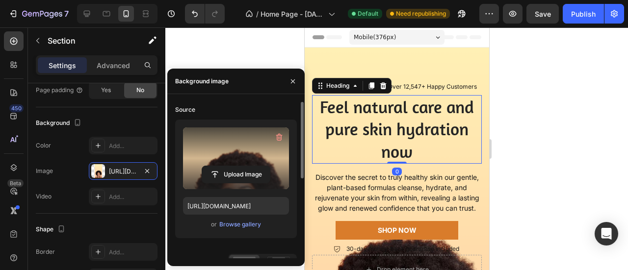
click at [409, 124] on h2 "Feel natural care and pure skin hydration now" at bounding box center [396, 129] width 170 height 69
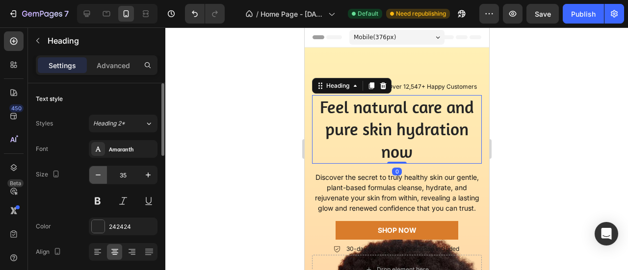
click at [92, 175] on button "button" at bounding box center [98, 175] width 18 height 18
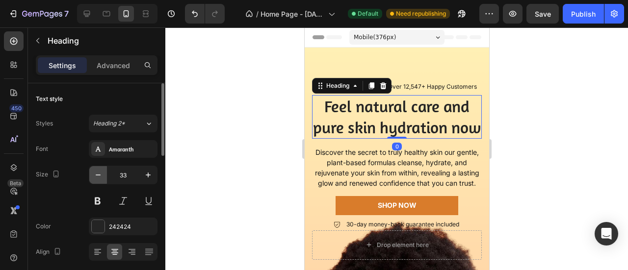
click at [92, 174] on button "button" at bounding box center [98, 175] width 18 height 18
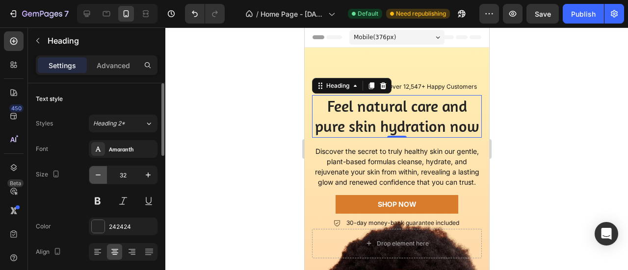
click at [92, 174] on button "button" at bounding box center [98, 175] width 18 height 18
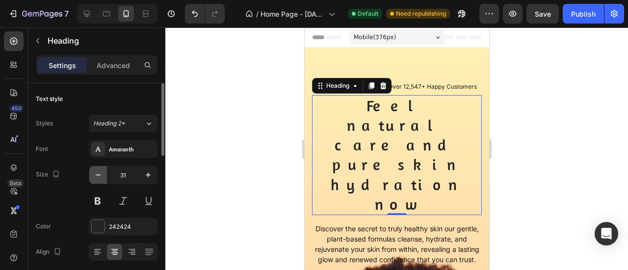
click at [92, 174] on button "button" at bounding box center [98, 175] width 18 height 18
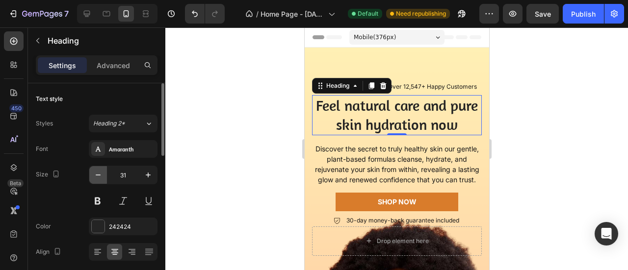
type input "30"
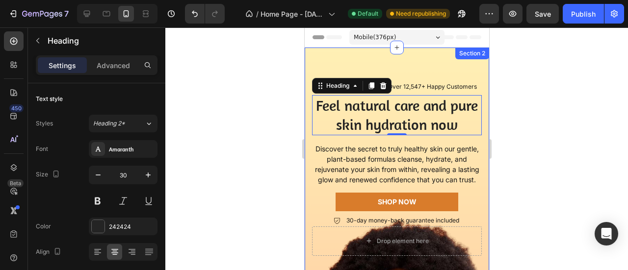
click at [434, 68] on div "Icon Icon Icon Icon Icon Icon List Loved By Over 12,547+ Happy Customers Text B…" at bounding box center [396, 238] width 184 height 380
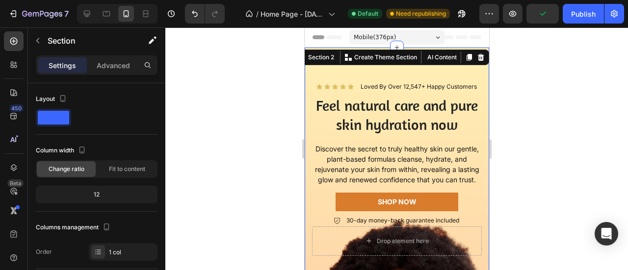
click at [117, 55] on div "Settings Advanced" at bounding box center [97, 65] width 122 height 20
click at [116, 62] on p "Advanced" at bounding box center [113, 65] width 33 height 10
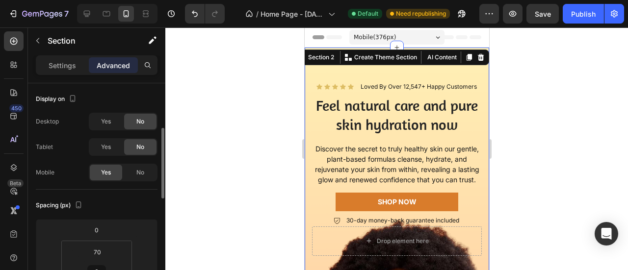
scroll to position [39, 0]
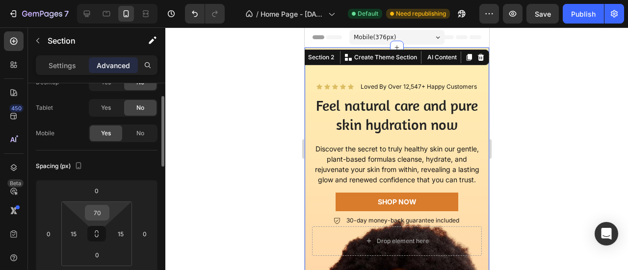
click at [97, 217] on input "70" at bounding box center [97, 212] width 20 height 15
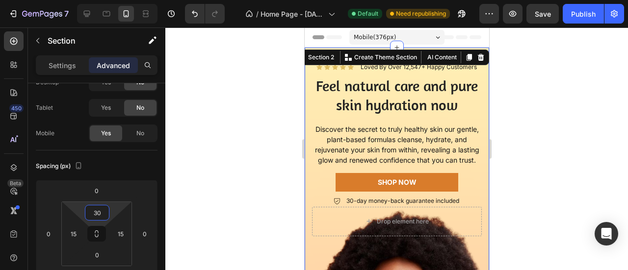
type input "3"
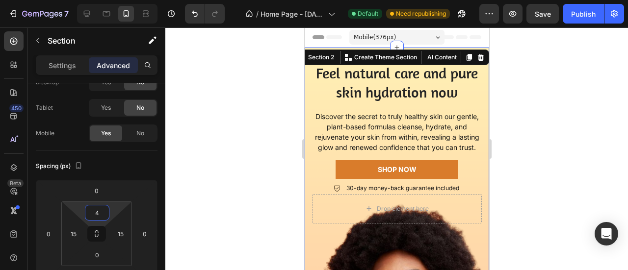
type input "40"
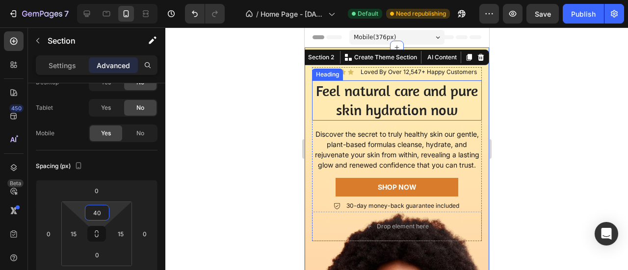
click at [415, 117] on h2 "Feel natural care and pure skin hydration now" at bounding box center [396, 100] width 170 height 40
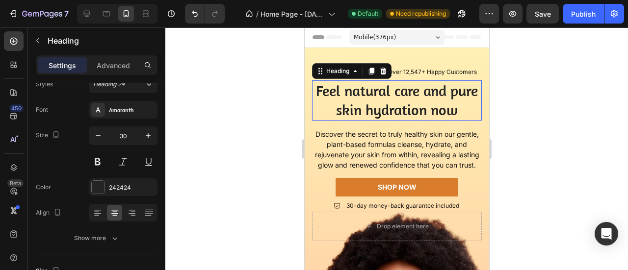
scroll to position [0, 0]
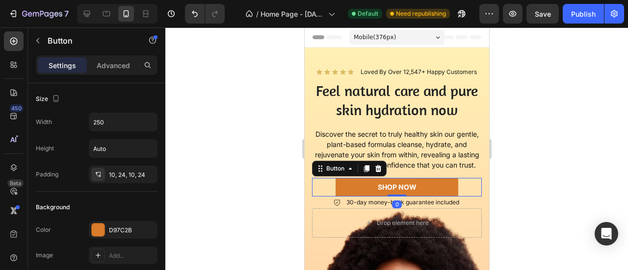
drag, startPoint x: 399, startPoint y: 209, endPoint x: 401, endPoint y: 203, distance: 6.7
click at [401, 197] on div "shop now Button 0" at bounding box center [396, 187] width 170 height 19
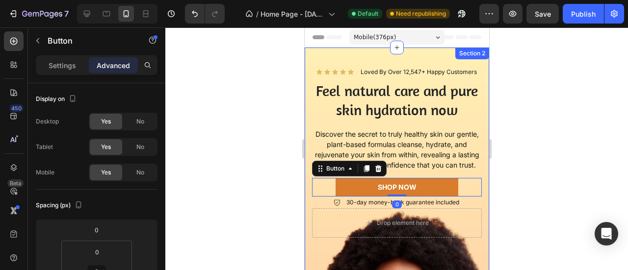
click at [425, 249] on div "Icon Icon Icon Icon Icon Icon List Loved By Over 12,547+ Happy Customers Text B…" at bounding box center [396, 238] width 170 height 342
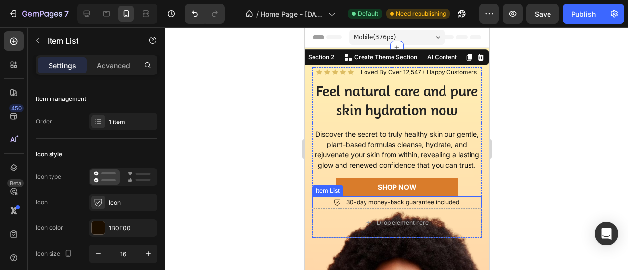
click at [451, 207] on p "30-day money-back guarantee included" at bounding box center [402, 202] width 113 height 9
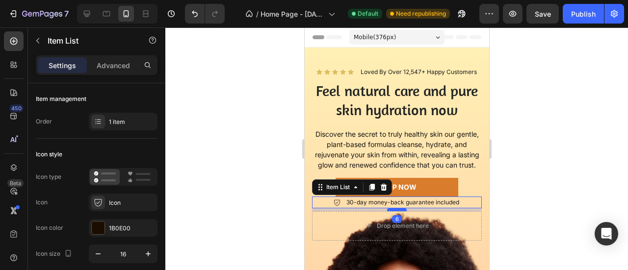
click at [398, 211] on div at bounding box center [396, 209] width 20 height 3
type input "100%"
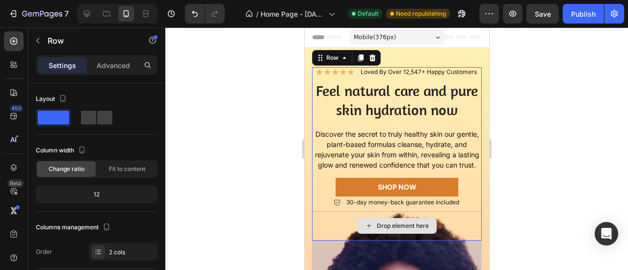
click at [434, 241] on div "Drop element here" at bounding box center [396, 225] width 170 height 29
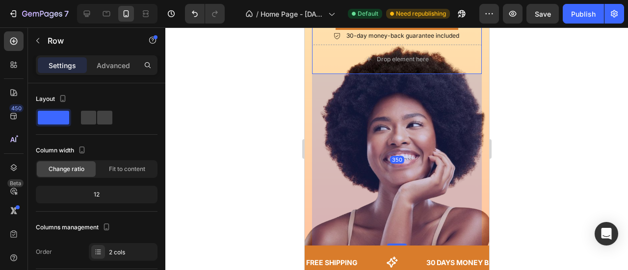
scroll to position [178, 0]
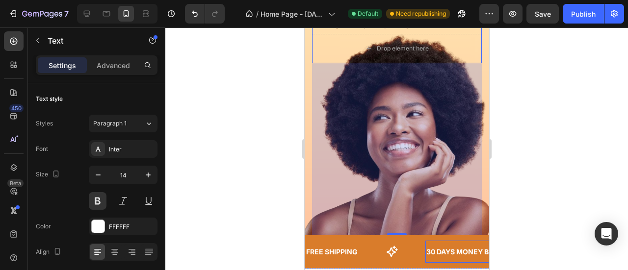
click at [438, 258] on div "30 DAYS MONEY BACK GUARANTEE" at bounding box center [486, 252] width 123 height 14
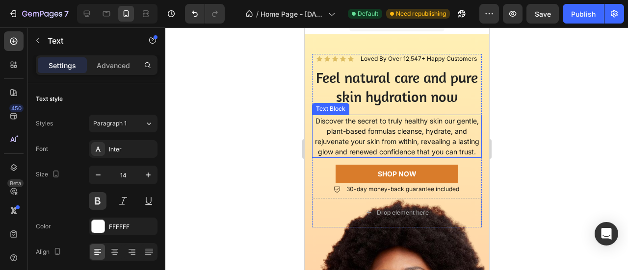
scroll to position [12, 0]
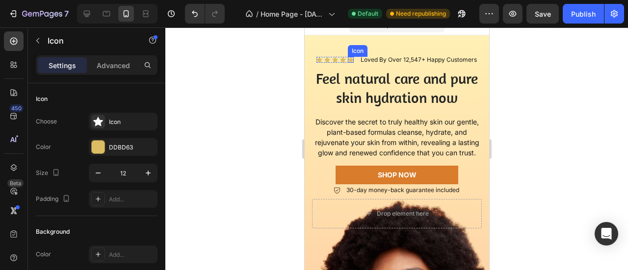
click at [347, 59] on div "Icon" at bounding box center [350, 60] width 6 height 6
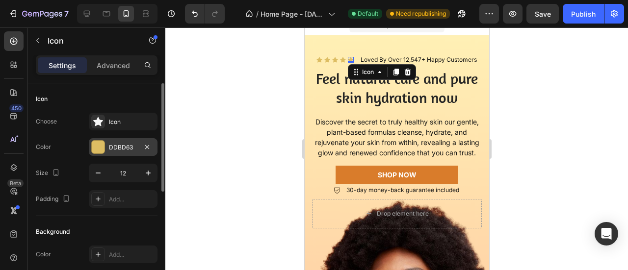
click at [120, 143] on div "DDBD63" at bounding box center [123, 147] width 28 height 9
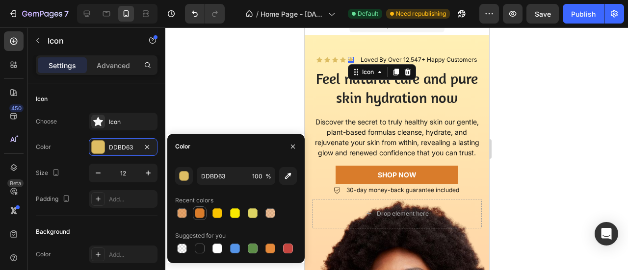
click at [195, 212] on div at bounding box center [200, 213] width 10 height 10
type input "D97C2B"
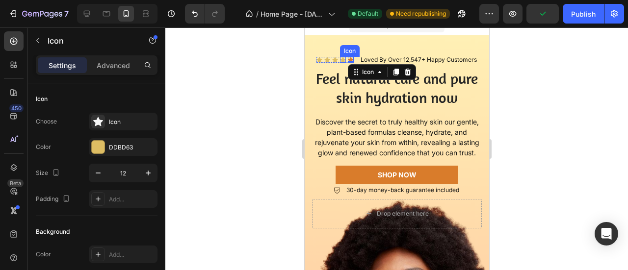
click at [339, 61] on div "Icon" at bounding box center [342, 60] width 6 height 6
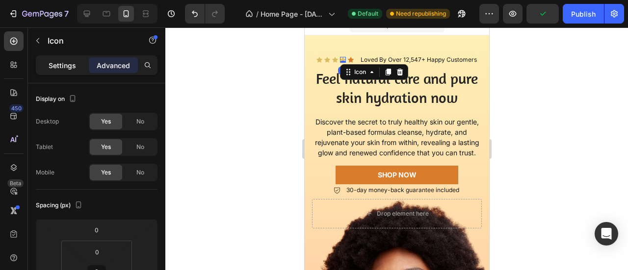
click at [70, 69] on p "Settings" at bounding box center [62, 65] width 27 height 10
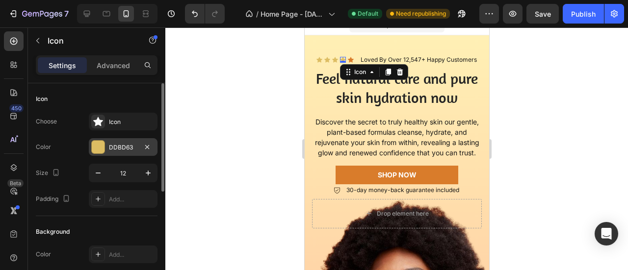
click at [117, 147] on div "DDBD63" at bounding box center [123, 147] width 28 height 9
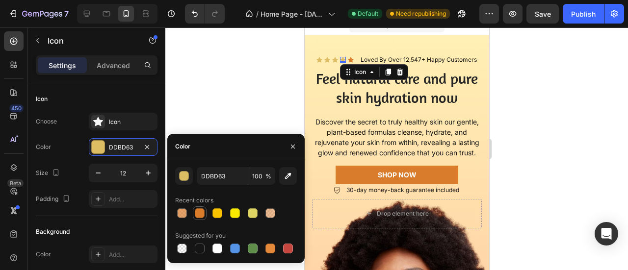
click at [201, 215] on div at bounding box center [200, 213] width 10 height 10
type input "D97C2B"
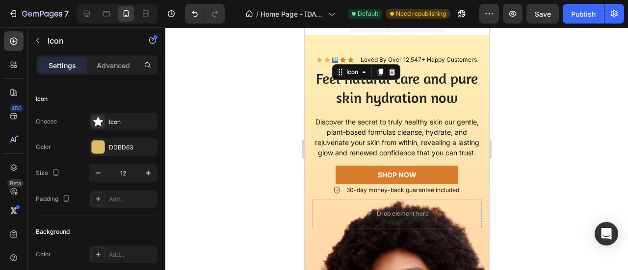
click at [332, 60] on div "Icon 0" at bounding box center [335, 60] width 6 height 6
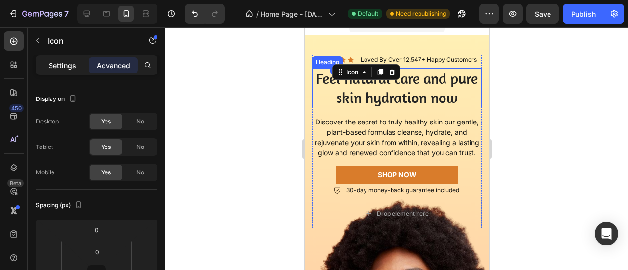
click at [59, 60] on p "Settings" at bounding box center [62, 65] width 27 height 10
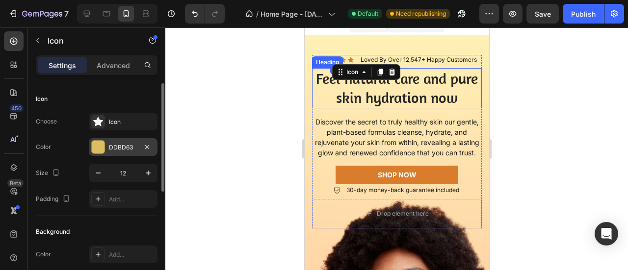
click at [117, 145] on div "DDBD63" at bounding box center [123, 147] width 28 height 9
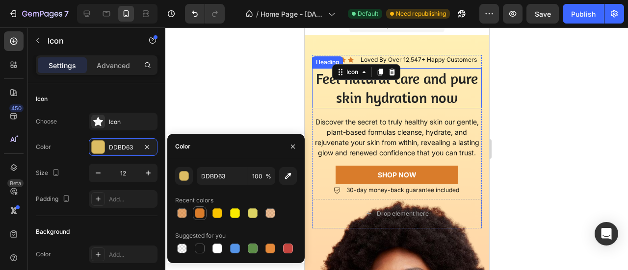
click at [197, 218] on div at bounding box center [200, 213] width 12 height 12
type input "D97C2B"
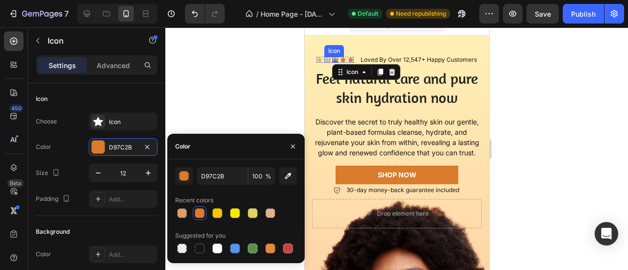
click at [324, 58] on div "Icon" at bounding box center [327, 60] width 6 height 6
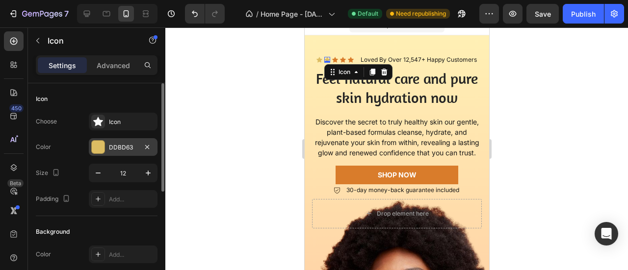
click at [106, 153] on div "DDBD63" at bounding box center [123, 147] width 69 height 18
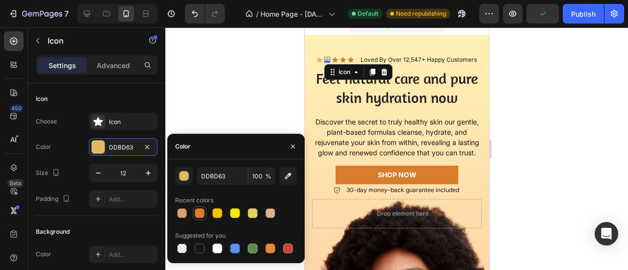
click at [202, 213] on div at bounding box center [200, 213] width 10 height 10
type input "D97C2B"
click at [316, 59] on div "Icon" at bounding box center [319, 60] width 6 height 6
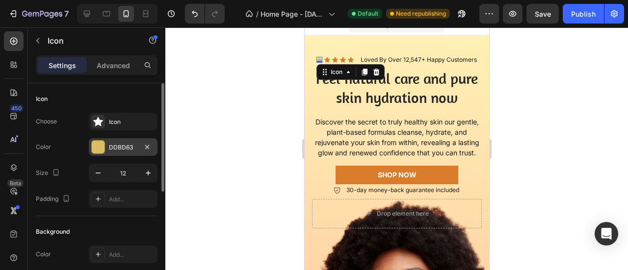
click at [111, 138] on div "DDBD63" at bounding box center [123, 147] width 69 height 18
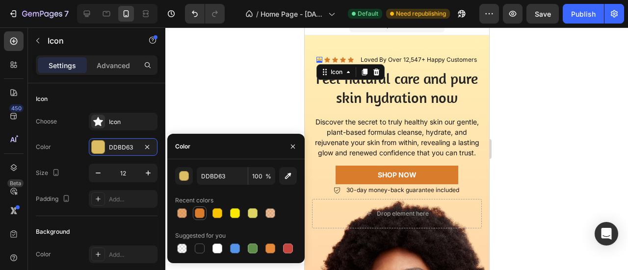
click at [195, 214] on div at bounding box center [200, 213] width 10 height 10
type input "D97C2B"
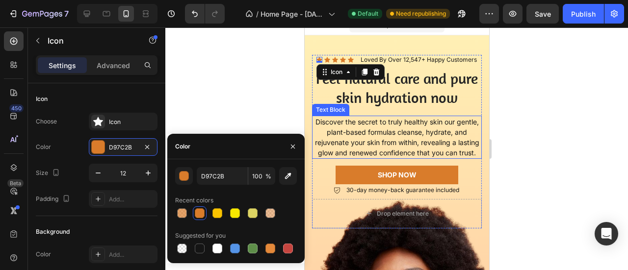
click at [406, 129] on p "Discover the secret to truly healthy skin our gentle, plant-based formulas clea…" at bounding box center [396, 137] width 168 height 41
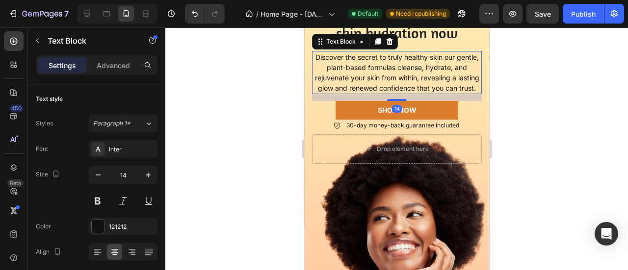
scroll to position [27, 0]
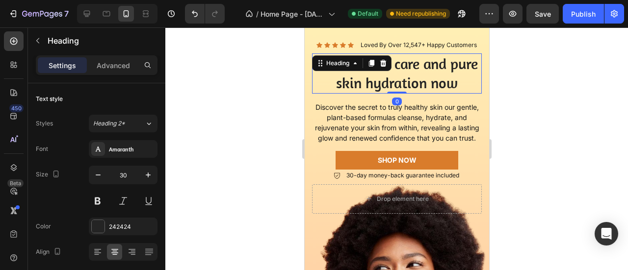
click at [431, 74] on p "Feel natural care and pure skin hydration now" at bounding box center [396, 73] width 168 height 38
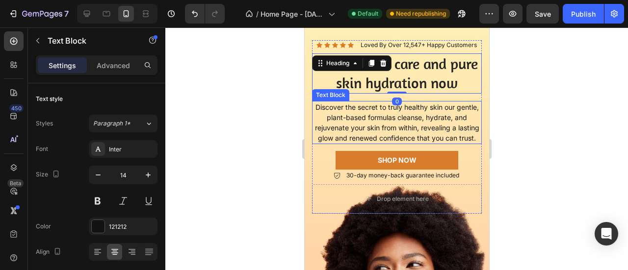
click at [418, 122] on p "Discover the secret to truly healthy skin our gentle, plant-based formulas clea…" at bounding box center [396, 122] width 168 height 41
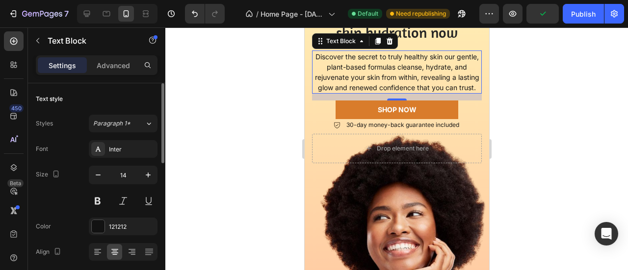
scroll to position [77, 0]
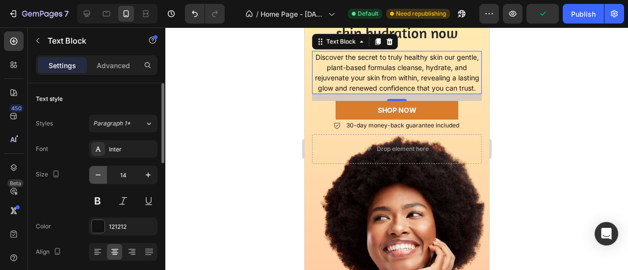
click at [101, 170] on icon "button" at bounding box center [98, 175] width 10 height 10
type input "13"
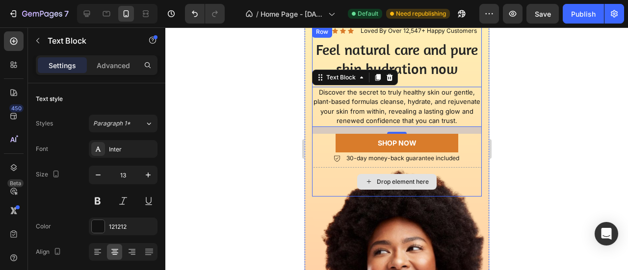
scroll to position [31, 0]
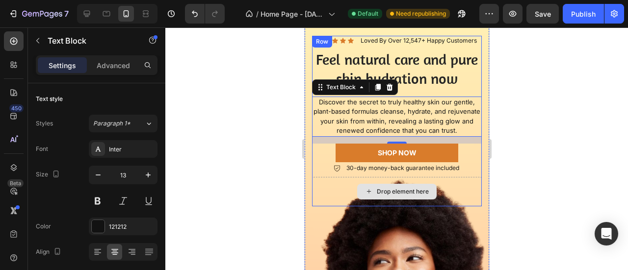
click at [452, 185] on div "Drop element here" at bounding box center [396, 191] width 170 height 29
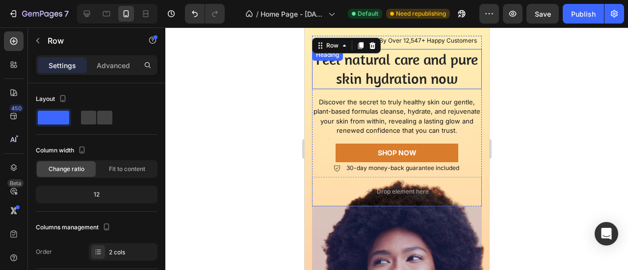
click at [433, 65] on p "Feel natural care and pure skin hydration now" at bounding box center [396, 69] width 168 height 38
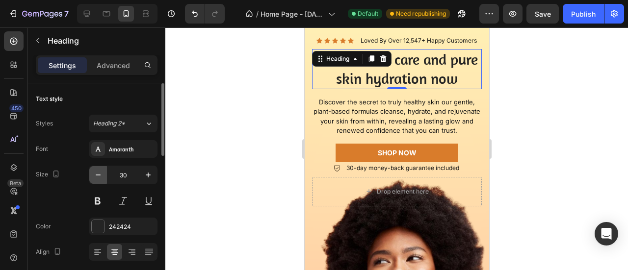
click at [93, 175] on icon "button" at bounding box center [98, 175] width 10 height 10
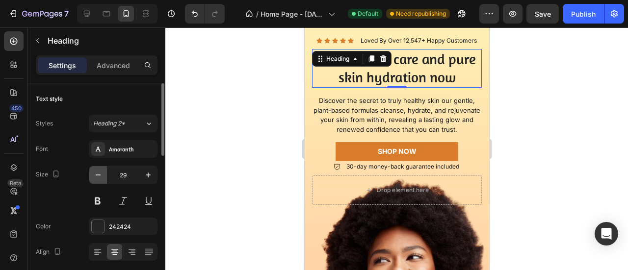
click at [103, 175] on button "button" at bounding box center [98, 175] width 18 height 18
type input "28"
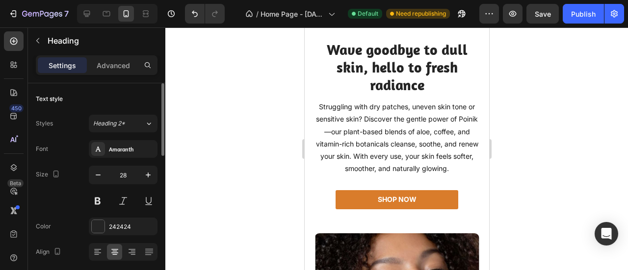
scroll to position [565, 0]
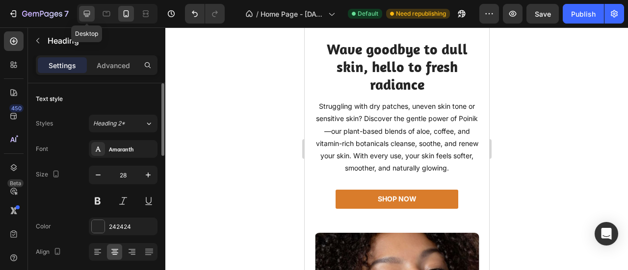
click at [89, 19] on div at bounding box center [87, 14] width 16 height 16
type input "56"
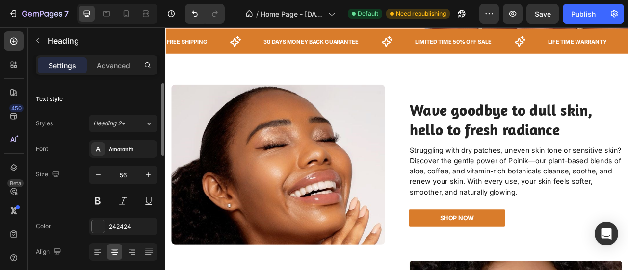
scroll to position [372, 0]
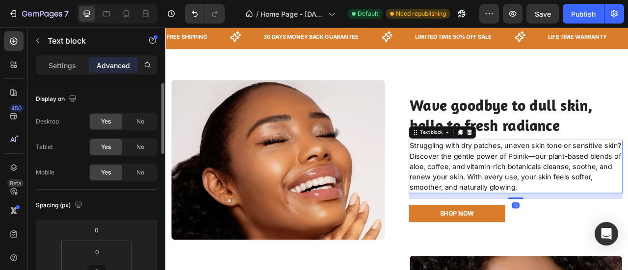
click at [627, 190] on p "Struggling with dry patches, uneven skin tone or sensitive skin? Discover the g…" at bounding box center [611, 204] width 270 height 66
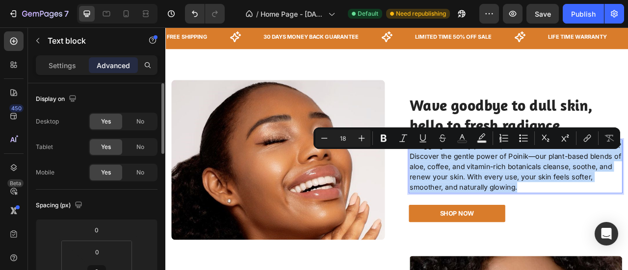
click at [627, 190] on p "Struggling with dry patches, uneven skin tone or sensitive skin? Discover the g…" at bounding box center [611, 204] width 270 height 66
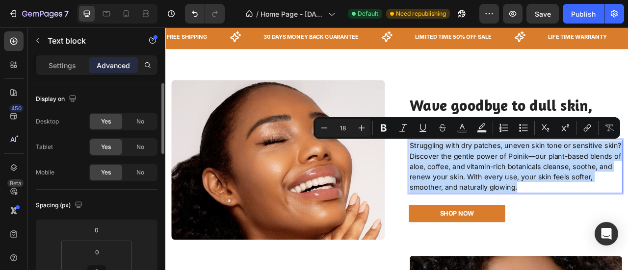
click at [627, 190] on p "Struggling with dry patches, uneven skin tone or sensitive skin? Discover the g…" at bounding box center [611, 204] width 270 height 66
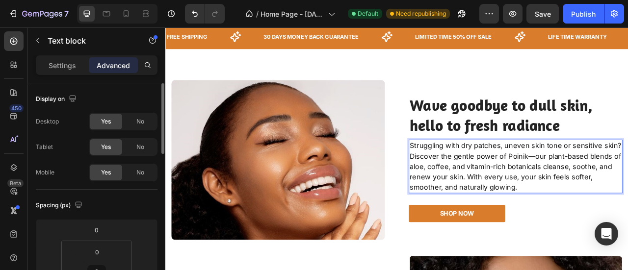
click at [627, 196] on p "Struggling with dry patches, uneven skin tone or sensitive skin? Discover the g…" at bounding box center [611, 204] width 270 height 66
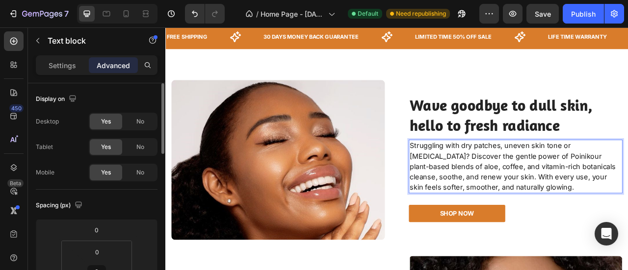
click at [616, 190] on p "Struggling with dry patches, uneven skin tone or [MEDICAL_DATA]? Discover the g…" at bounding box center [611, 204] width 270 height 66
click at [620, 190] on p "Struggling with dry patches, uneven skin tone or [MEDICAL_DATA]? Discover the g…" at bounding box center [611, 204] width 270 height 66
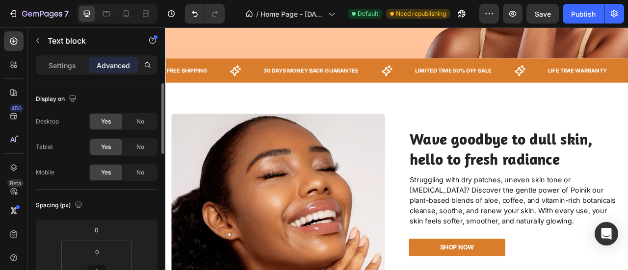
scroll to position [327, 0]
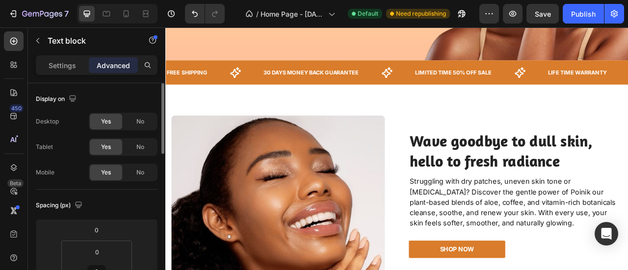
click at [556, 239] on p "Struggling with dry patches, uneven skin tone or [MEDICAL_DATA]? Discover the g…" at bounding box center [611, 250] width 270 height 66
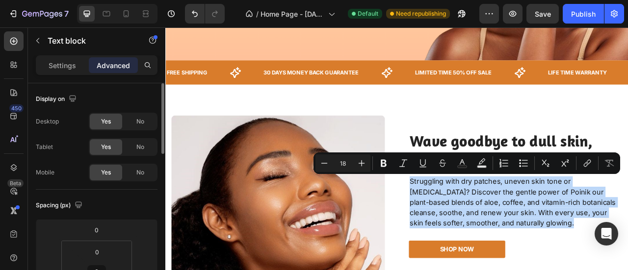
copy p "Struggling with dry patches, uneven skin tone or [MEDICAL_DATA]? Discover the g…"
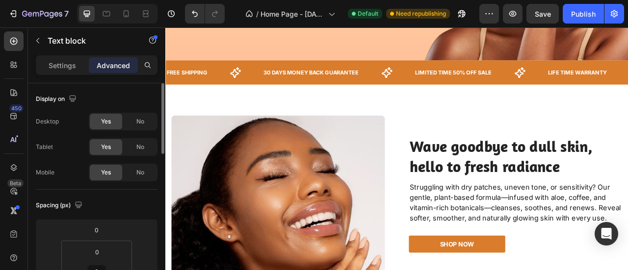
click at [595, 240] on p "Struggling with dry patches, uneven tone, or sensitivity? Our gentle, plant-bas…" at bounding box center [611, 250] width 270 height 53
click at [577, 255] on p "Struggling with dry patches, uneven tone, or sensitivity? Our gentle, plant-bas…" at bounding box center [611, 250] width 270 height 53
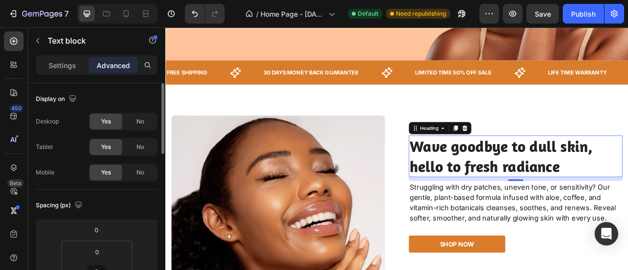
click at [553, 184] on h2 "Wave goodbye to dull skin, hello to fresh radiance" at bounding box center [611, 191] width 272 height 53
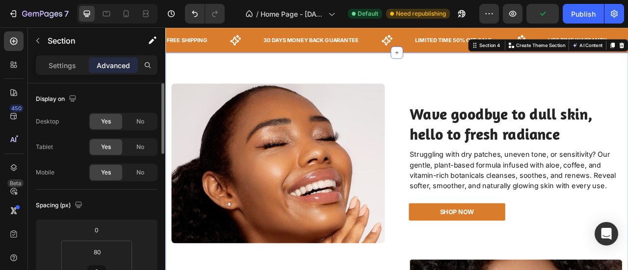
scroll to position [369, 0]
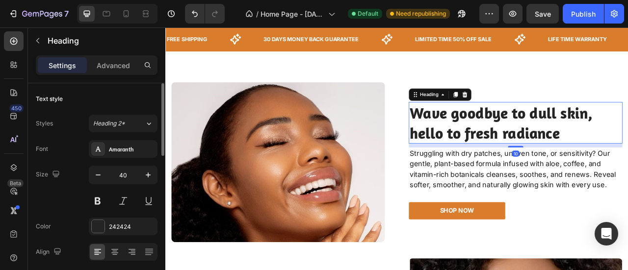
click at [480, 148] on h2 "Wave goodbye to dull skin, hello to fresh radiance" at bounding box center [611, 148] width 272 height 53
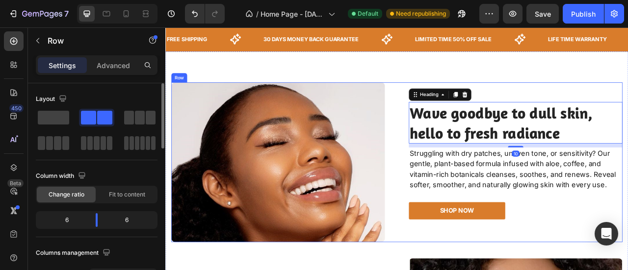
click at [586, 111] on div "Wave goodbye to dull skin, hello to fresh radiance Heading 10 Struggling with d…" at bounding box center [611, 199] width 272 height 204
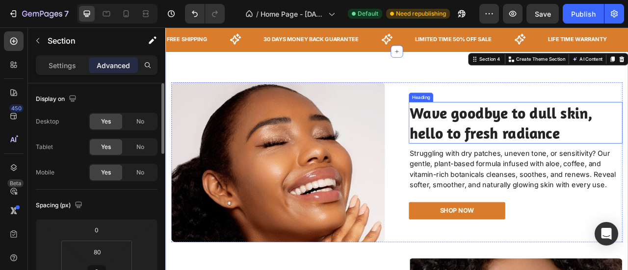
click at [502, 151] on h2 "Wave goodbye to dull skin, hello to fresh radiance" at bounding box center [611, 148] width 272 height 53
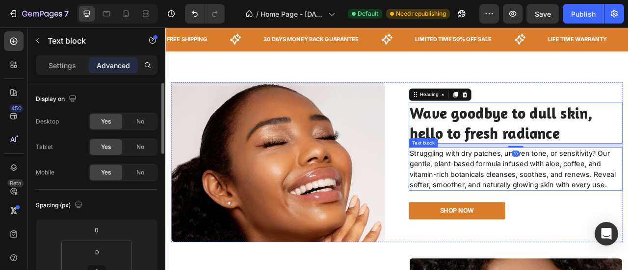
click at [502, 201] on p "Struggling with dry patches, uneven tone, or sensitivity? Our gentle, plant-bas…" at bounding box center [611, 207] width 270 height 53
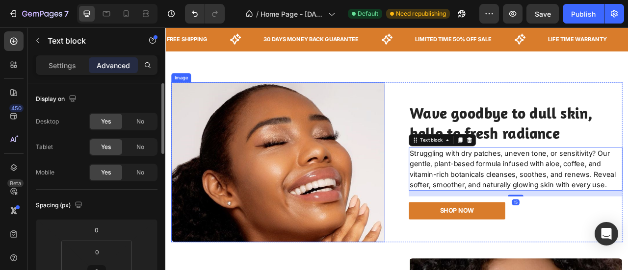
click at [424, 139] on img at bounding box center [309, 199] width 272 height 204
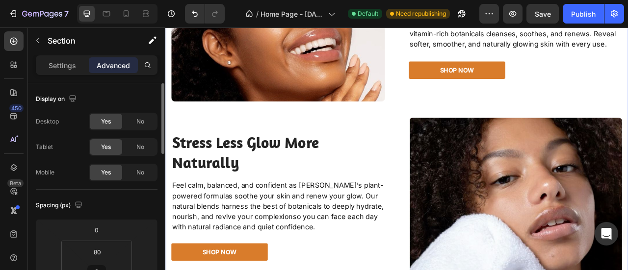
scroll to position [561, 0]
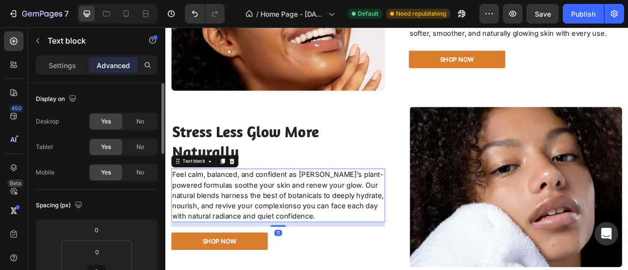
click at [281, 234] on p "Feel calm, balanced, and confident as [PERSON_NAME]’s plant-powered formulas so…" at bounding box center [309, 241] width 270 height 66
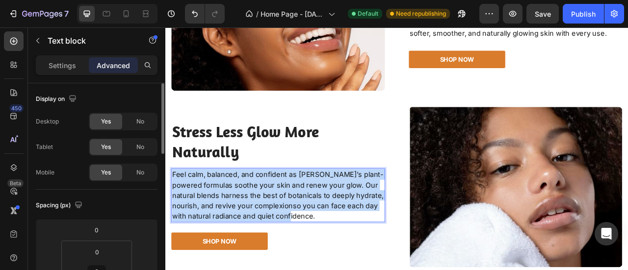
copy p "Feel calm, balanced, and confident as [PERSON_NAME]’s plant-powered formulas so…"
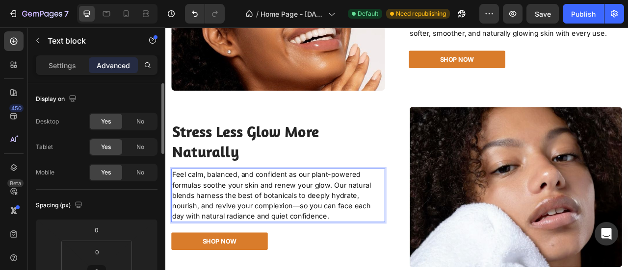
click at [328, 254] on p "Feel calm, balanced, and confident as our plant-powered formulas soothe your sk…" at bounding box center [309, 241] width 270 height 66
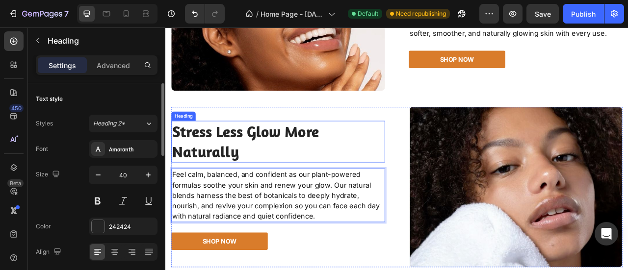
click at [362, 179] on h2 "Stress Less Glow More Naturally" at bounding box center [309, 172] width 272 height 53
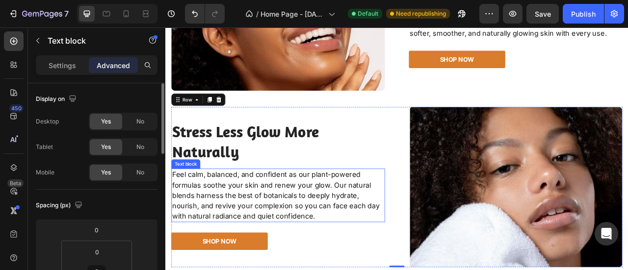
click at [365, 263] on p "Feel calm, balanced, and confident as our plant-powered formulas soothe your sk…" at bounding box center [309, 241] width 270 height 66
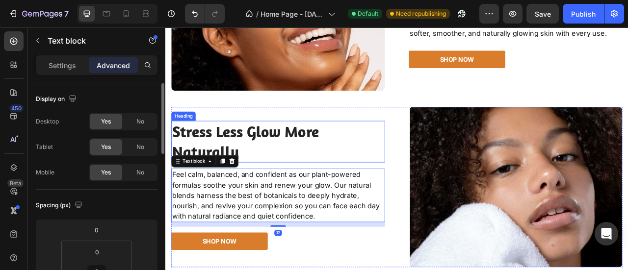
click at [389, 160] on h2 "Stress Less Glow More Naturally" at bounding box center [309, 172] width 272 height 53
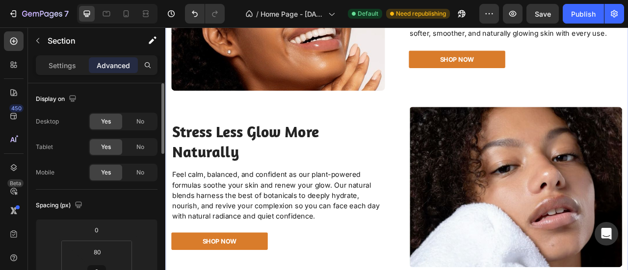
click at [393, 120] on div "Image Wave goodbye to dull skin, hello to fresh radiance Heading Struggling wit…" at bounding box center [460, 118] width 574 height 428
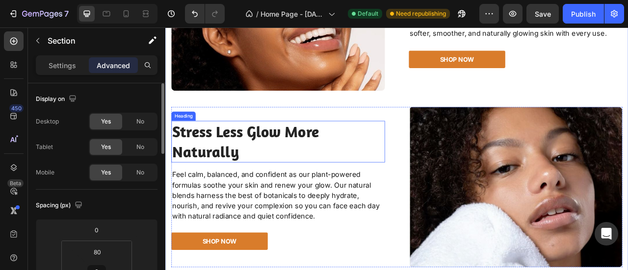
click at [341, 168] on h2 "Stress Less Glow More Naturally" at bounding box center [309, 172] width 272 height 53
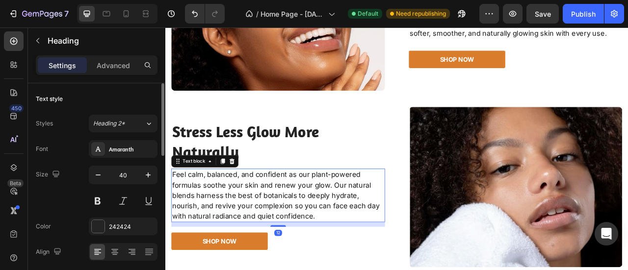
click at [259, 248] on p "Feel calm, balanced, and confident as our plant-powered formulas soothe your sk…" at bounding box center [309, 241] width 270 height 66
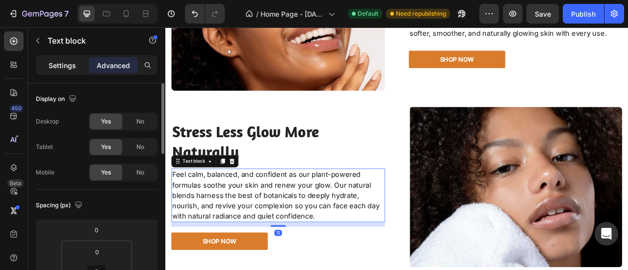
click at [72, 71] on div "Settings" at bounding box center [62, 65] width 49 height 16
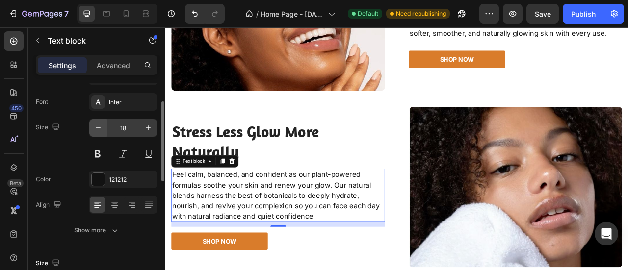
scroll to position [48, 0]
click at [102, 128] on icon "button" at bounding box center [98, 128] width 10 height 10
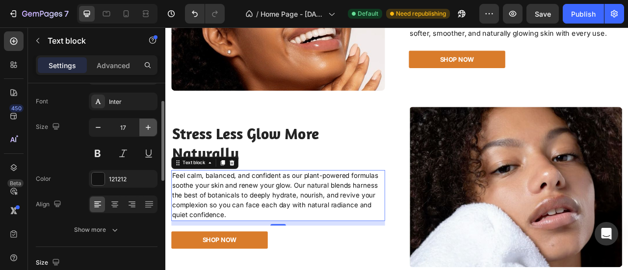
click at [149, 130] on icon "button" at bounding box center [148, 128] width 10 height 10
type input "18"
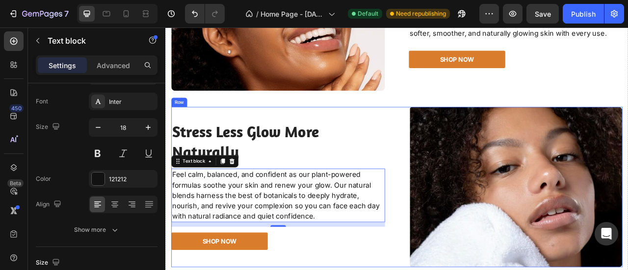
click at [359, 137] on div "Stress Less Glow More Naturally Heading Feel calm, balanced, and confident as o…" at bounding box center [309, 230] width 272 height 204
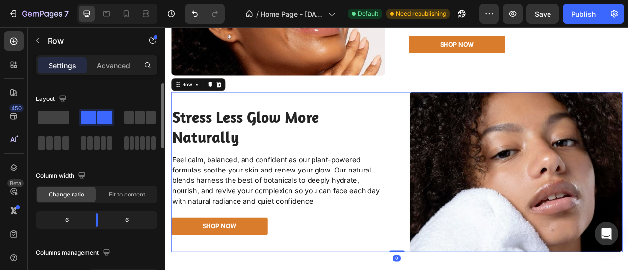
scroll to position [600, 0]
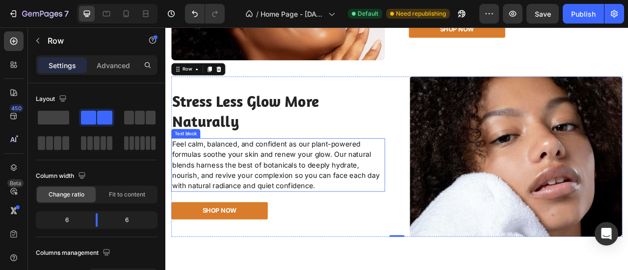
click at [363, 223] on p "Feel calm, balanced, and confident as our plant-powered formulas soothe your sk…" at bounding box center [309, 202] width 270 height 66
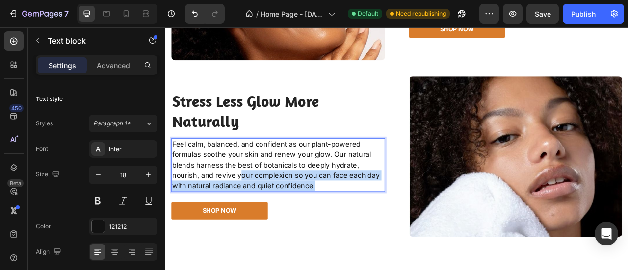
drag, startPoint x: 363, startPoint y: 224, endPoint x: 257, endPoint y: 211, distance: 106.6
click at [257, 211] on p "Feel calm, balanced, and confident as our plant-powered formulas soothe your sk…" at bounding box center [309, 202] width 270 height 66
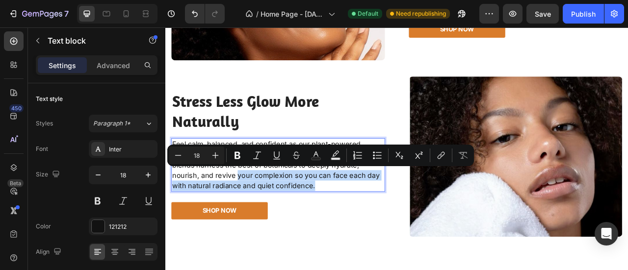
click at [386, 223] on p "Feel calm, balanced, and confident as our plant-powered formulas soothe your sk…" at bounding box center [309, 202] width 270 height 66
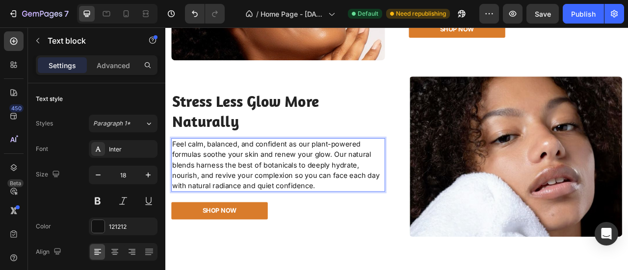
click at [386, 223] on p "Feel calm, balanced, and confident as our plant-powered formulas soothe your sk…" at bounding box center [309, 202] width 270 height 66
click at [376, 224] on p "Feel calm, balanced, and confident as our plant-powered formulas soothe your sk…" at bounding box center [309, 202] width 270 height 66
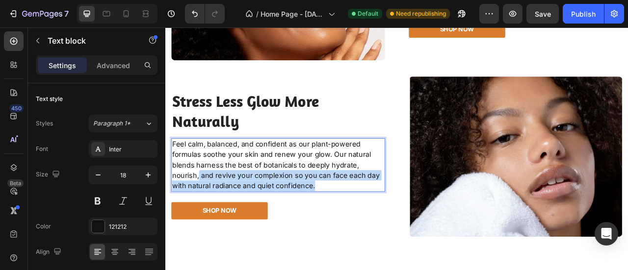
drag, startPoint x: 369, startPoint y: 226, endPoint x: 206, endPoint y: 207, distance: 163.4
click at [206, 207] on p "Feel calm, balanced, and confident as our plant-powered formulas soothe your sk…" at bounding box center [309, 202] width 270 height 66
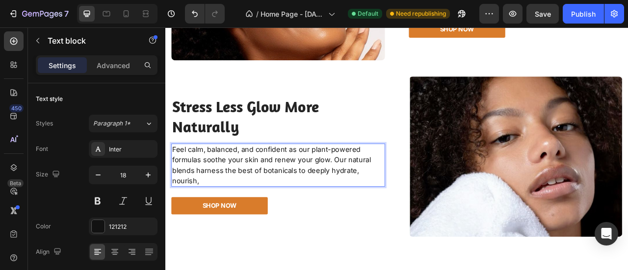
scroll to position [607, 0]
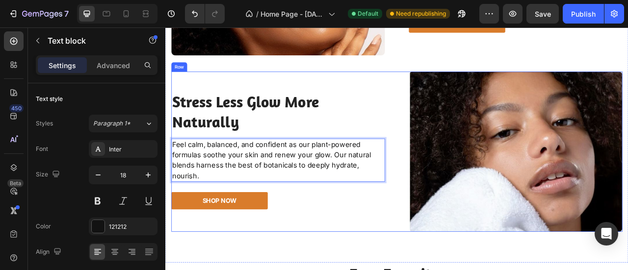
click at [416, 83] on div "Stress Less Glow More Naturally Heading Feel calm, balanced, and confident as o…" at bounding box center [309, 185] width 272 height 204
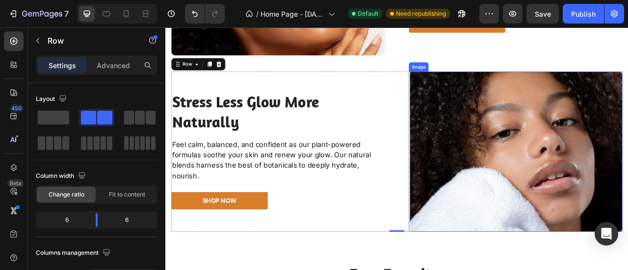
click at [536, 151] on img at bounding box center [611, 185] width 272 height 204
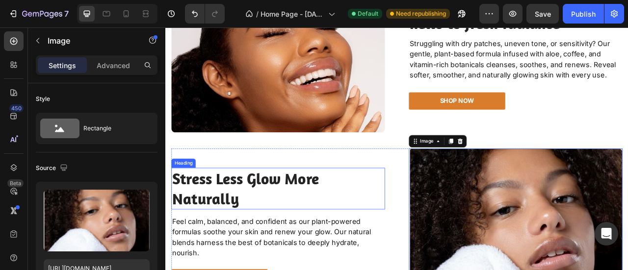
scroll to position [507, 0]
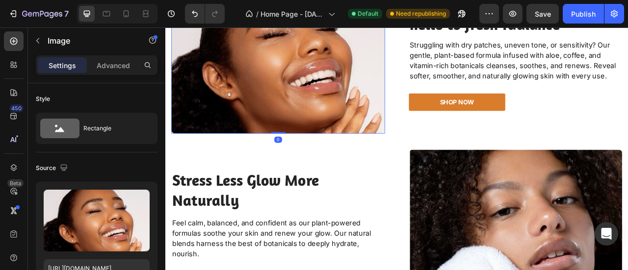
click at [434, 97] on img at bounding box center [309, 61] width 272 height 204
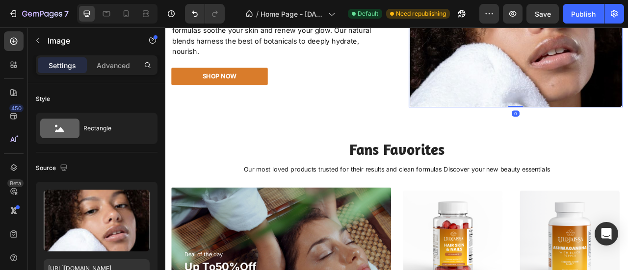
scroll to position [766, 0]
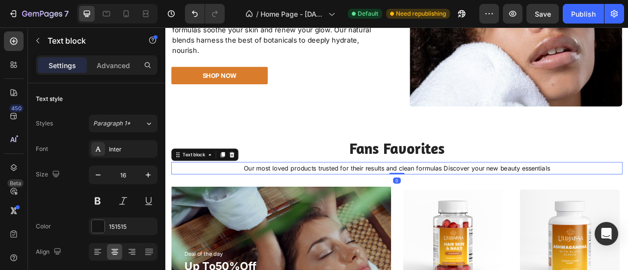
click at [594, 202] on p "Our most loved products trusted for their results and clean formulas Discover y…" at bounding box center [460, 207] width 572 height 14
click at [150, 176] on icon "button" at bounding box center [148, 175] width 10 height 10
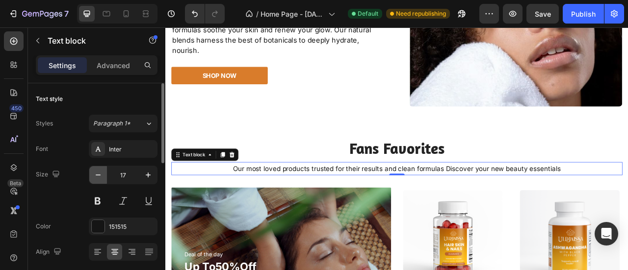
click at [101, 174] on icon "button" at bounding box center [98, 175] width 10 height 10
type input "16"
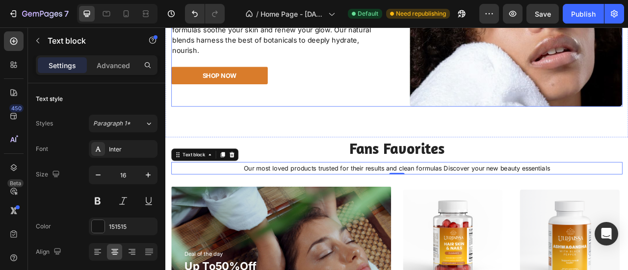
click at [390, 117] on div "Stress Less Glow More Naturally Heading Feel calm, balanced, and confident as o…" at bounding box center [309, 26] width 272 height 204
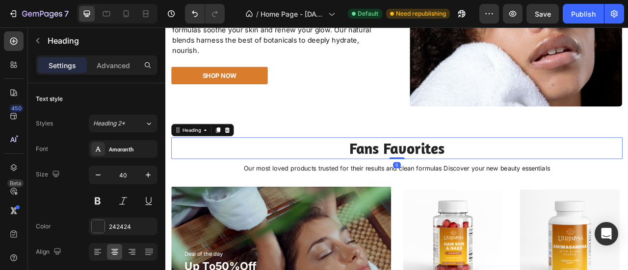
click at [418, 174] on h2 "Fans Favorites" at bounding box center [460, 180] width 574 height 27
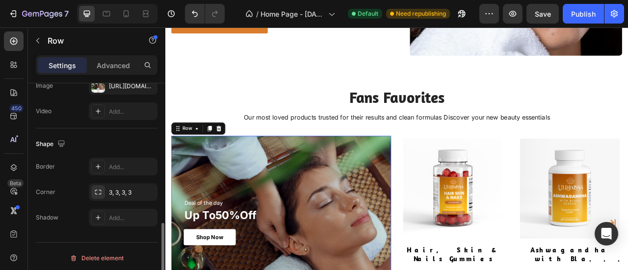
scroll to position [382, 0]
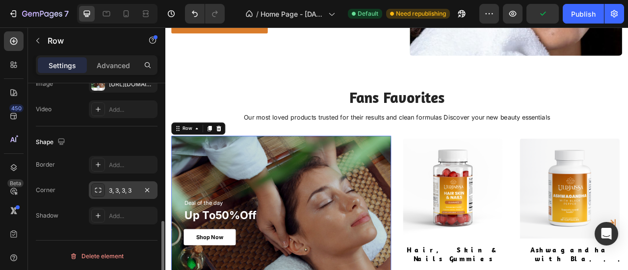
click at [121, 193] on div "3, 3, 3, 3" at bounding box center [123, 190] width 28 height 9
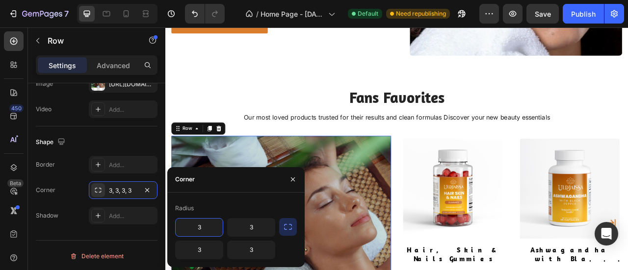
click at [192, 233] on input "3" at bounding box center [199, 228] width 47 height 18
type input "8"
click at [251, 231] on input "3" at bounding box center [251, 228] width 47 height 18
type input "8"
click at [252, 242] on input "3" at bounding box center [251, 250] width 47 height 18
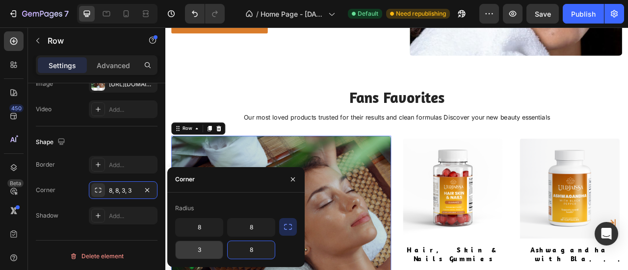
type input "8"
click at [201, 253] on input "3" at bounding box center [199, 250] width 47 height 18
type input "8"
click at [252, 230] on input "8" at bounding box center [251, 228] width 47 height 18
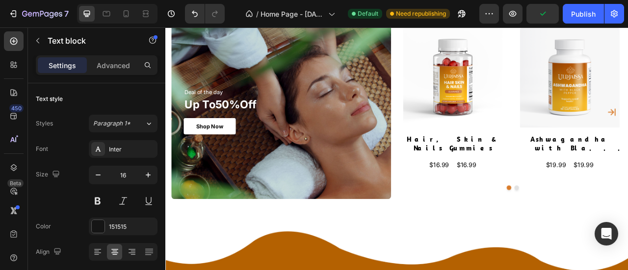
scroll to position [967, 0]
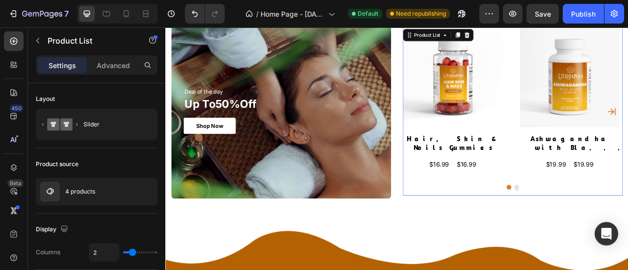
click at [609, 228] on button "Dot" at bounding box center [612, 231] width 6 height 6
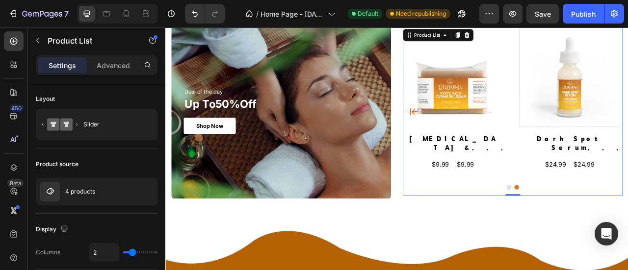
click at [475, 138] on icon "Carousel Back Arrow" at bounding box center [481, 134] width 12 height 12
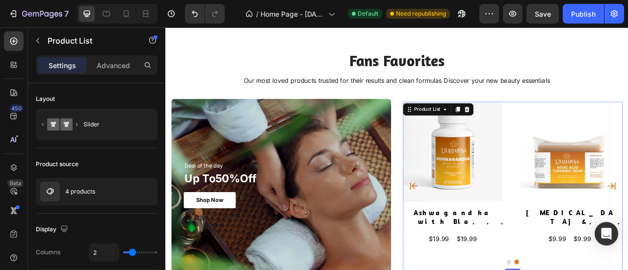
scroll to position [868, 0]
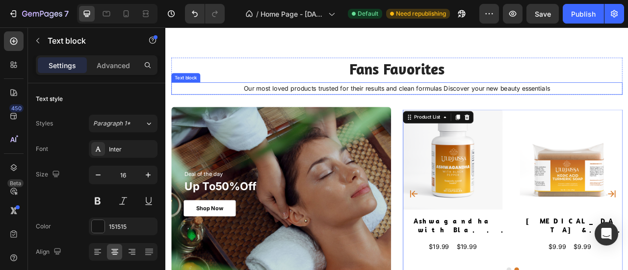
click at [502, 101] on p "Our most loved products trusted for their results and clean formulas Discover y…" at bounding box center [460, 105] width 572 height 14
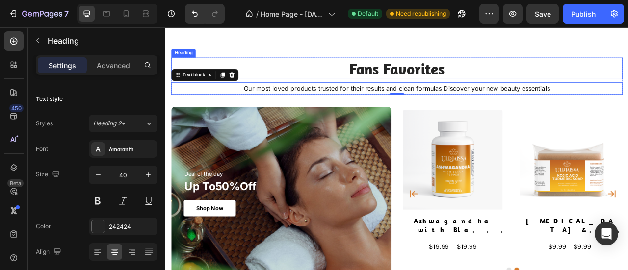
click at [513, 73] on h2 "Fans Favorites" at bounding box center [460, 79] width 574 height 27
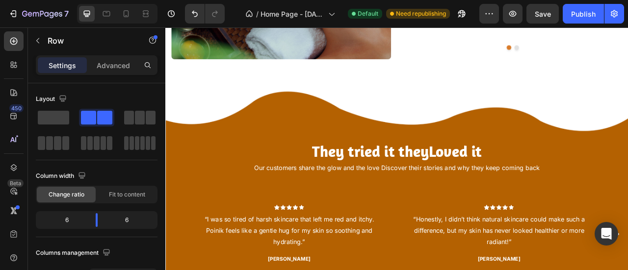
scroll to position [1167, 0]
